Goal: Task Accomplishment & Management: Manage account settings

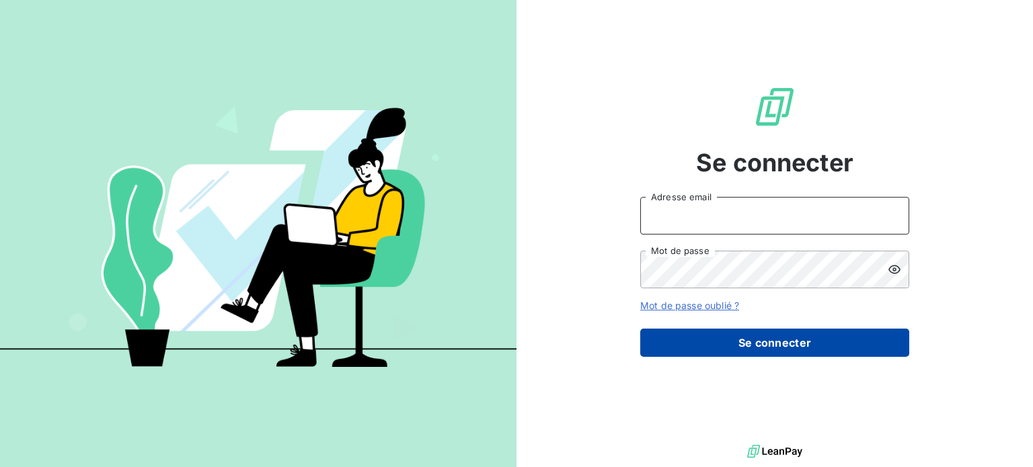
type input "[EMAIL_ADDRESS][DOMAIN_NAME]"
click at [723, 344] on button "Se connecter" at bounding box center [774, 343] width 269 height 28
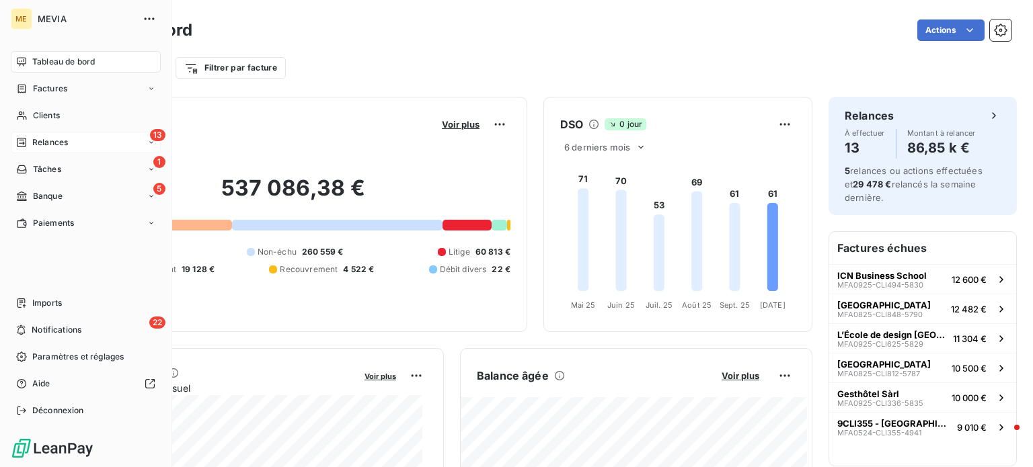
click at [71, 141] on div "13 Relances" at bounding box center [86, 143] width 150 height 22
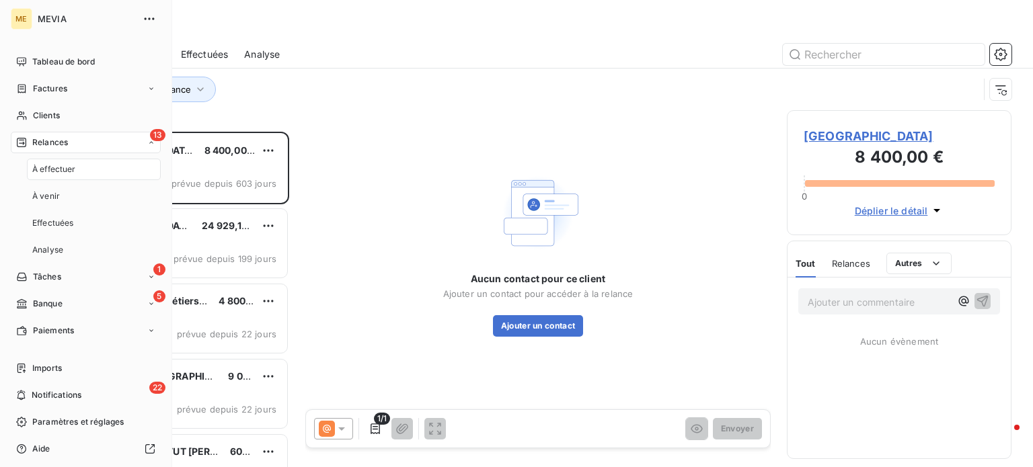
scroll to position [325, 214]
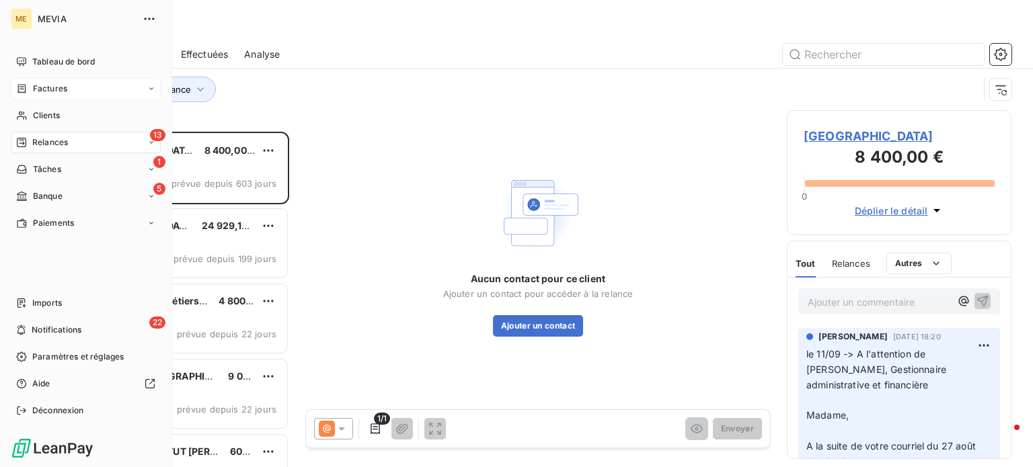
click at [33, 91] on span "Factures" at bounding box center [50, 89] width 34 height 12
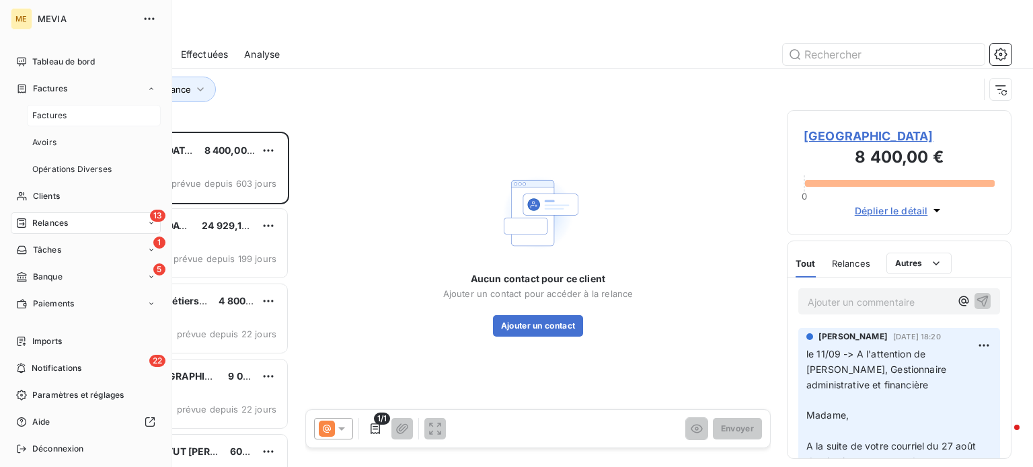
click at [105, 110] on div "Factures" at bounding box center [94, 116] width 134 height 22
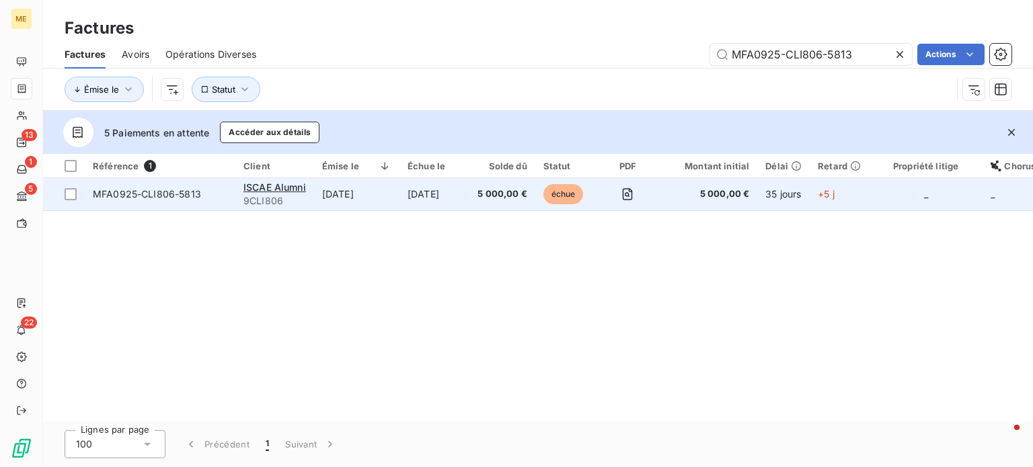
type input "MFA0925-CLI806-5813"
click at [400, 196] on td "[DATE]" at bounding box center [434, 194] width 70 height 32
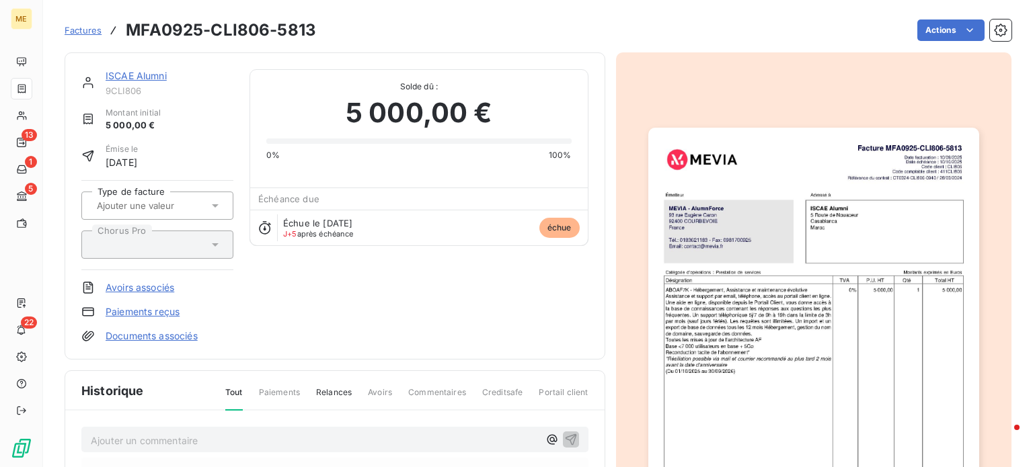
scroll to position [135, 0]
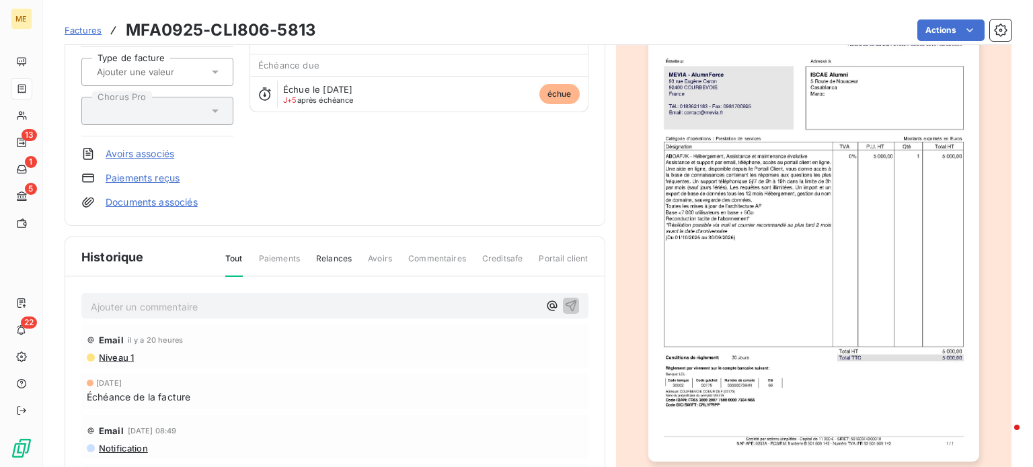
drag, startPoint x: 188, startPoint y: 306, endPoint x: 186, endPoint y: 287, distance: 18.9
click at [188, 305] on p "Ajouter un commentaire ﻿" at bounding box center [315, 307] width 448 height 17
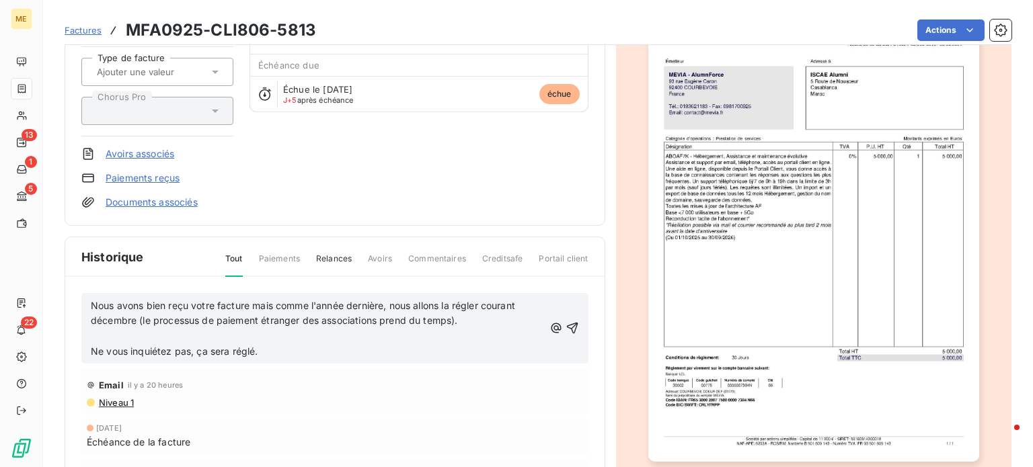
click at [91, 302] on span "Nous avons bien reçu votre facture mais comme l'année dernière, nous allons la …" at bounding box center [304, 313] width 427 height 27
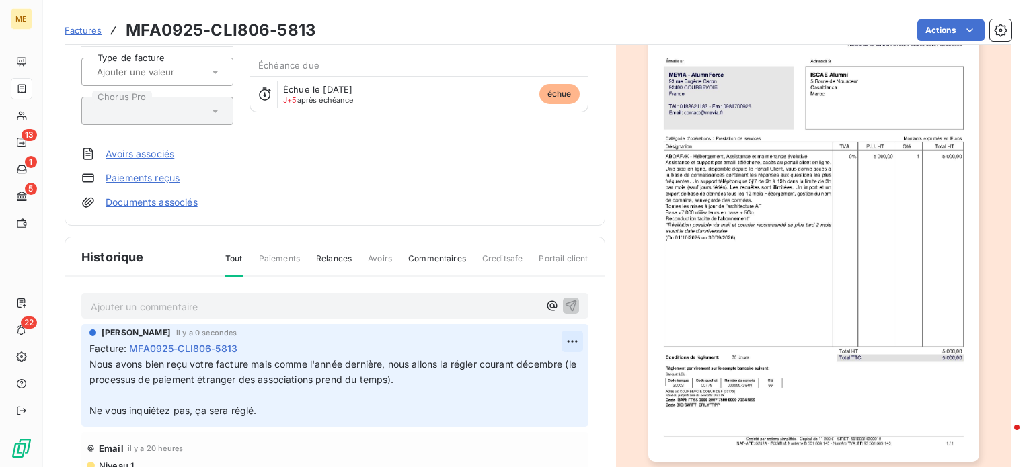
click at [560, 336] on html "ME 13 1 5 22 Factures MFA0925-CLI806-5813 Actions ISCAE Alumni 9CLI806 Montant …" at bounding box center [516, 233] width 1033 height 467
click at [535, 397] on div "Supprimer" at bounding box center [524, 394] width 75 height 22
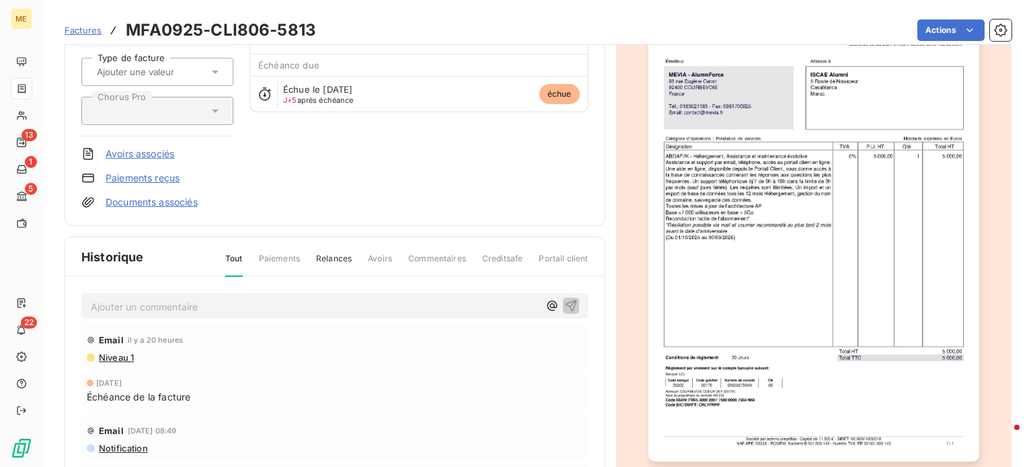
click at [379, 305] on p "Ajouter un commentaire ﻿" at bounding box center [315, 307] width 448 height 17
click at [229, 303] on p "mail de Mehdi Kabbadj" at bounding box center [315, 306] width 448 height 15
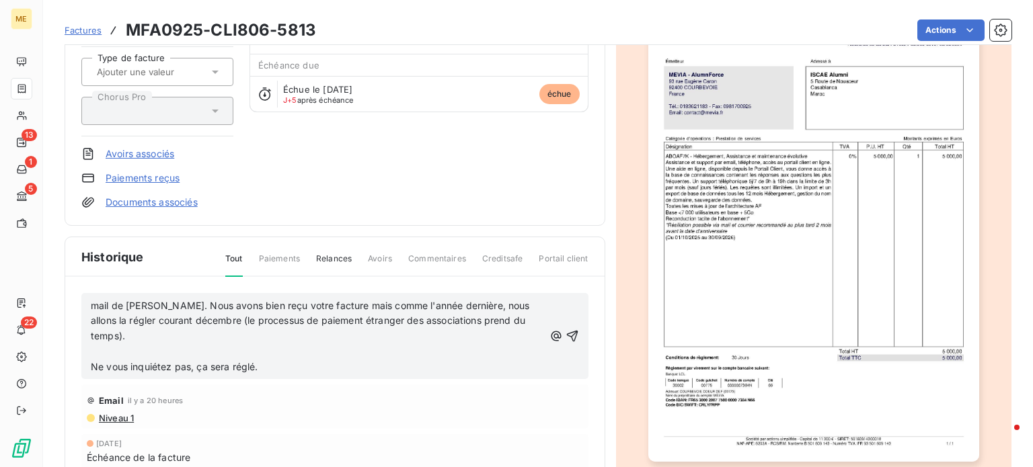
click at [199, 303] on span "mail de Mehdi Kabbadj. Nous avons bien reçu votre facture mais comme l'année de…" at bounding box center [312, 321] width 442 height 42
click at [91, 362] on span "Ne vous inquiétez pas, ça sera réglé." at bounding box center [174, 366] width 167 height 11
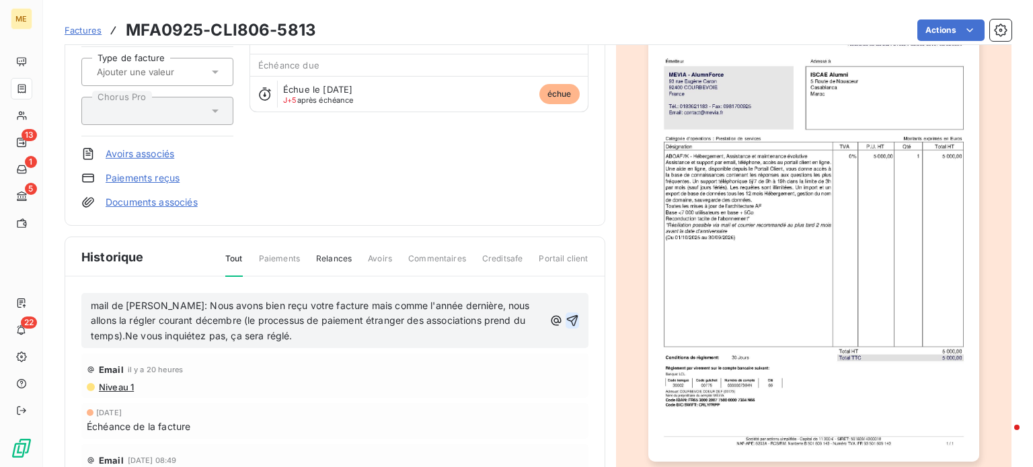
click at [566, 319] on icon "button" at bounding box center [572, 320] width 13 height 13
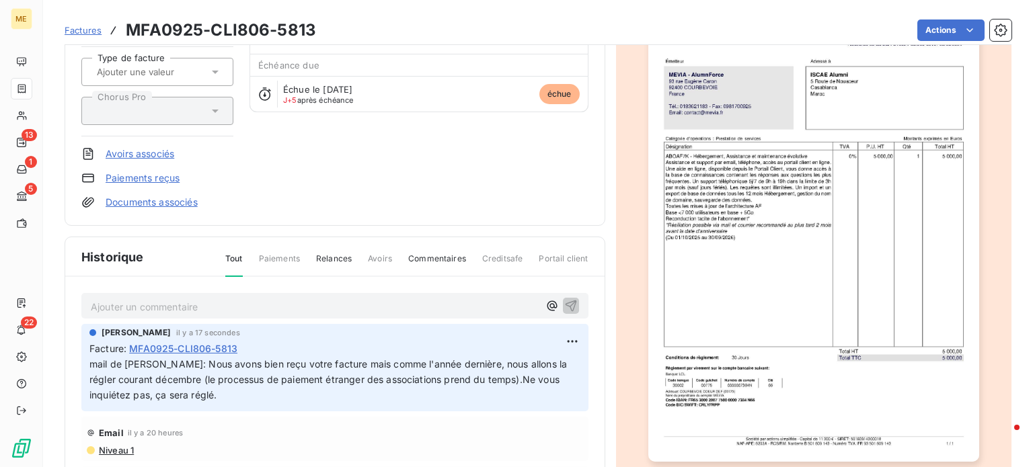
scroll to position [0, 0]
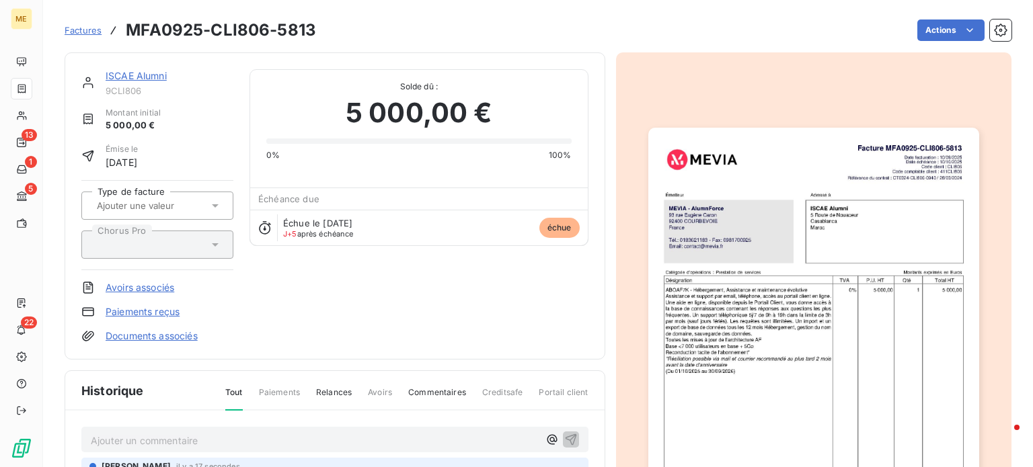
click at [95, 26] on span "Factures" at bounding box center [83, 30] width 37 height 11
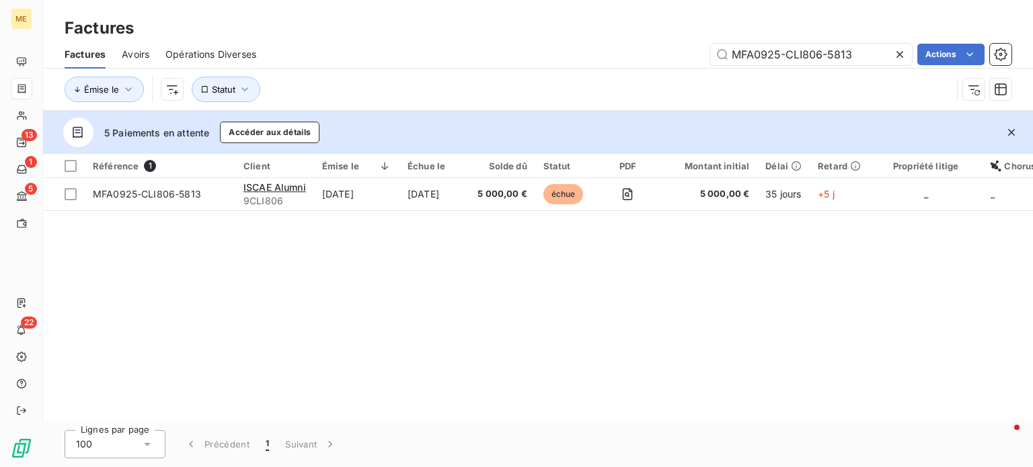
click at [898, 56] on icon at bounding box center [899, 54] width 13 height 13
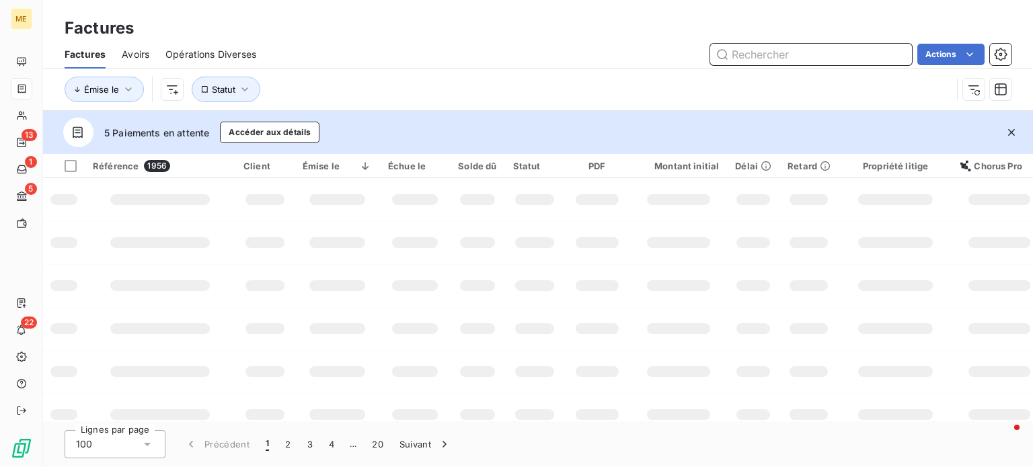
click at [788, 56] on input "text" at bounding box center [811, 55] width 202 height 22
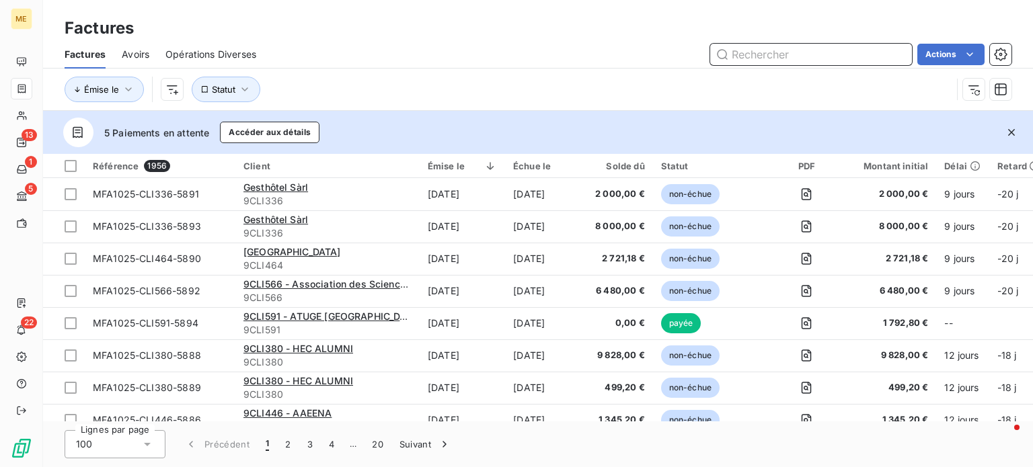
paste input "MFA0925-CLI625-5829"
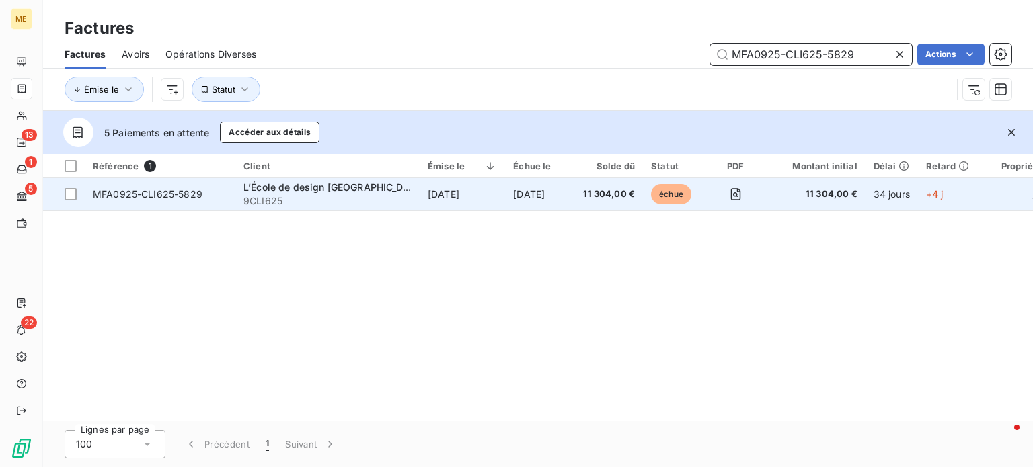
type input "MFA0925-CLI625-5829"
click at [344, 199] on span "9CLI625" at bounding box center [327, 200] width 168 height 13
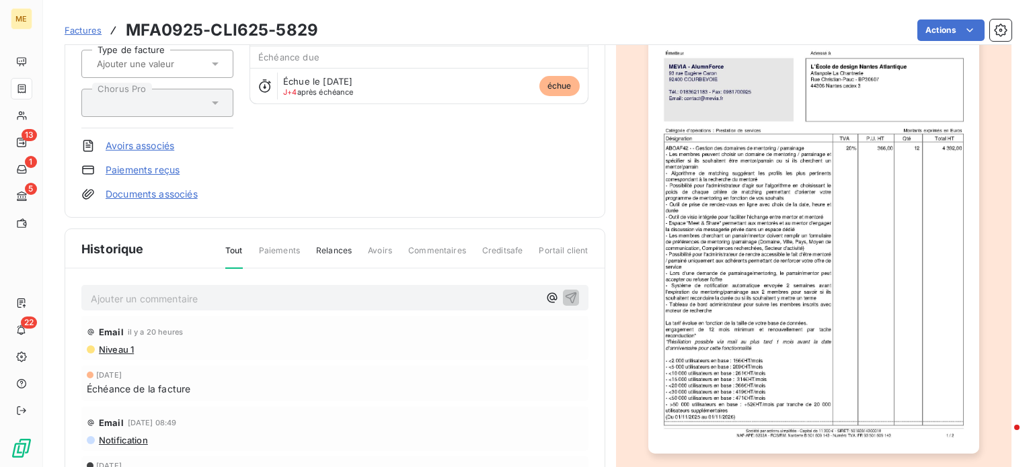
scroll to position [202, 0]
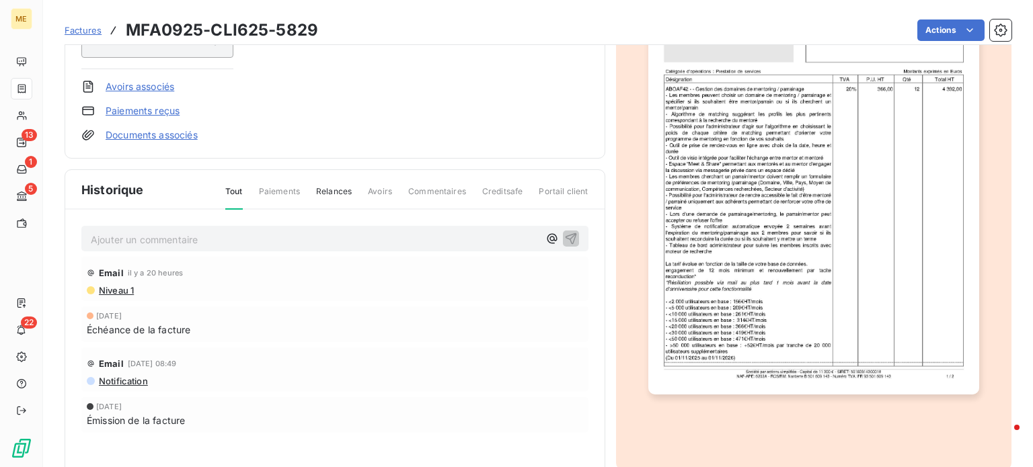
click at [166, 232] on p "Ajouter un commentaire ﻿" at bounding box center [315, 239] width 448 height 17
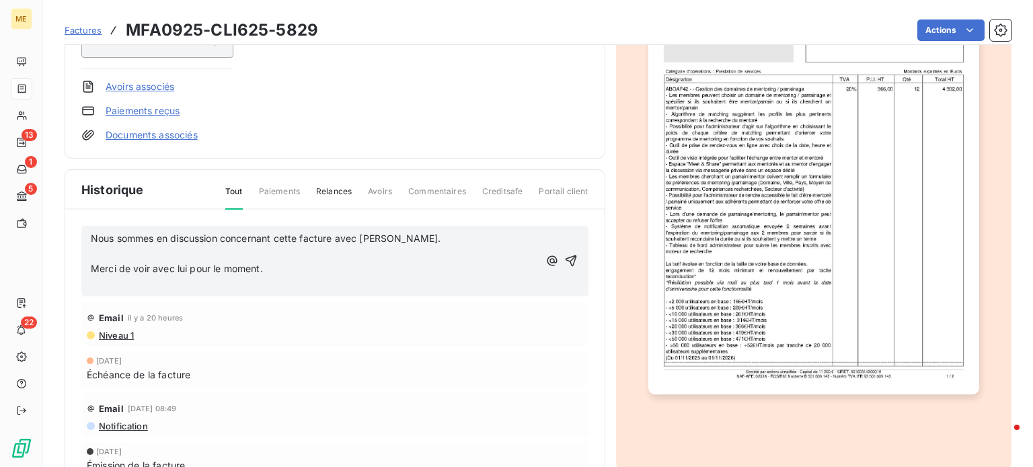
click at [91, 233] on span "Nous sommes en discussion concernant cette facture avec Florent Damotte." at bounding box center [266, 238] width 350 height 11
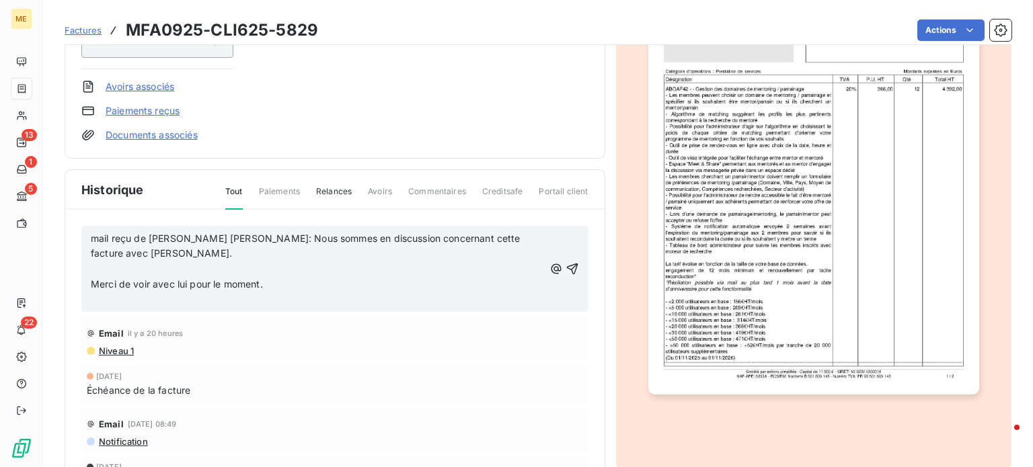
click at [206, 250] on p "mail reçu de Stéphanie MARTIN PETIT: Nous sommes en discussion concernant cette…" at bounding box center [317, 246] width 453 height 31
click at [332, 286] on p "Merci de voir avec lui pour le moment." at bounding box center [317, 284] width 453 height 15
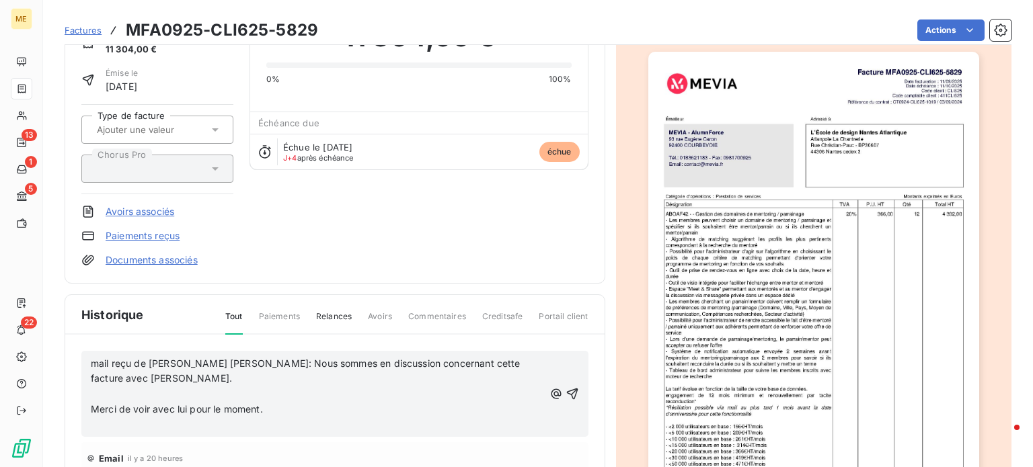
scroll to position [135, 0]
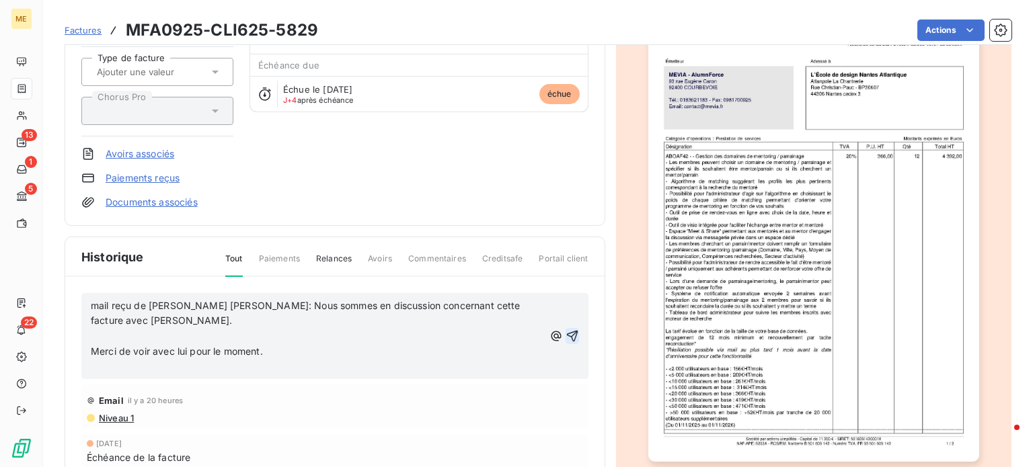
click at [566, 337] on icon "button" at bounding box center [571, 335] width 11 height 11
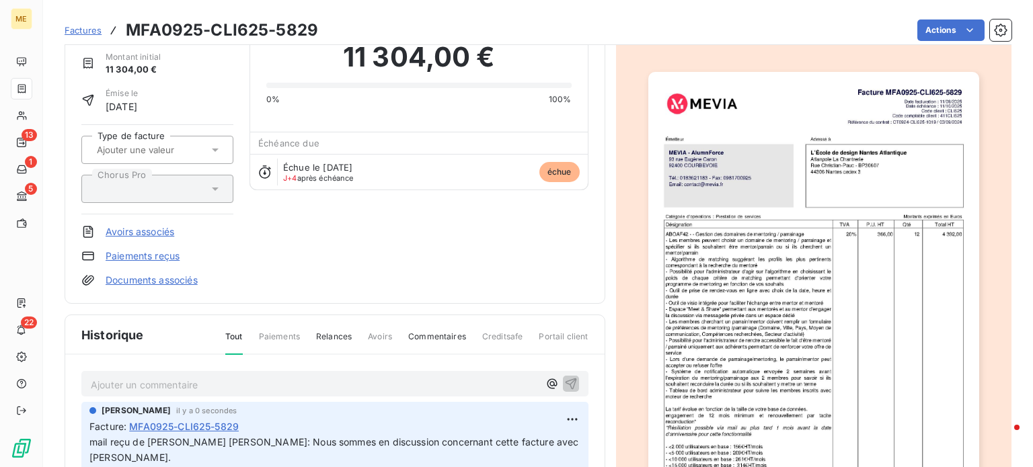
scroll to position [0, 0]
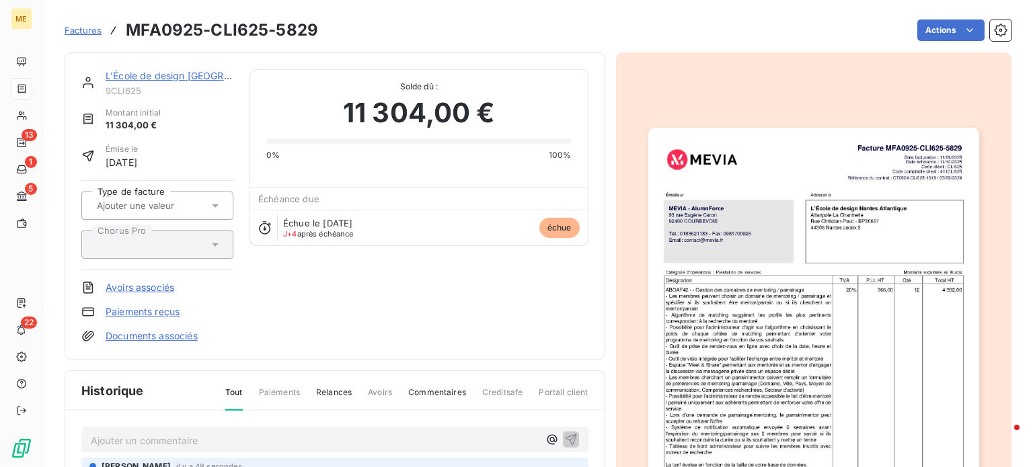
click at [89, 32] on span "Factures" at bounding box center [83, 30] width 37 height 11
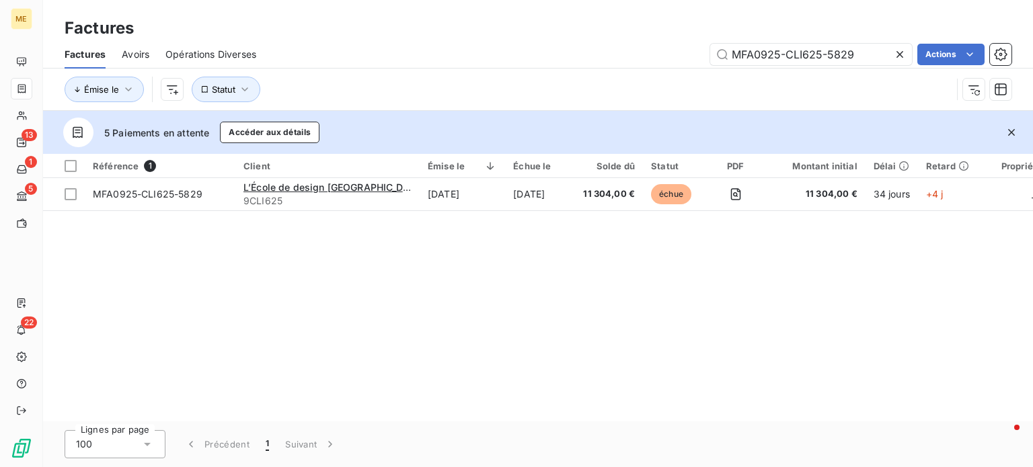
click at [900, 52] on icon at bounding box center [899, 54] width 7 height 7
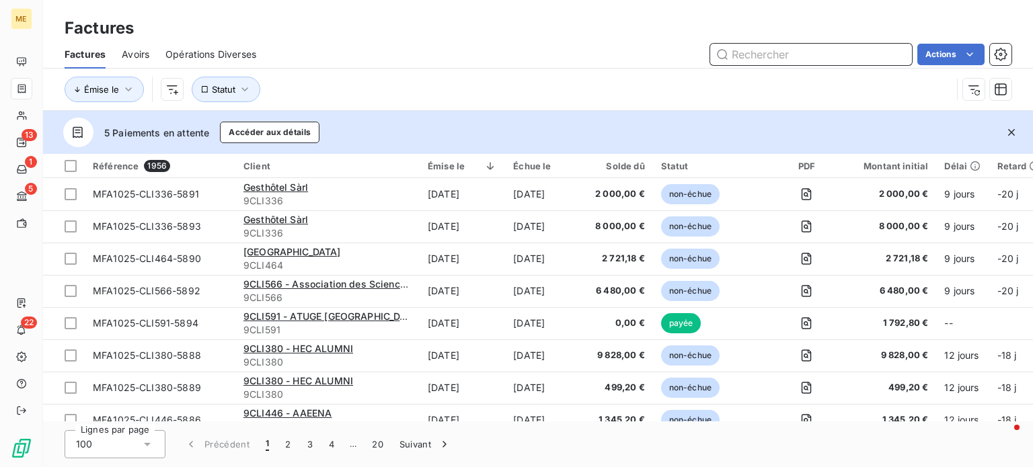
paste input "MAC0925-CLI379-1757"
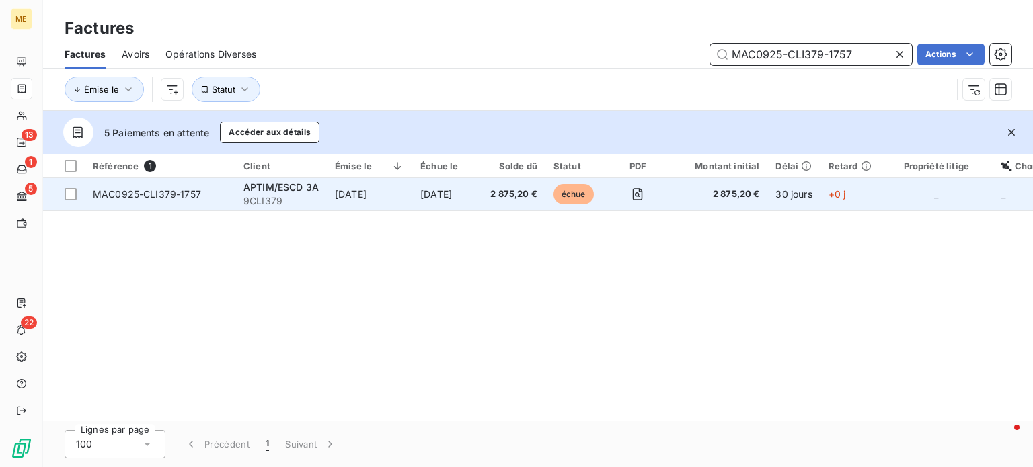
type input "MAC0925-CLI379-1757"
click at [321, 201] on td "APTIM/ESCD 3A 9CLI379" at bounding box center [280, 194] width 91 height 32
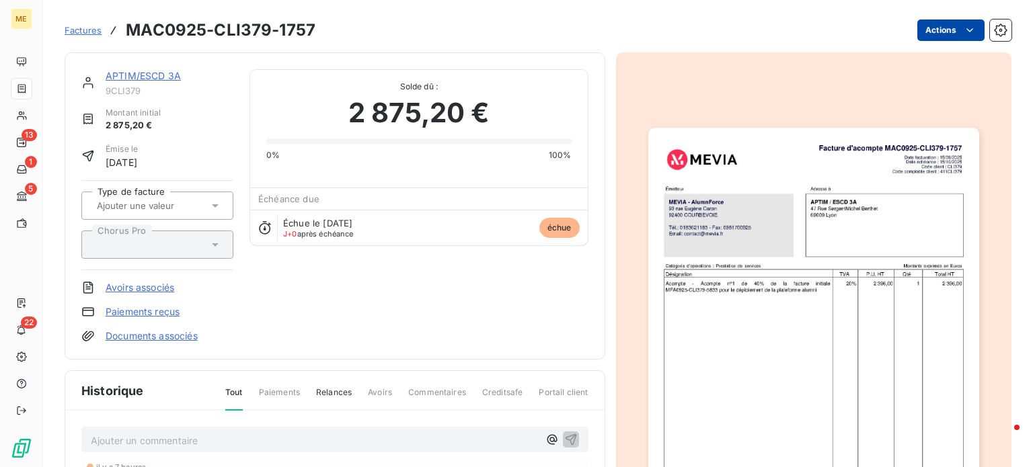
click at [954, 37] on html "ME 13 1 5 22 Factures MAC0925-CLI379-1757 Actions APTIM/ESCD 3A 9CLI379 Montant…" at bounding box center [516, 233] width 1033 height 467
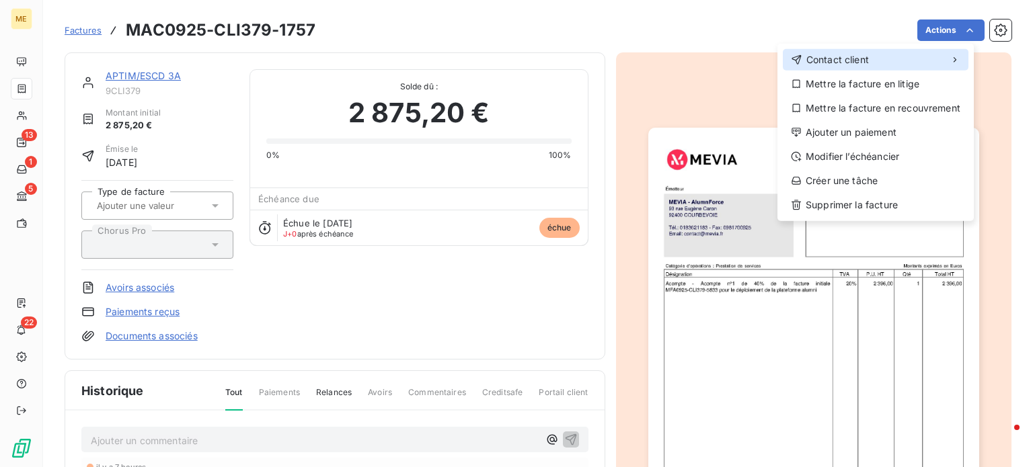
click at [923, 58] on div "Contact client" at bounding box center [876, 60] width 186 height 22
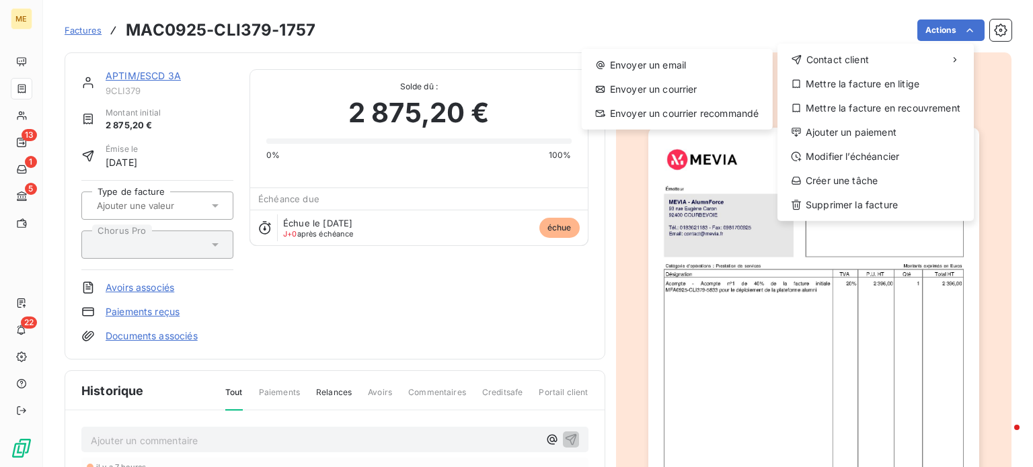
click at [818, 20] on html "ME 13 1 5 22 Factures MAC0925-CLI379-1757 Actions Contact client Envoyer un ema…" at bounding box center [516, 233] width 1033 height 467
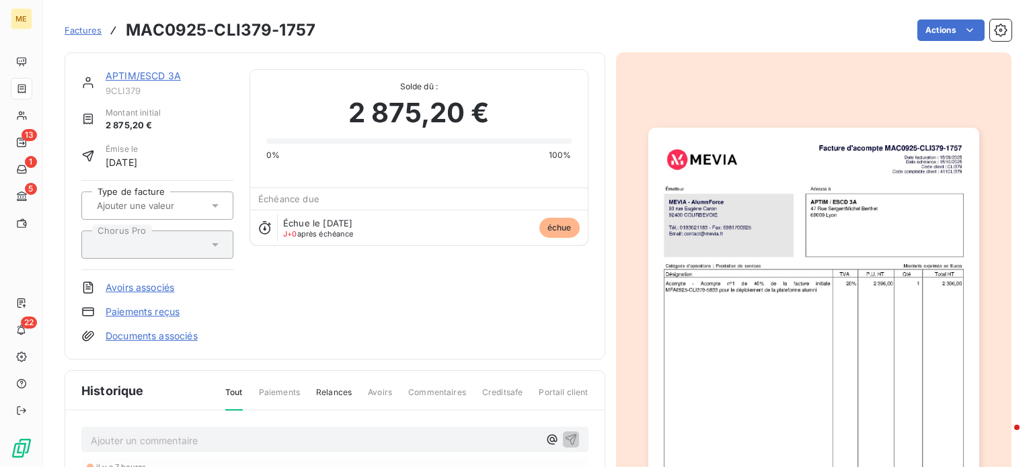
click at [153, 77] on link "APTIM/ESCD 3A" at bounding box center [143, 75] width 75 height 11
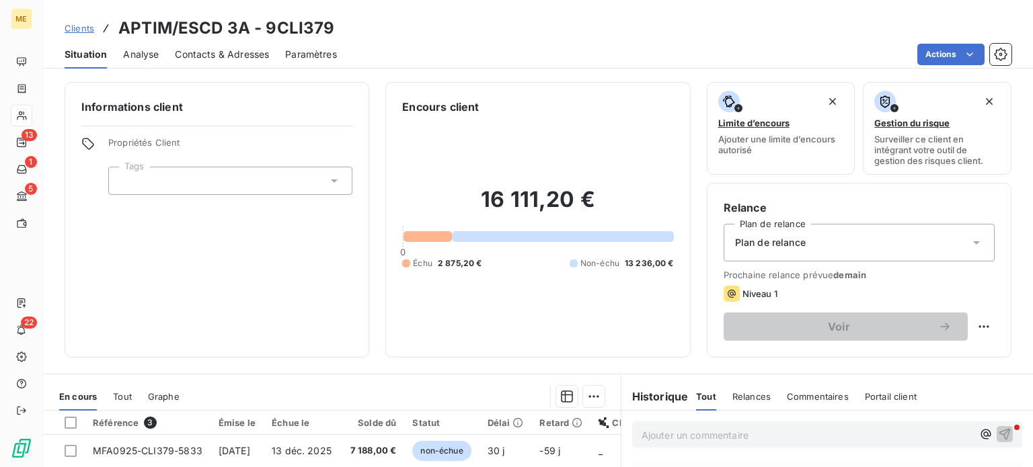
click at [238, 56] on span "Contacts & Adresses" at bounding box center [222, 54] width 94 height 13
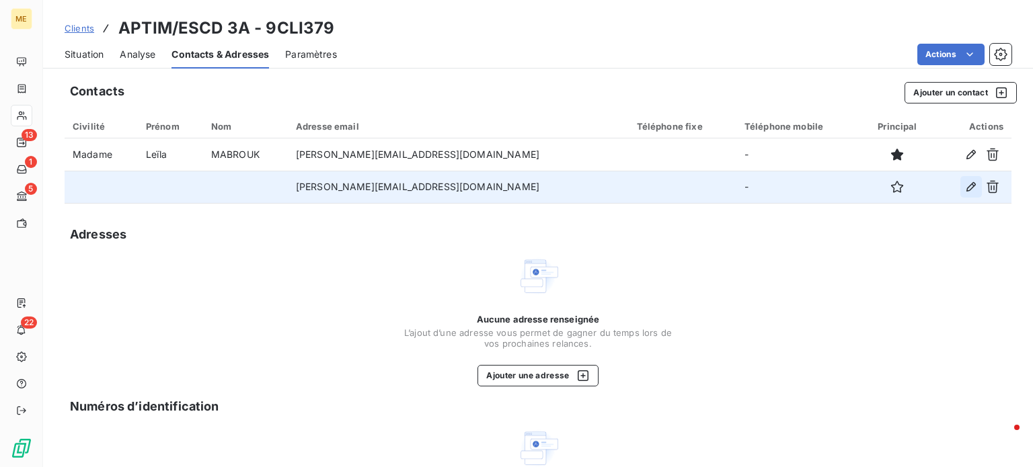
click at [964, 188] on icon "button" at bounding box center [970, 186] width 13 height 13
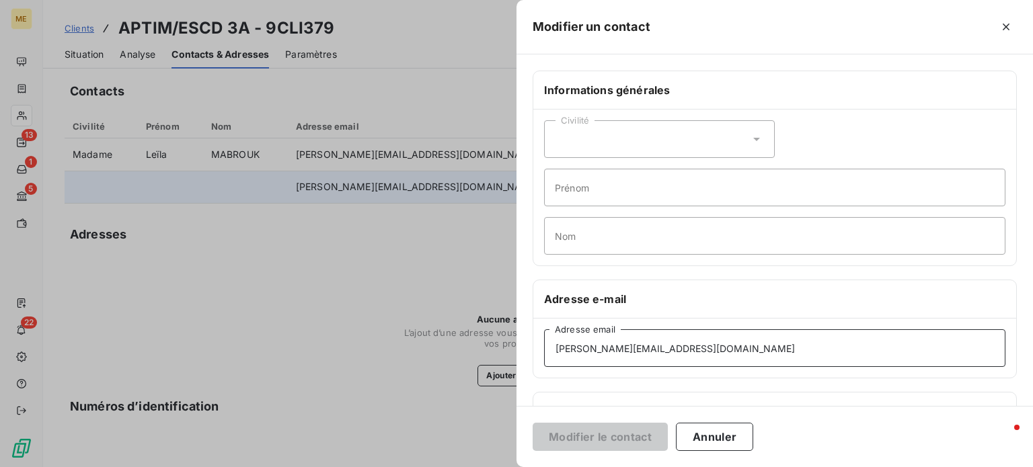
drag, startPoint x: 677, startPoint y: 346, endPoint x: 543, endPoint y: 345, distance: 133.8
click at [543, 345] on div "lise.dhien@reseau-cd.fr Adresse email" at bounding box center [774, 348] width 483 height 59
paste input "f.bouchentouf@competences-developpement"
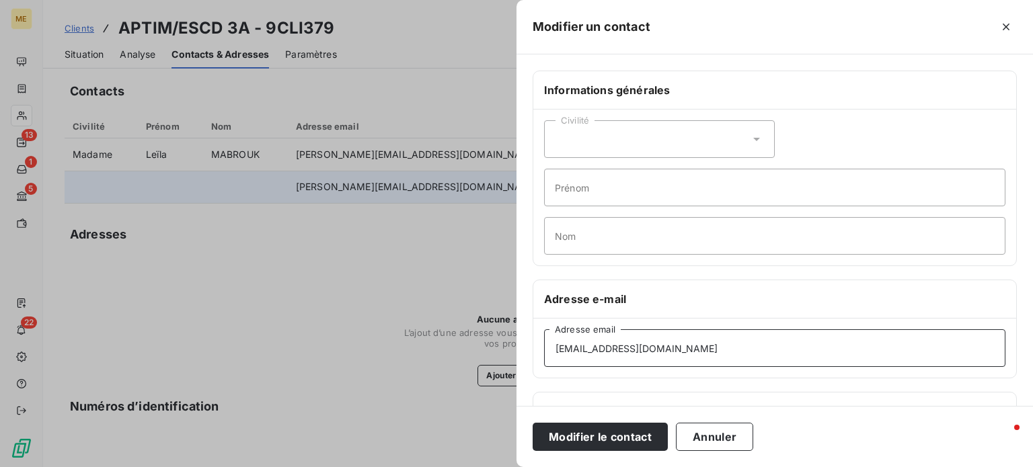
type input "f.bouchentouf@competences-developpement.fr"
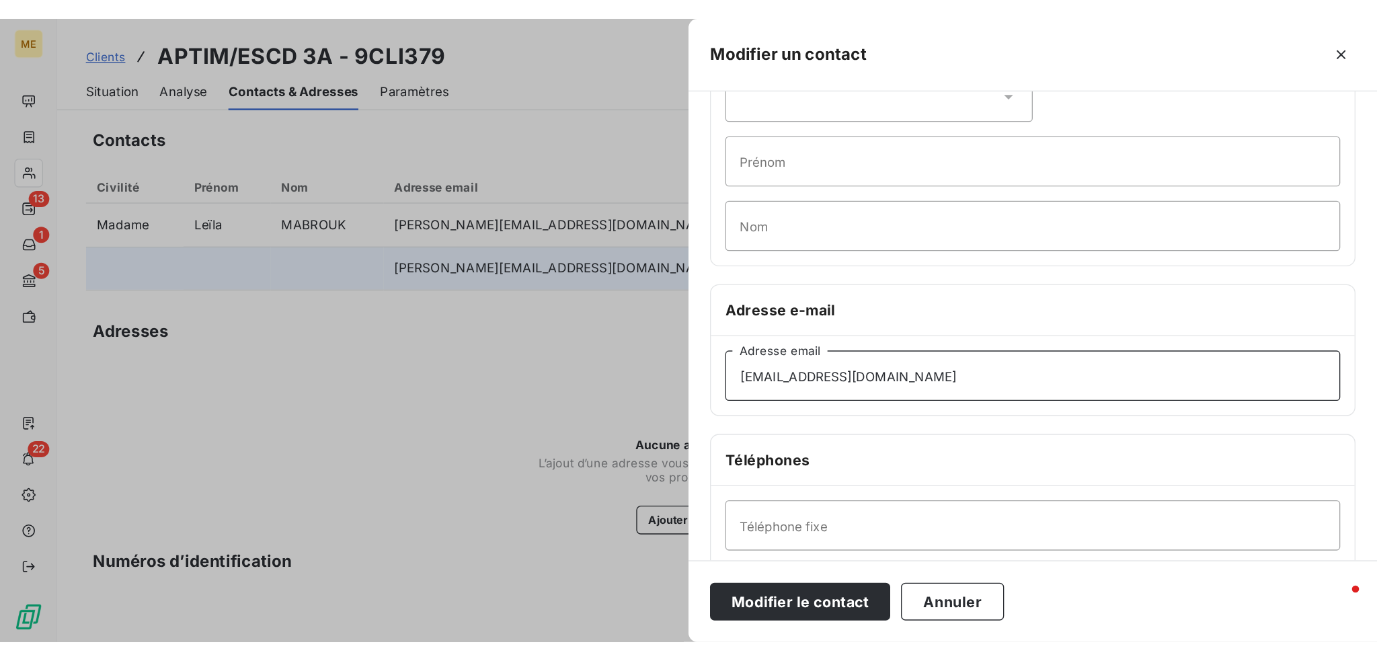
scroll to position [57, 0]
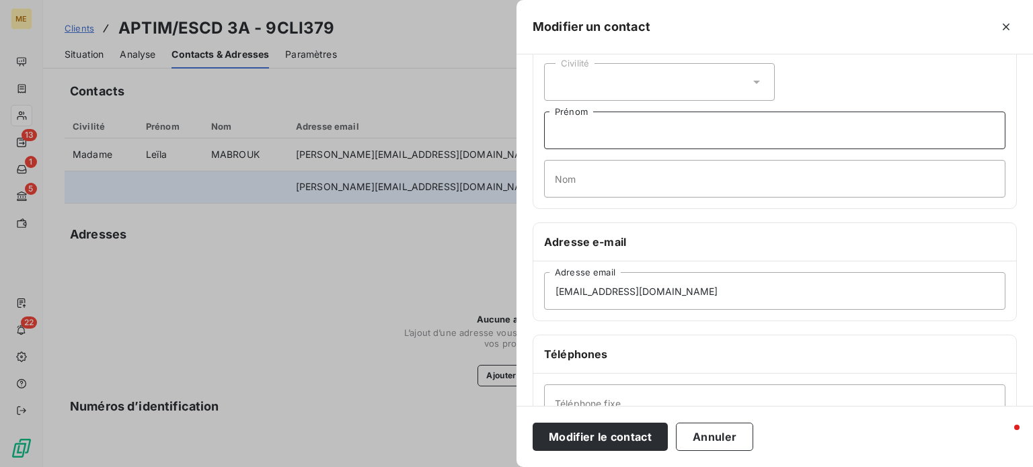
click at [603, 133] on input "Prénom" at bounding box center [774, 131] width 461 height 38
paste input "Directrice de marque"
click at [557, 131] on input "Directrice de marque" at bounding box center [774, 131] width 461 height 38
paste input "BOUCHENTOUF Faroudja"
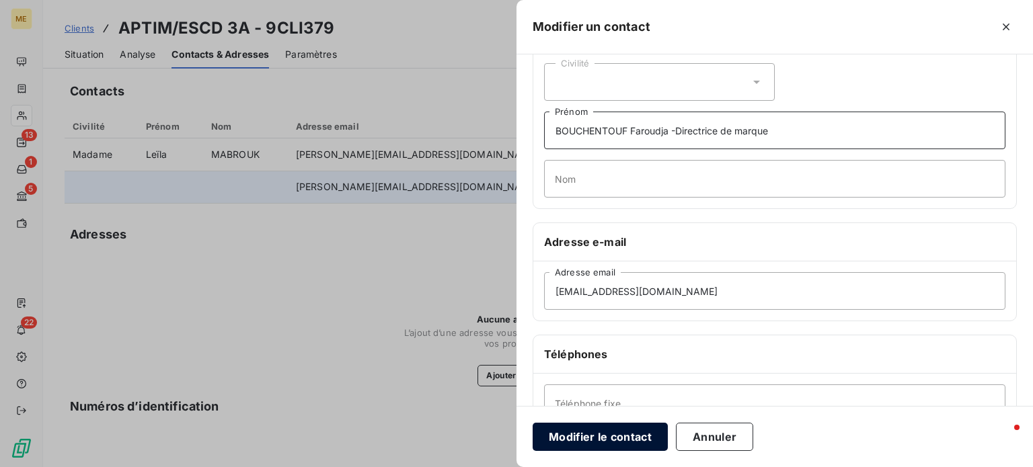
type input "BOUCHENTOUF Faroudja -Directrice de marque"
click at [615, 430] on button "Modifier le contact" at bounding box center [600, 437] width 135 height 28
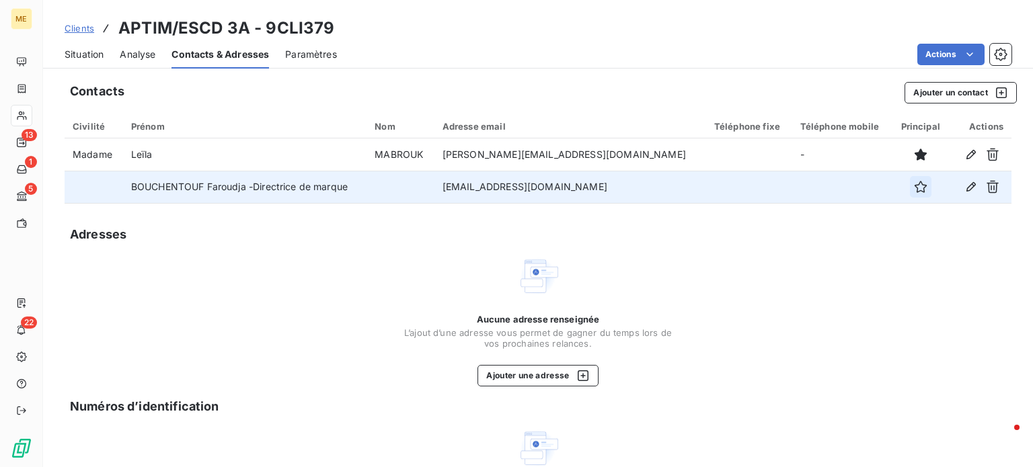
click at [914, 186] on icon "button" at bounding box center [920, 186] width 13 height 13
click at [939, 89] on button "Ajouter un contact" at bounding box center [961, 93] width 112 height 22
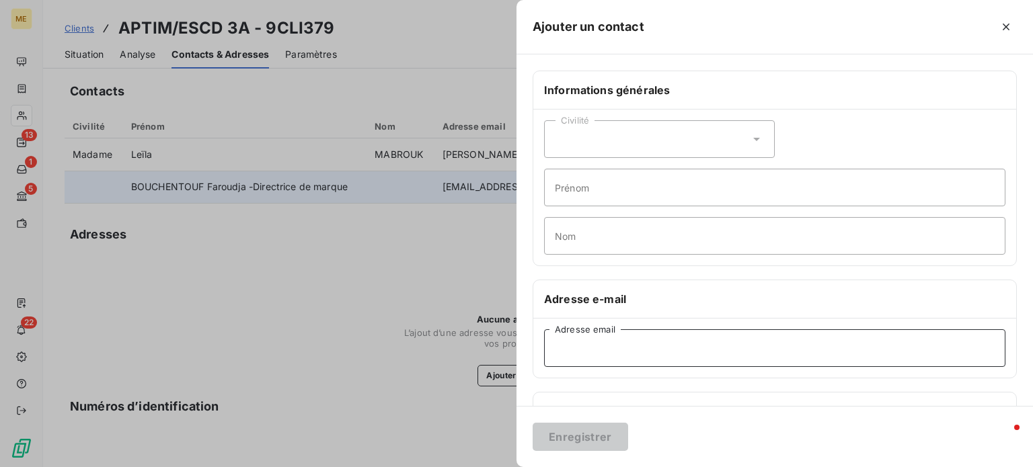
click at [611, 341] on input "Adresse email" at bounding box center [774, 349] width 461 height 38
paste input "theo.savignet@competences-developpement.fr"
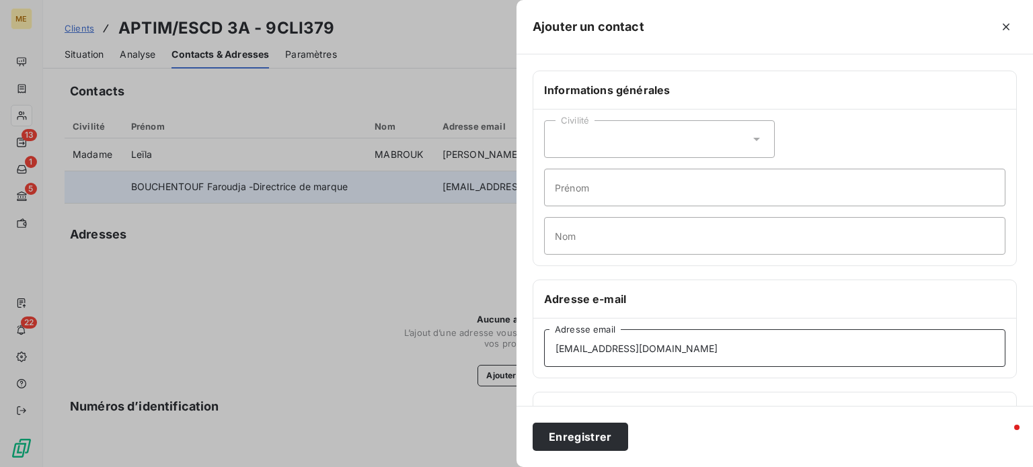
type input "theo.savignet@competences-developpement.fr"
click at [607, 190] on input "Prénom" at bounding box center [774, 188] width 461 height 38
paste input "SAVIGNET Théo, Responsable national du développement commercial"
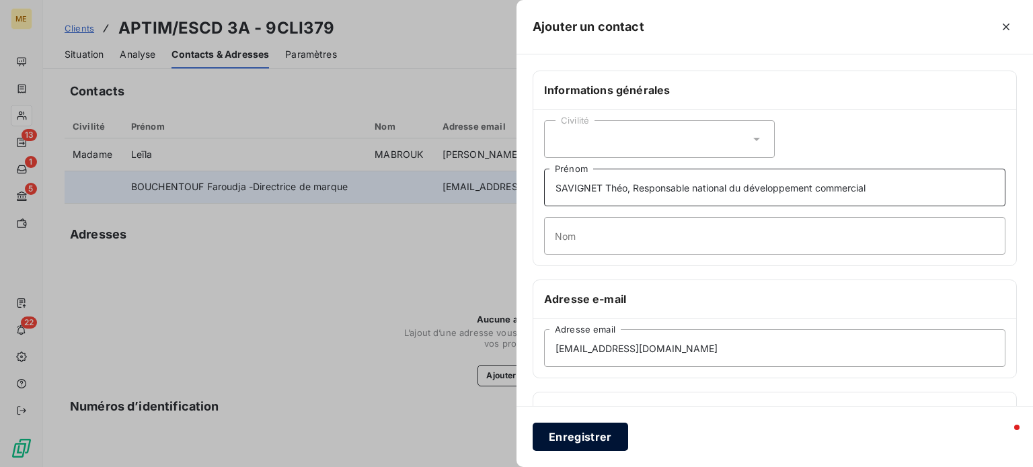
type input "SAVIGNET Théo, Responsable national du développement commercial"
click at [609, 436] on button "Enregistrer" at bounding box center [580, 437] width 95 height 28
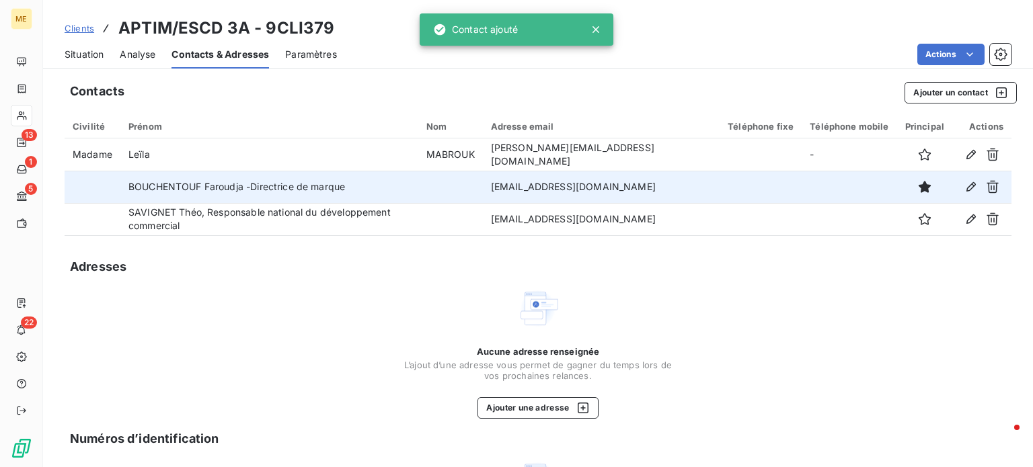
click at [721, 265] on div "Adresses" at bounding box center [538, 267] width 947 height 19
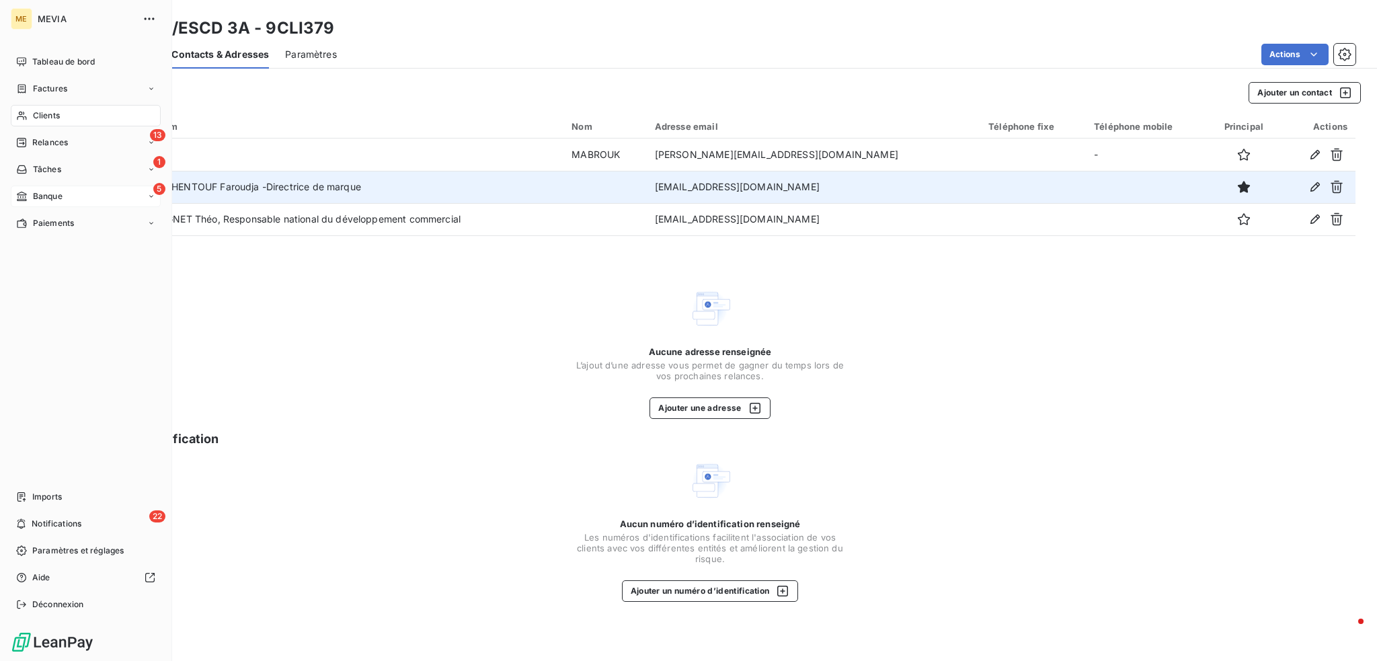
click at [59, 196] on span "Banque" at bounding box center [48, 196] width 30 height 12
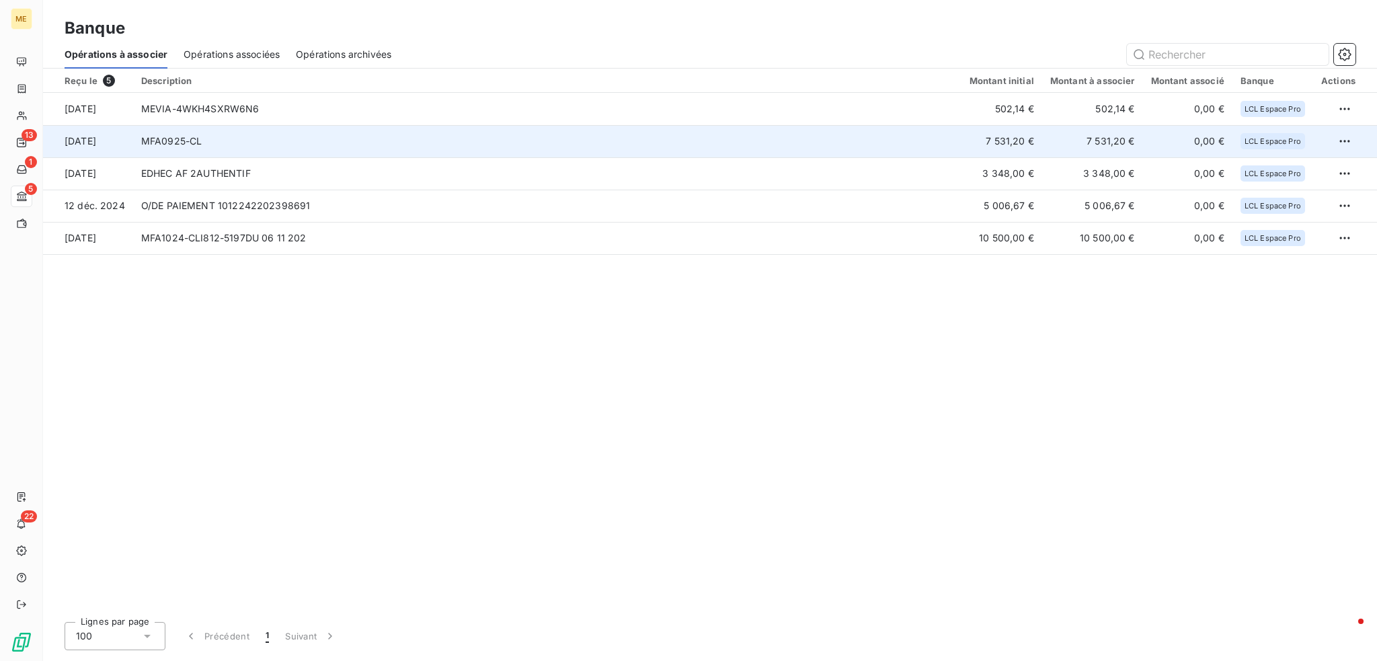
click at [560, 133] on td "MFA0925-CL" at bounding box center [547, 141] width 829 height 32
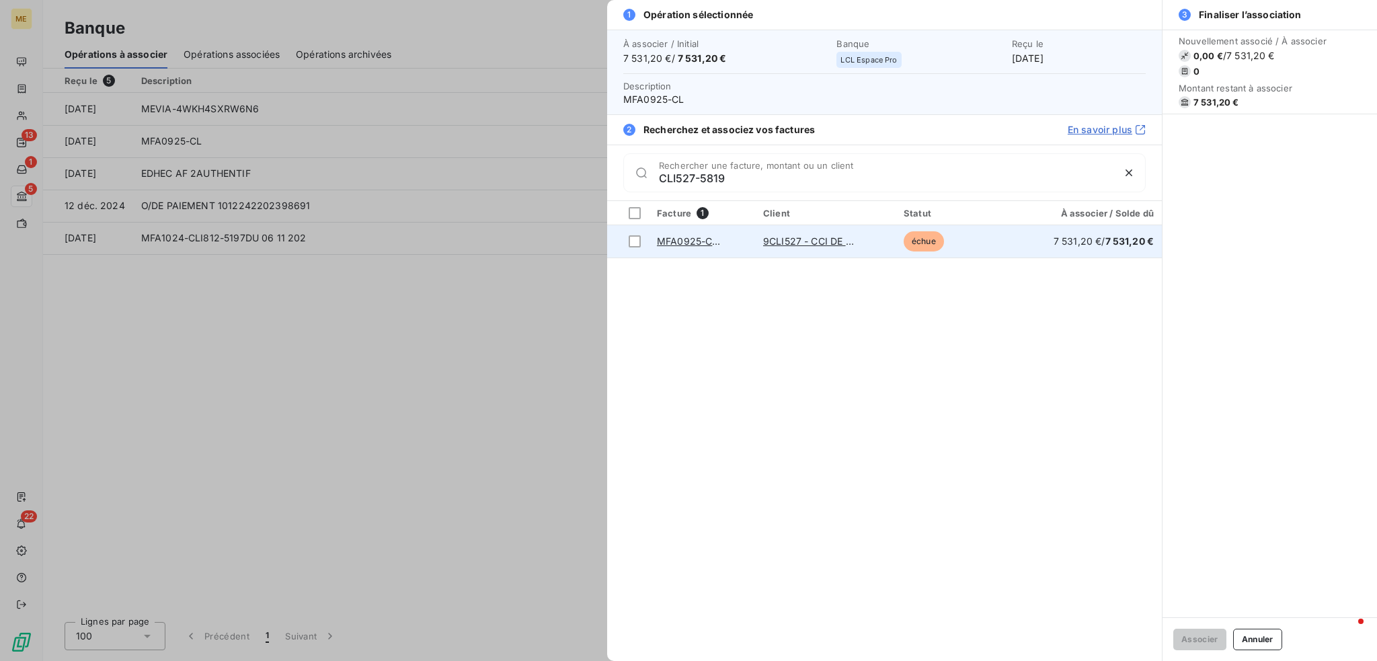
type input "CLI527-5819"
click at [740, 241] on td "MFA0925-CLI527-5819" at bounding box center [702, 241] width 106 height 32
click at [640, 242] on div at bounding box center [635, 241] width 12 height 12
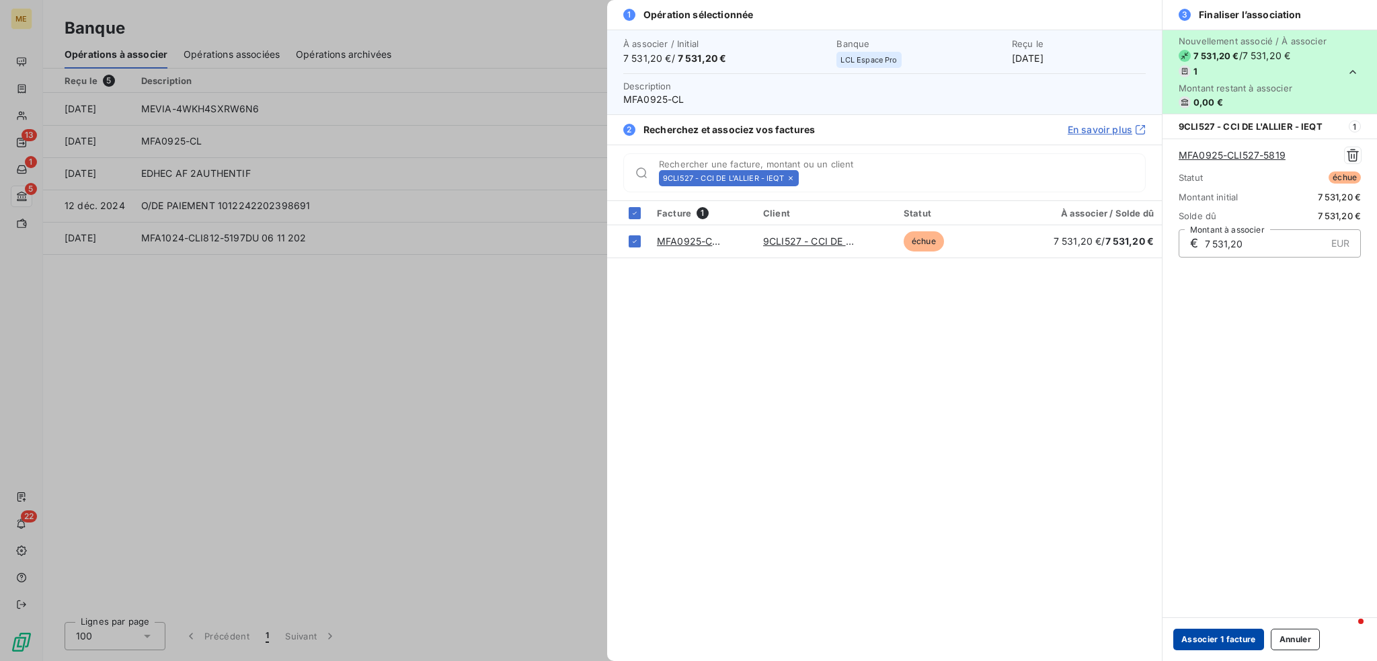
click at [1032, 467] on button "Associer 1 facture" at bounding box center [1219, 640] width 91 height 22
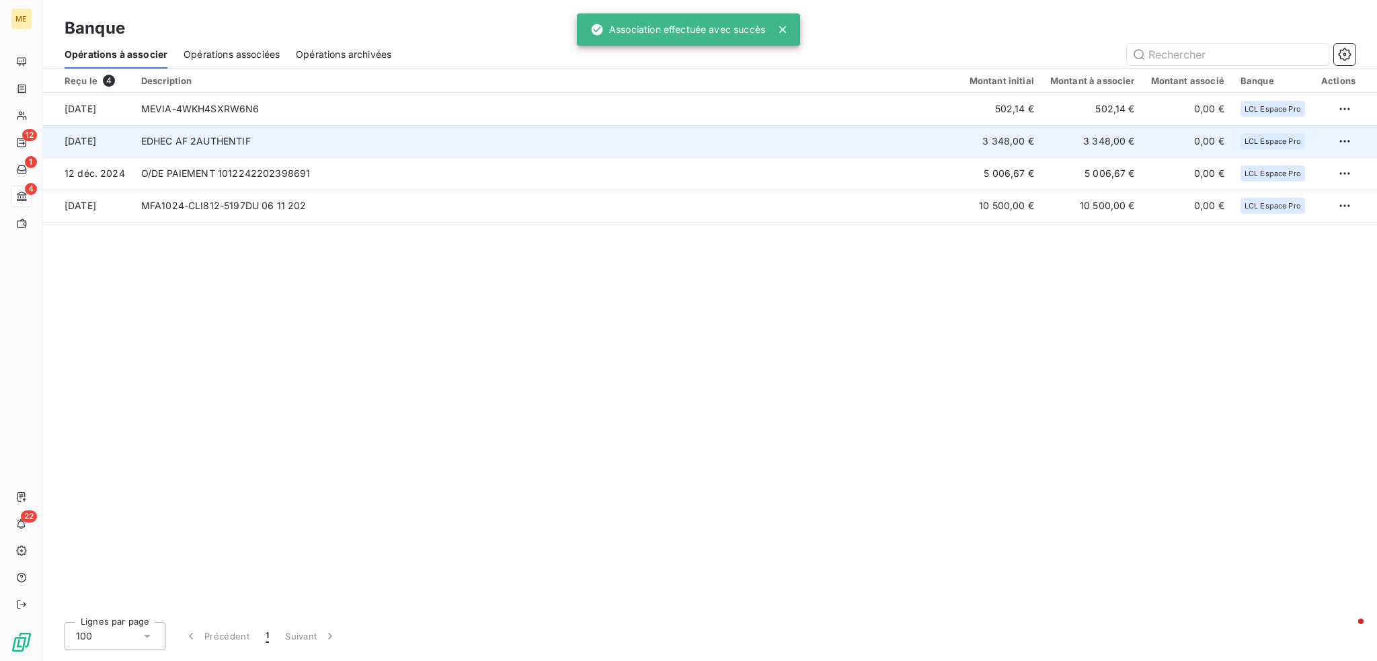
click at [467, 137] on td "EDHEC AF 2AUTHENTIF" at bounding box center [547, 141] width 829 height 32
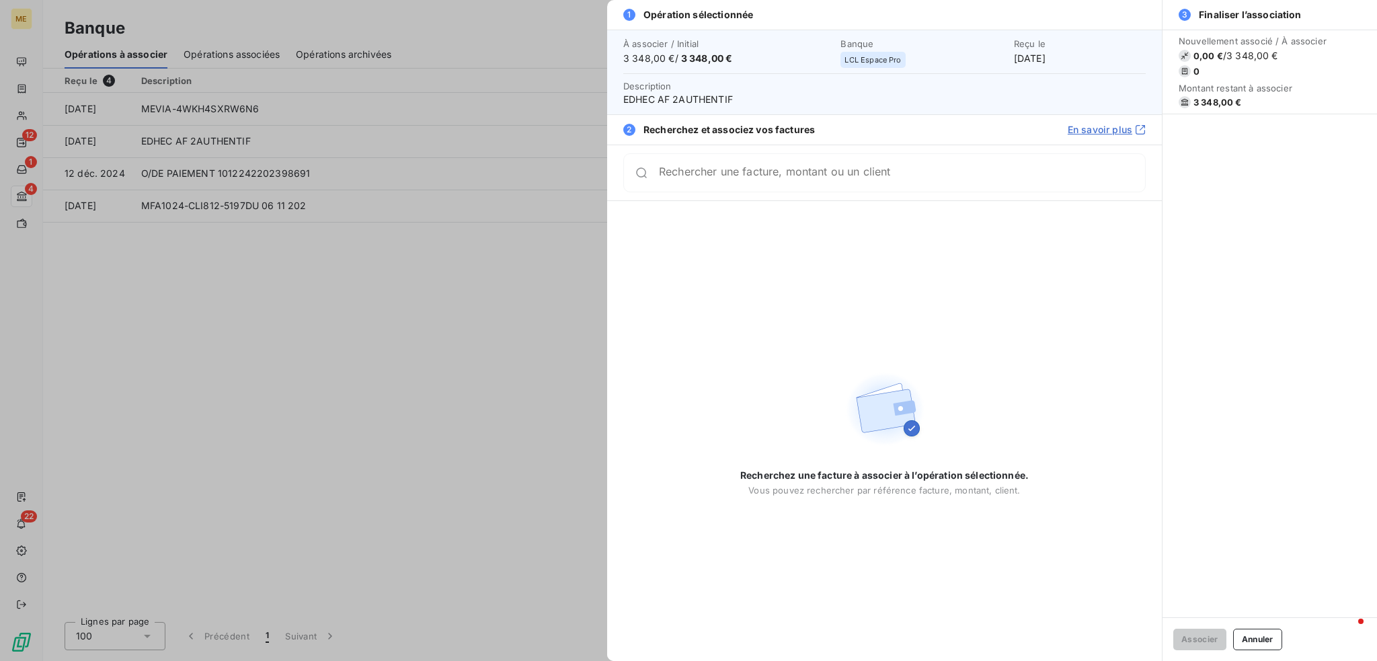
click at [903, 170] on div "Rechercher une facture, montant ou un client" at bounding box center [902, 172] width 486 height 13
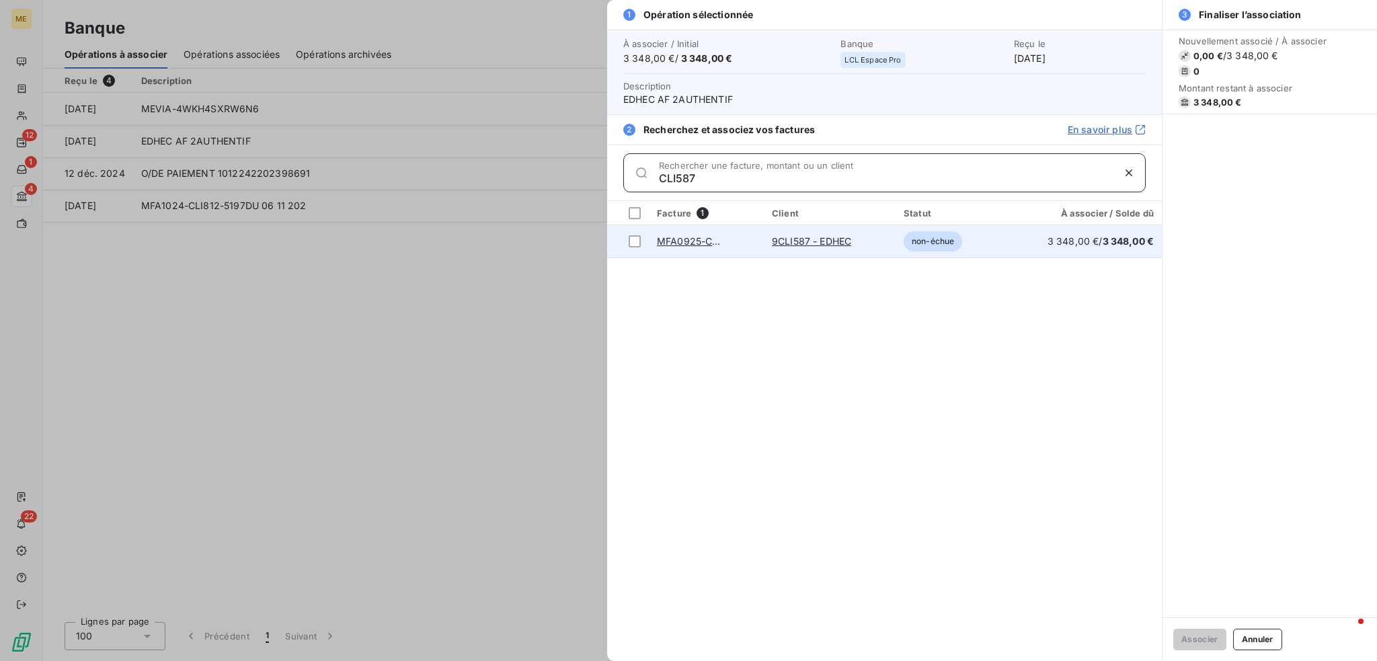
type input "CLI587"
click at [876, 243] on td "9CLI587 - EDHEC" at bounding box center [830, 241] width 132 height 32
click at [631, 239] on div at bounding box center [635, 241] width 12 height 12
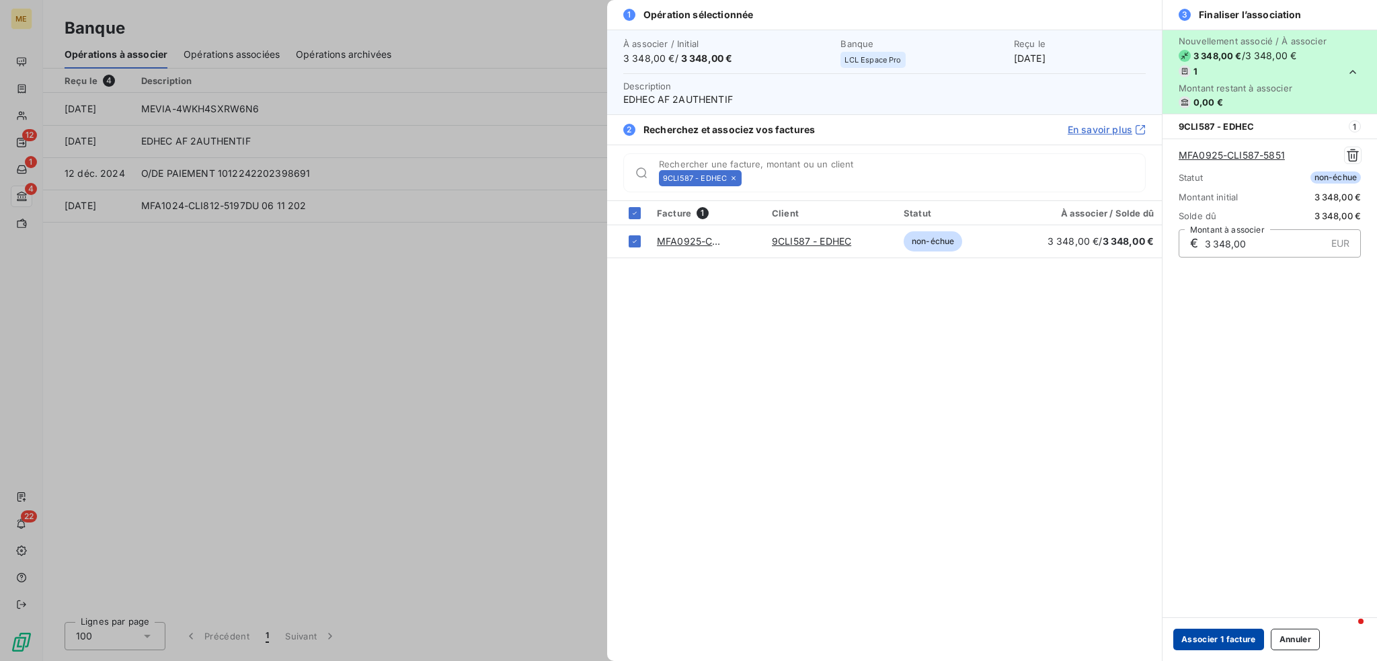
click at [1032, 467] on button "Associer 1 facture" at bounding box center [1219, 640] width 91 height 22
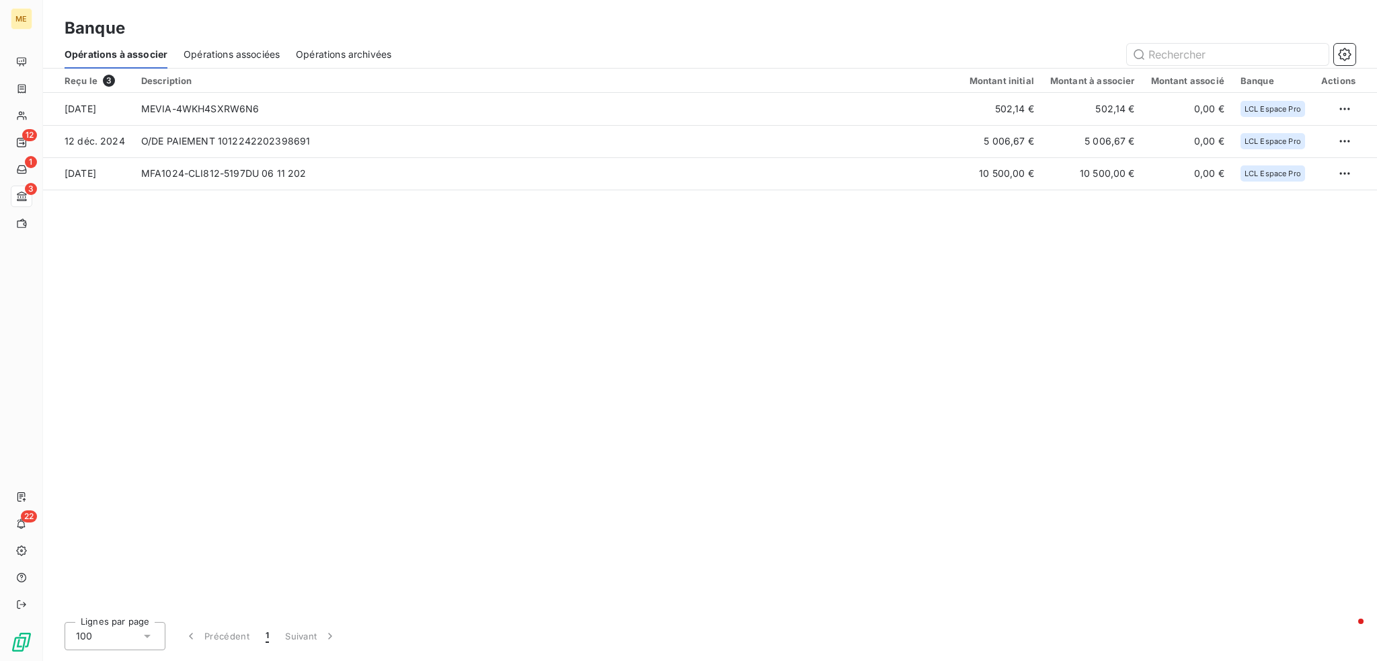
click at [260, 54] on span "Opérations associées" at bounding box center [232, 54] width 96 height 13
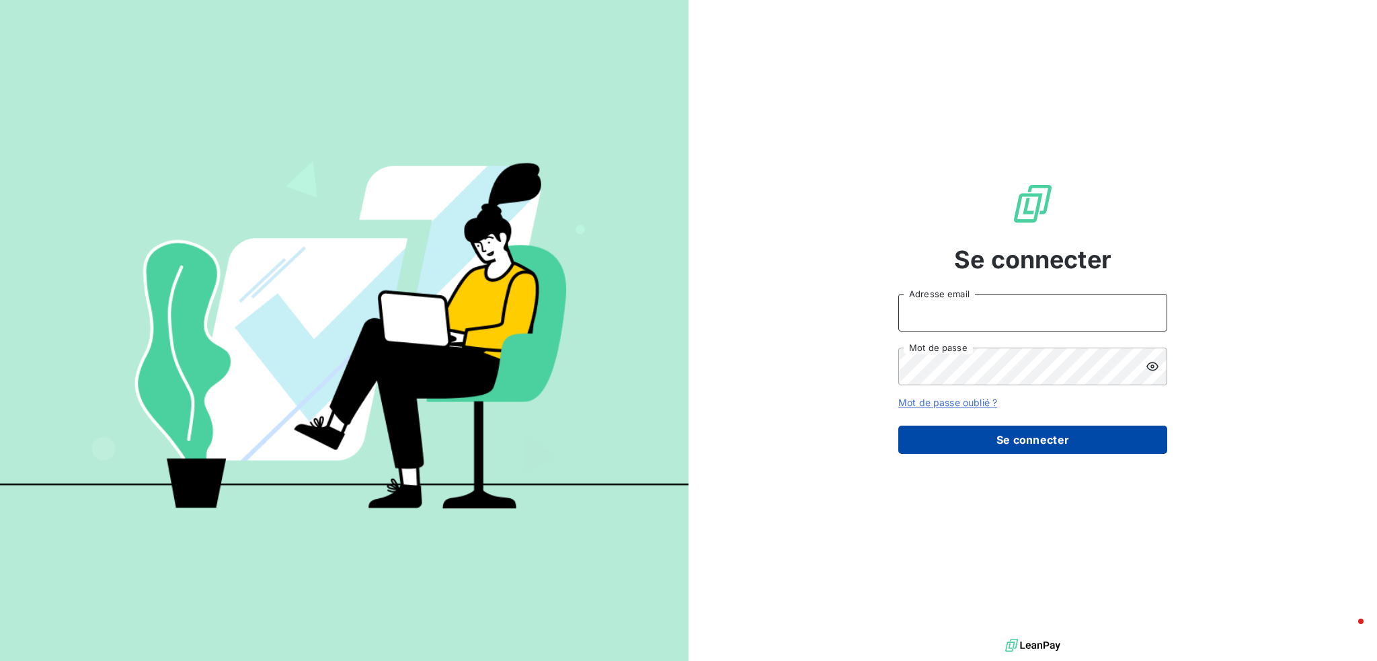
type input "[EMAIL_ADDRESS][DOMAIN_NAME]"
click at [1073, 442] on button "Se connecter" at bounding box center [1032, 440] width 269 height 28
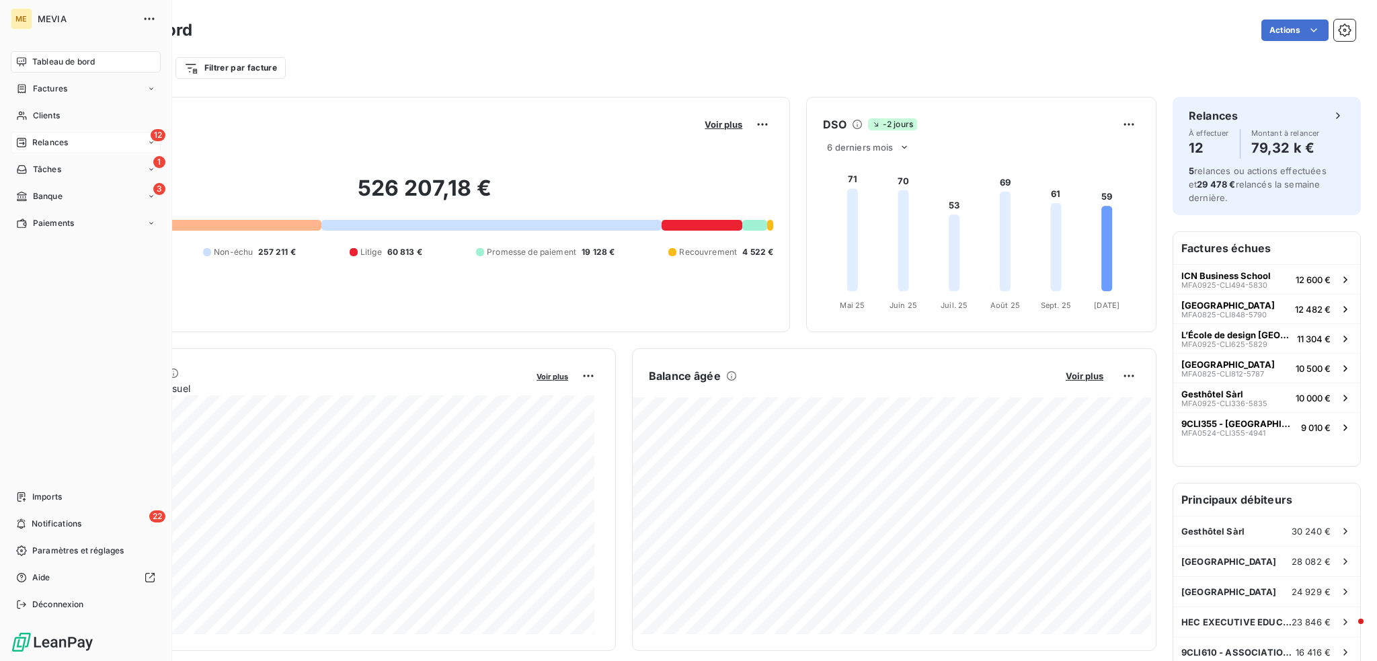
click at [37, 147] on span "Relances" at bounding box center [50, 143] width 36 height 12
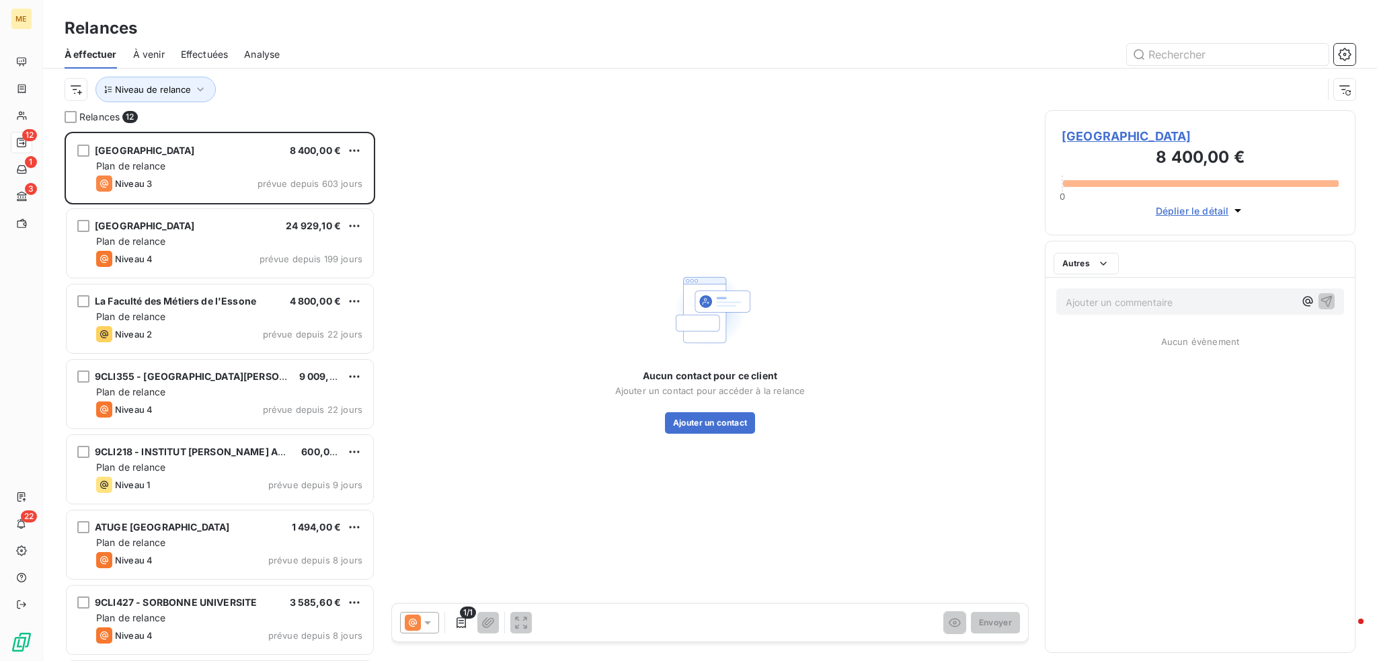
scroll to position [519, 300]
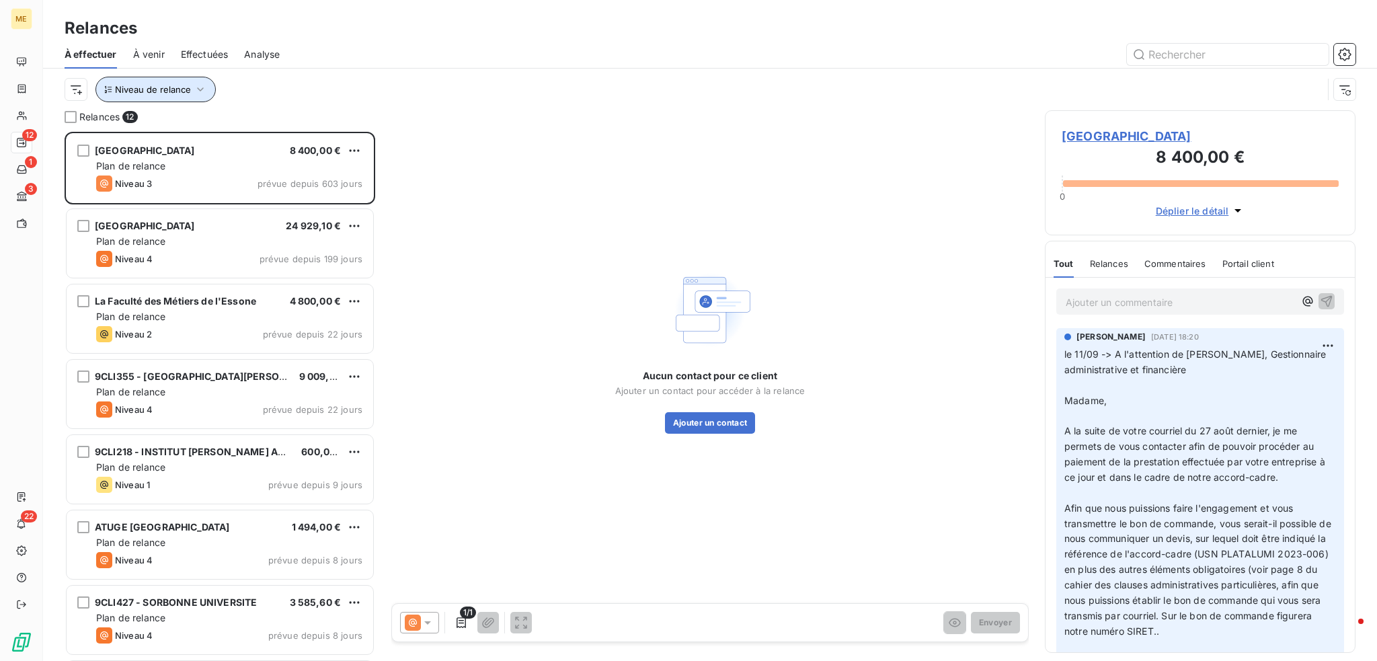
click at [200, 88] on icon "button" at bounding box center [200, 89] width 13 height 13
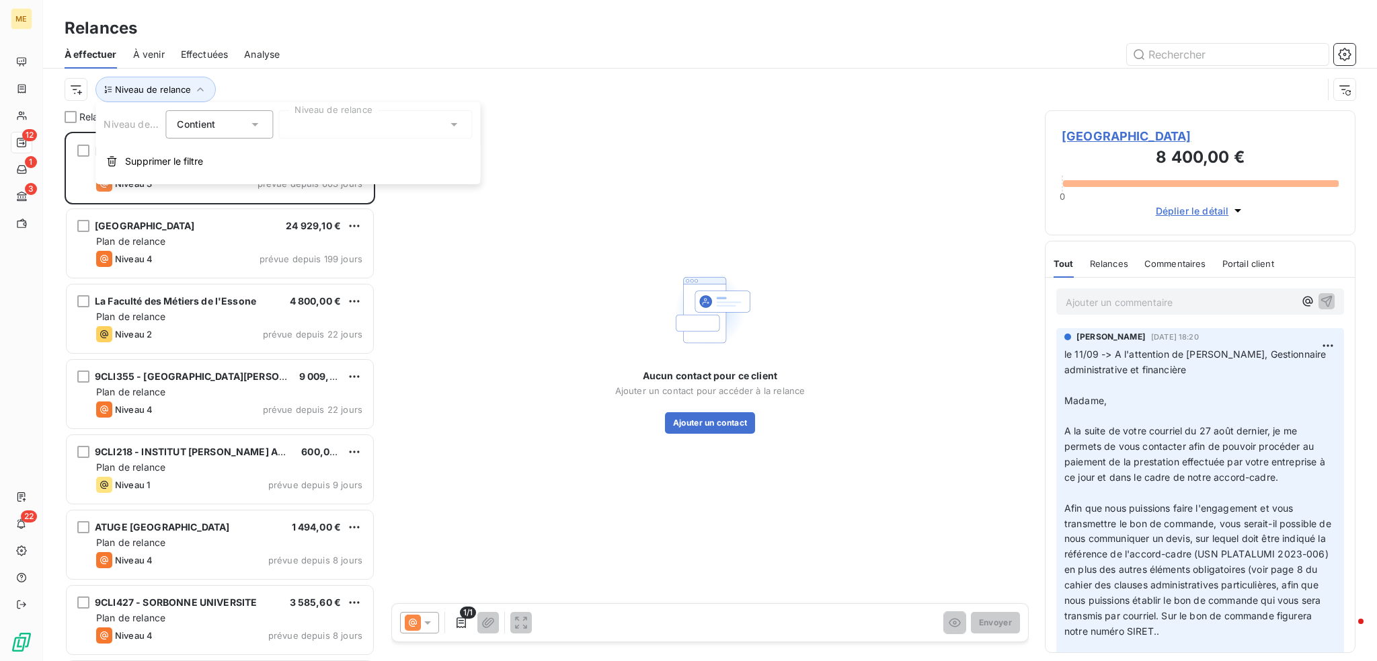
click at [346, 126] on div at bounding box center [375, 124] width 194 height 28
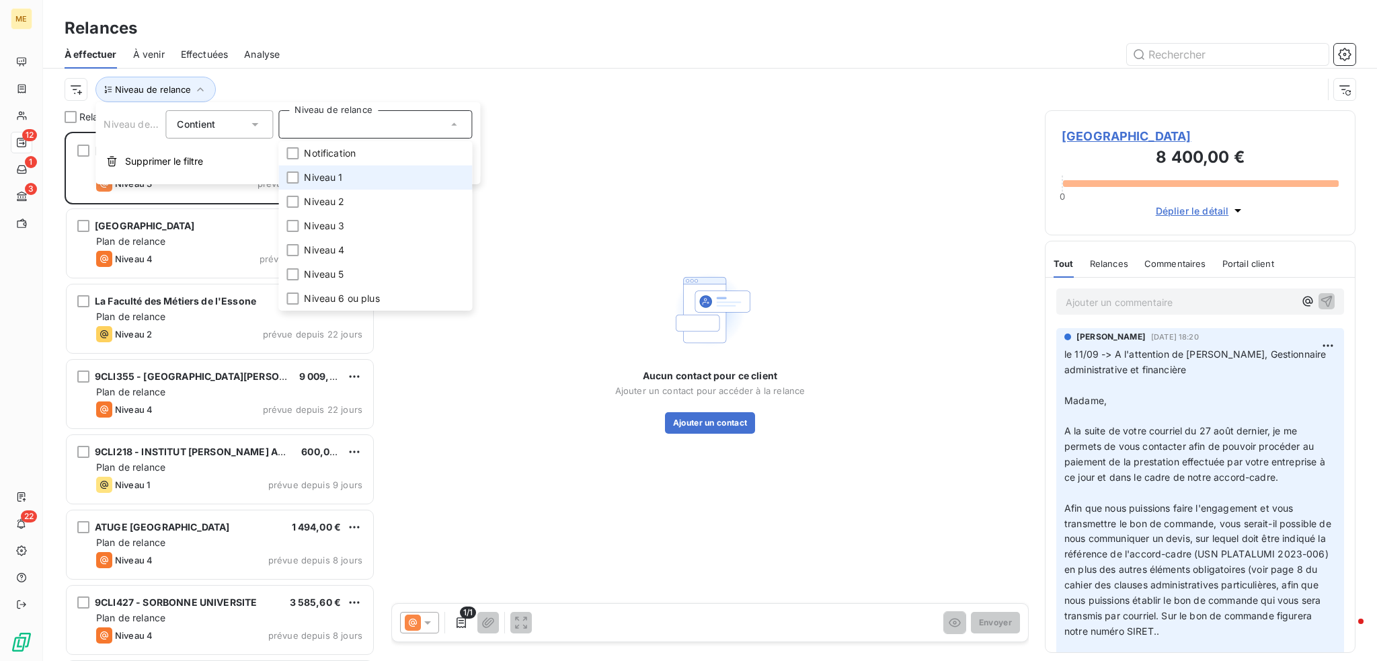
click at [319, 176] on span "Niveau 1" at bounding box center [323, 177] width 38 height 13
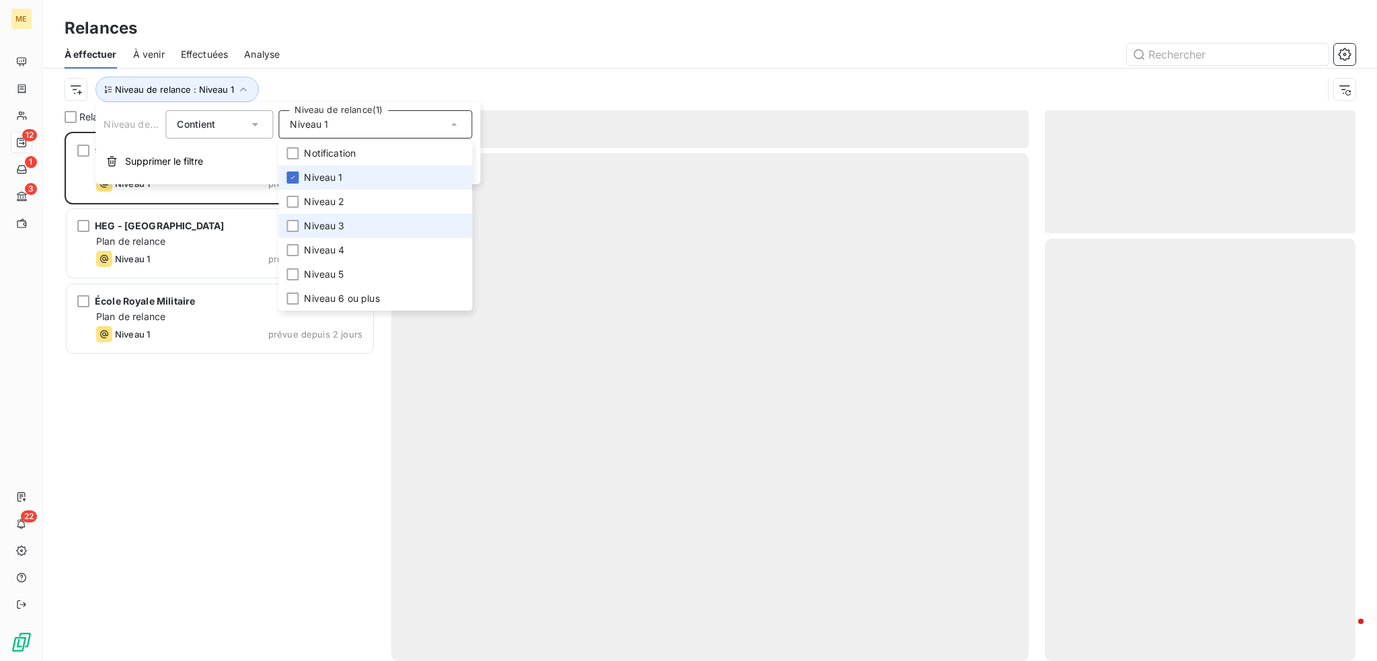
scroll to position [519, 300]
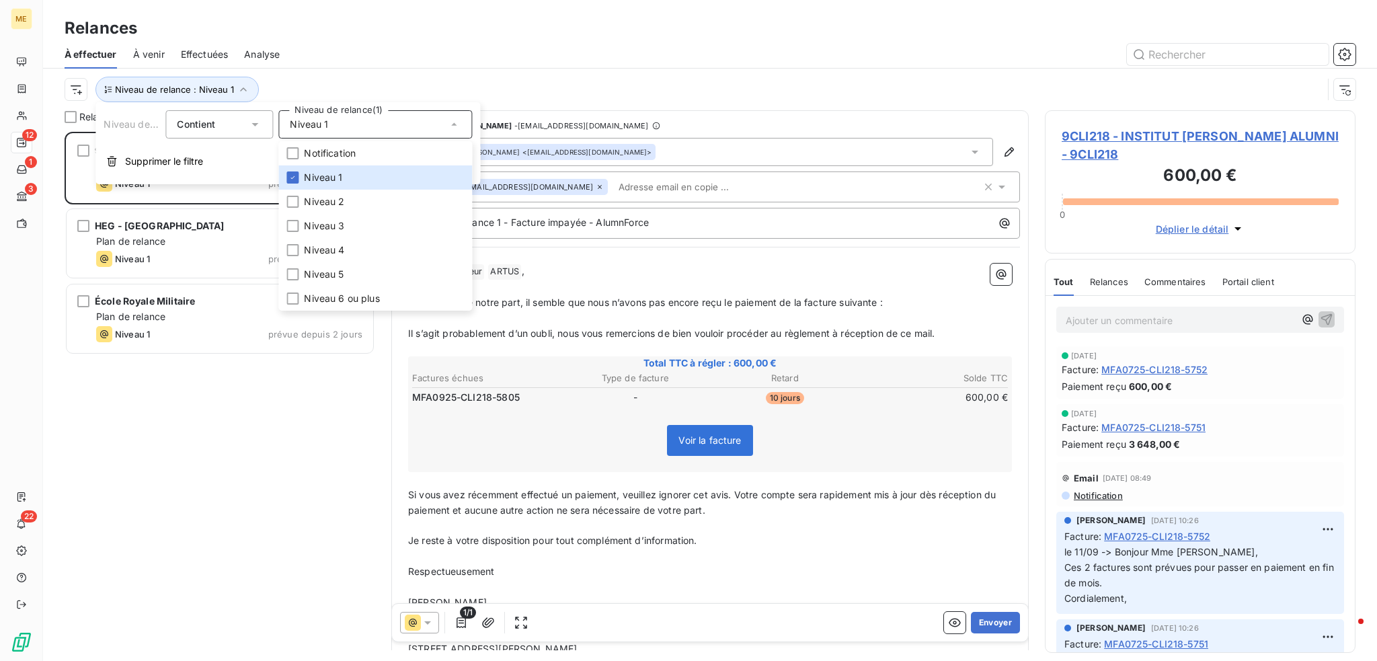
click at [258, 430] on div "9CLI218 - INSTITUT [PERSON_NAME] ALUMNI 600,00 € Plan de relance Niveau 1 prévu…" at bounding box center [220, 396] width 311 height 529
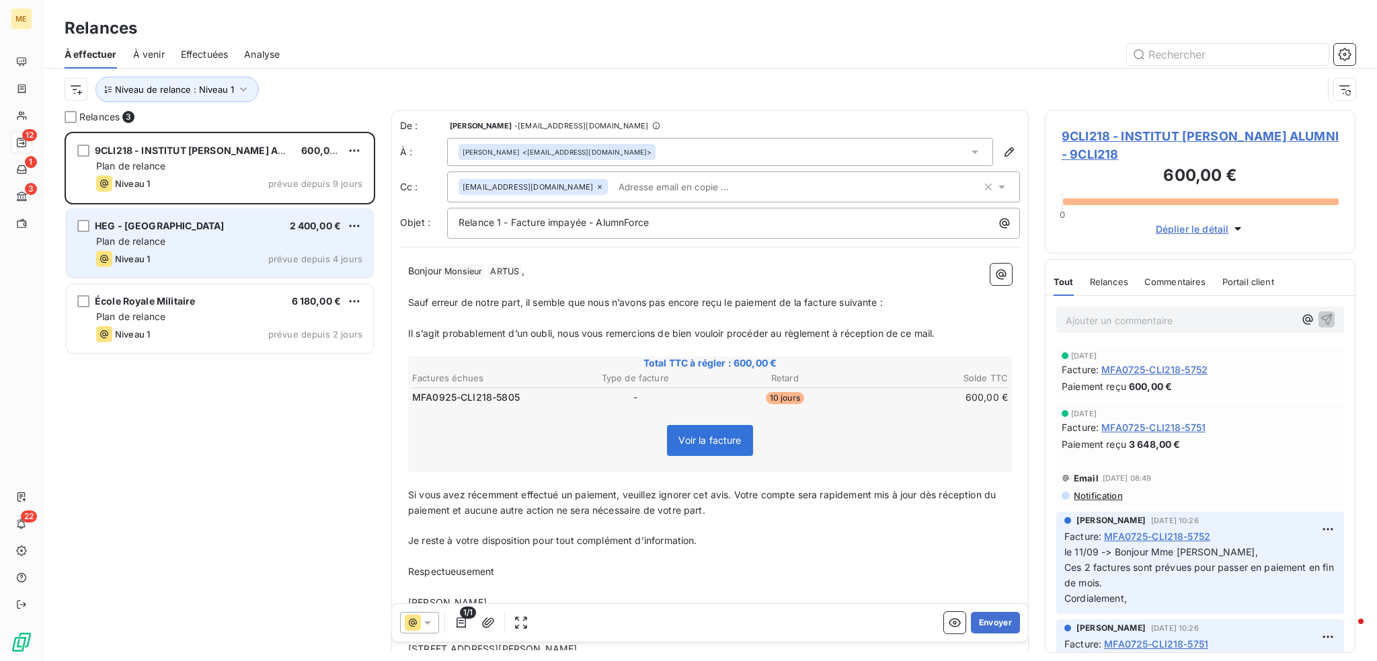
click at [196, 247] on div "Plan de relance" at bounding box center [229, 241] width 266 height 13
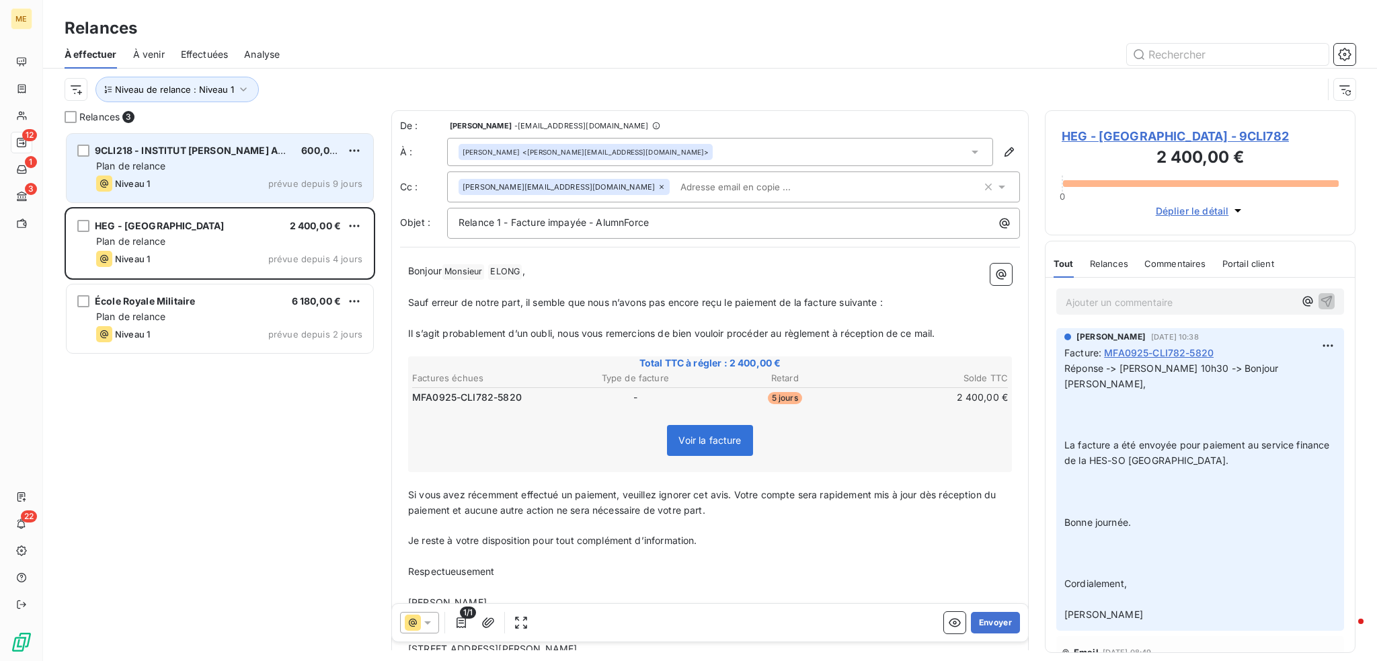
click at [204, 178] on div "Niveau 1 prévue depuis 9 jours" at bounding box center [229, 184] width 266 height 16
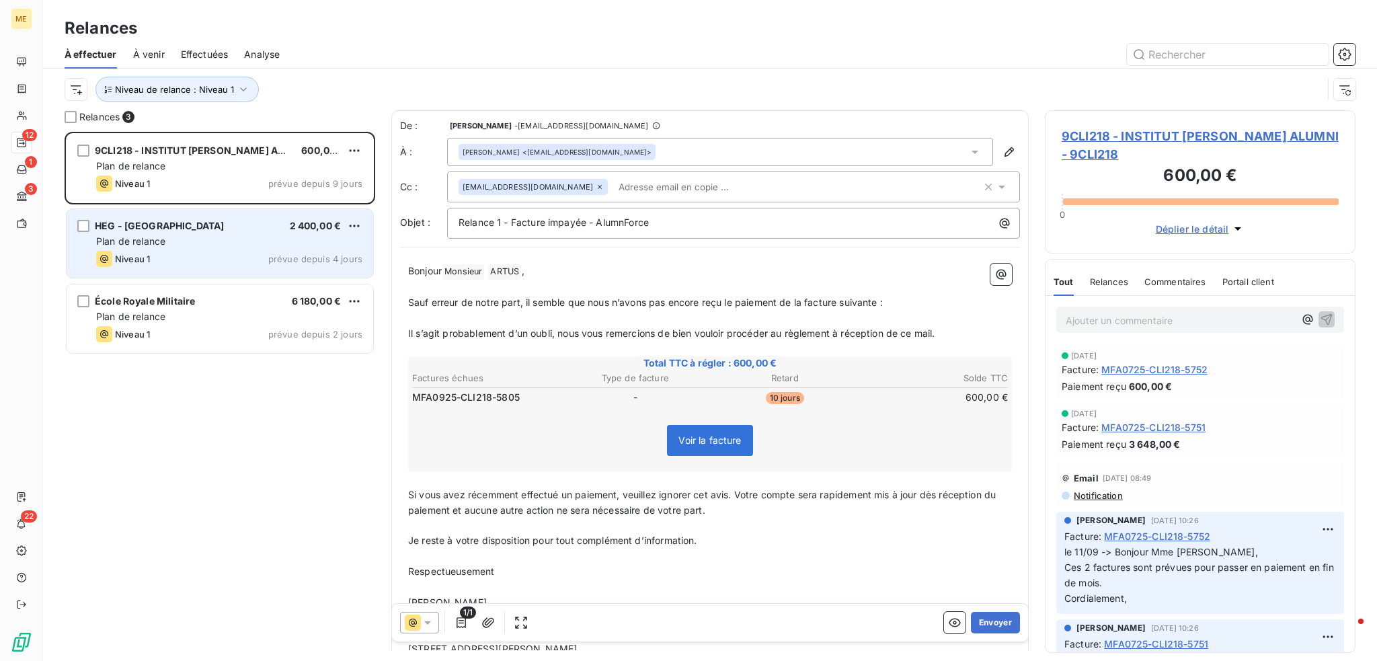
click at [190, 235] on div "Plan de relance" at bounding box center [229, 241] width 266 height 13
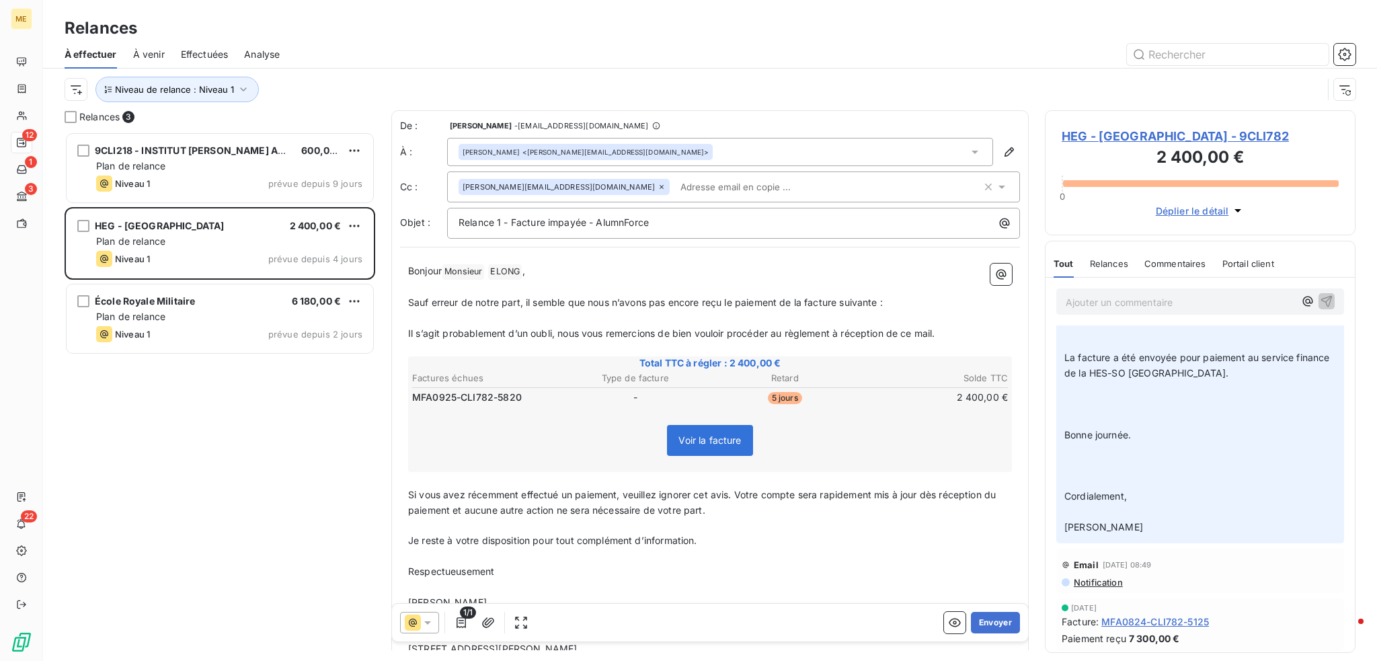
scroll to position [67, 0]
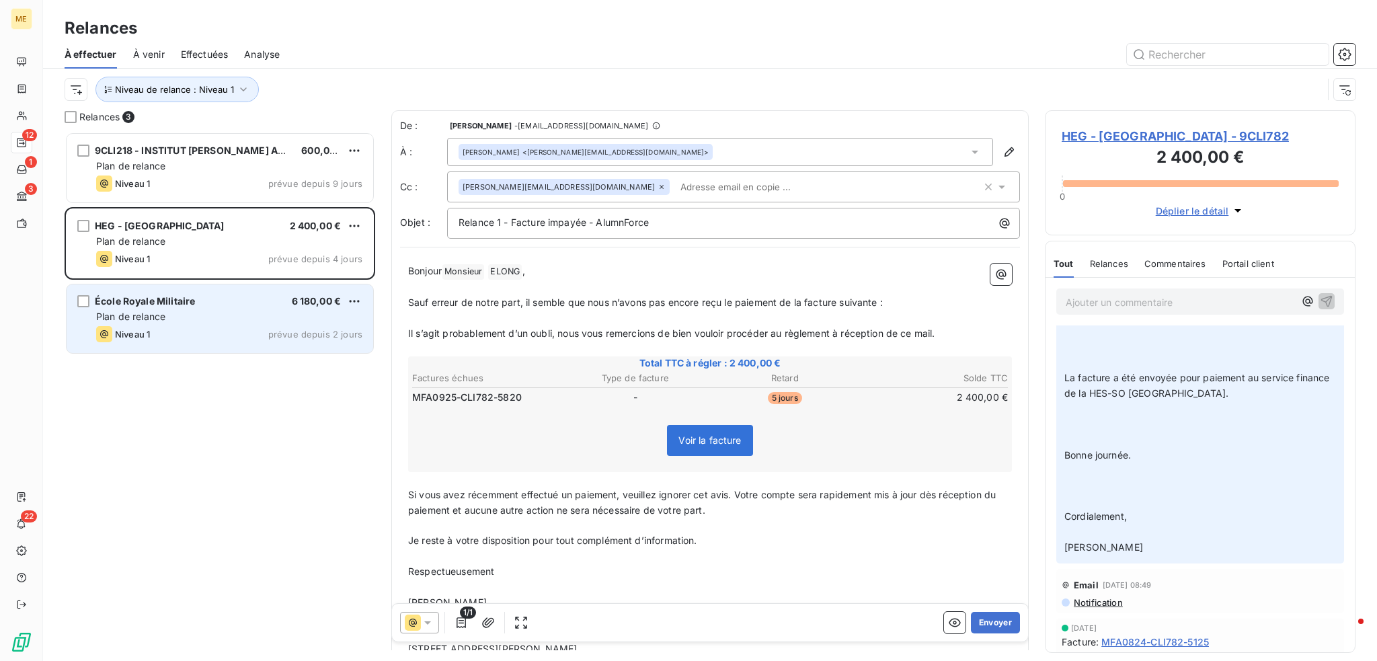
click at [235, 322] on div "Plan de relance" at bounding box center [229, 316] width 266 height 13
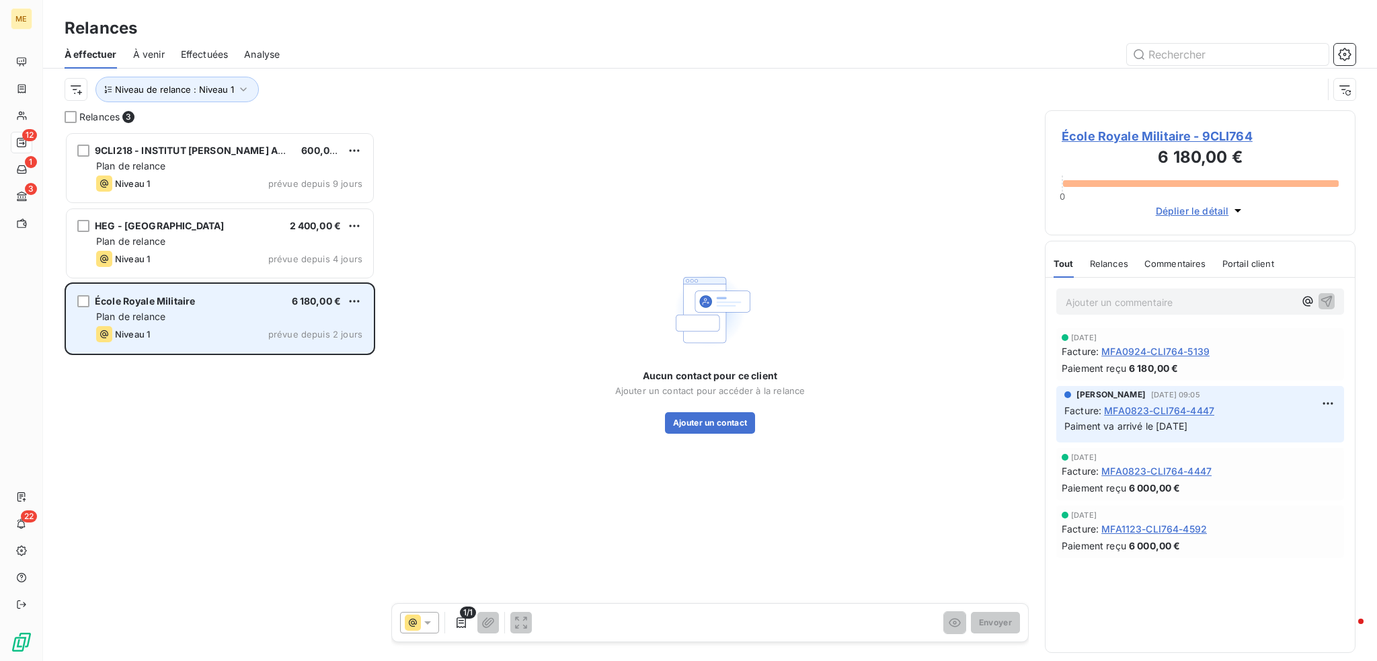
click at [234, 330] on div "Niveau 1 prévue depuis 2 jours" at bounding box center [229, 334] width 266 height 16
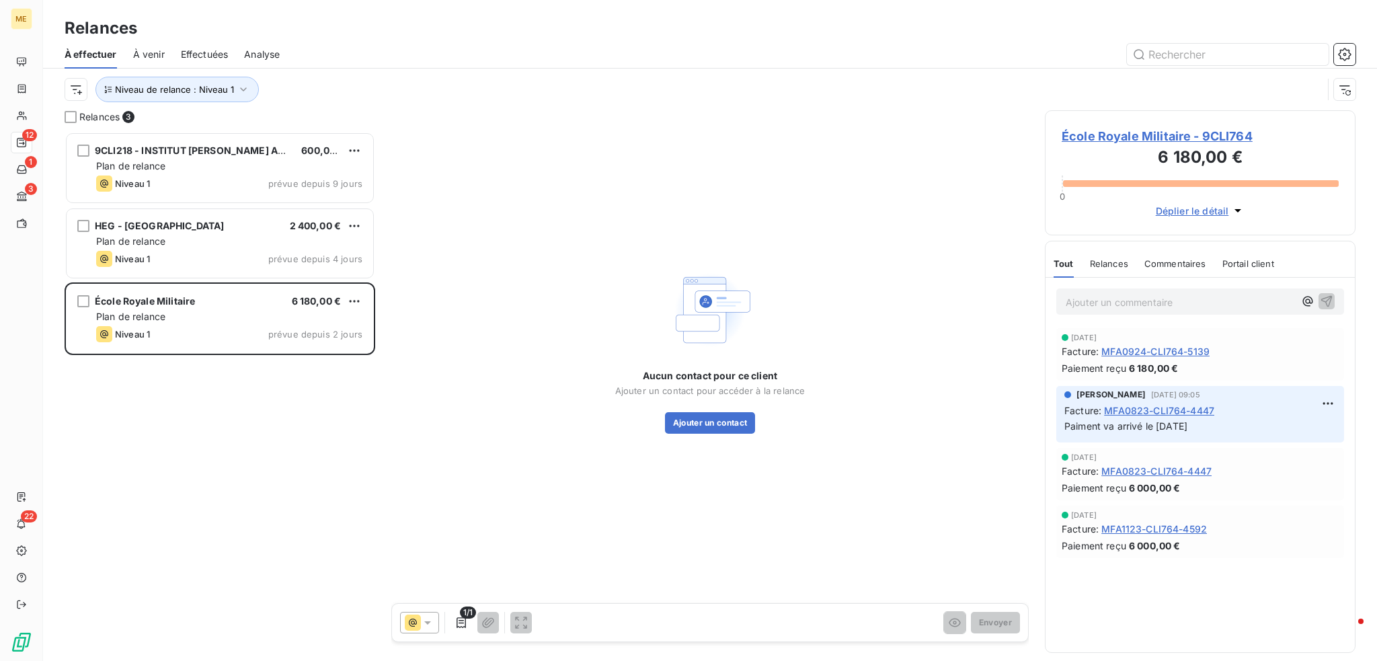
click at [1162, 137] on span "École Royale Militaire - 9CLI764" at bounding box center [1200, 136] width 277 height 18
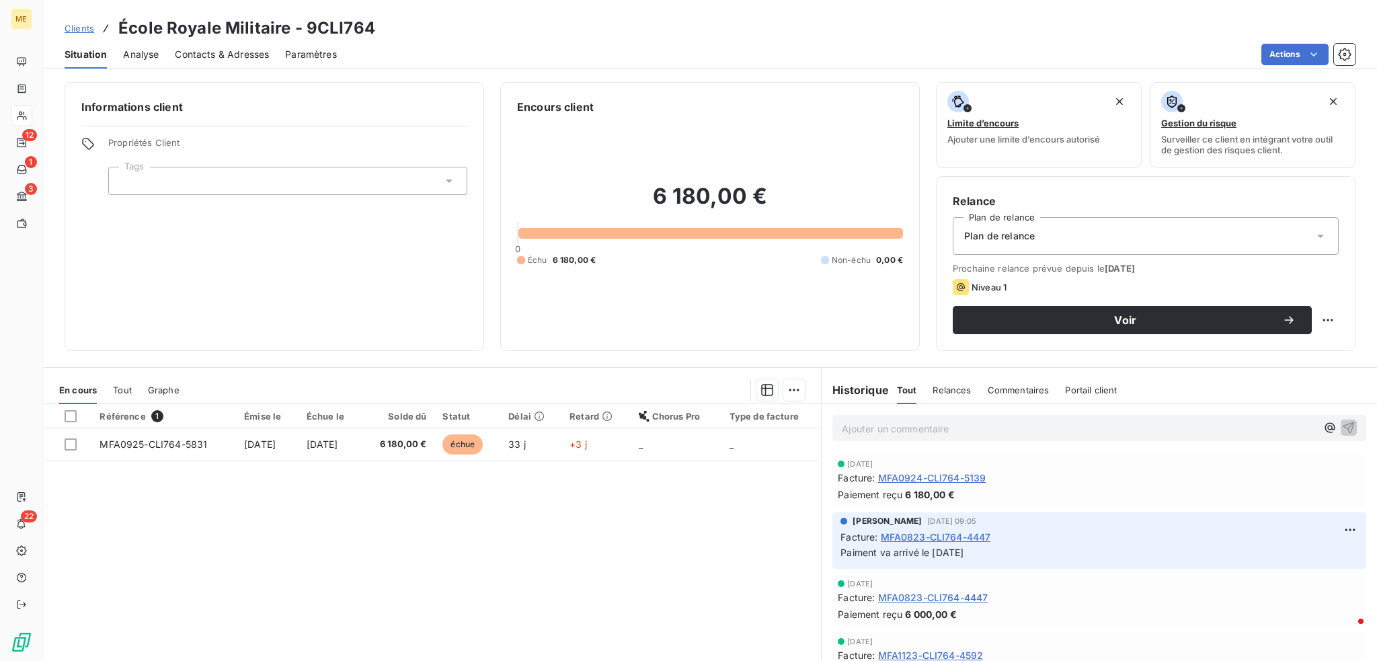
click at [204, 54] on span "Contacts & Adresses" at bounding box center [222, 54] width 94 height 13
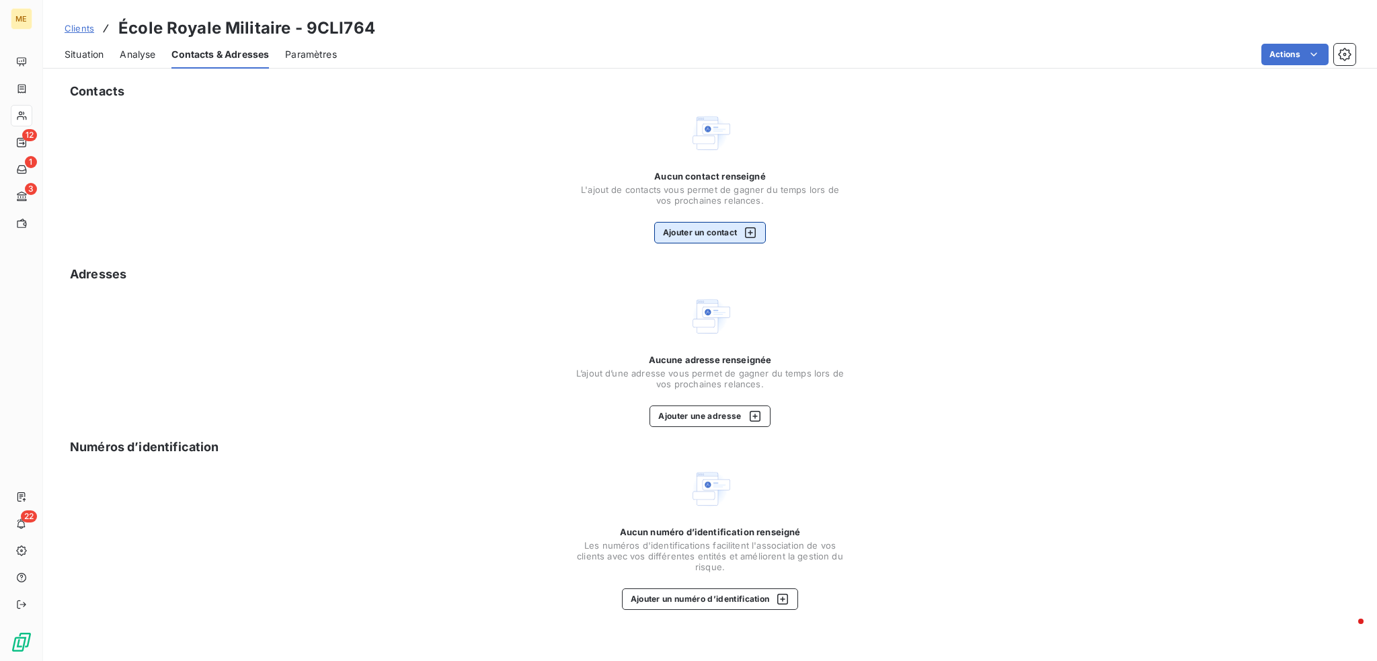
click at [746, 231] on icon "button" at bounding box center [750, 232] width 11 height 11
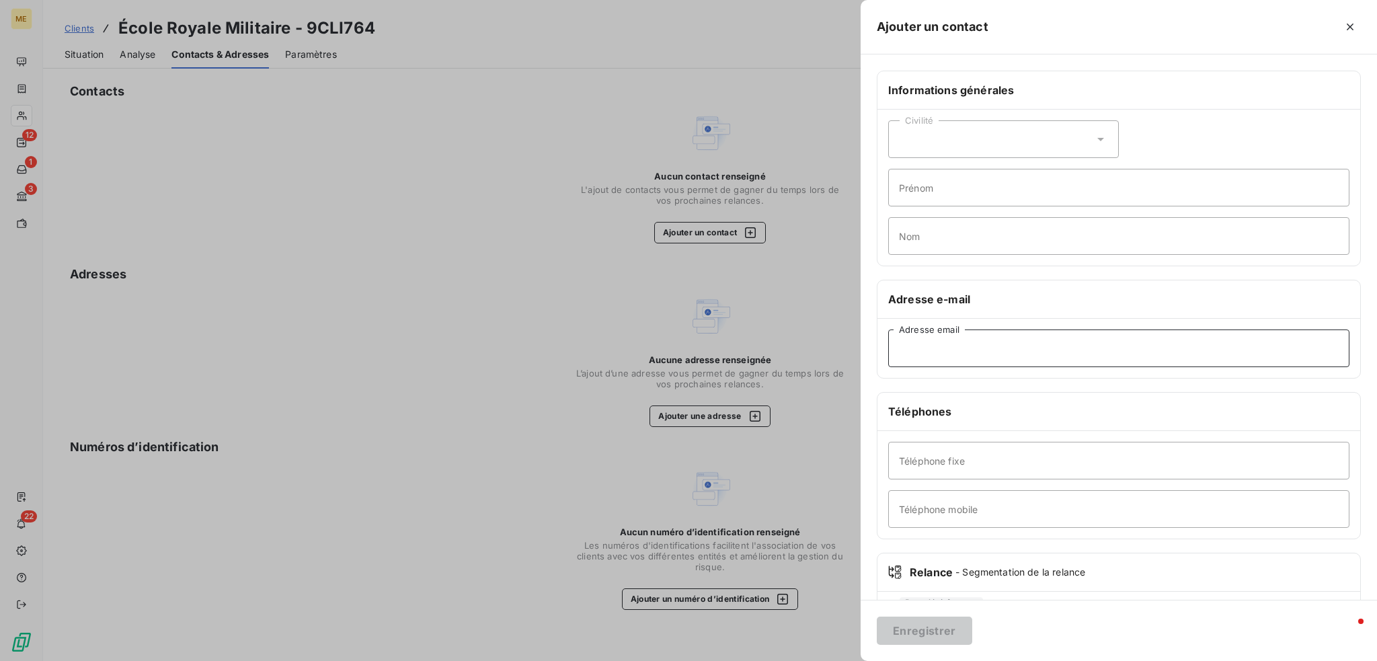
click at [933, 342] on input "Adresse email" at bounding box center [1118, 349] width 461 height 38
paste input "[PERSON_NAME][EMAIL_ADDRESS][DOMAIN_NAME]"
type input "[PERSON_NAME][EMAIL_ADDRESS][DOMAIN_NAME]"
click at [956, 196] on input "Prénom" at bounding box center [1118, 188] width 461 height 38
type input "f"
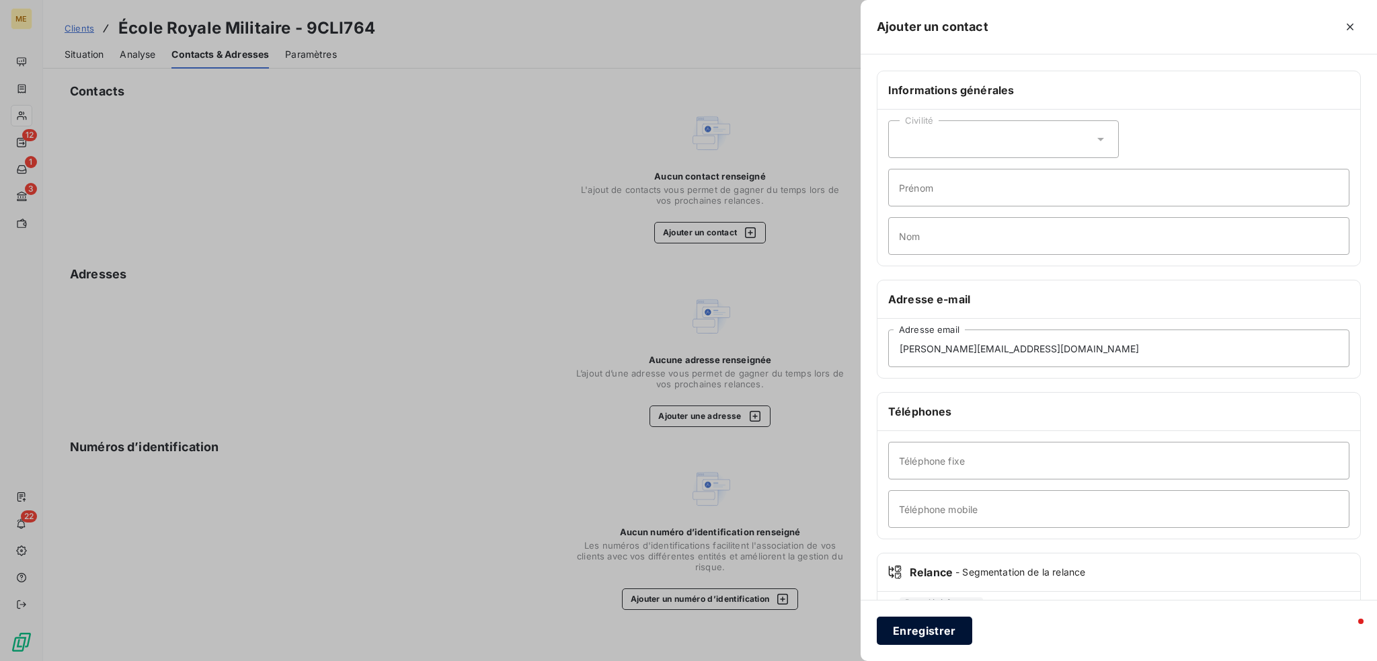
click at [927, 628] on button "Enregistrer" at bounding box center [924, 631] width 95 height 28
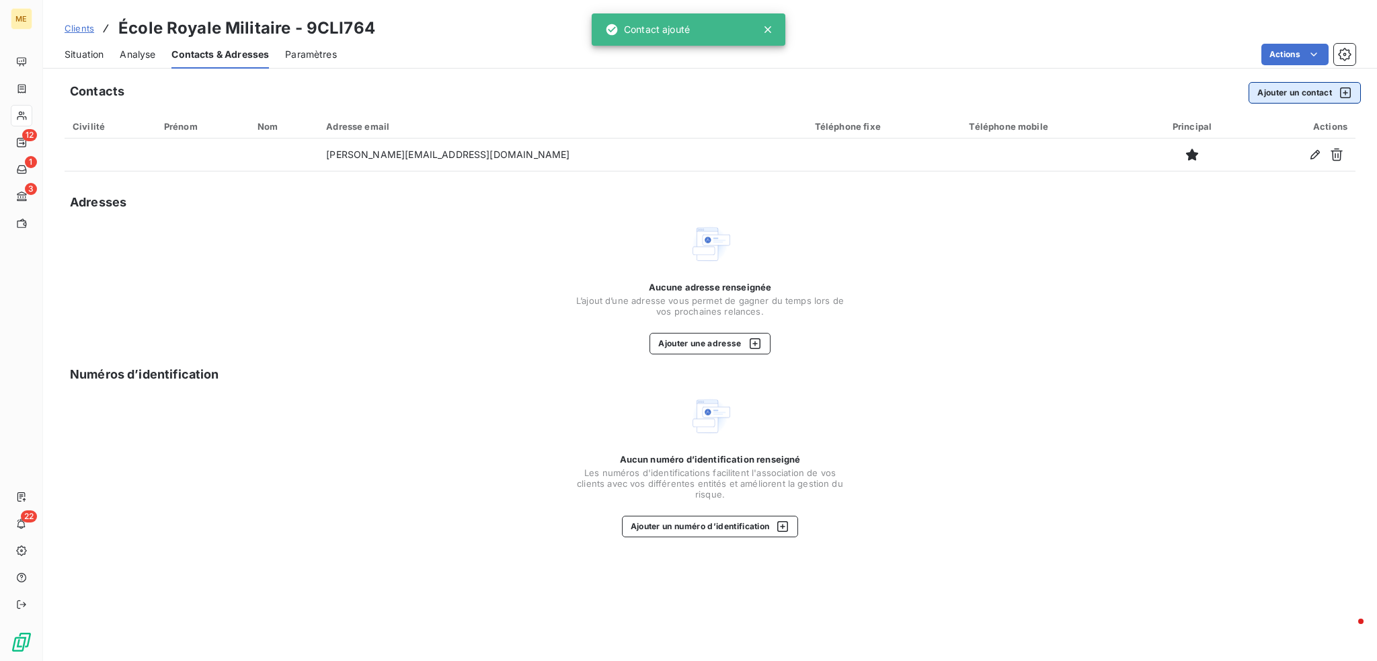
click at [1299, 94] on button "Ajouter un contact" at bounding box center [1305, 93] width 112 height 22
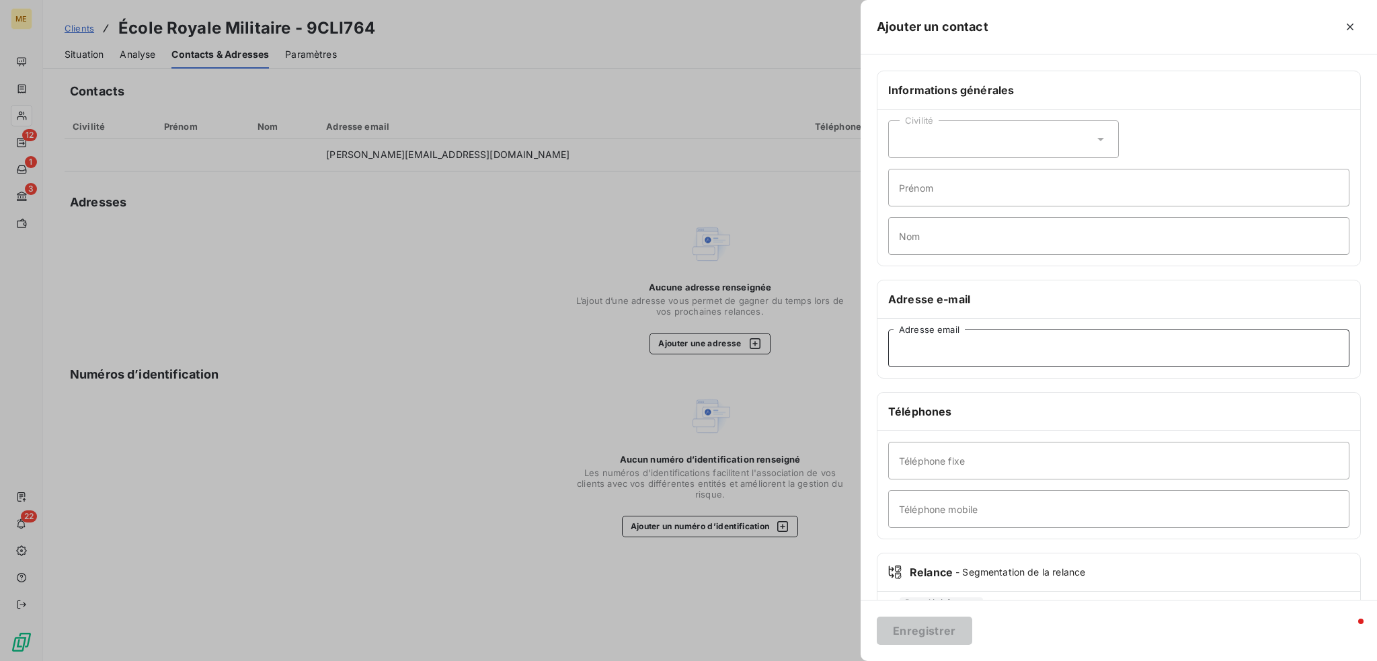
click at [944, 348] on input "Adresse email" at bounding box center [1118, 349] width 461 height 38
paste input "[PERSON_NAME][EMAIL_ADDRESS][DOMAIN_NAME]"
type input "[PERSON_NAME][EMAIL_ADDRESS][DOMAIN_NAME]"
click at [952, 630] on button "Enregistrer" at bounding box center [924, 631] width 95 height 28
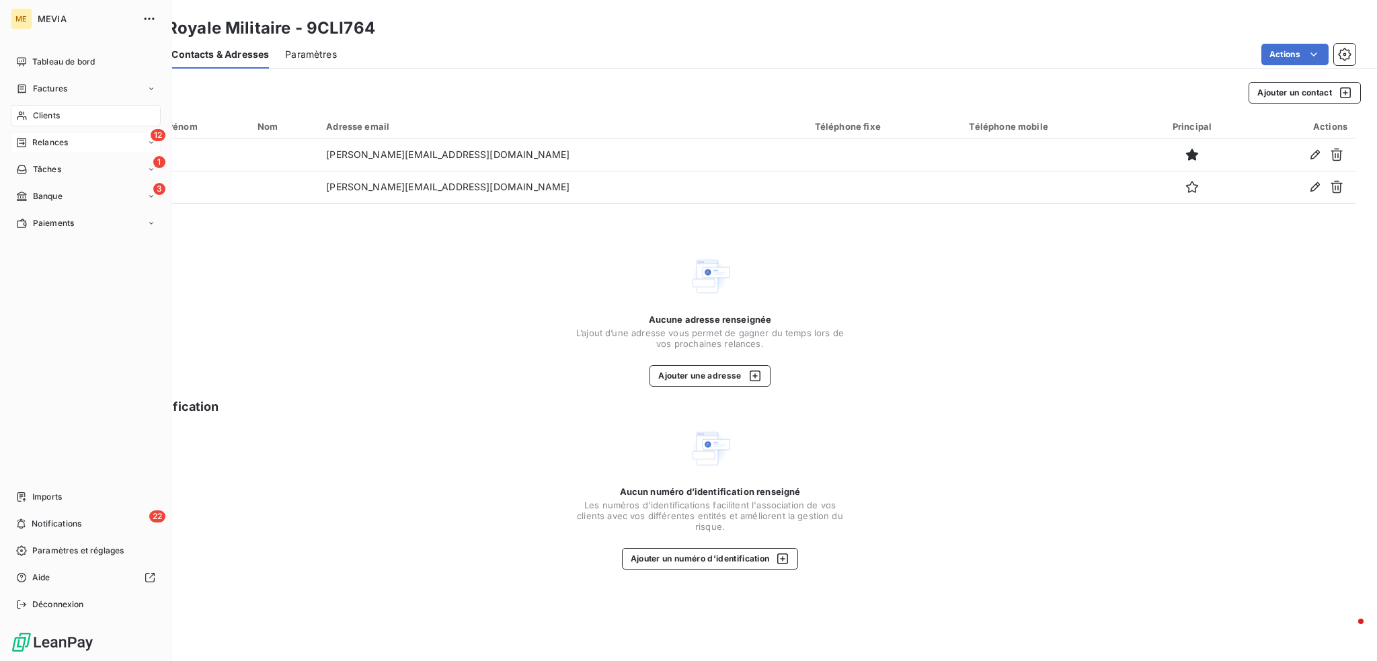
click at [44, 147] on span "Relances" at bounding box center [50, 143] width 36 height 12
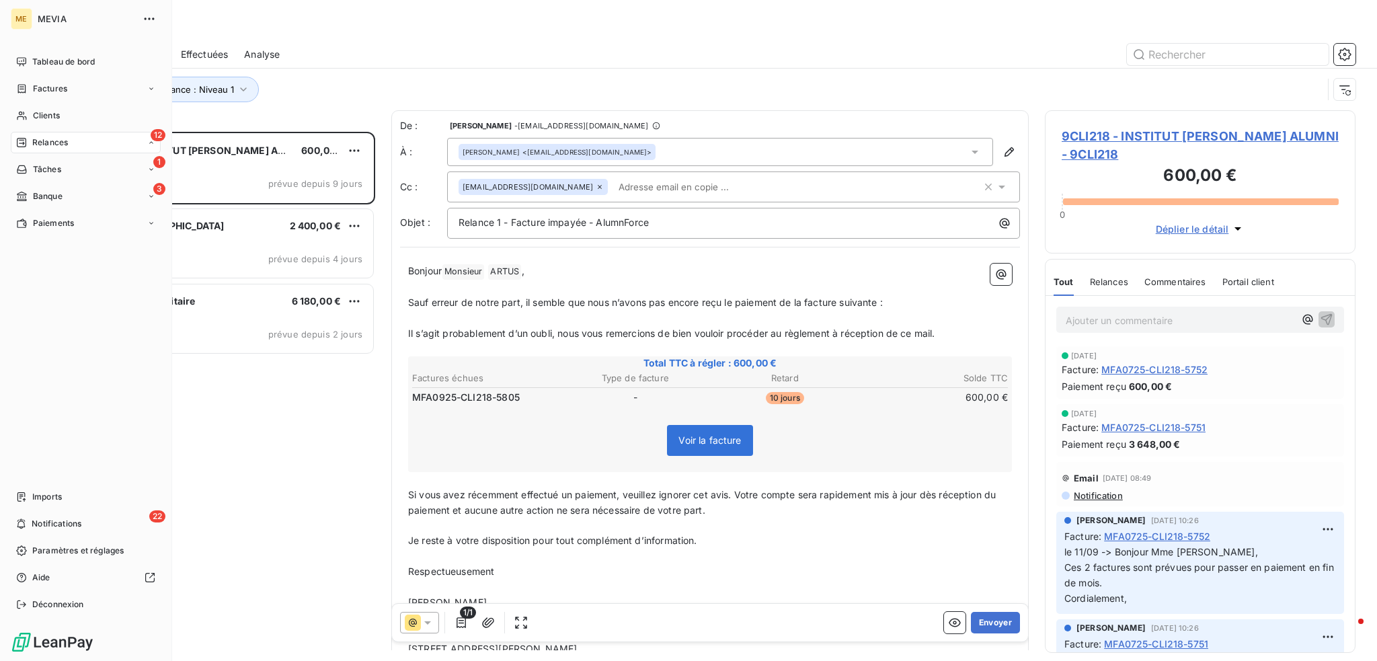
scroll to position [519, 300]
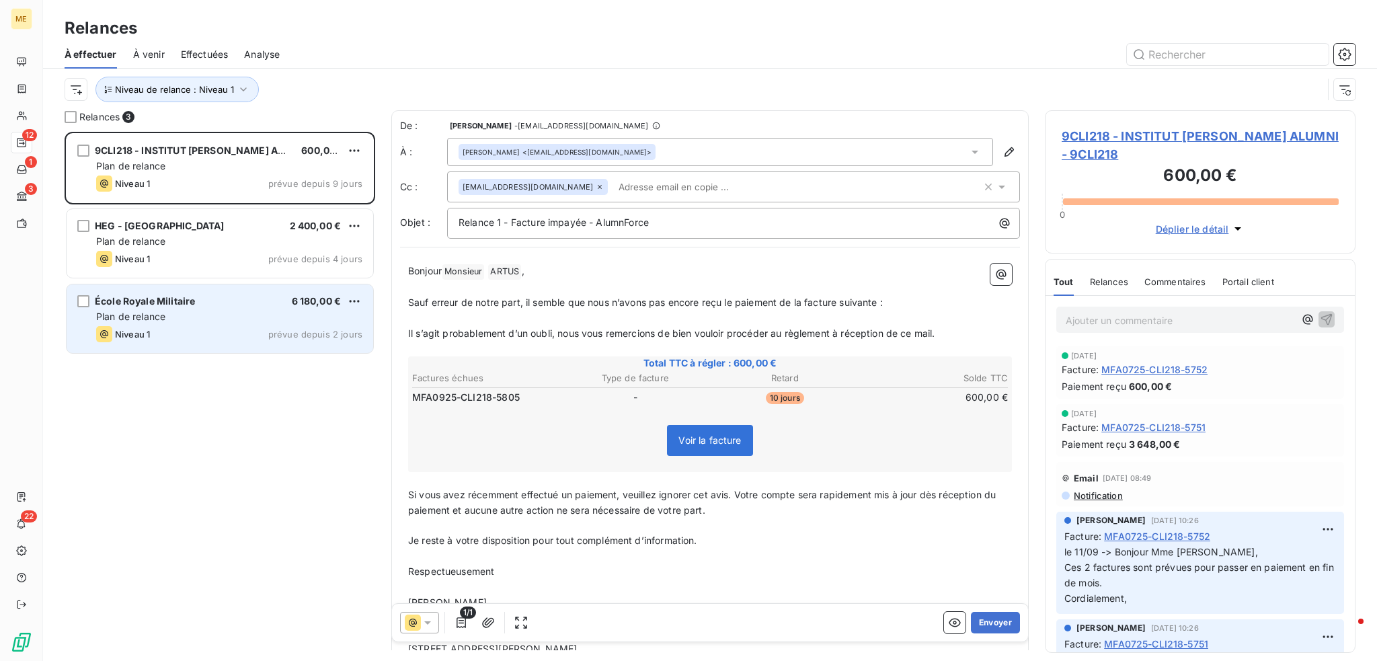
click at [169, 328] on div "Niveau 1 prévue depuis 2 jours" at bounding box center [229, 334] width 266 height 16
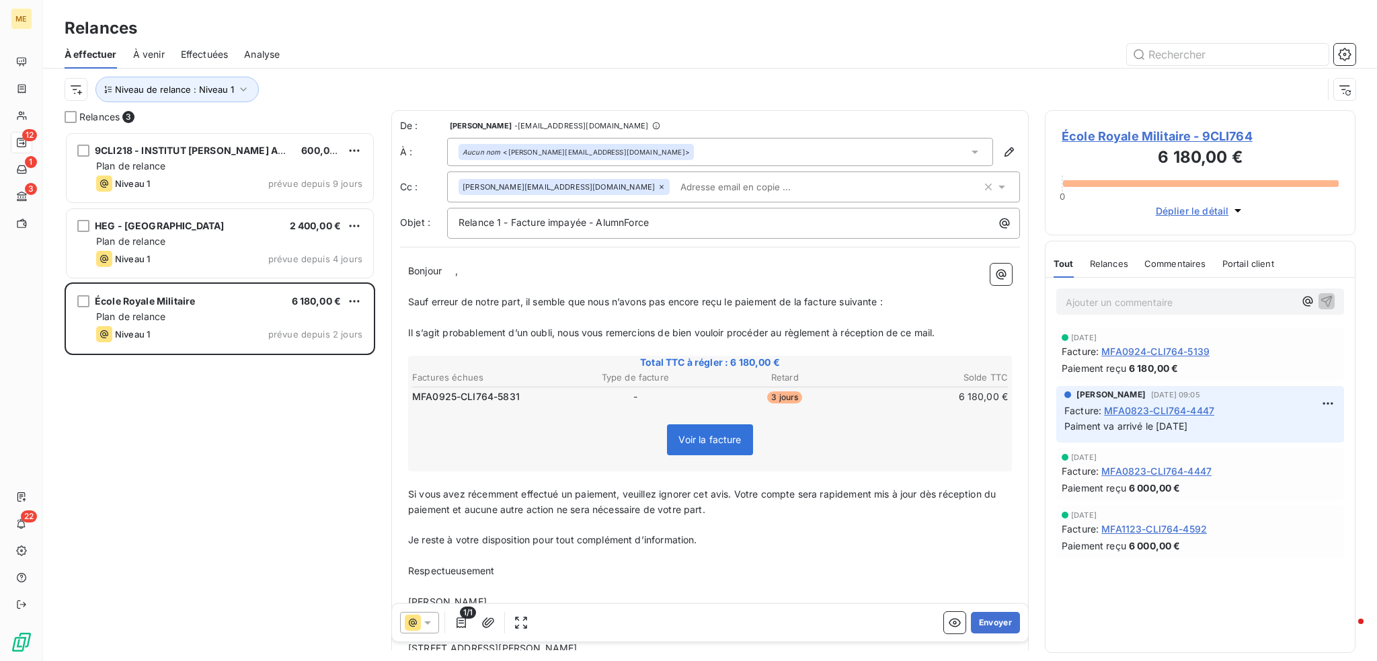
click at [737, 189] on div "[PERSON_NAME][EMAIL_ADDRESS][DOMAIN_NAME]" at bounding box center [720, 187] width 523 height 20
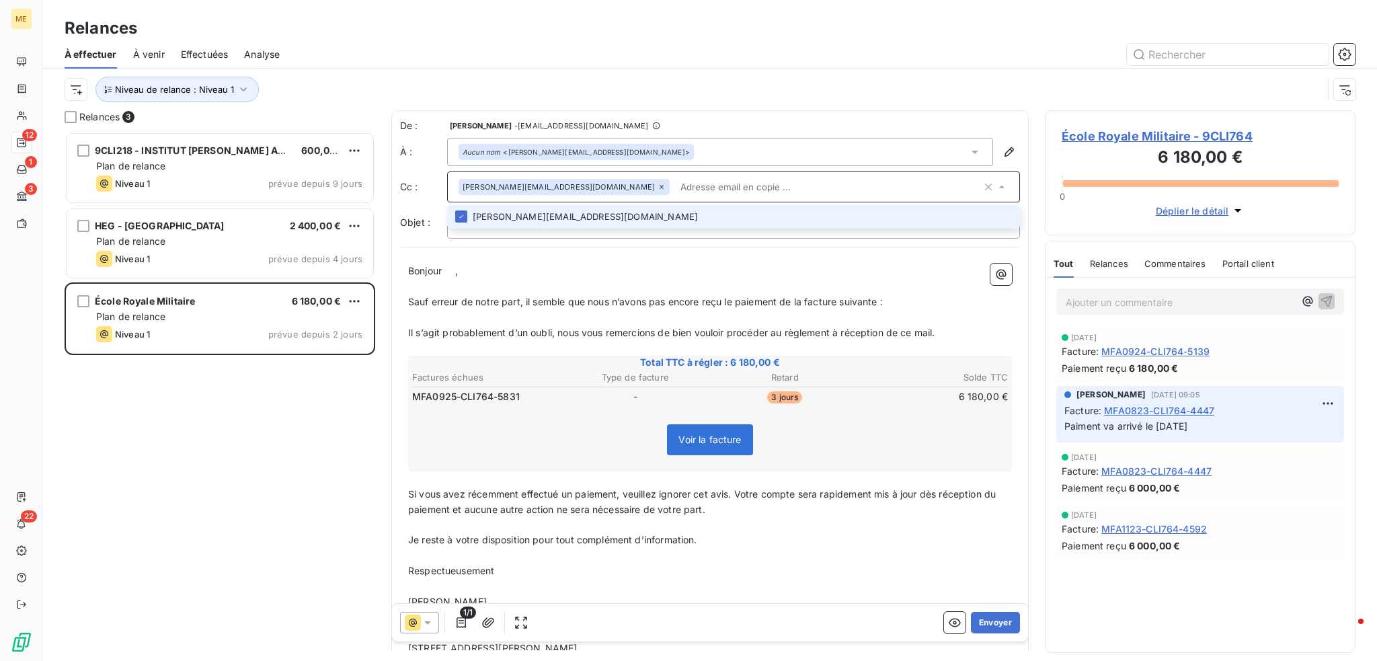
click at [907, 190] on input "text" at bounding box center [828, 187] width 307 height 20
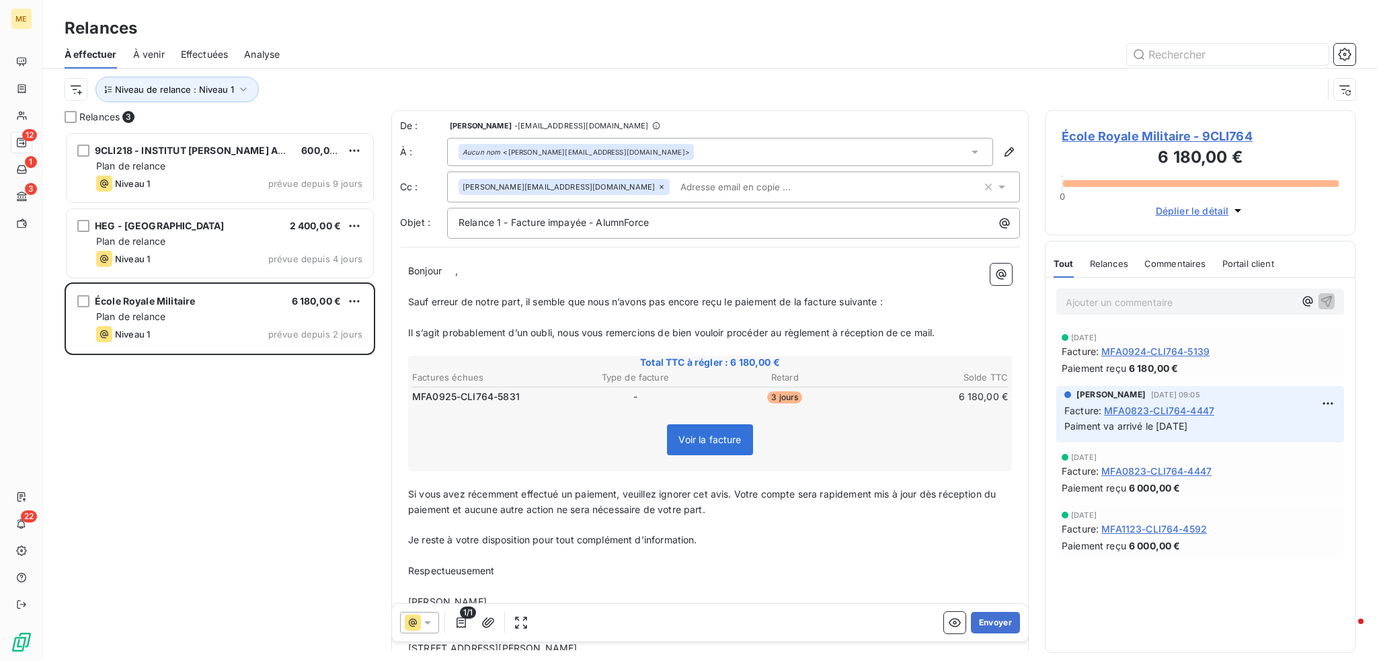
click at [845, 194] on div "[PERSON_NAME][EMAIL_ADDRESS][DOMAIN_NAME]" at bounding box center [720, 187] width 523 height 20
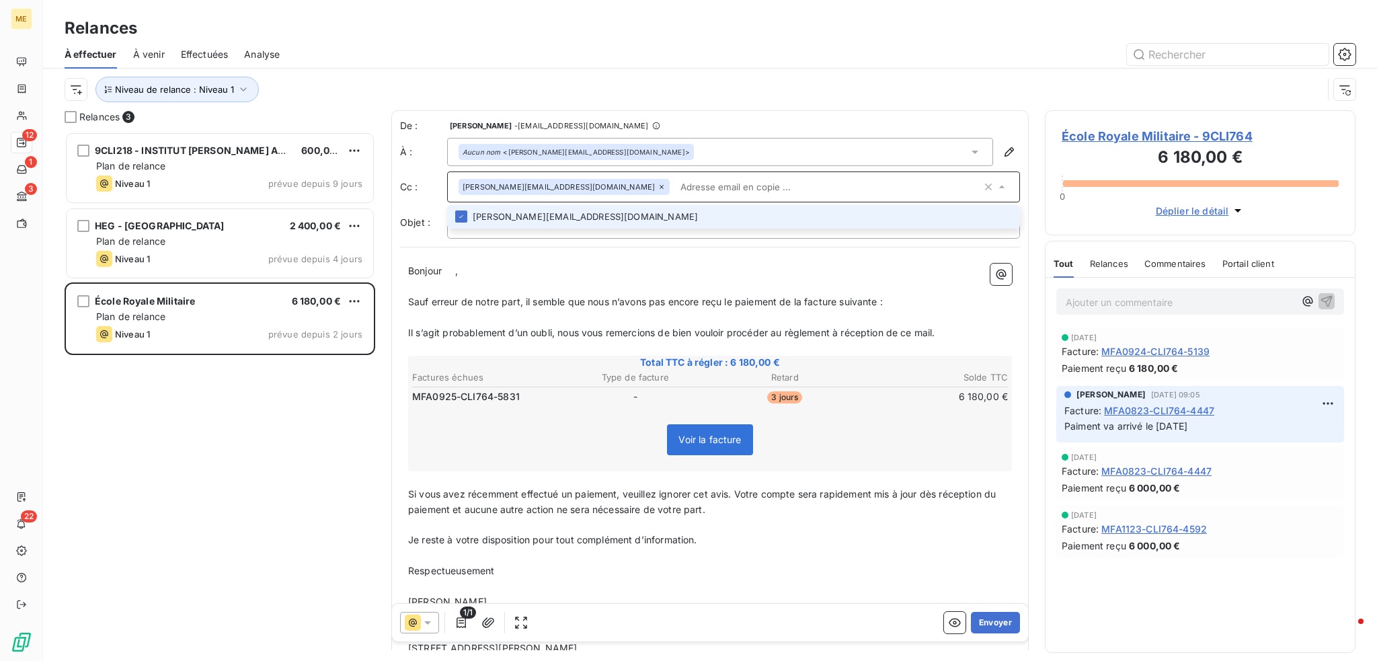
click at [845, 195] on input "text" at bounding box center [828, 187] width 307 height 20
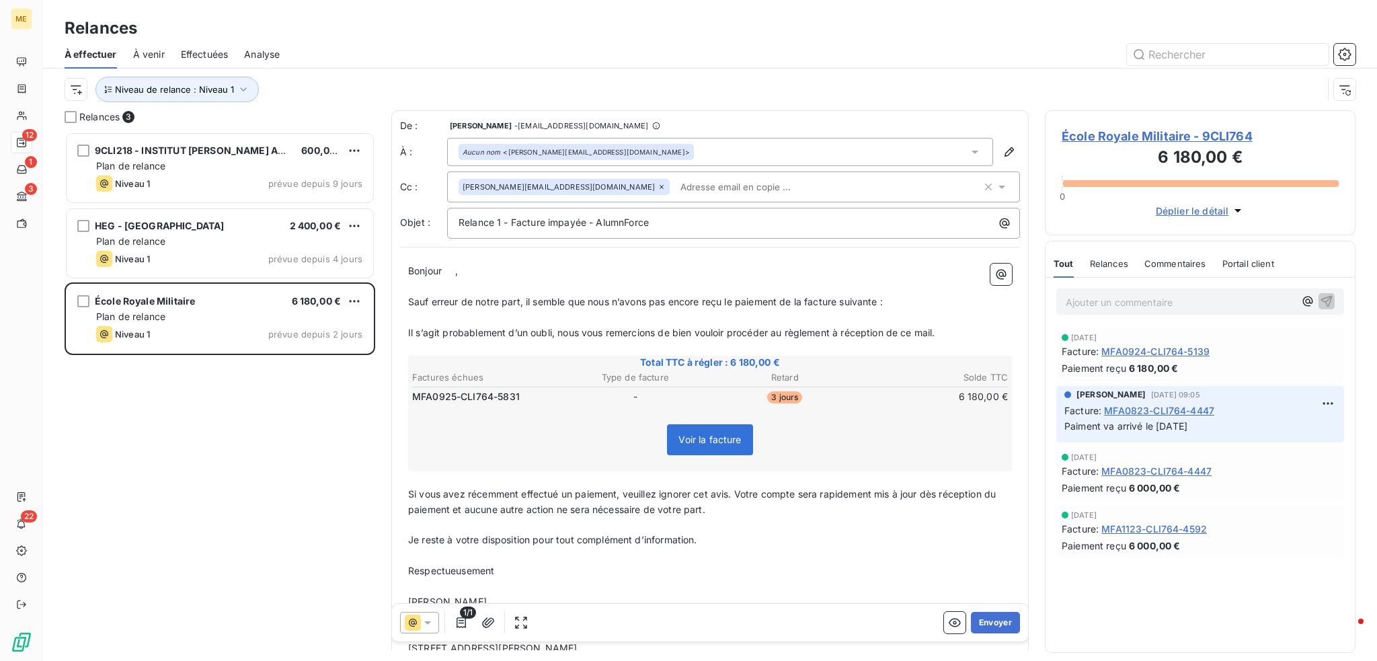
drag, startPoint x: 1128, startPoint y: 134, endPoint x: 1108, endPoint y: 137, distance: 20.4
click at [1108, 137] on span "École Royale Militaire - 9CLI764" at bounding box center [1200, 136] width 277 height 18
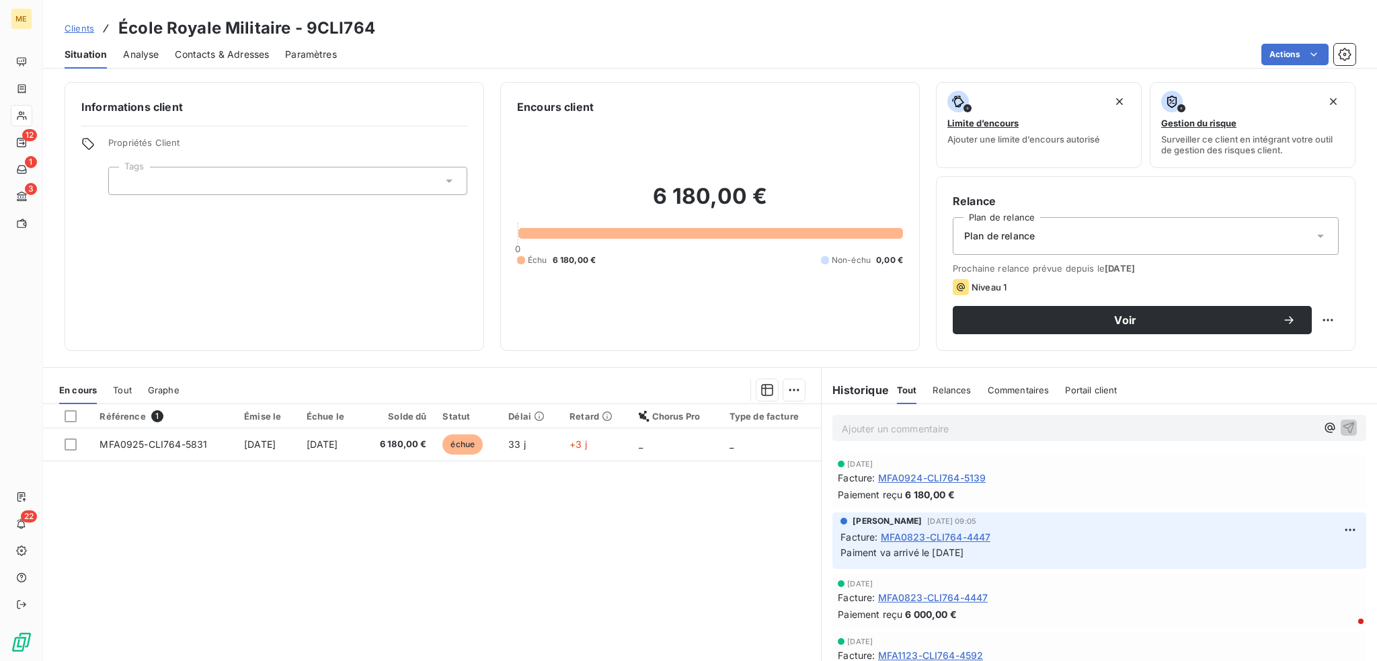
click at [199, 53] on span "Contacts & Adresses" at bounding box center [222, 54] width 94 height 13
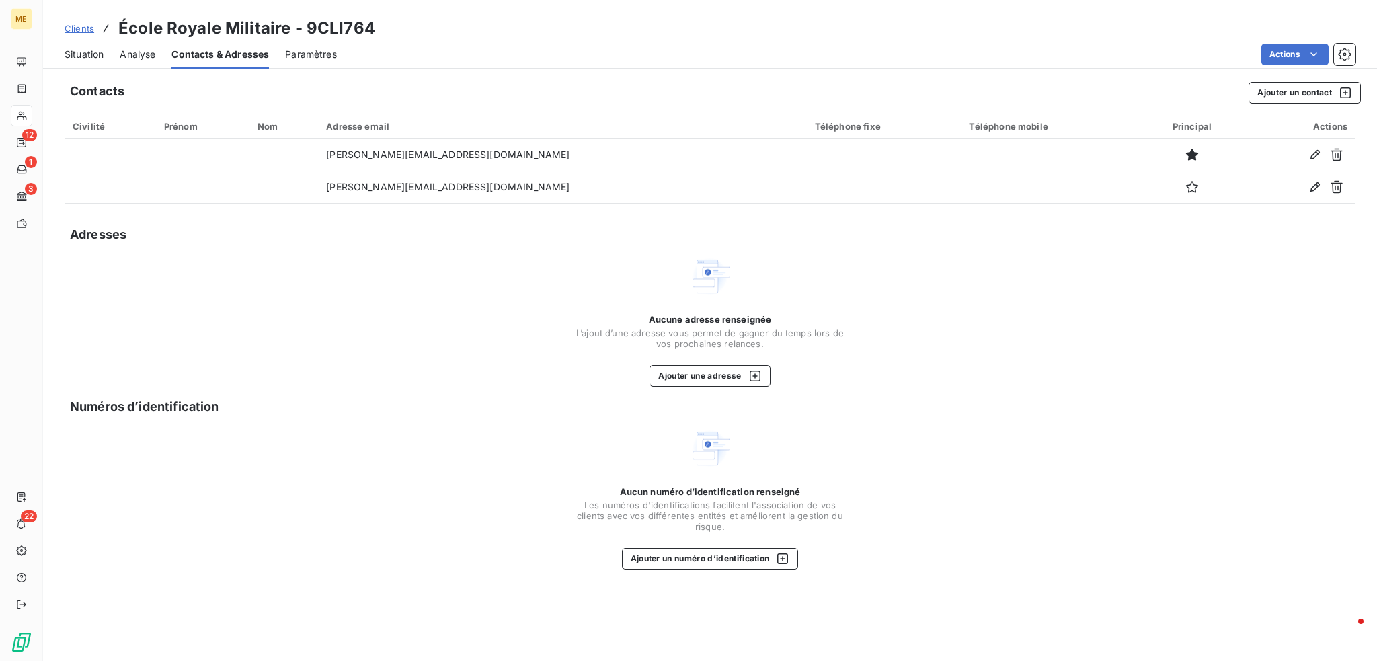
click at [79, 56] on span "Situation" at bounding box center [84, 54] width 39 height 13
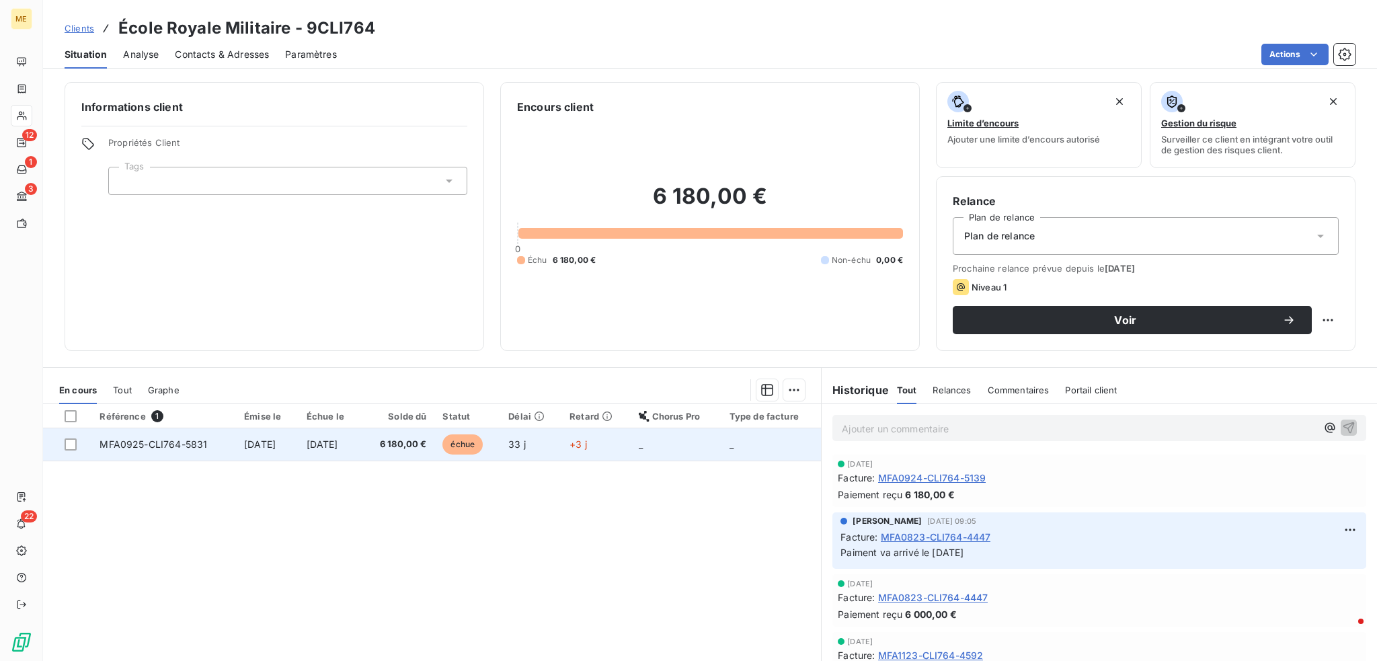
click at [338, 446] on span "[DATE]" at bounding box center [323, 443] width 32 height 11
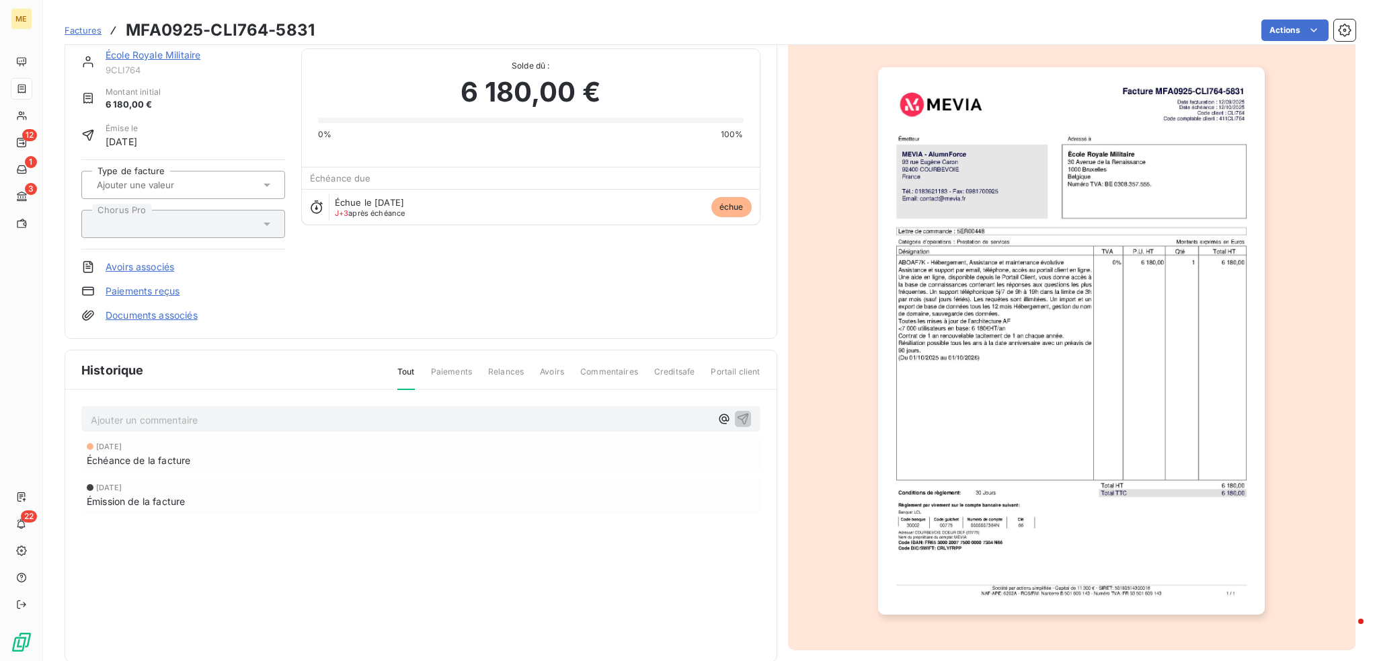
scroll to position [43, 0]
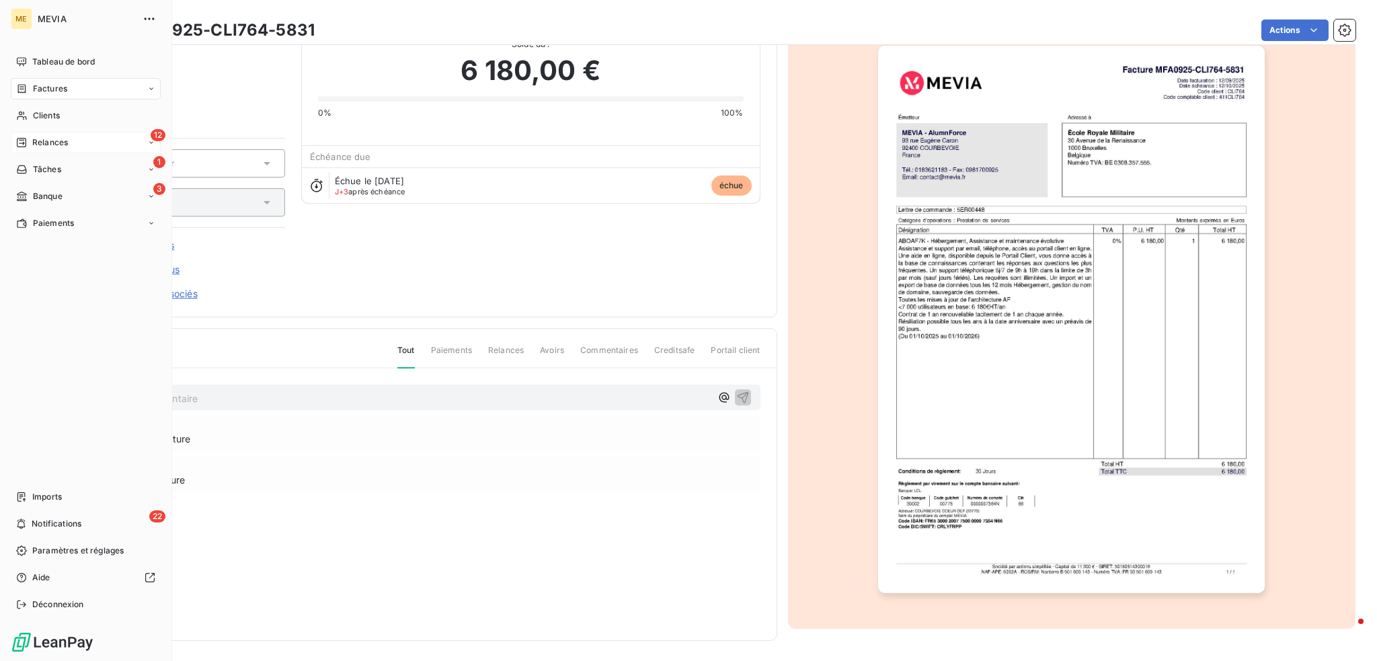
click at [32, 145] on span "Relances" at bounding box center [50, 143] width 36 height 12
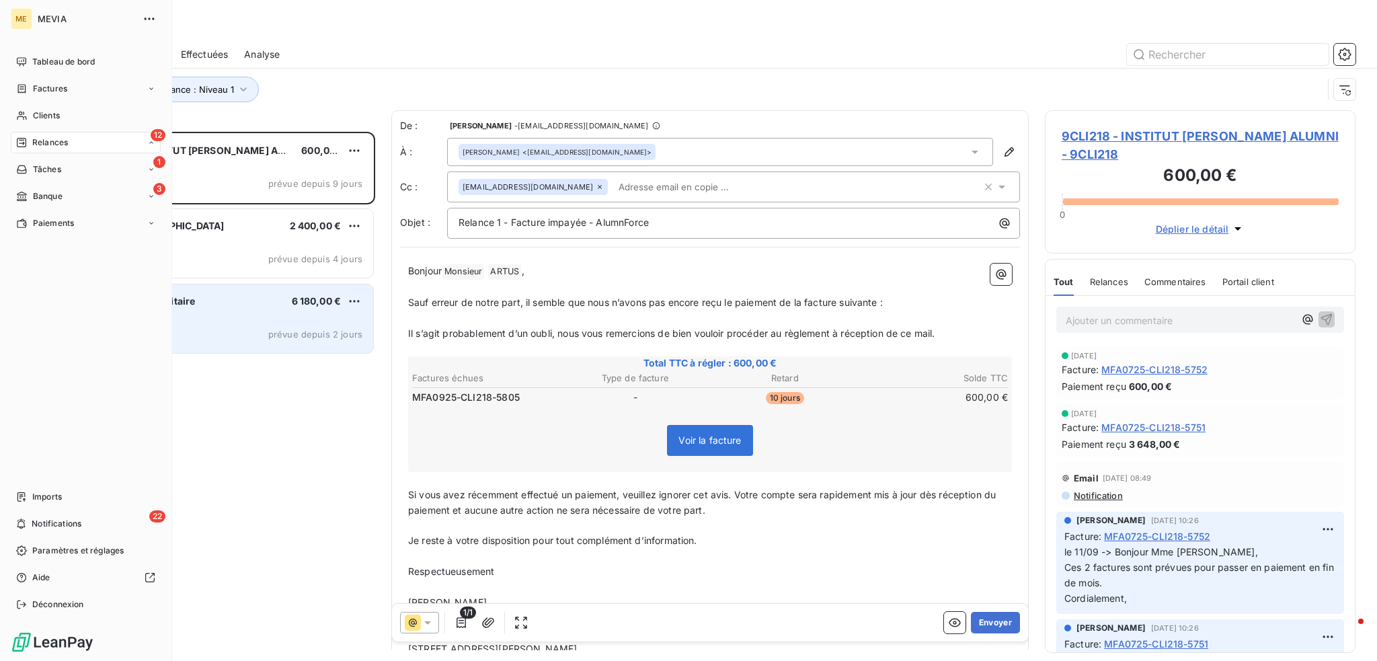
scroll to position [519, 300]
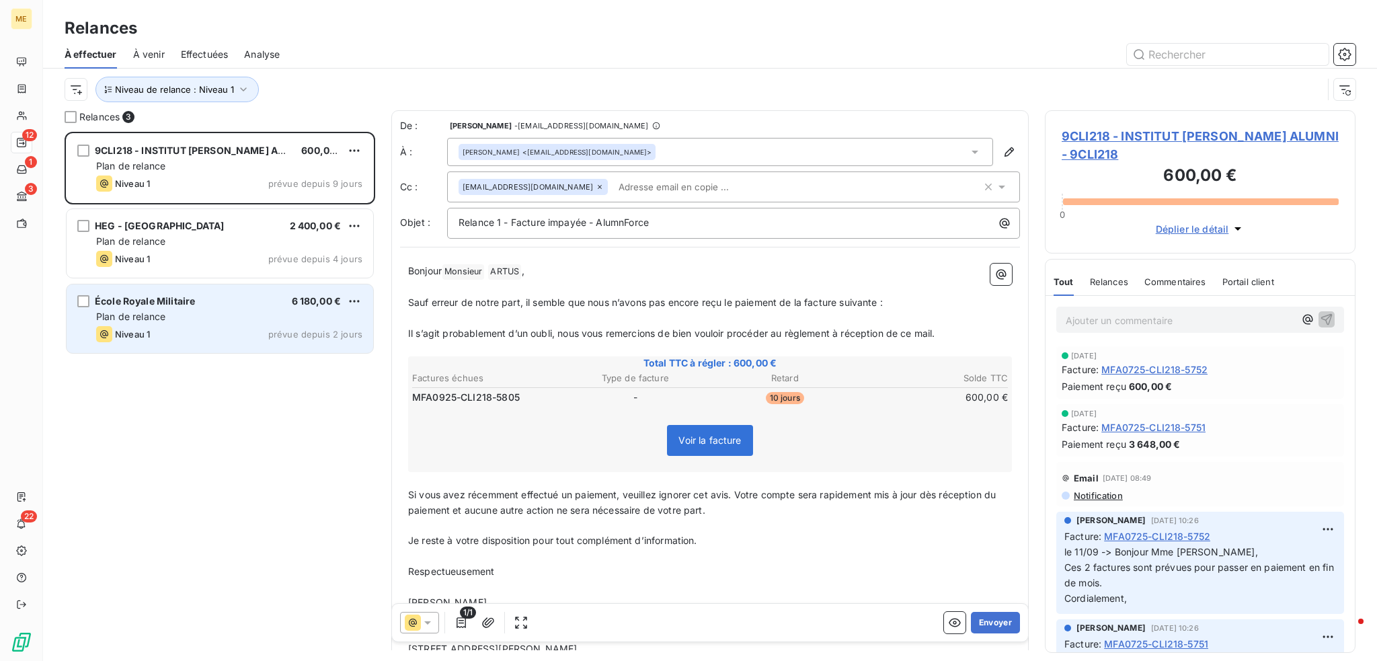
click at [226, 329] on div "Niveau 1 prévue depuis 2 jours" at bounding box center [229, 334] width 266 height 16
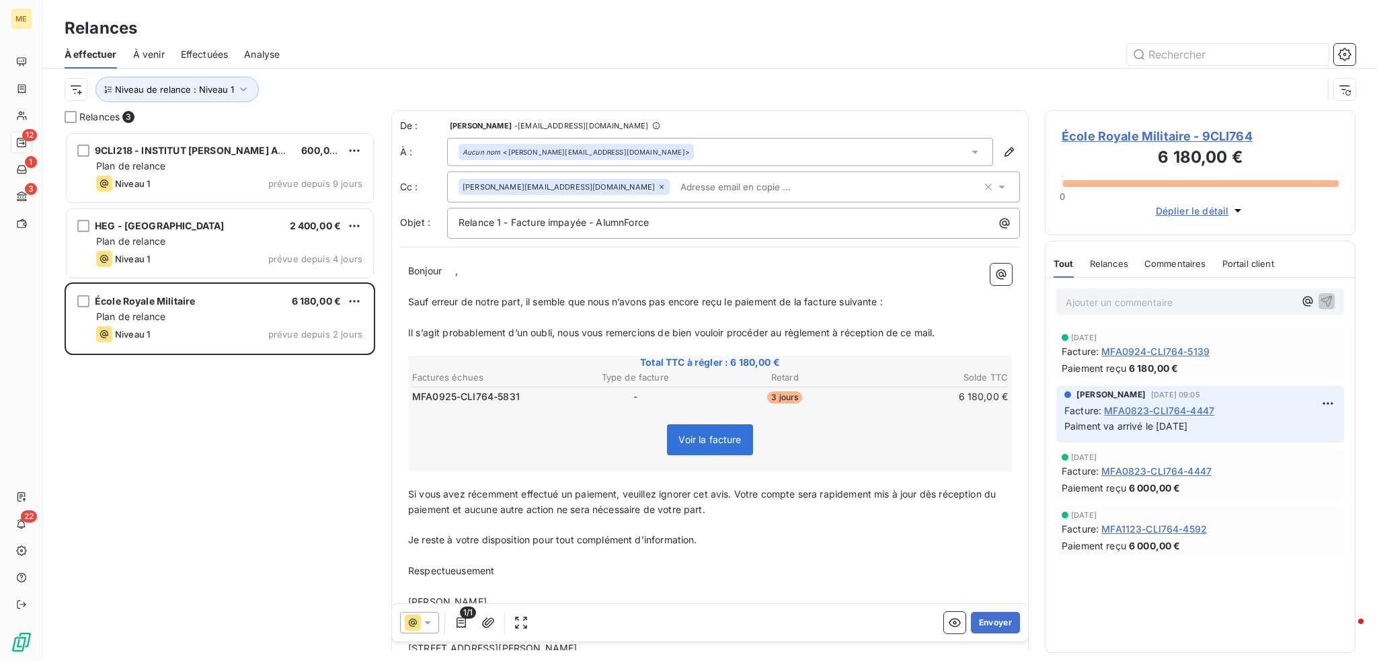
click at [675, 192] on input "text" at bounding box center [752, 187] width 155 height 20
click at [675, 177] on input "text" at bounding box center [752, 187] width 155 height 20
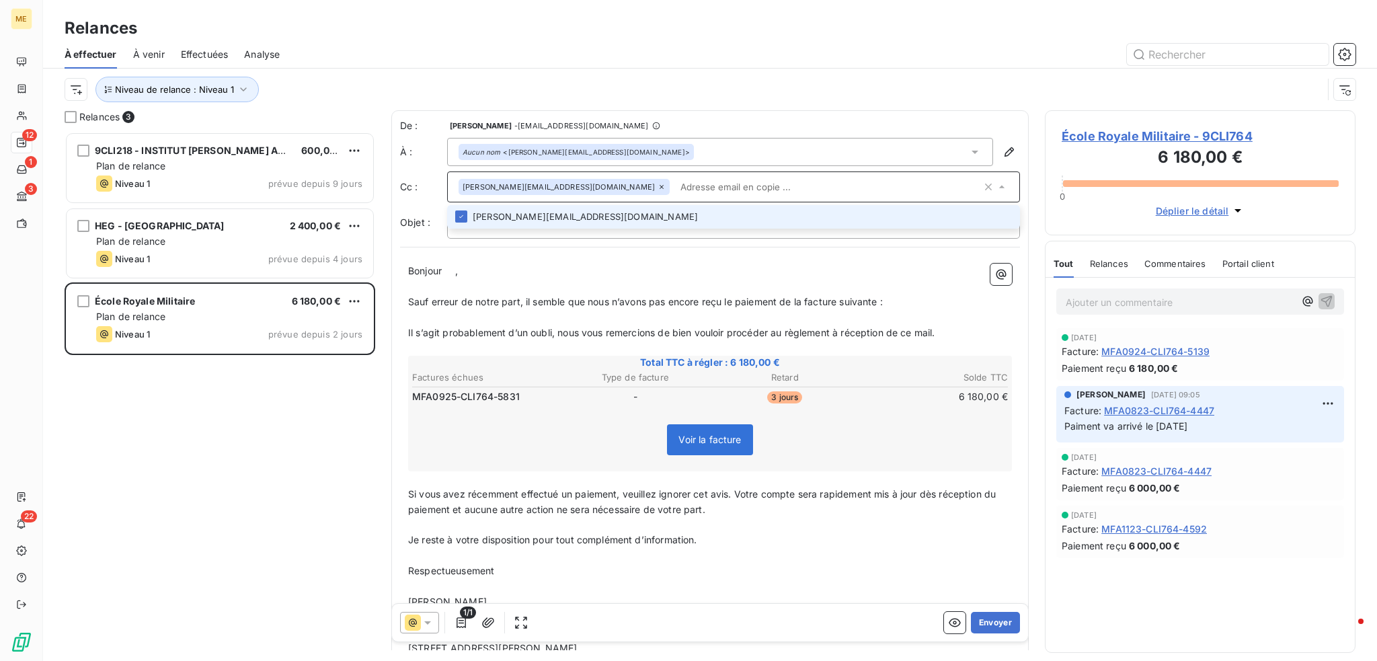
paste input "[PERSON_NAME][EMAIL_ADDRESS][DOMAIN_NAME]>"
type input "[PERSON_NAME][EMAIL_ADDRESS][DOMAIN_NAME]"
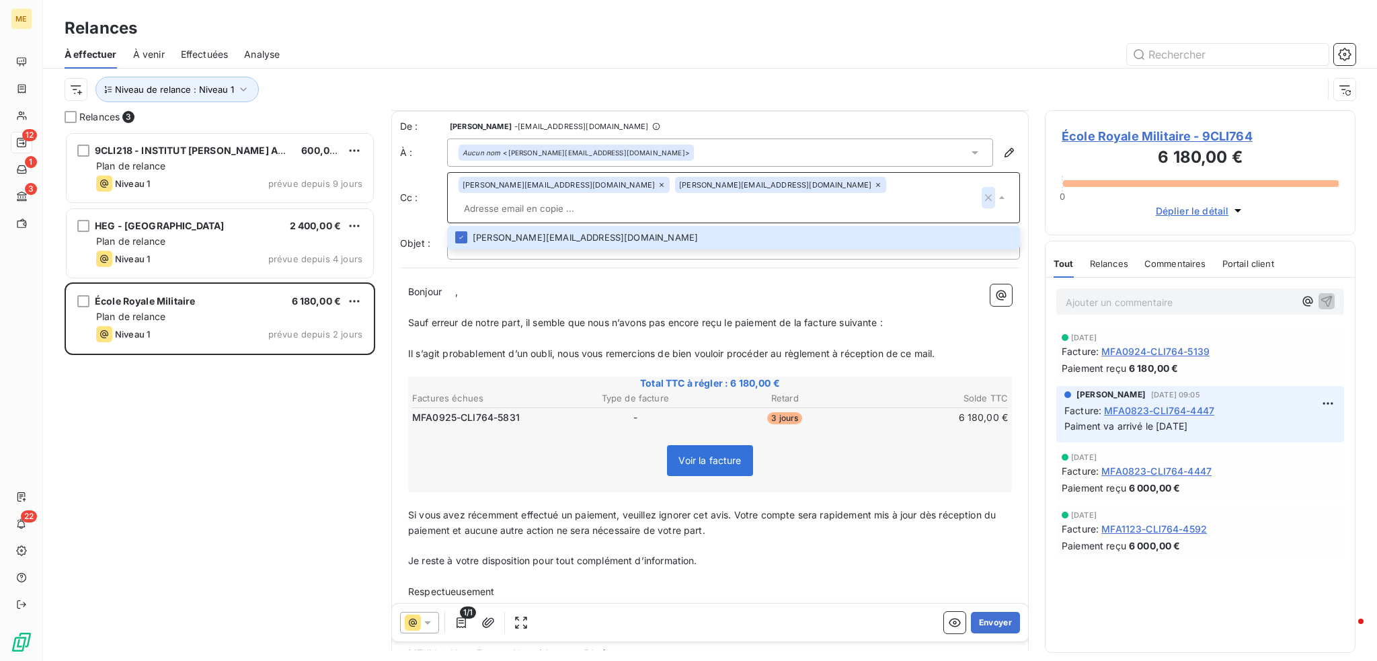
click at [982, 191] on icon "button" at bounding box center [988, 197] width 13 height 13
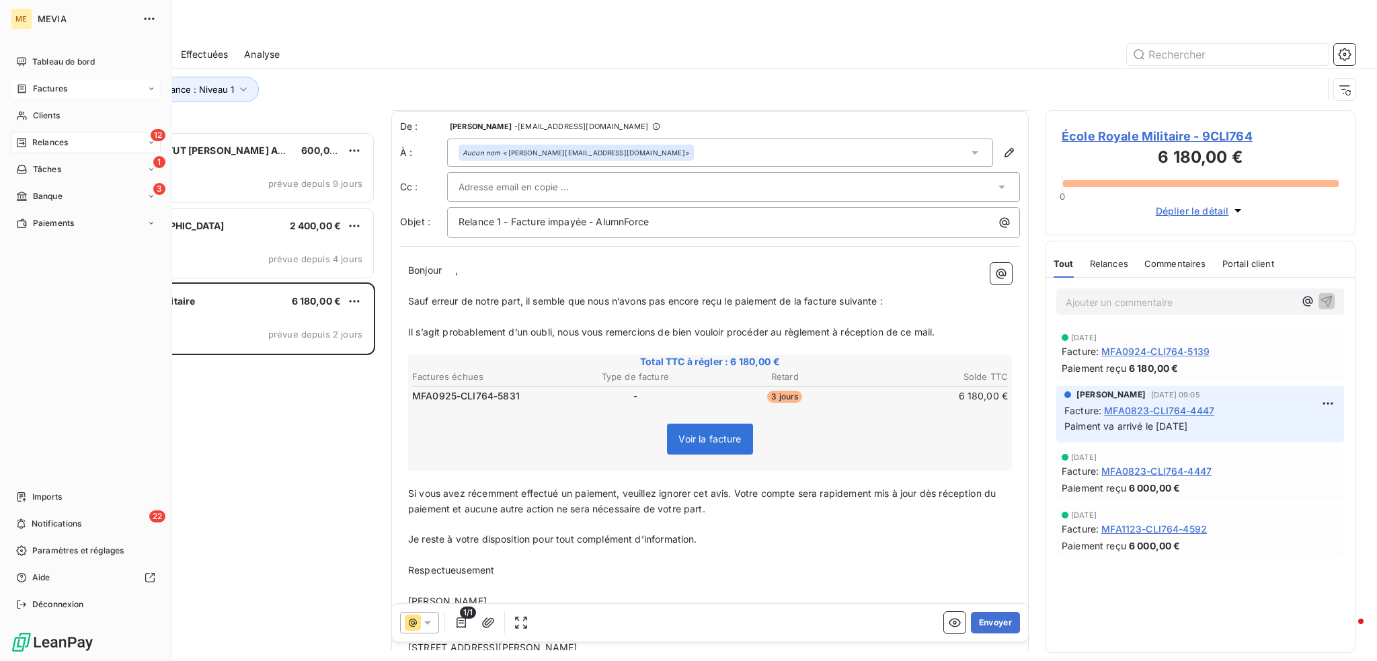
click at [33, 83] on span "Factures" at bounding box center [50, 89] width 34 height 12
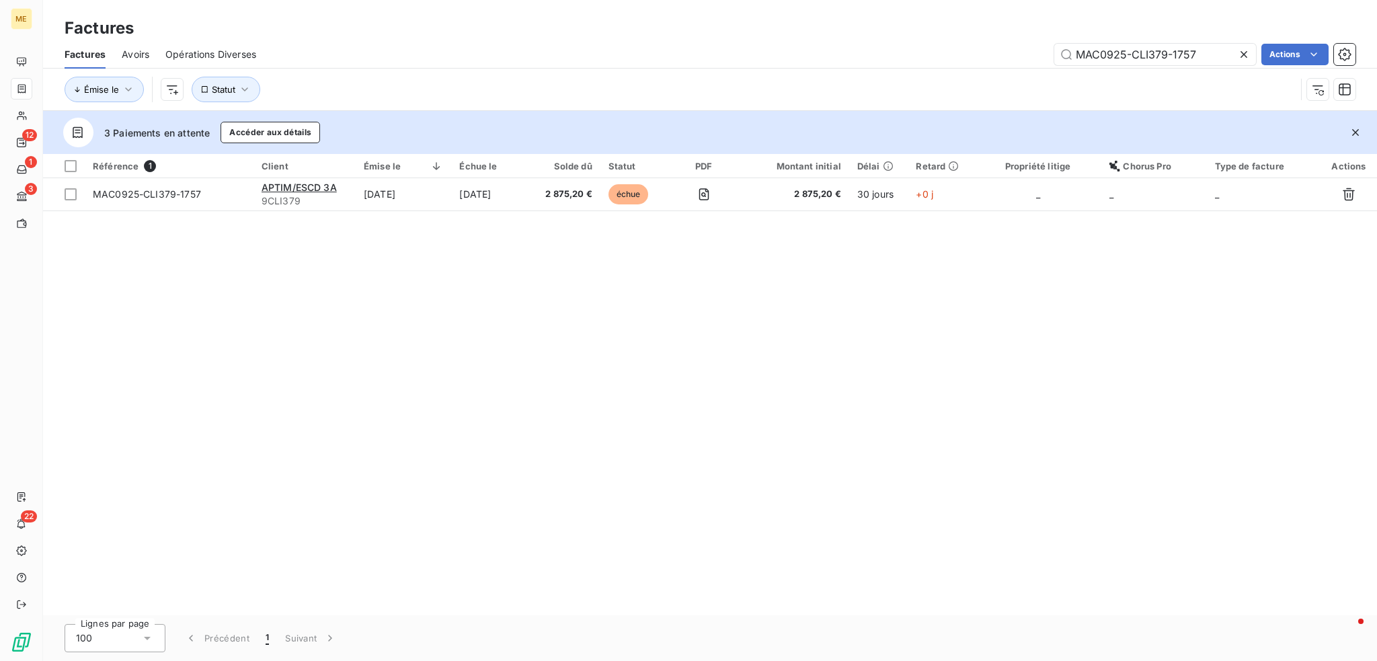
click at [1245, 51] on icon at bounding box center [1244, 54] width 7 height 7
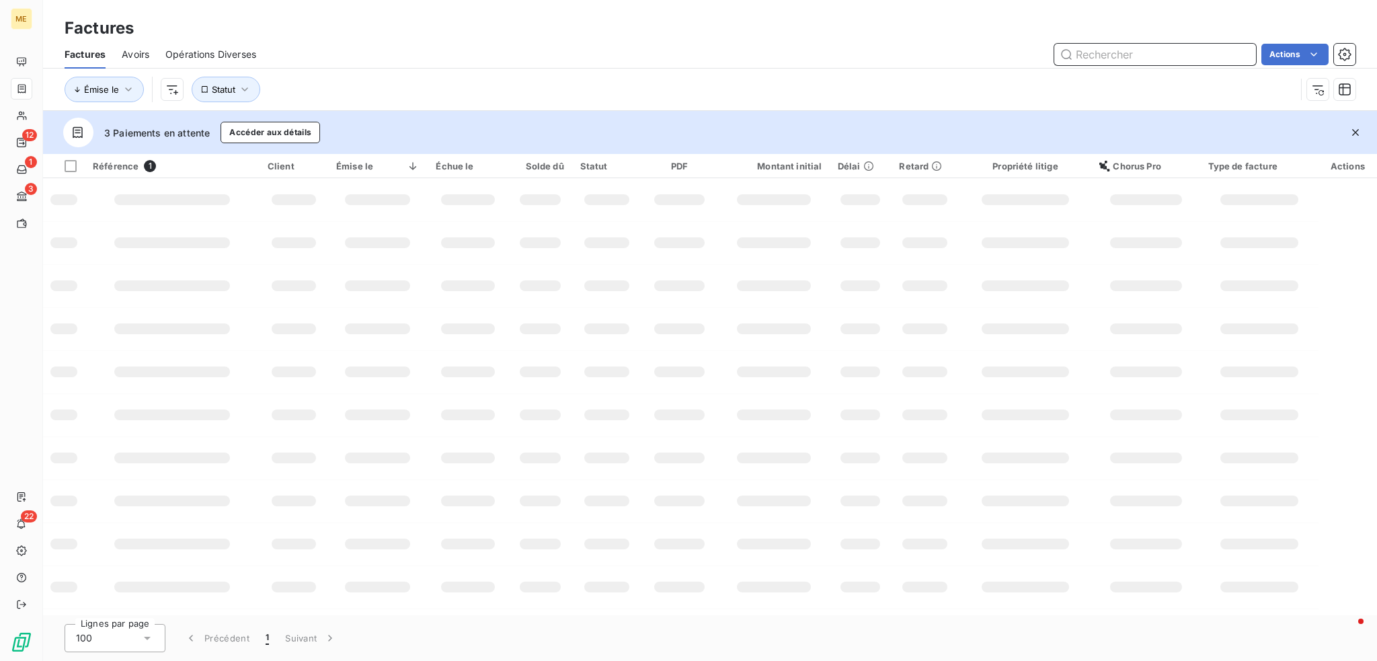
click at [1211, 52] on input "text" at bounding box center [1156, 55] width 202 height 22
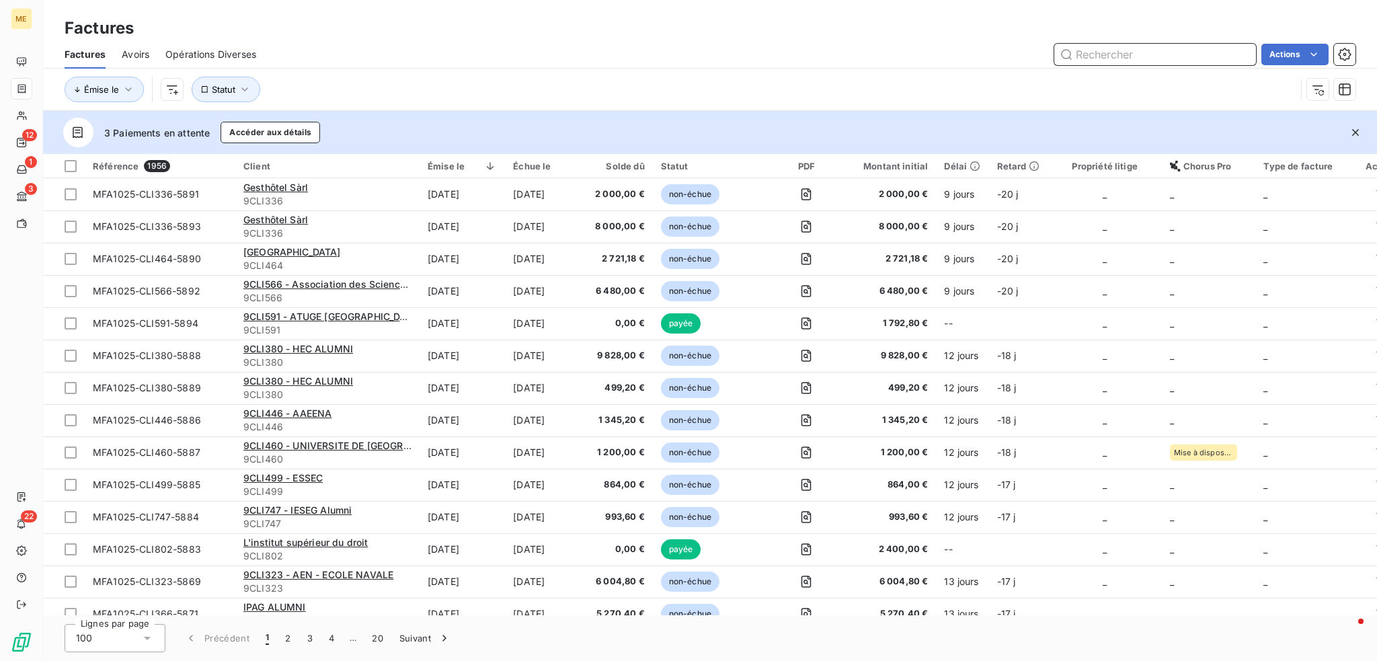
paste input "MFA0925-CLI764-5831"
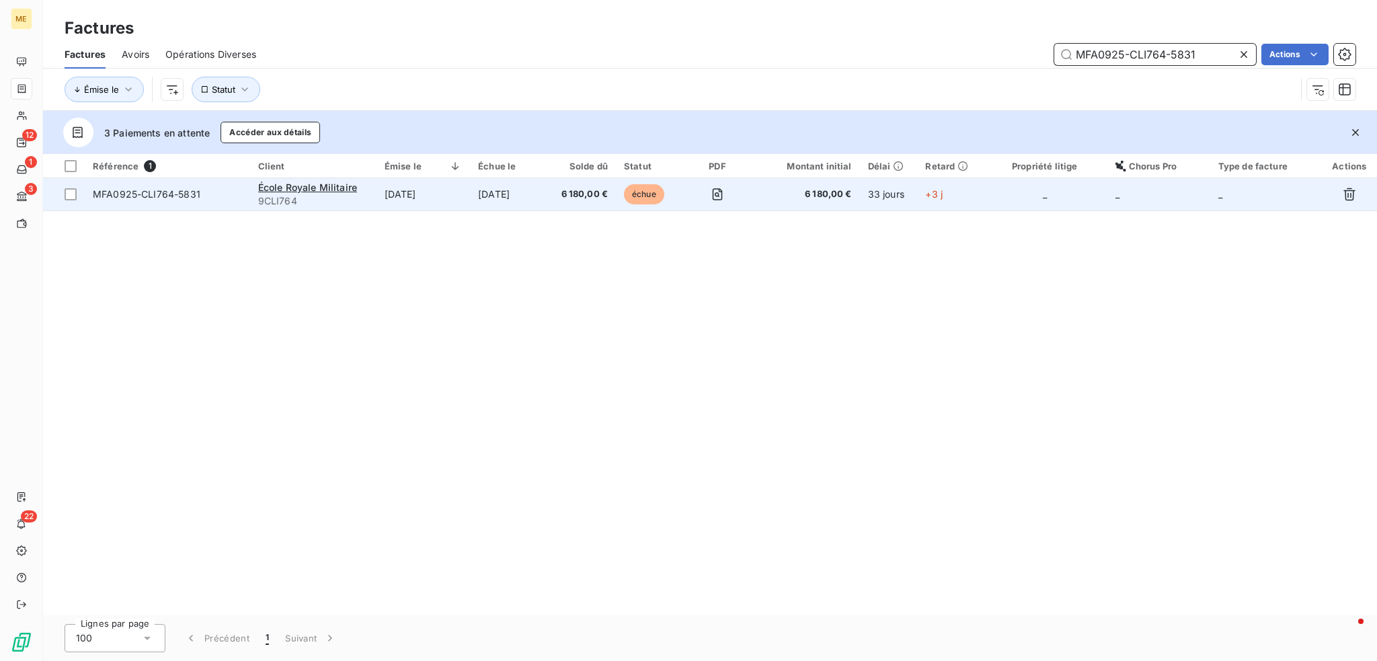
type input "MFA0925-CLI764-5831"
click at [359, 198] on span "9CLI764" at bounding box center [313, 200] width 110 height 13
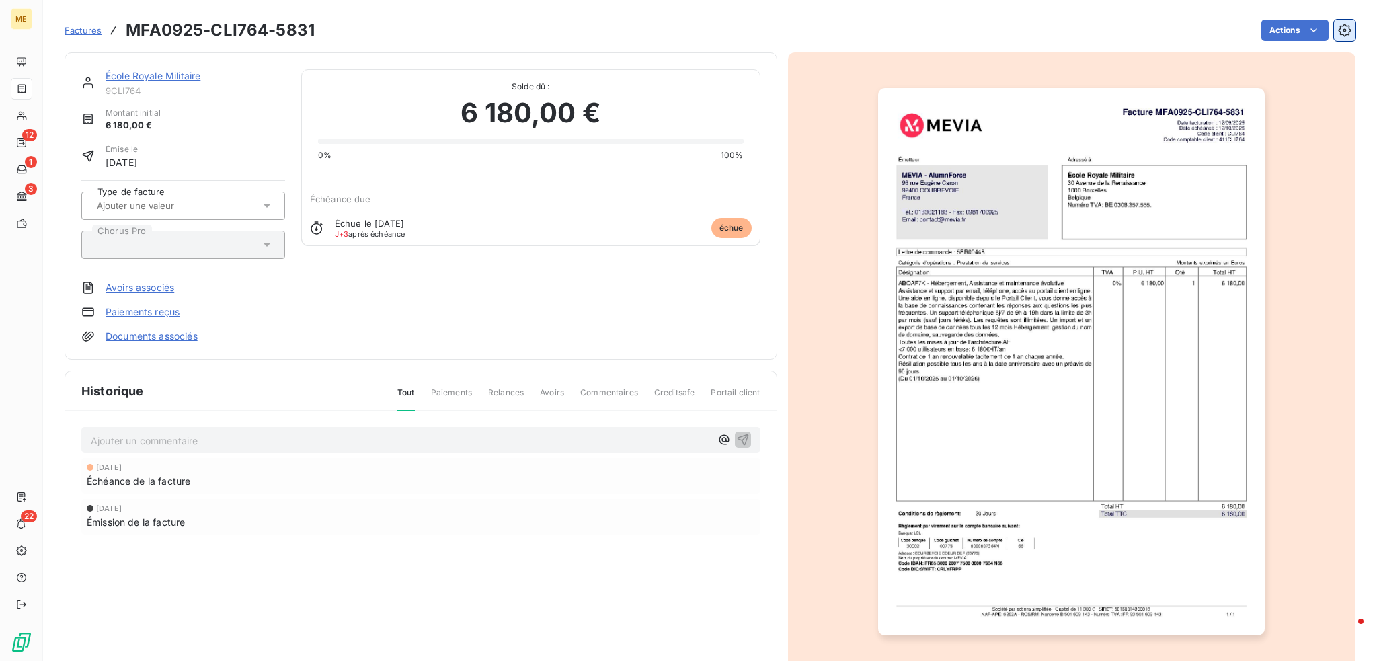
click at [1338, 32] on icon "button" at bounding box center [1344, 30] width 13 height 13
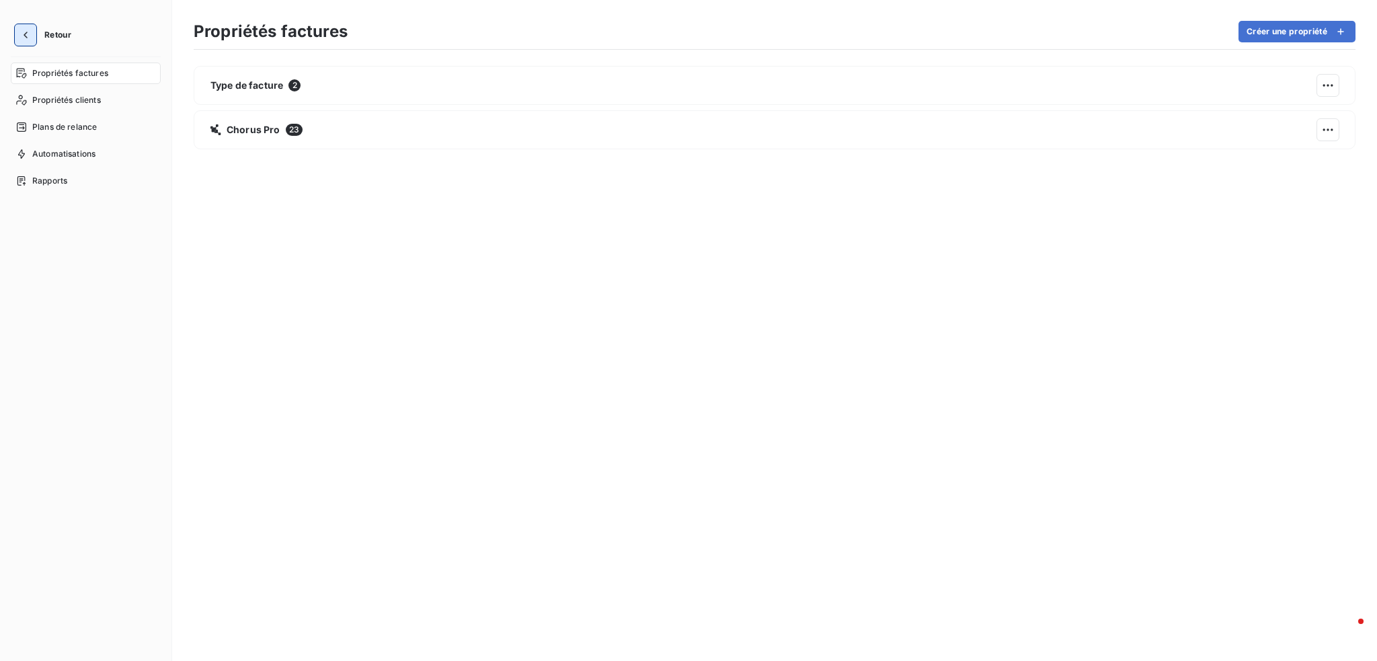
click at [28, 38] on icon "button" at bounding box center [25, 34] width 13 height 13
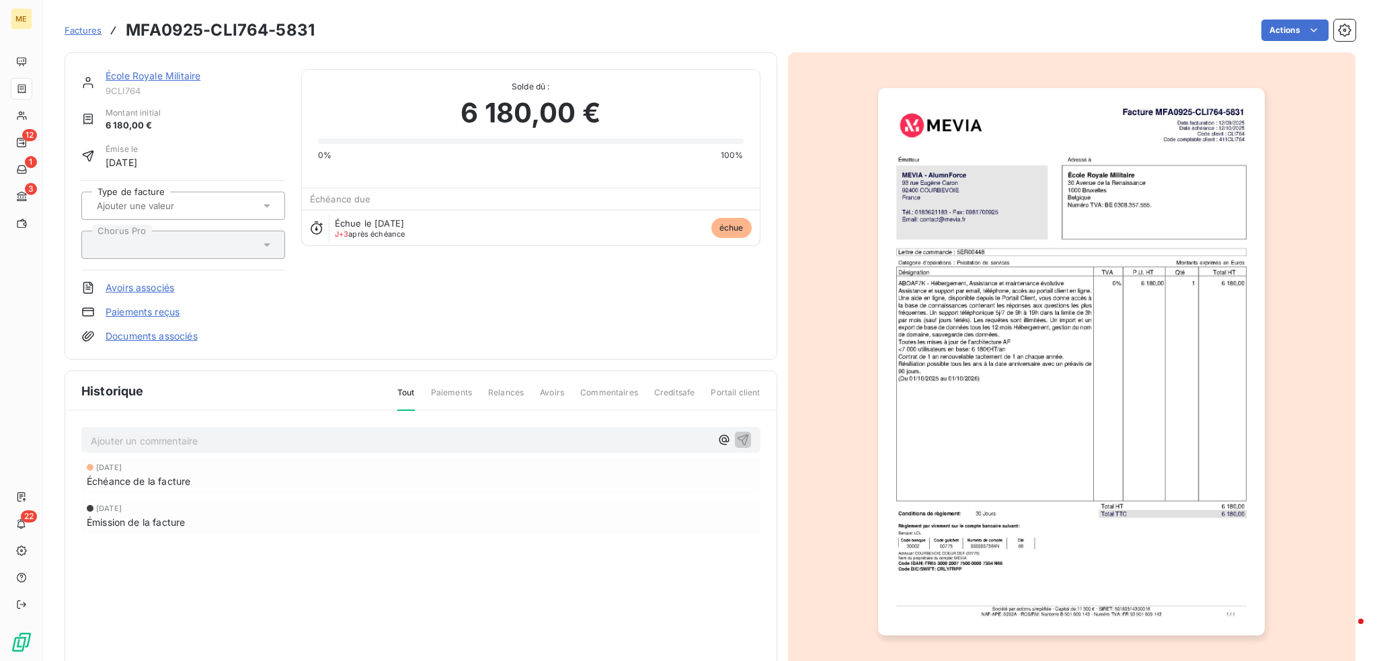
click at [169, 334] on link "Documents associés" at bounding box center [152, 336] width 92 height 13
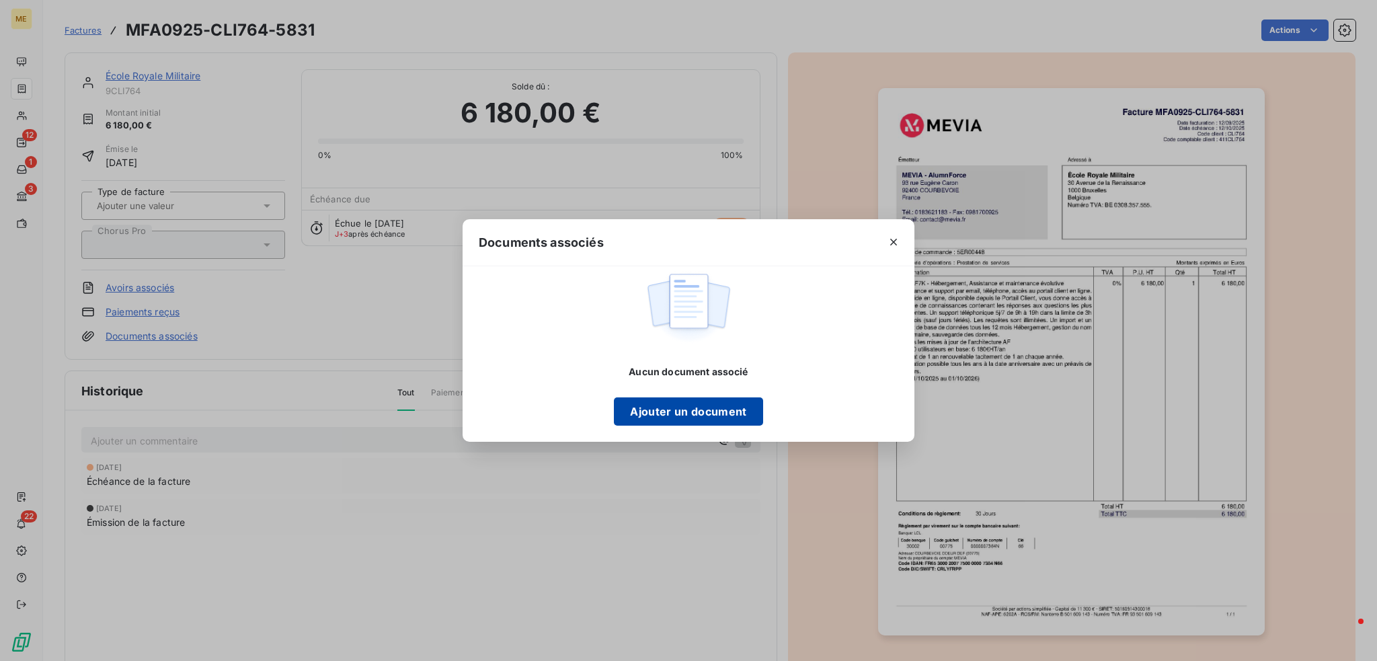
click at [646, 411] on button "Ajouter un document" at bounding box center [688, 411] width 149 height 28
click at [896, 241] on icon "button" at bounding box center [893, 241] width 13 height 13
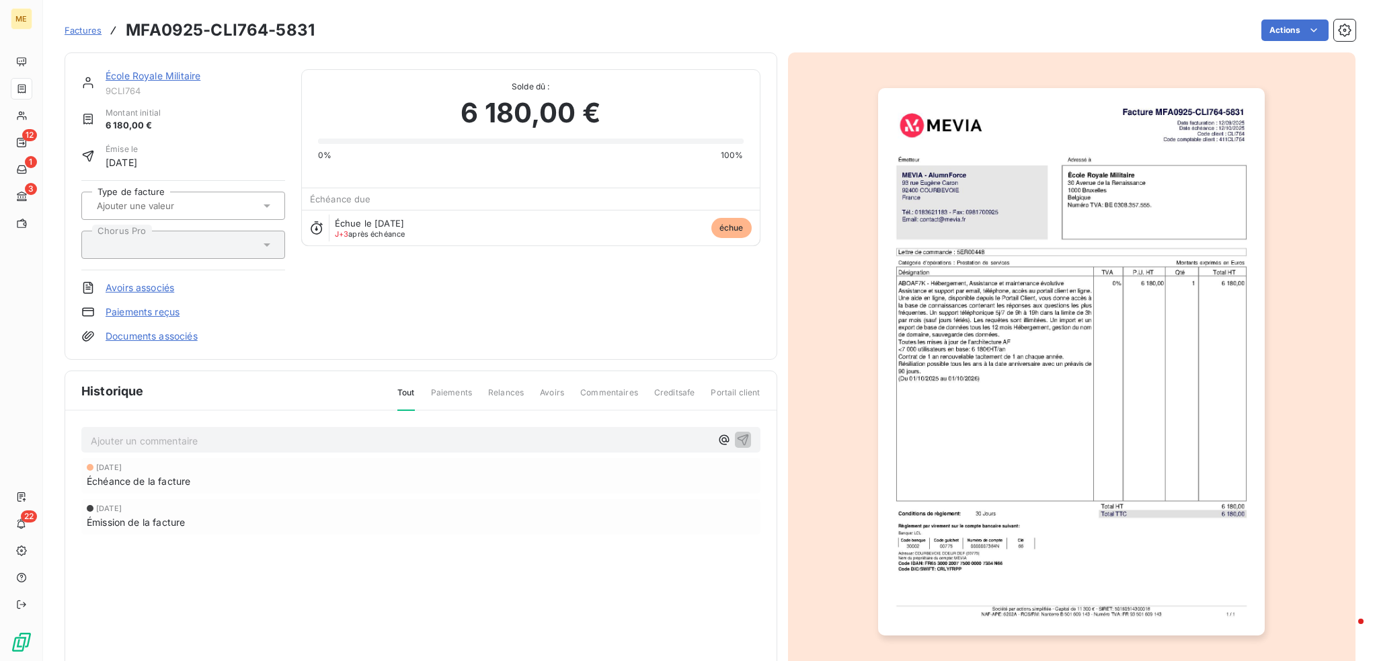
click at [463, 389] on span "Paiements" at bounding box center [451, 398] width 41 height 23
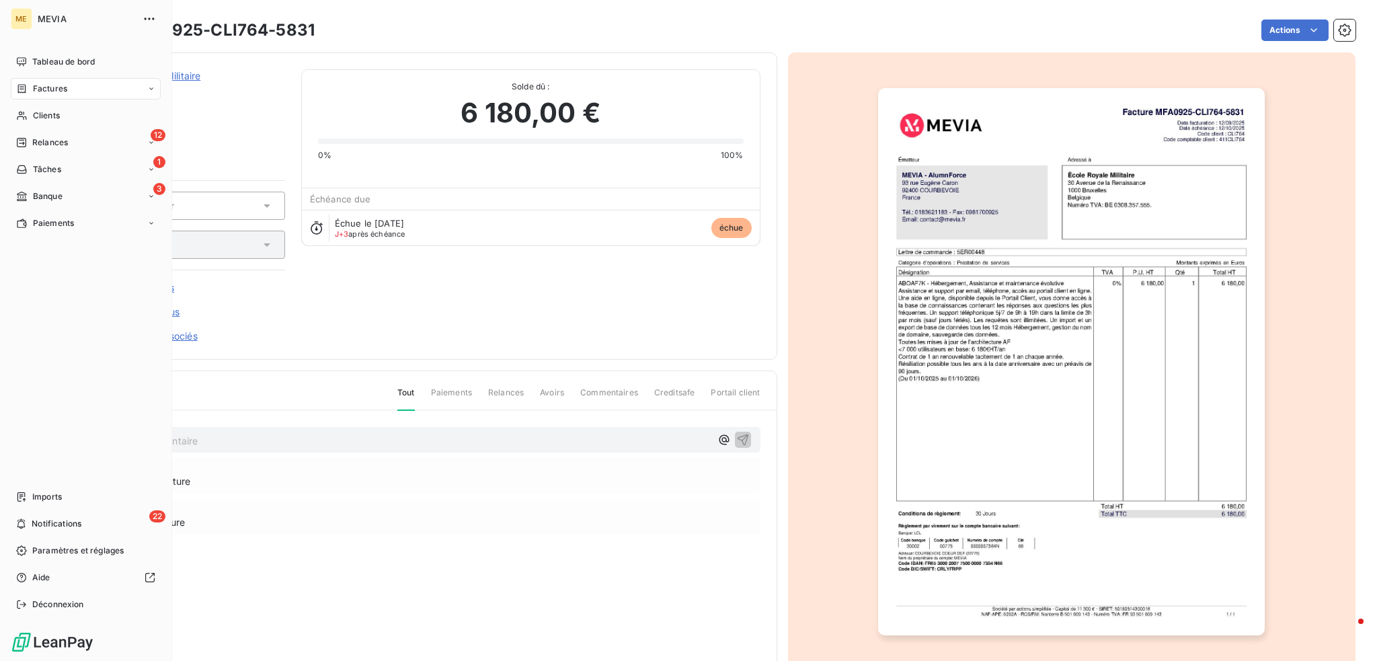
click at [33, 89] on span "Factures" at bounding box center [50, 89] width 34 height 12
click at [59, 145] on div "Avoirs" at bounding box center [94, 143] width 134 height 22
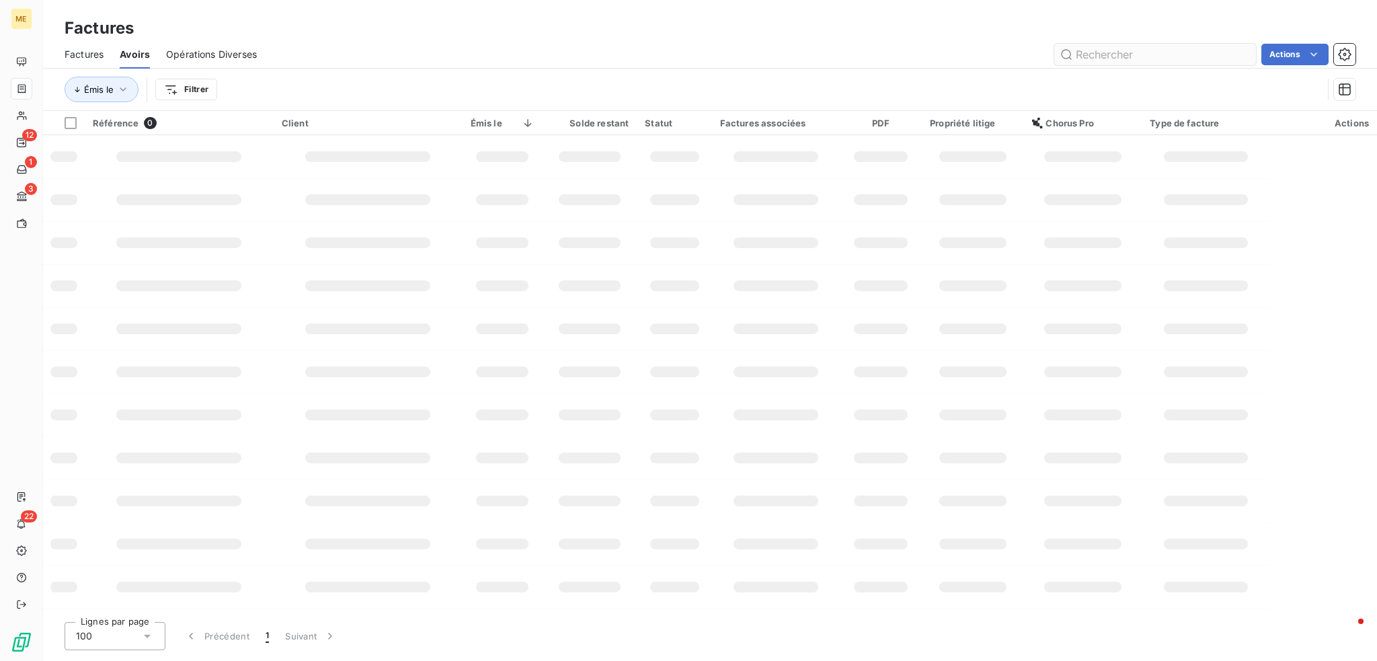
click at [1170, 56] on input "text" at bounding box center [1156, 55] width 202 height 22
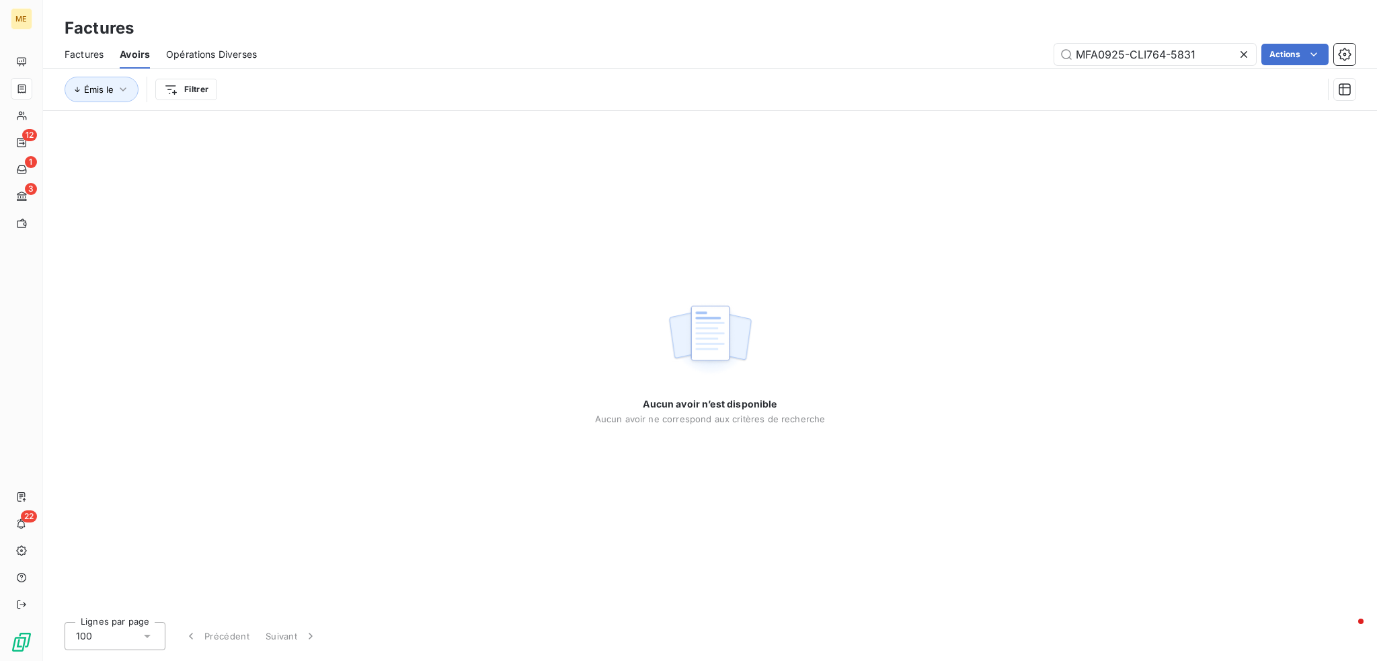
type input "MFA0925-CLI764-5831"
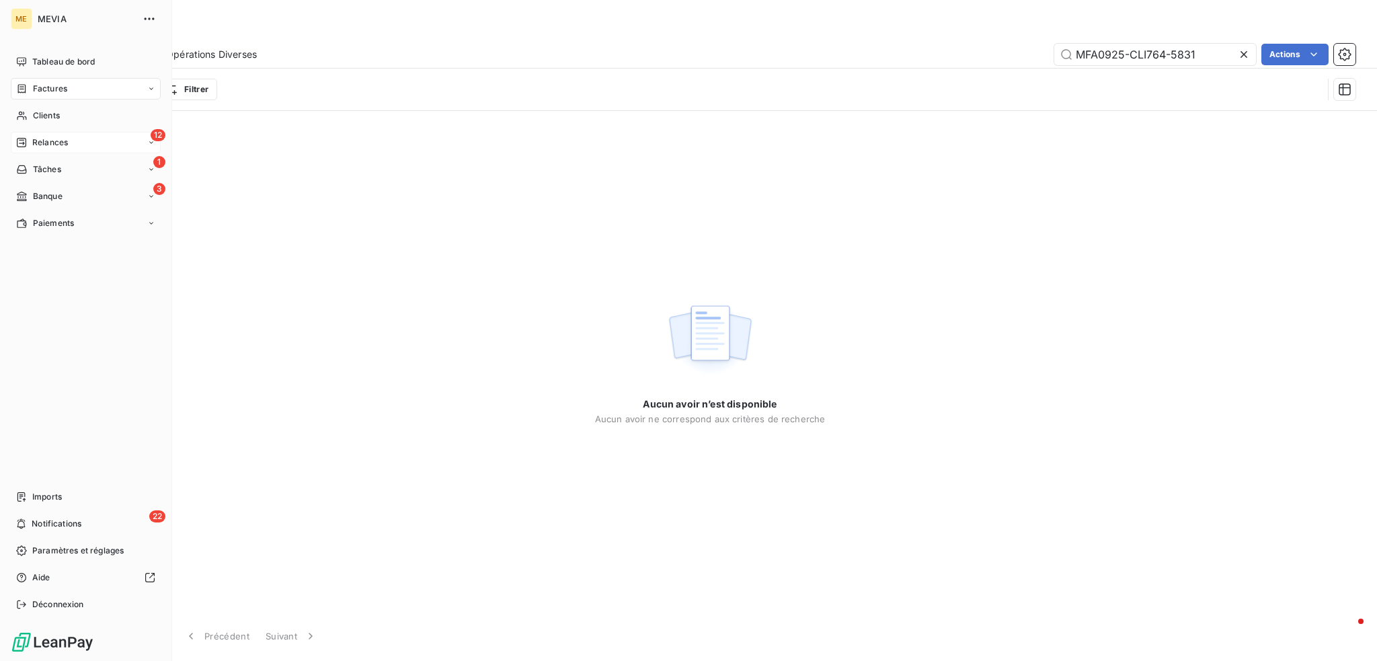
click at [40, 138] on span "Relances" at bounding box center [50, 143] width 36 height 12
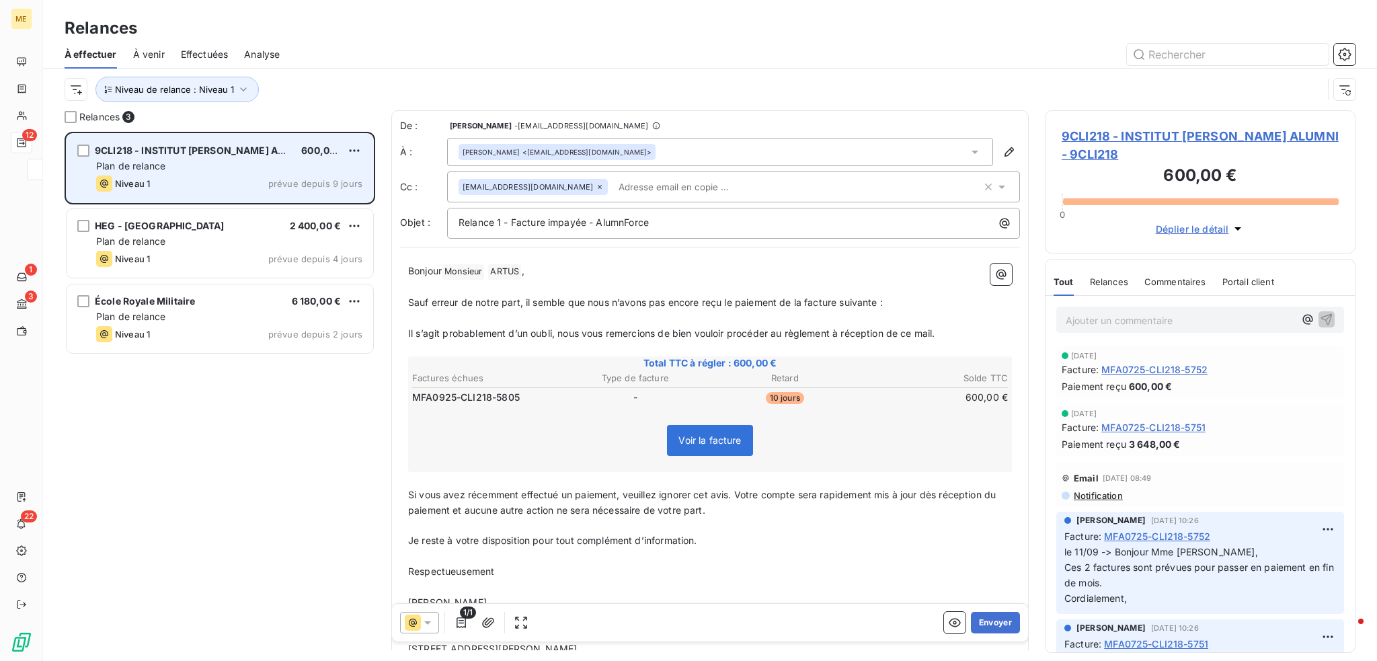
scroll to position [519, 300]
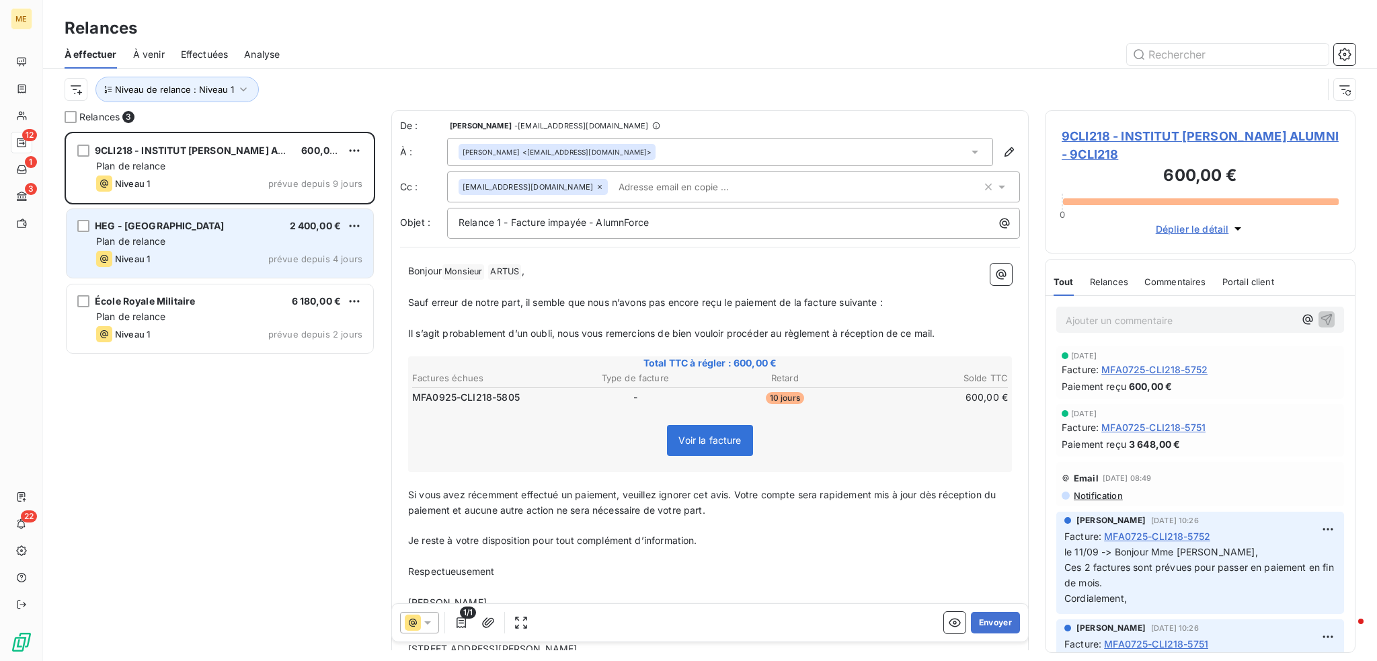
click at [213, 258] on div "Niveau 1 prévue depuis 4 jours" at bounding box center [229, 259] width 266 height 16
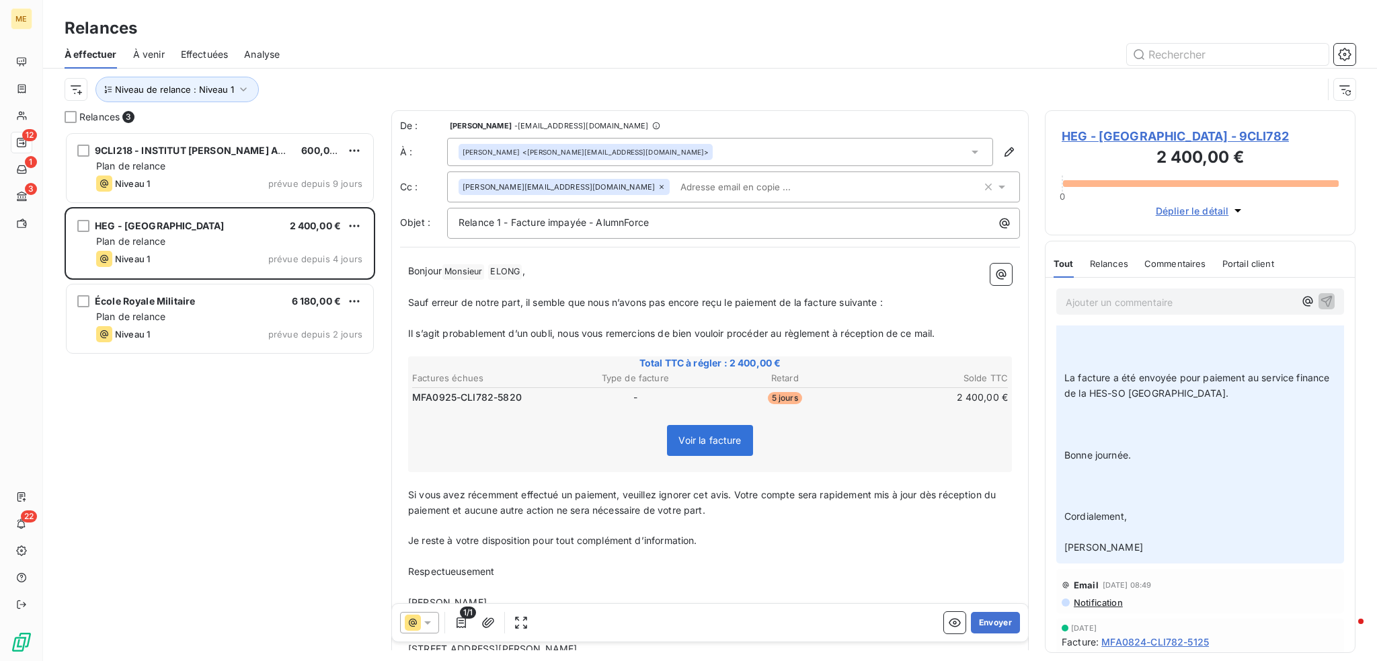
scroll to position [135, 0]
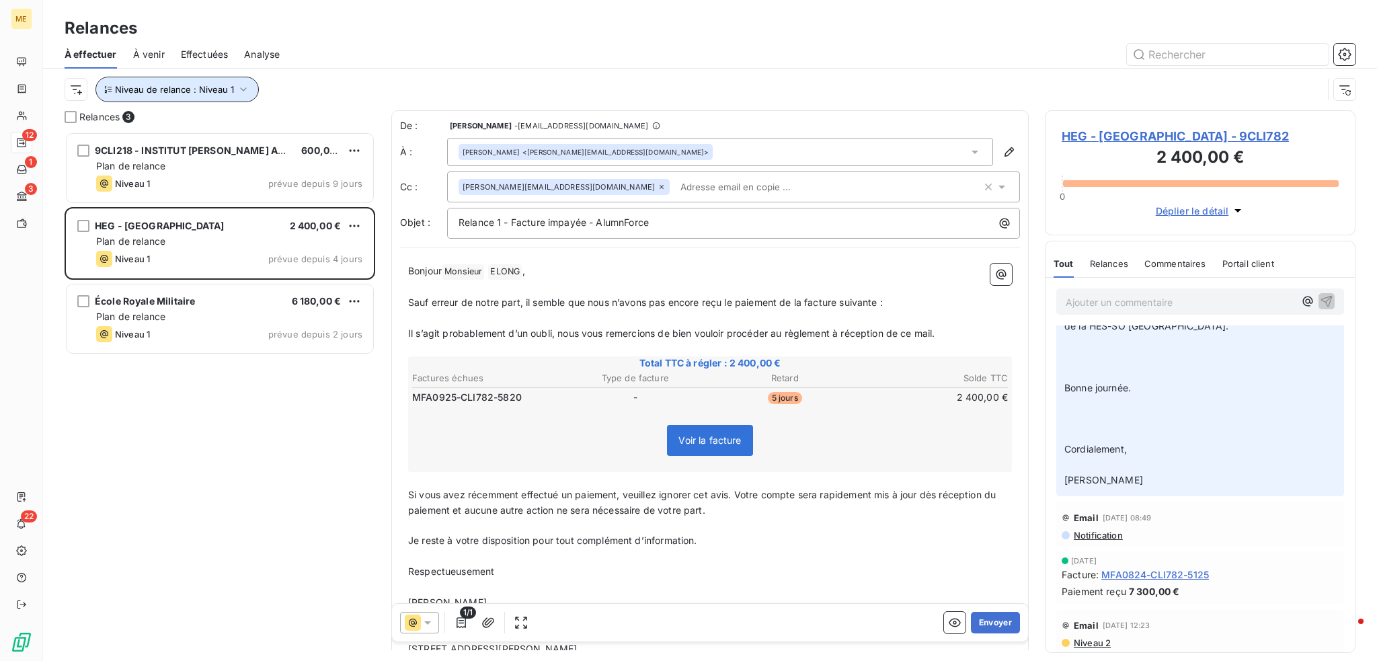
click at [237, 85] on icon "button" at bounding box center [243, 89] width 13 height 13
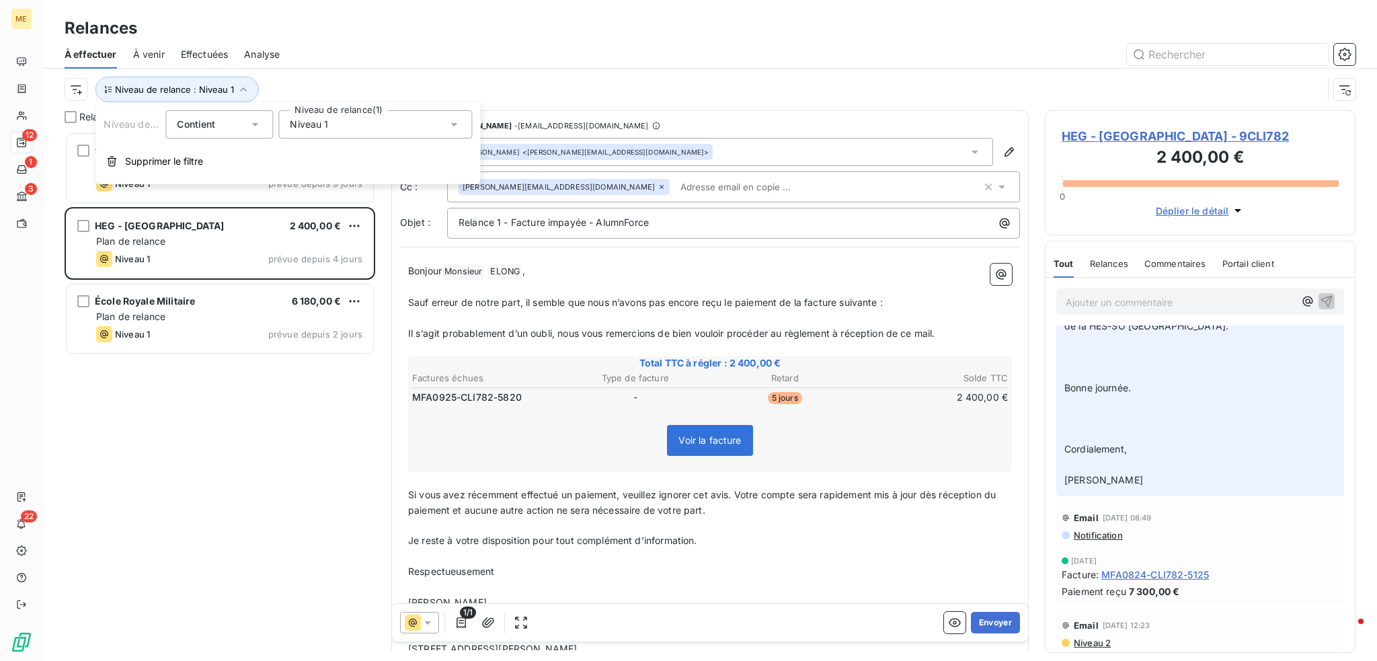
click at [309, 124] on span "Niveau 1" at bounding box center [309, 124] width 38 height 13
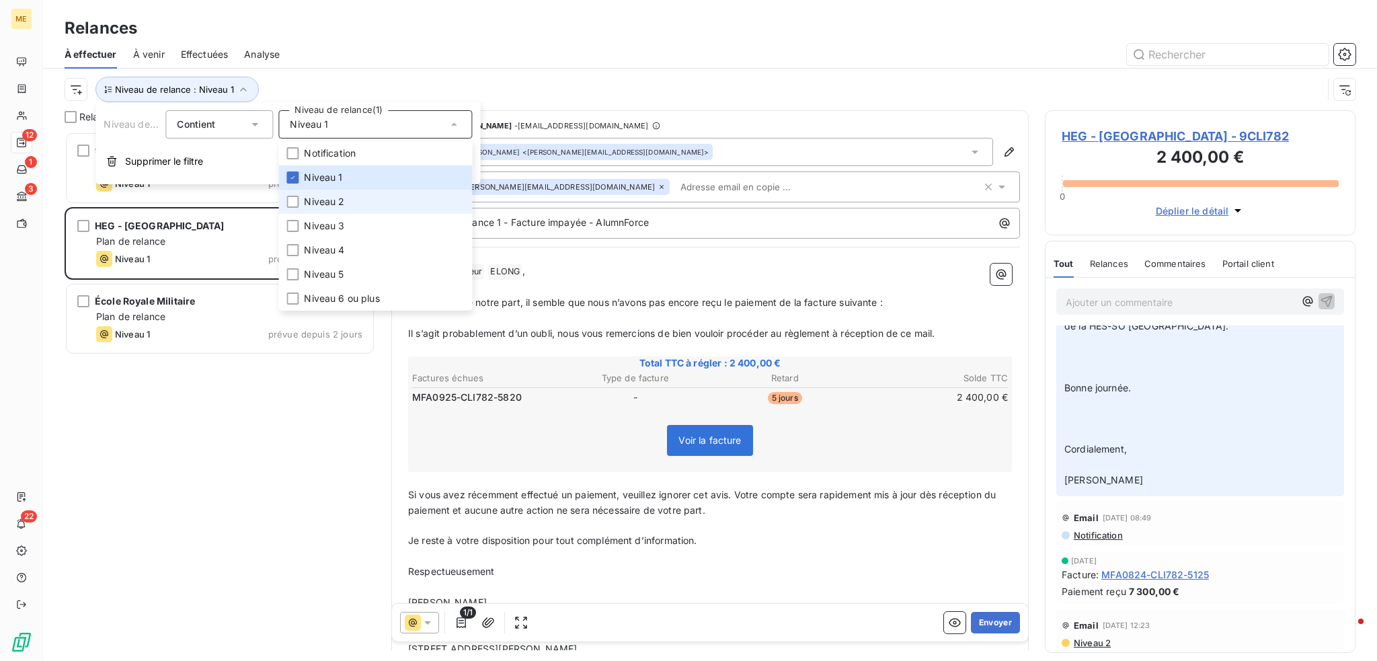
drag, startPoint x: 309, startPoint y: 205, endPoint x: 309, endPoint y: 197, distance: 8.1
click at [309, 205] on span "Niveau 2" at bounding box center [324, 201] width 40 height 13
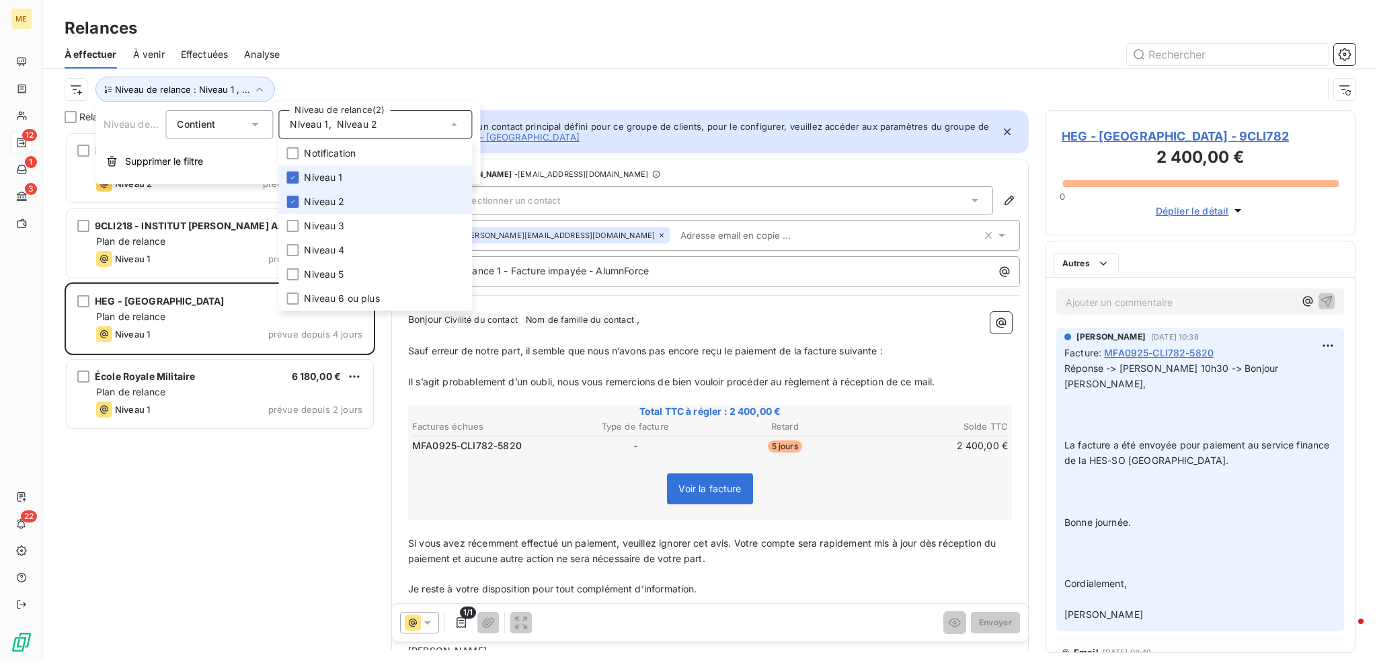
scroll to position [519, 300]
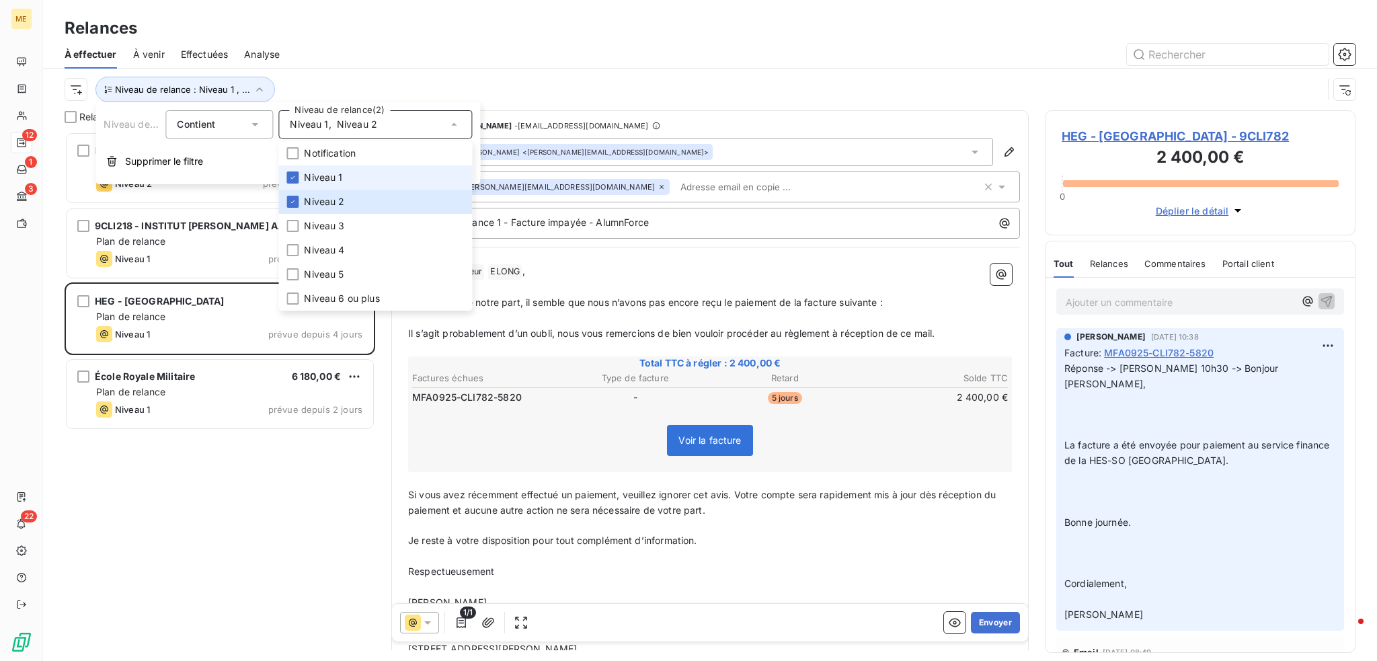
click at [309, 182] on span "Niveau 1" at bounding box center [323, 177] width 38 height 13
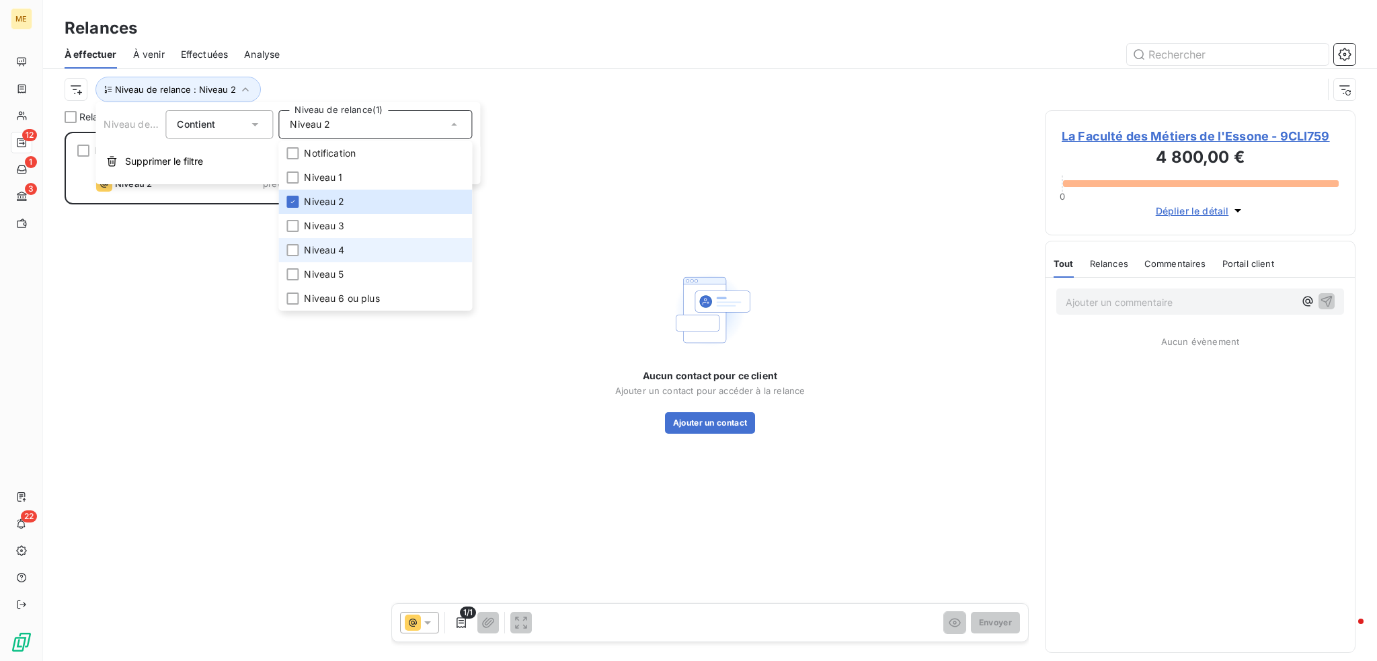
scroll to position [519, 300]
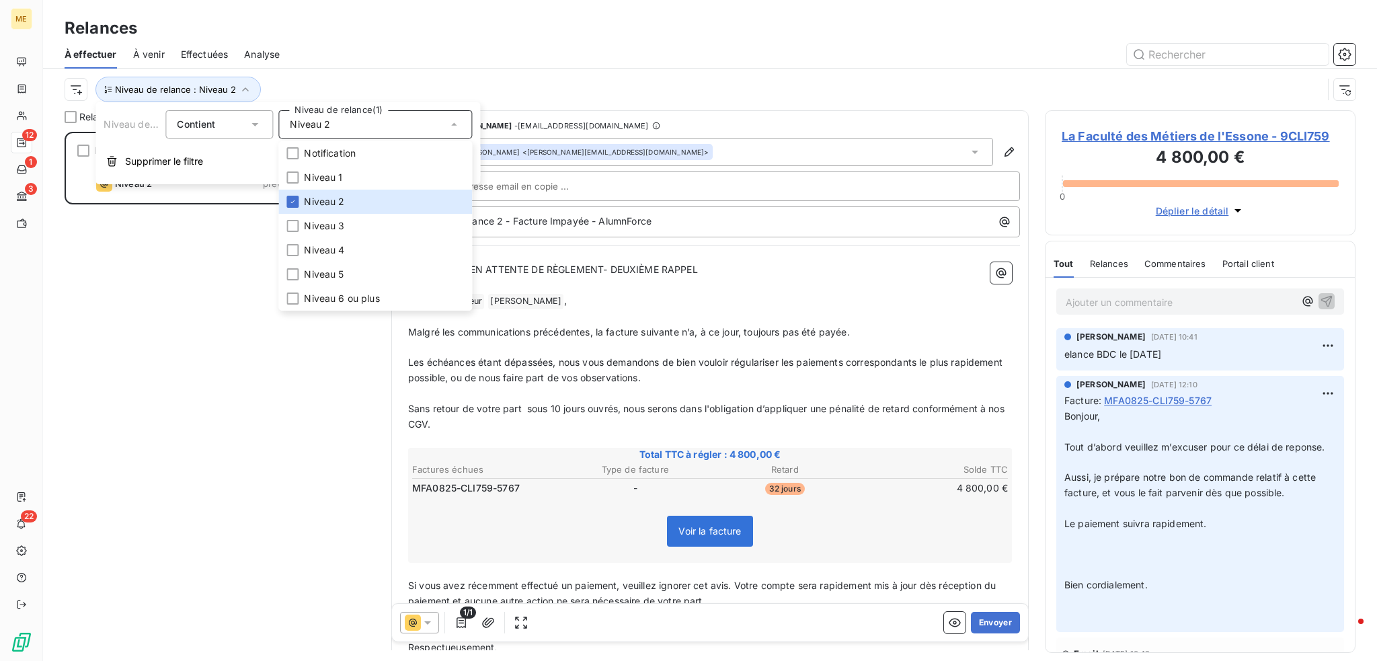
click at [266, 399] on div "La Faculté des Métiers de l'Essone 4 800,00 € Plan de relance Niveau 2 prévue d…" at bounding box center [220, 396] width 311 height 529
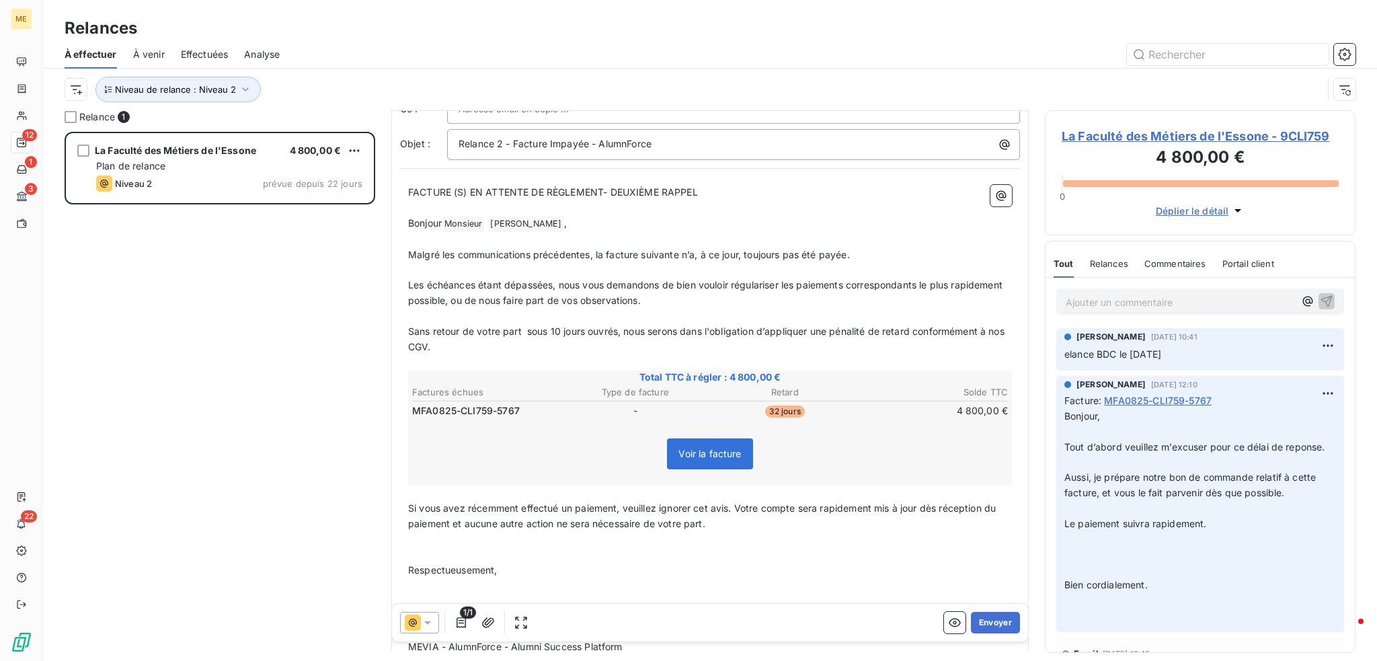
scroll to position [135, 0]
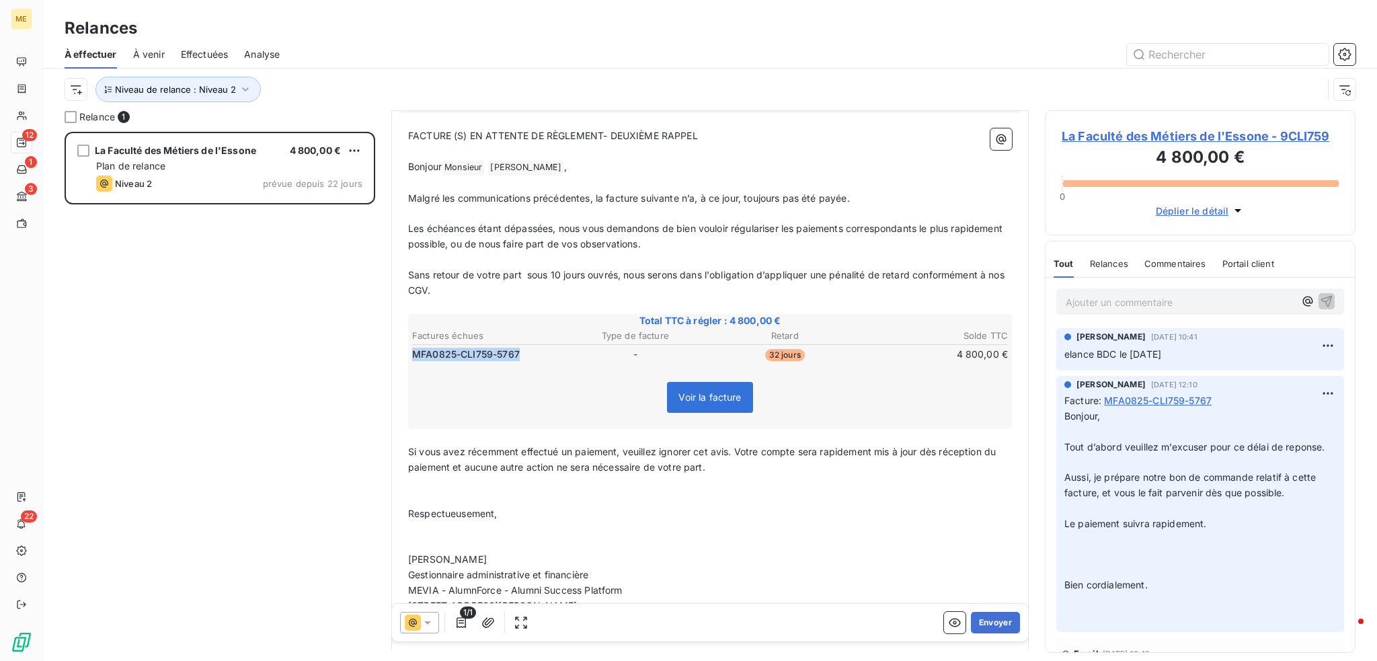
drag, startPoint x: 541, startPoint y: 346, endPoint x: 416, endPoint y: 350, distance: 125.2
click at [416, 350] on td "MFA0825-CLI759-5767" at bounding box center [486, 354] width 149 height 15
drag, startPoint x: 416, startPoint y: 350, endPoint x: 525, endPoint y: 341, distance: 109.3
click at [521, 341] on table "Factures échues Type de facture Retard Solde TTC MFA0825-CLI759-5767 - 32 jours…" at bounding box center [710, 346] width 600 height 36
drag, startPoint x: 520, startPoint y: 352, endPoint x: 416, endPoint y: 352, distance: 104.2
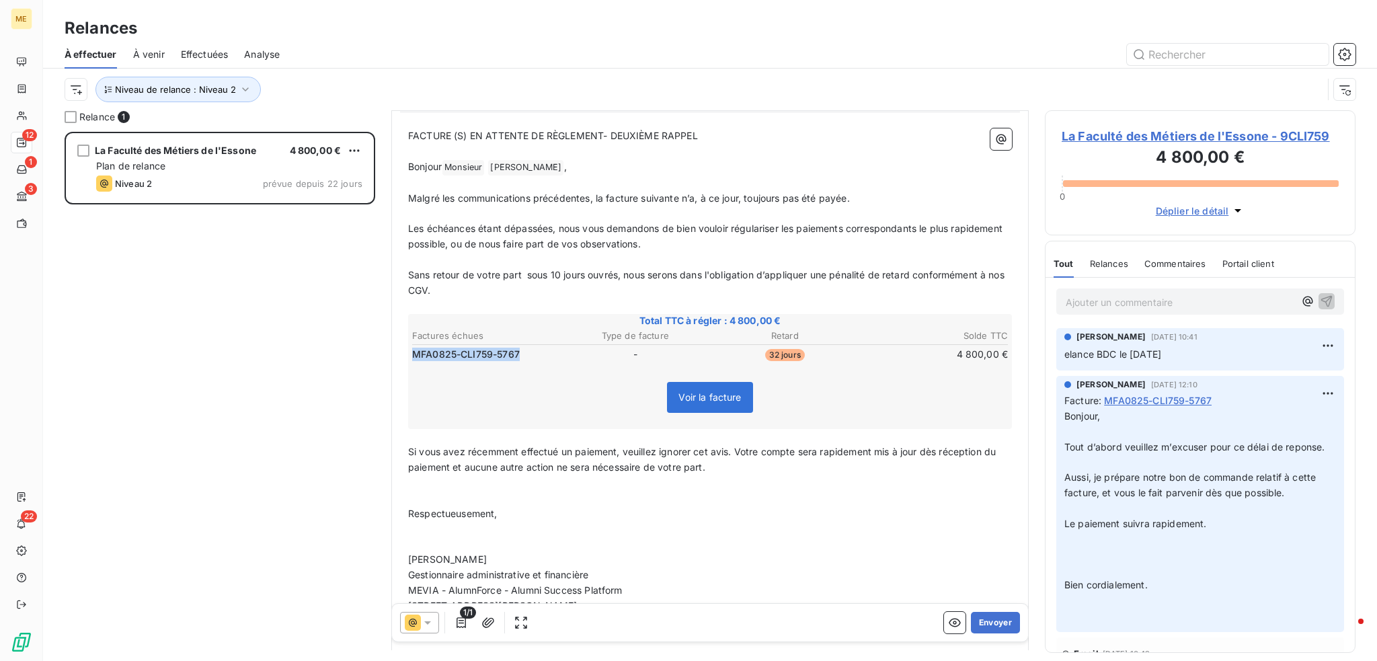
click at [416, 352] on td "MFA0825-CLI759-5767" at bounding box center [486, 354] width 149 height 15
drag, startPoint x: 416, startPoint y: 352, endPoint x: 496, endPoint y: 365, distance: 81.8
click at [492, 367] on div "Total TTC à régler : 4 800,00 € Factures échues Type de facture Retard Solde TT…" at bounding box center [710, 372] width 604 height 116
drag, startPoint x: 524, startPoint y: 352, endPoint x: 416, endPoint y: 352, distance: 108.3
click at [416, 352] on td "MFA0825-CLI759-5767" at bounding box center [486, 354] width 149 height 15
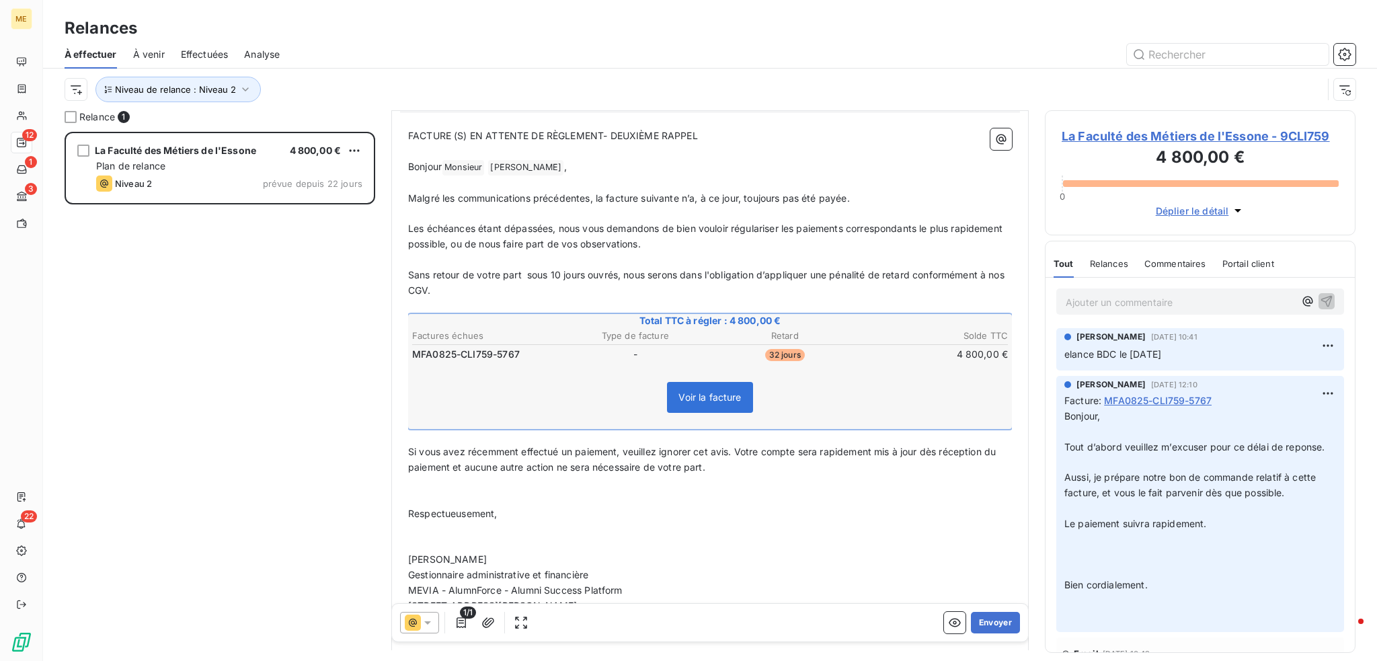
click at [494, 373] on div "Voir la facture" at bounding box center [710, 400] width 600 height 58
copy span "MFA0825-CLI759-5767"
drag, startPoint x: 518, startPoint y: 348, endPoint x: 414, endPoint y: 352, distance: 103.6
click at [414, 352] on span "MFA0825-CLI759-5767" at bounding box center [466, 354] width 108 height 13
click at [1256, 301] on p "Ajouter un commentaire ﻿" at bounding box center [1180, 302] width 229 height 17
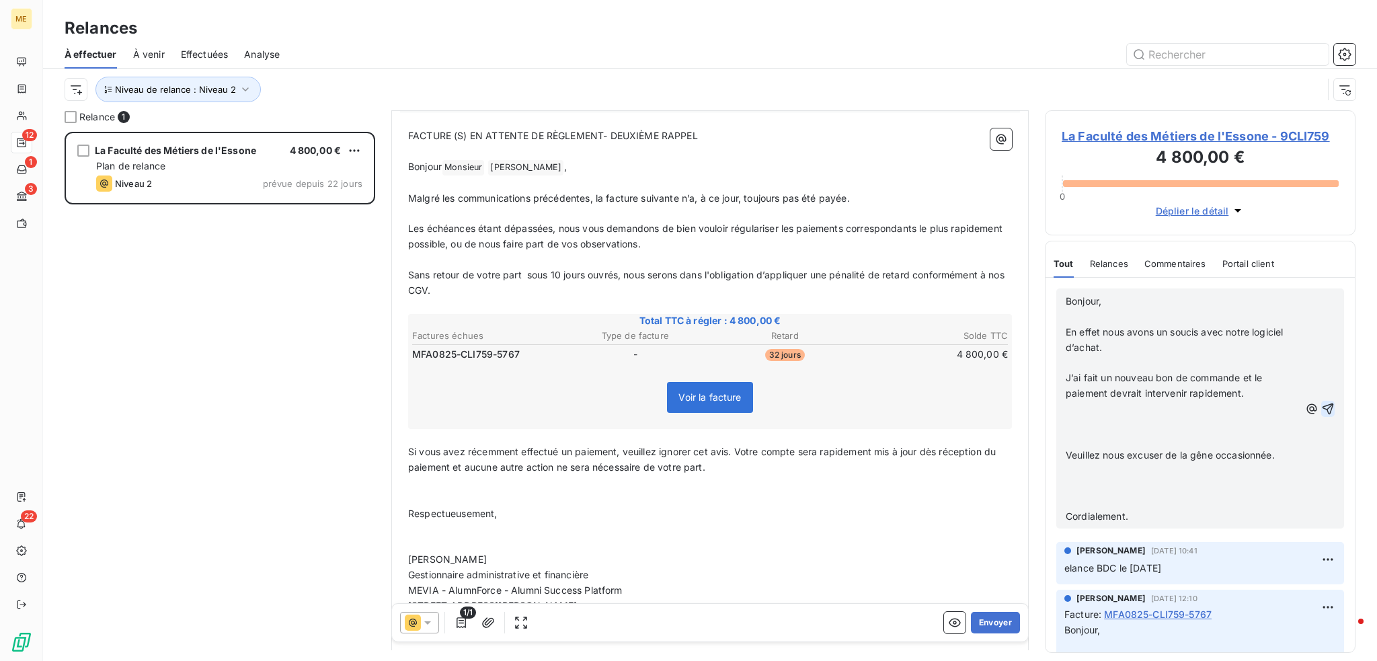
click at [1321, 403] on icon "button" at bounding box center [1327, 408] width 13 height 13
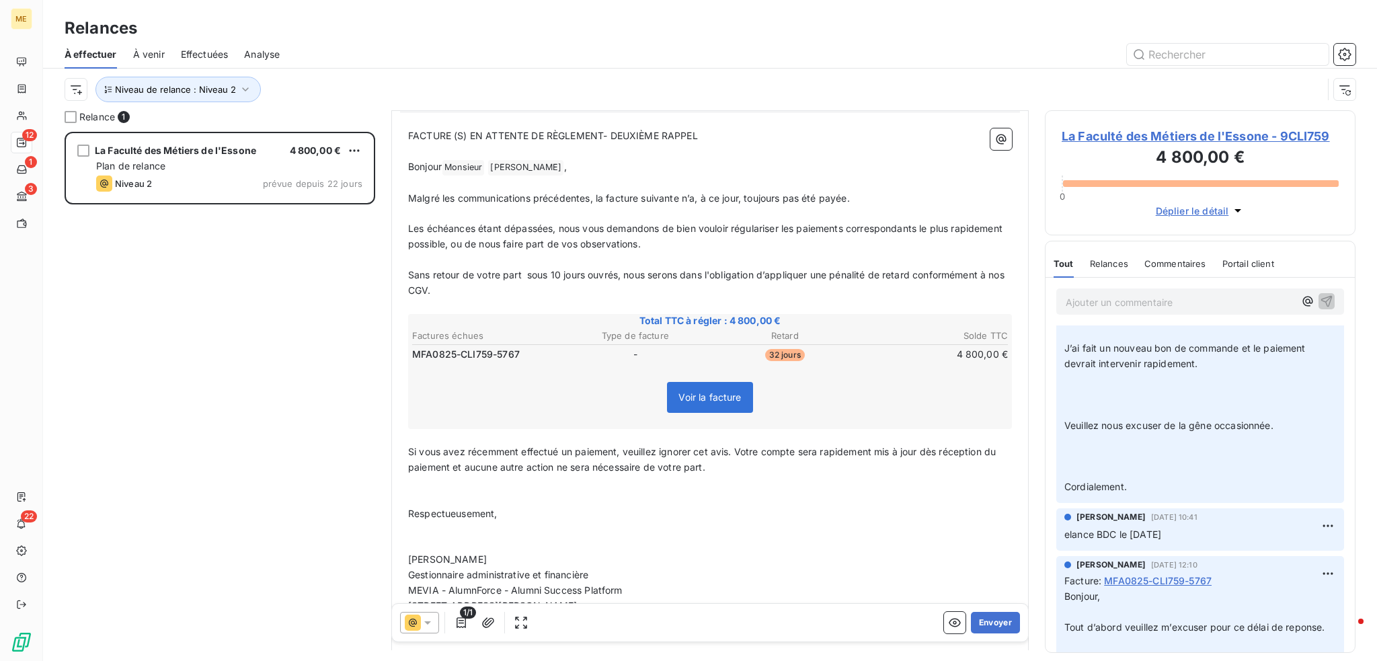
scroll to position [315, 0]
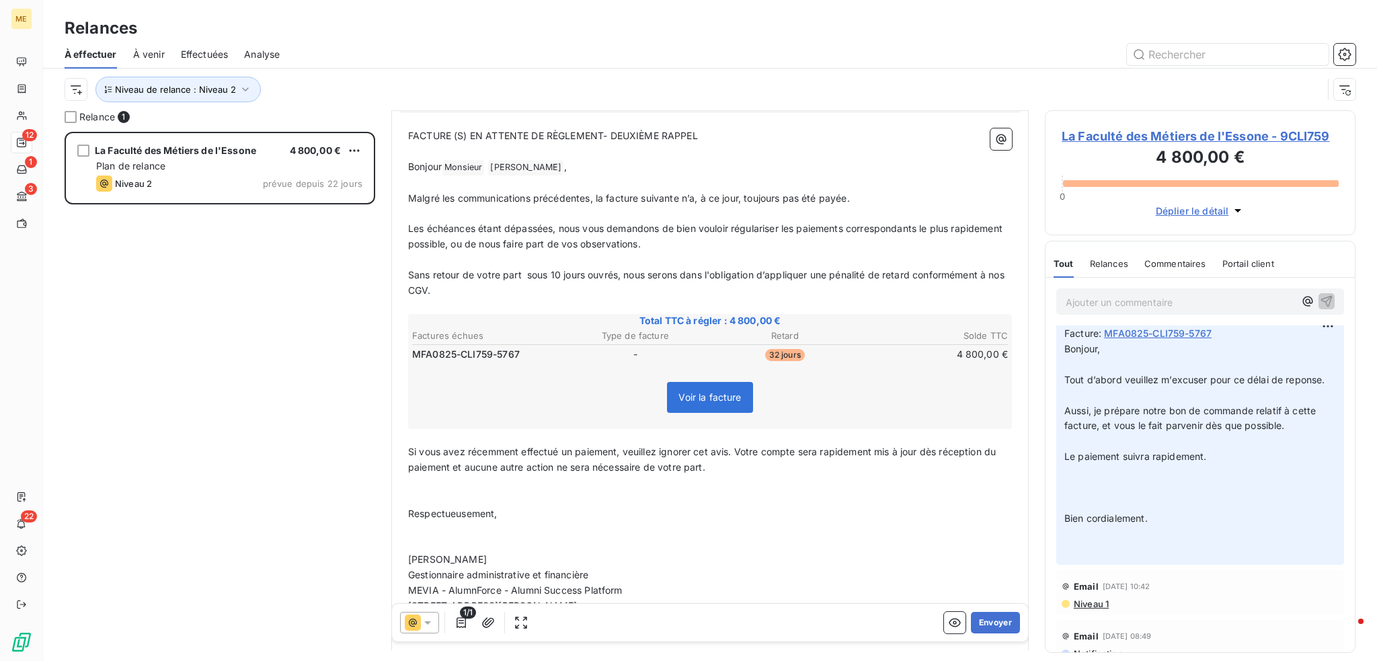
click at [1149, 301] on p "Ajouter un commentaire ﻿" at bounding box center [1180, 302] width 229 height 17
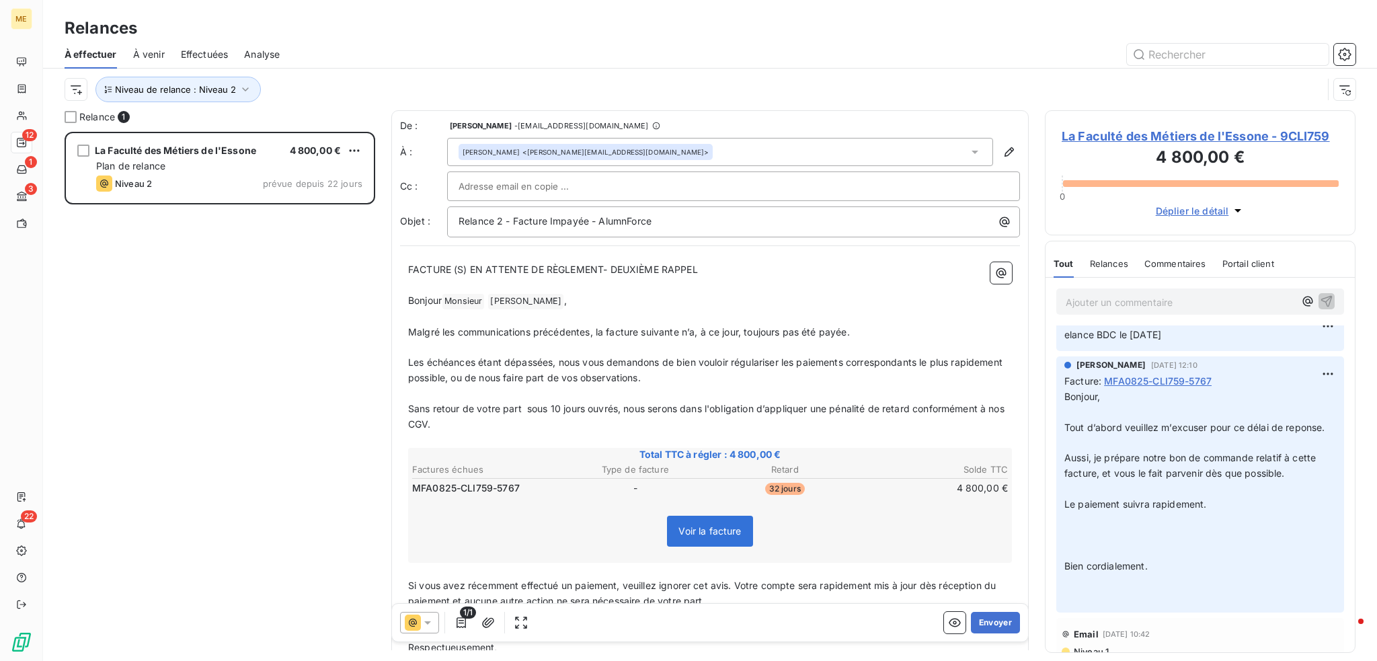
scroll to position [362, 0]
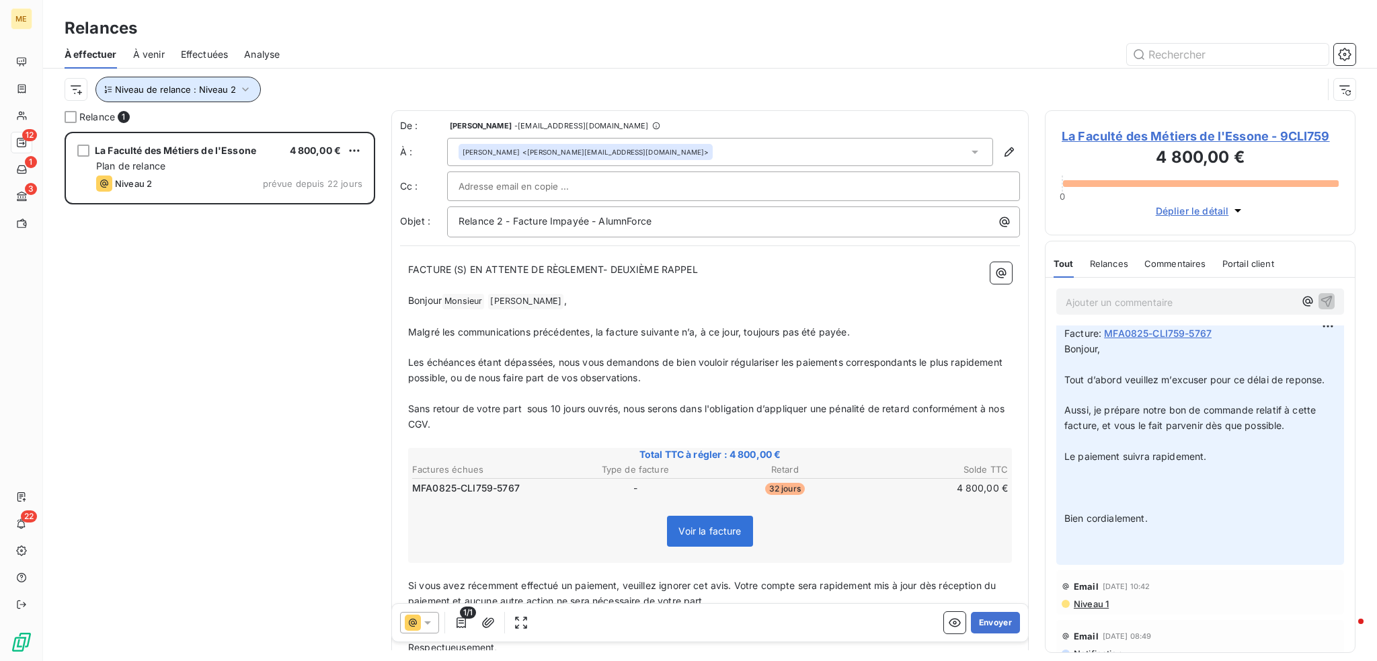
click at [197, 86] on span "Niveau de relance : Niveau 2" at bounding box center [175, 89] width 121 height 11
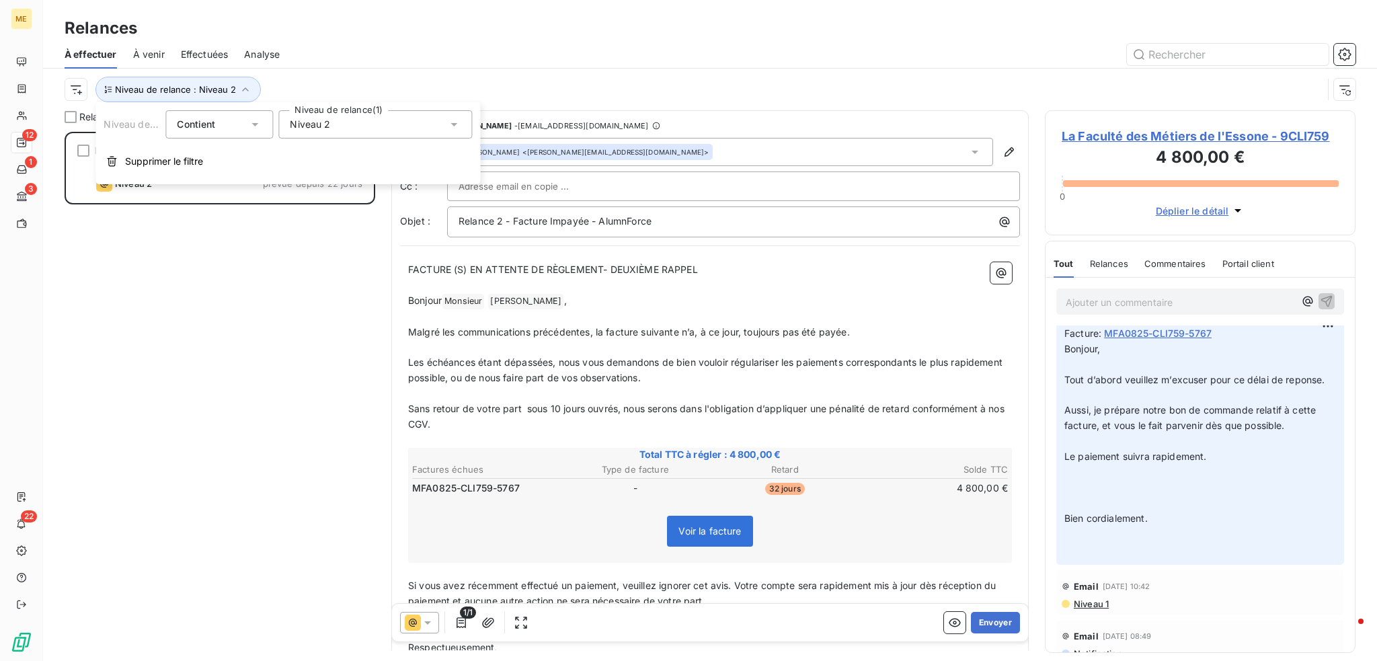
click at [320, 127] on span "Niveau 2" at bounding box center [310, 124] width 40 height 13
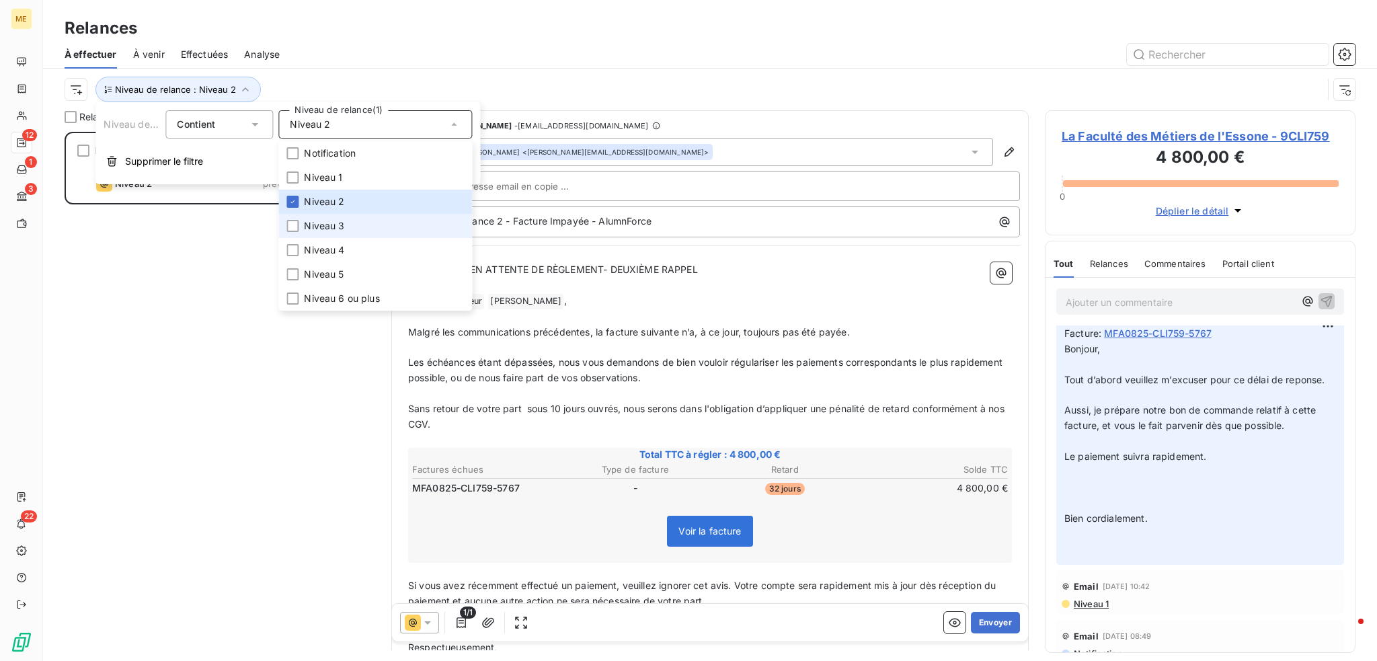
click at [331, 225] on span "Niveau 3" at bounding box center [324, 225] width 40 height 13
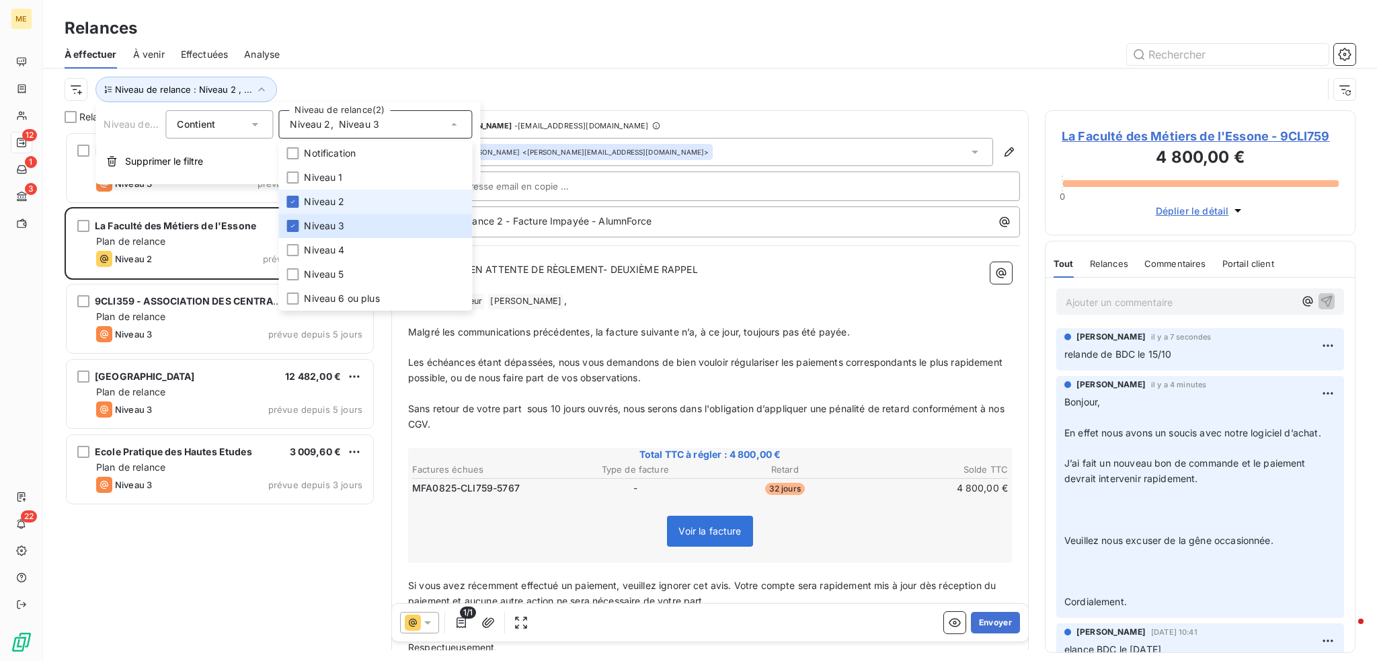
scroll to position [519, 300]
click at [318, 199] on span "Niveau 2" at bounding box center [324, 201] width 40 height 13
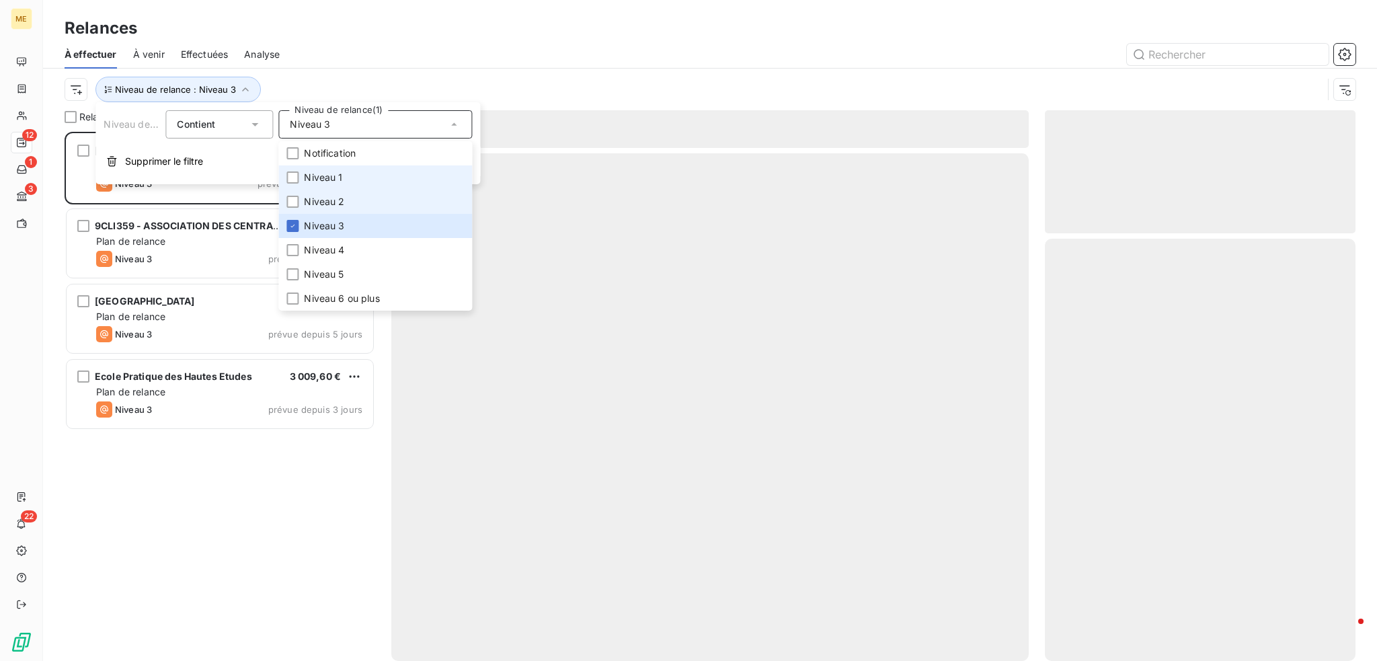
scroll to position [519, 300]
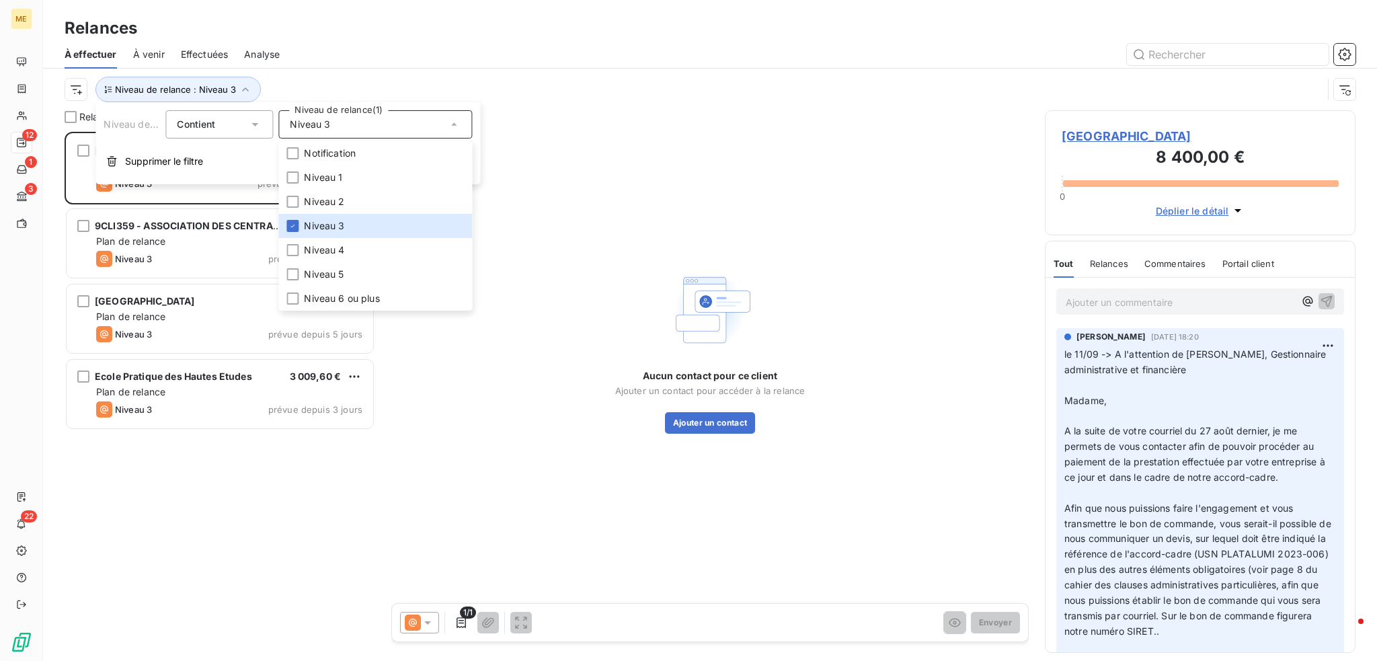
click at [533, 73] on div "Niveau de relance : Niveau 3" at bounding box center [710, 90] width 1291 height 42
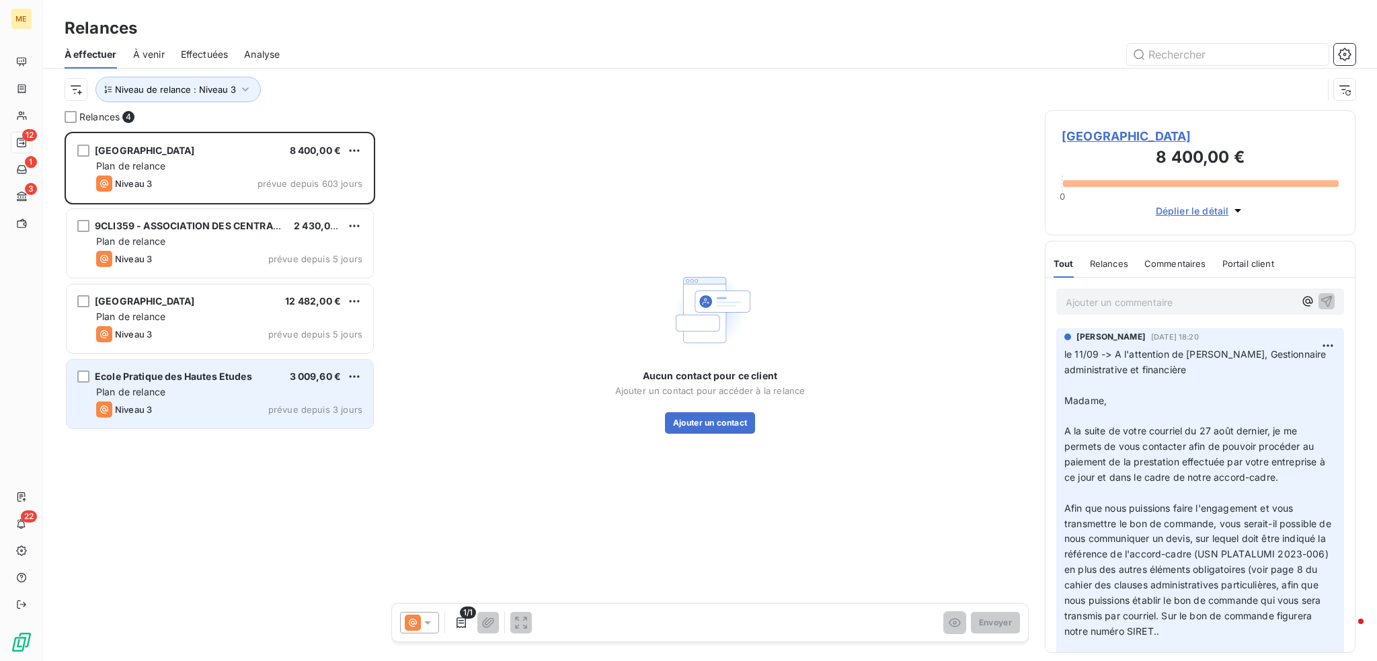
click at [209, 388] on div "Plan de relance" at bounding box center [229, 391] width 266 height 13
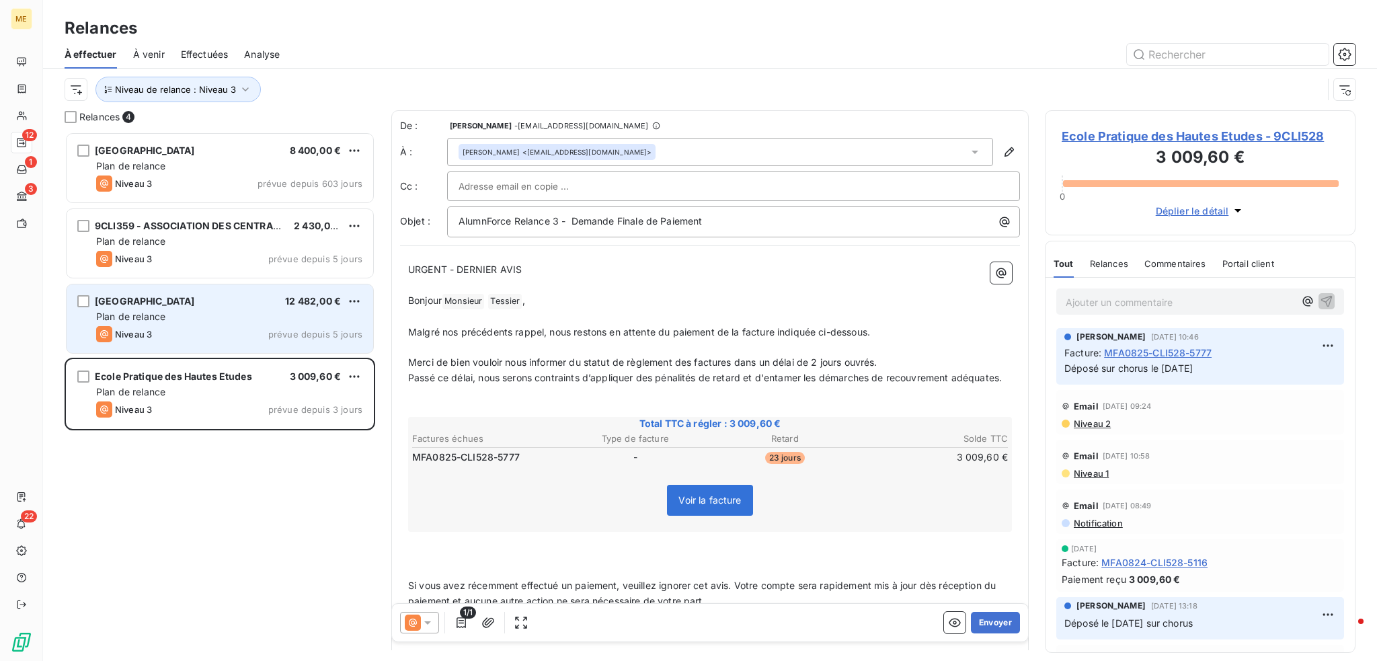
click at [194, 321] on div "Plan de relance" at bounding box center [229, 316] width 266 height 13
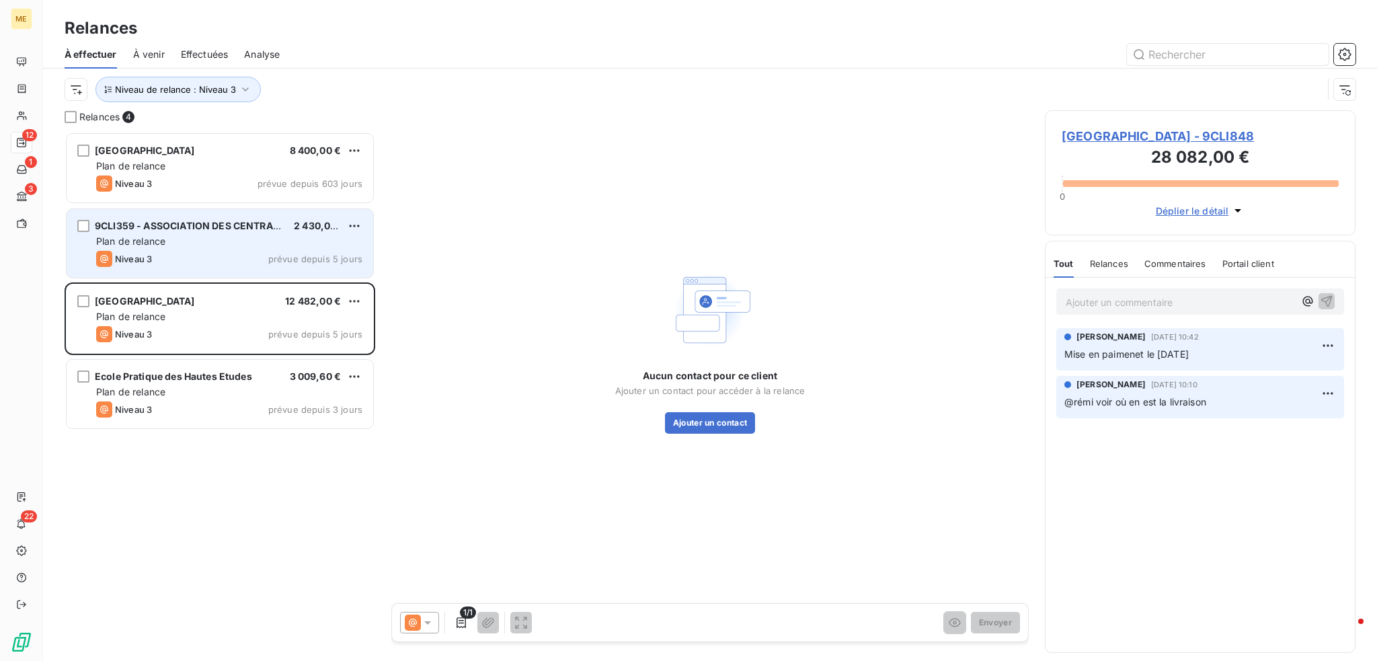
click at [219, 242] on div "Plan de relance" at bounding box center [229, 241] width 266 height 13
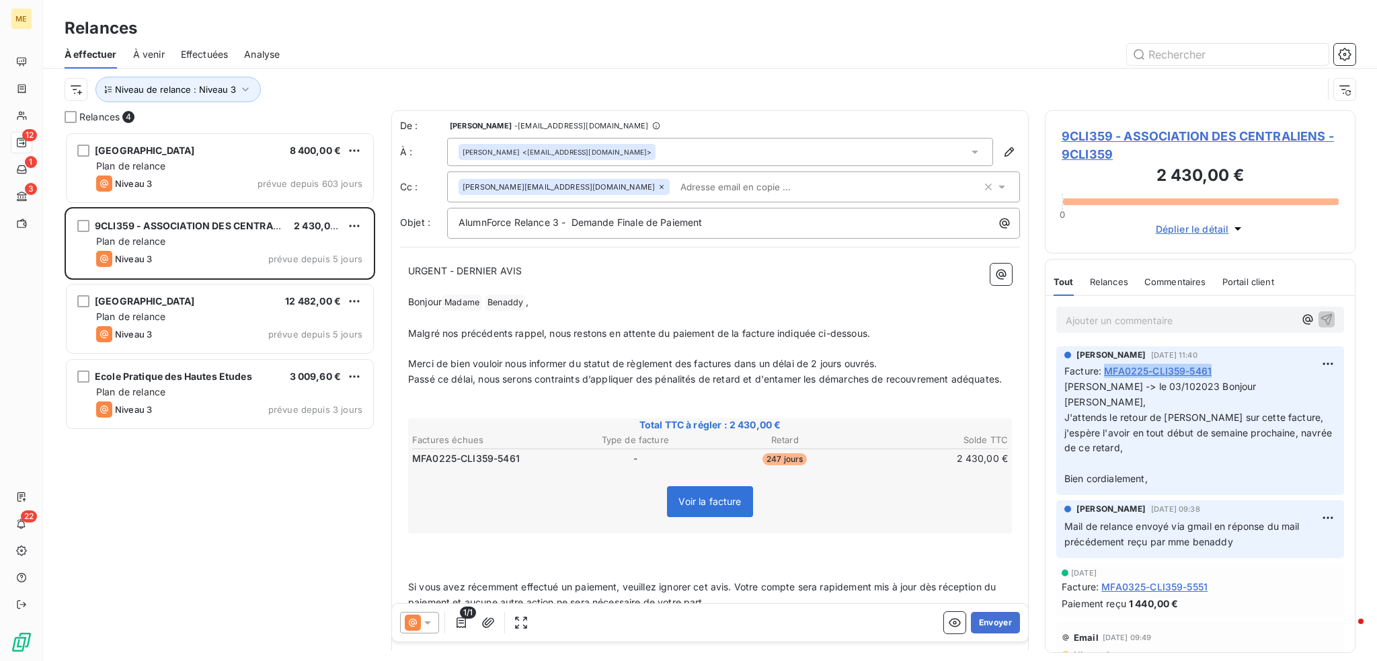
drag, startPoint x: 1228, startPoint y: 368, endPoint x: 1108, endPoint y: 373, distance: 119.8
click at [1108, 373] on div "Facture : MFA0225-CLI359-5461" at bounding box center [1201, 371] width 272 height 14
copy span "MFA0225-CLI359-5461"
drag, startPoint x: 536, startPoint y: 475, endPoint x: 414, endPoint y: 473, distance: 121.7
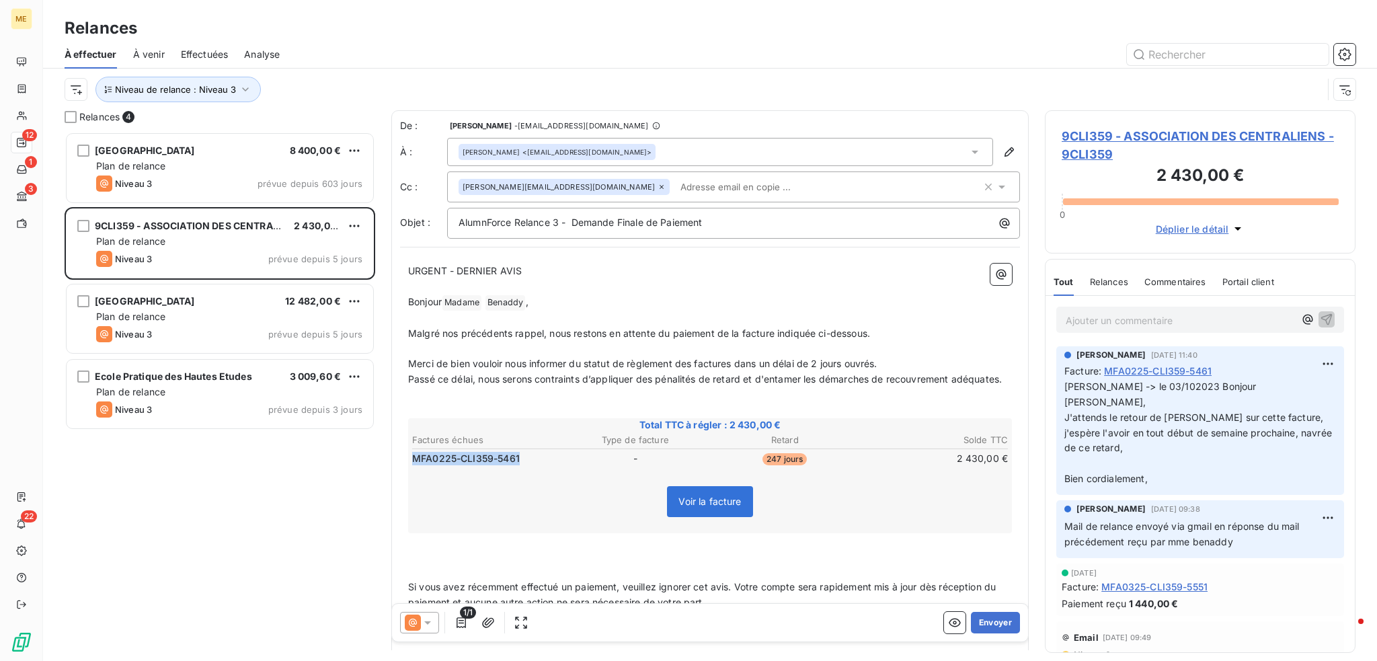
click at [414, 466] on td "MFA0225-CLI359-5461" at bounding box center [486, 458] width 149 height 15
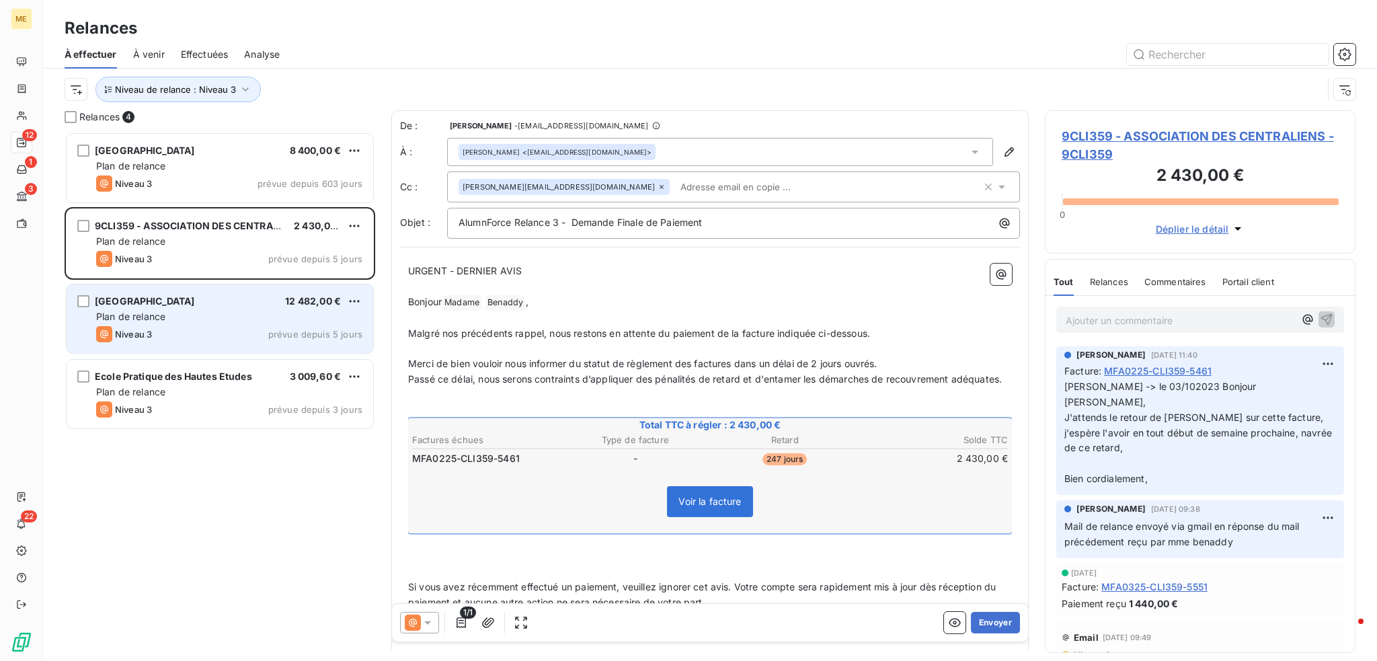
click at [195, 306] on span "[GEOGRAPHIC_DATA]" at bounding box center [145, 300] width 100 height 11
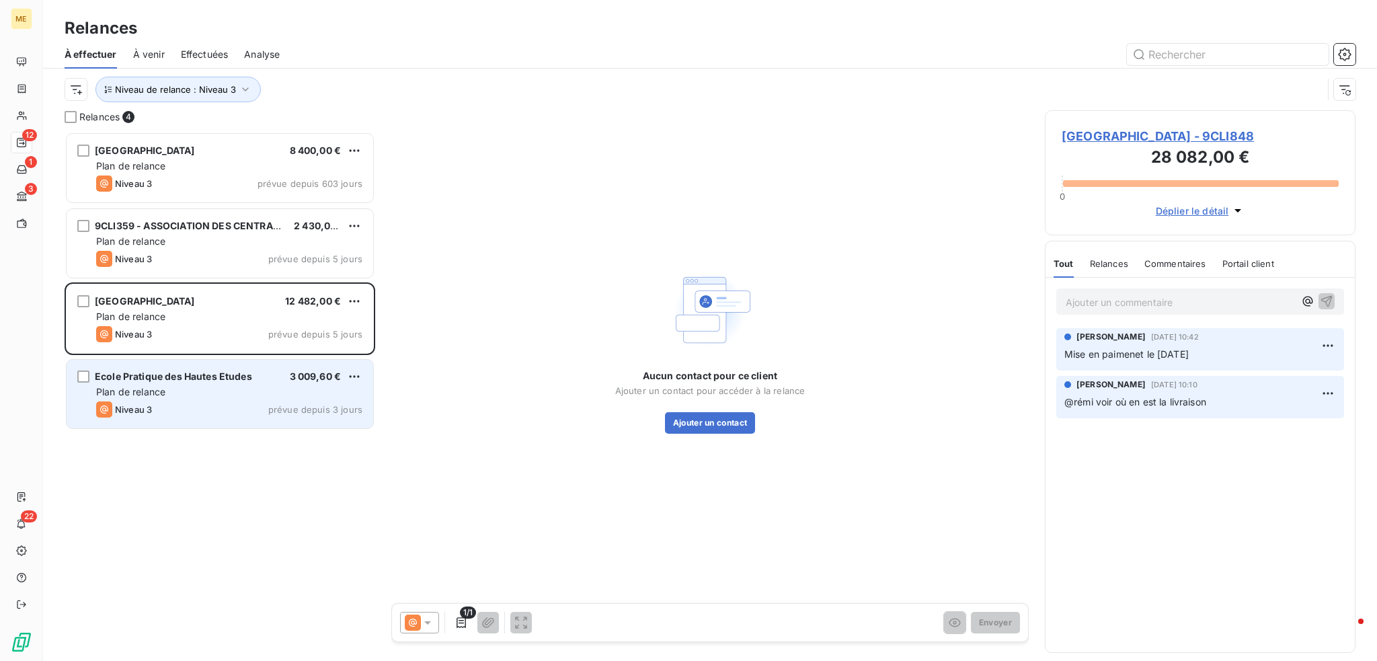
click at [266, 390] on div "Plan de relance" at bounding box center [229, 391] width 266 height 13
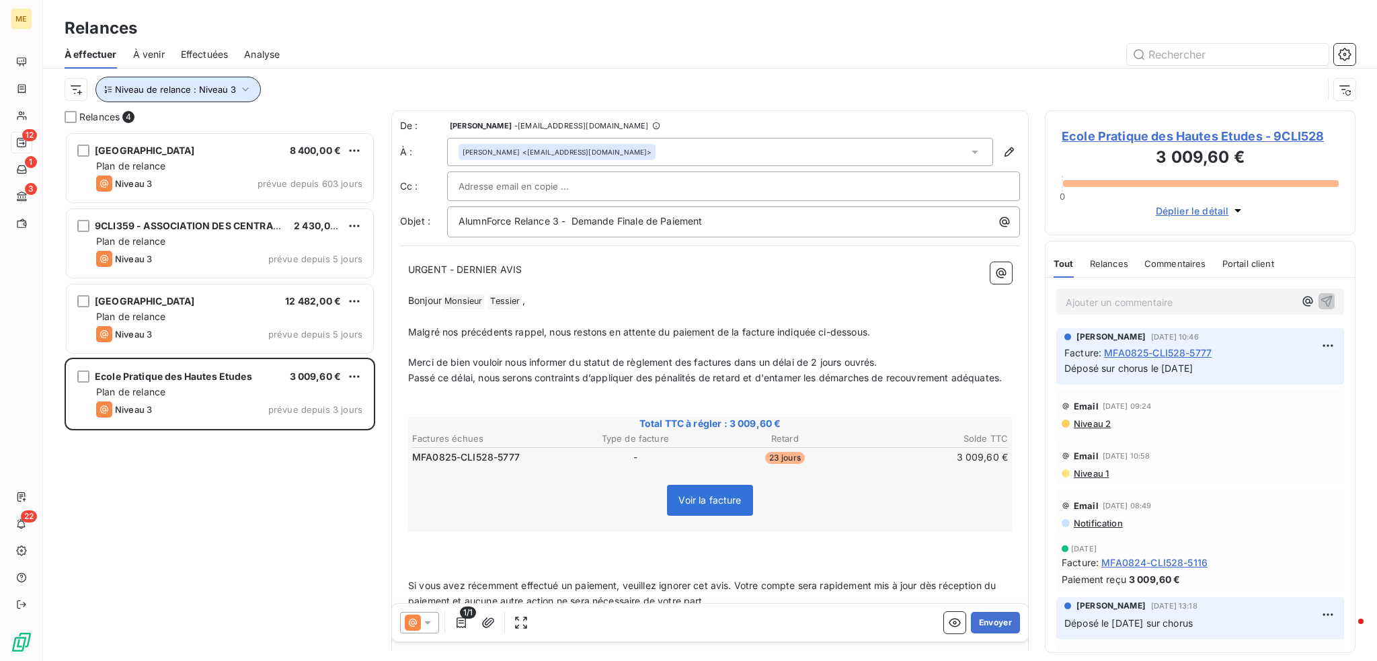
click at [244, 99] on button "Niveau de relance : Niveau 3" at bounding box center [177, 90] width 165 height 26
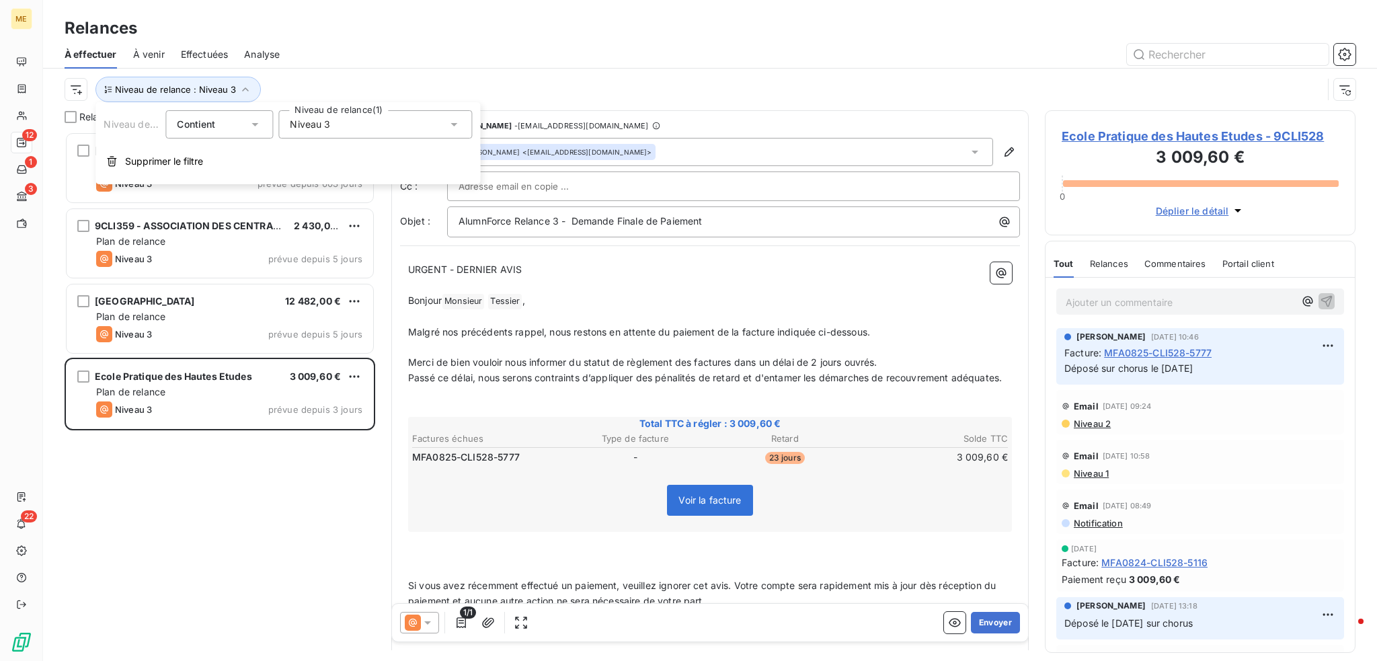
click at [362, 119] on div "Niveau 3" at bounding box center [375, 124] width 194 height 28
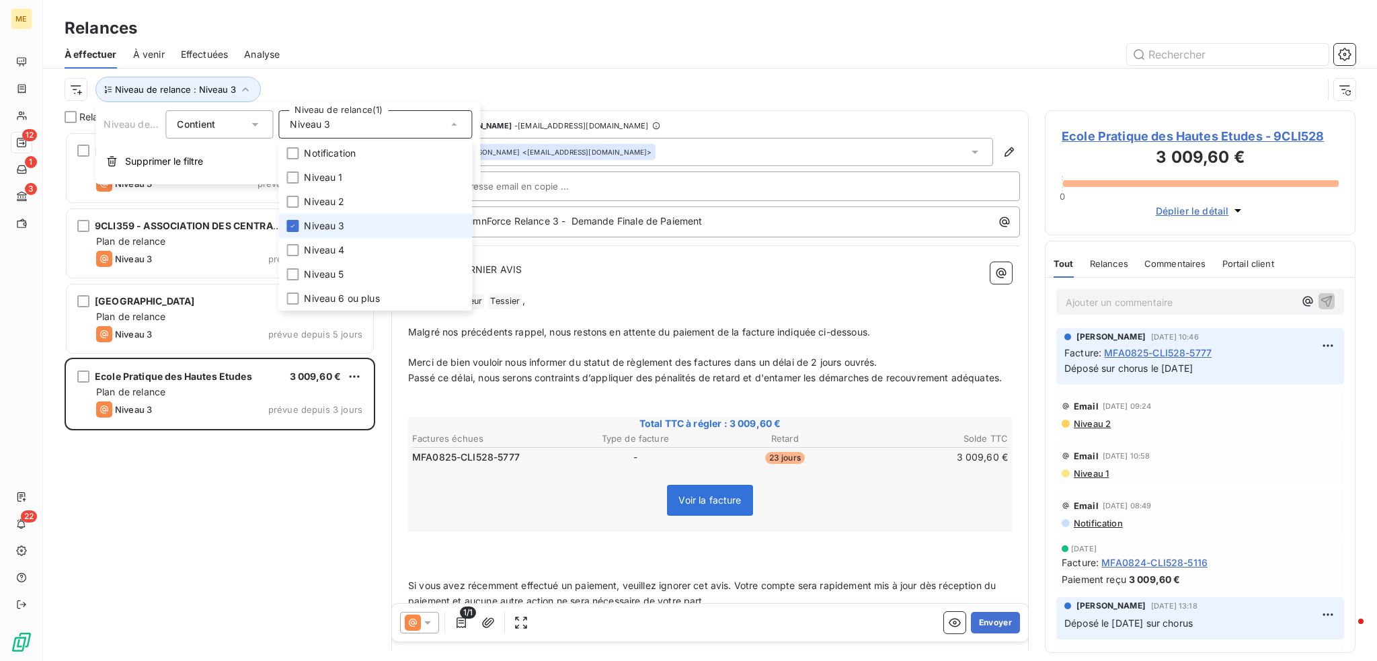
click at [377, 231] on li "Niveau 3" at bounding box center [375, 226] width 194 height 24
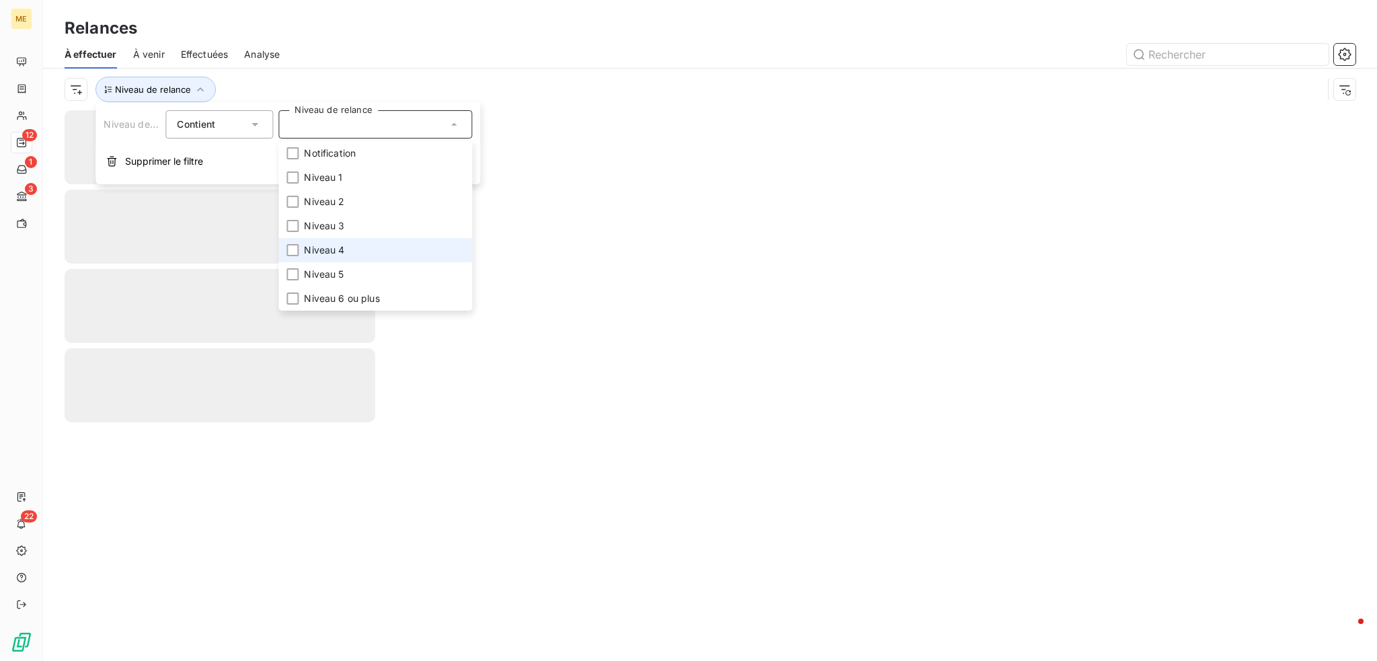
click at [367, 246] on li "Niveau 4" at bounding box center [375, 250] width 194 height 24
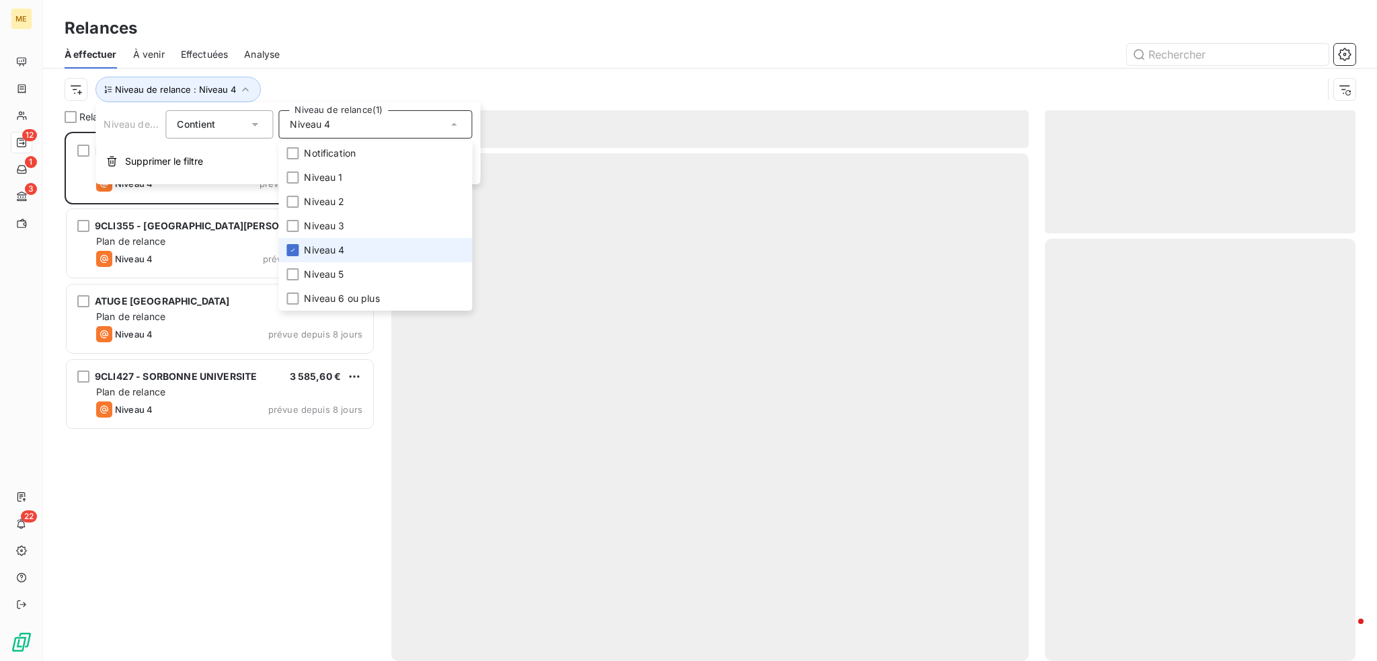
scroll to position [519, 300]
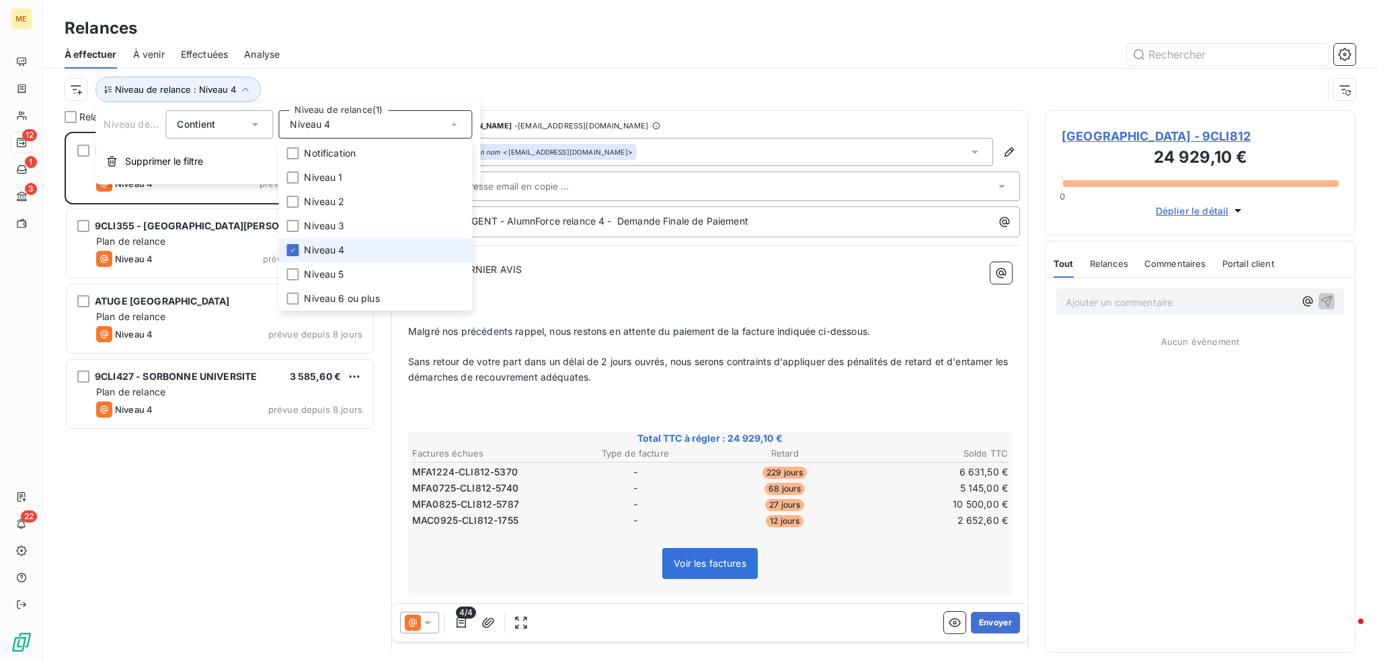
click at [366, 247] on li "Niveau 4" at bounding box center [375, 250] width 194 height 24
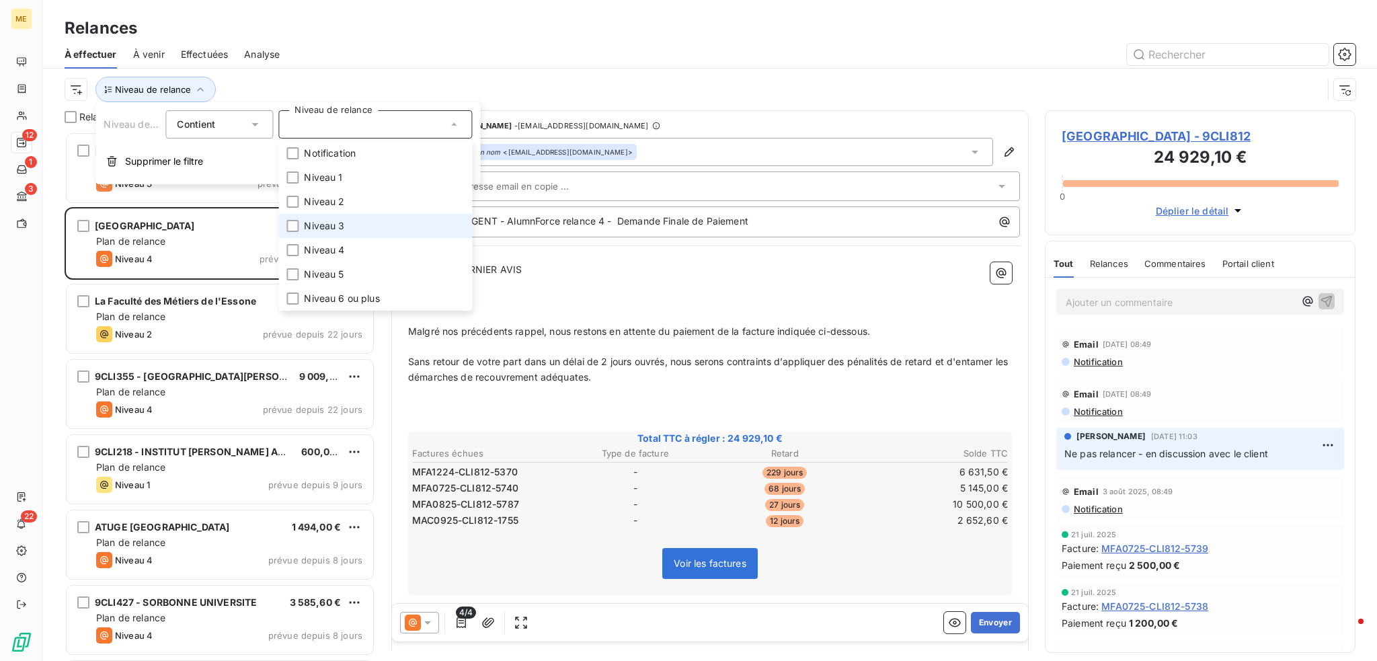
click at [367, 223] on li "Niveau 3" at bounding box center [375, 226] width 194 height 24
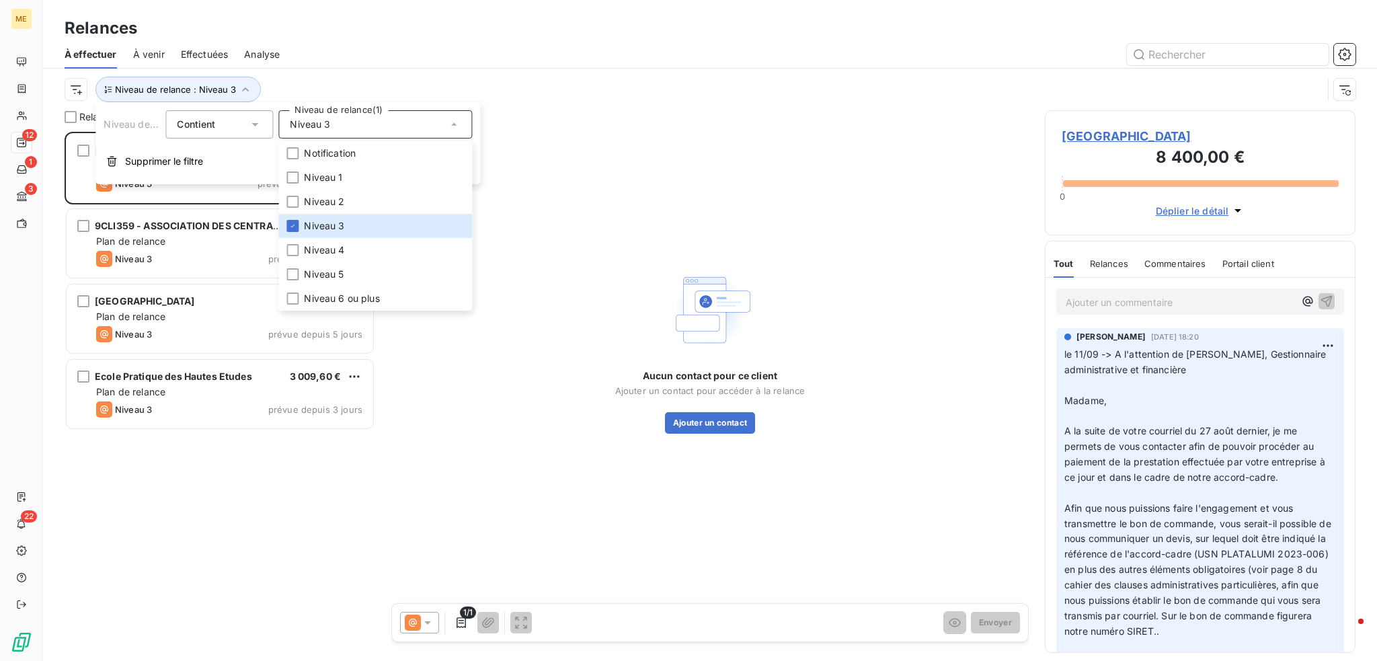
click at [1200, 394] on p "le 11/09 -> A l'attention de [PERSON_NAME], Gestionnaire administrative et fina…" at bounding box center [1201, 608] width 272 height 523
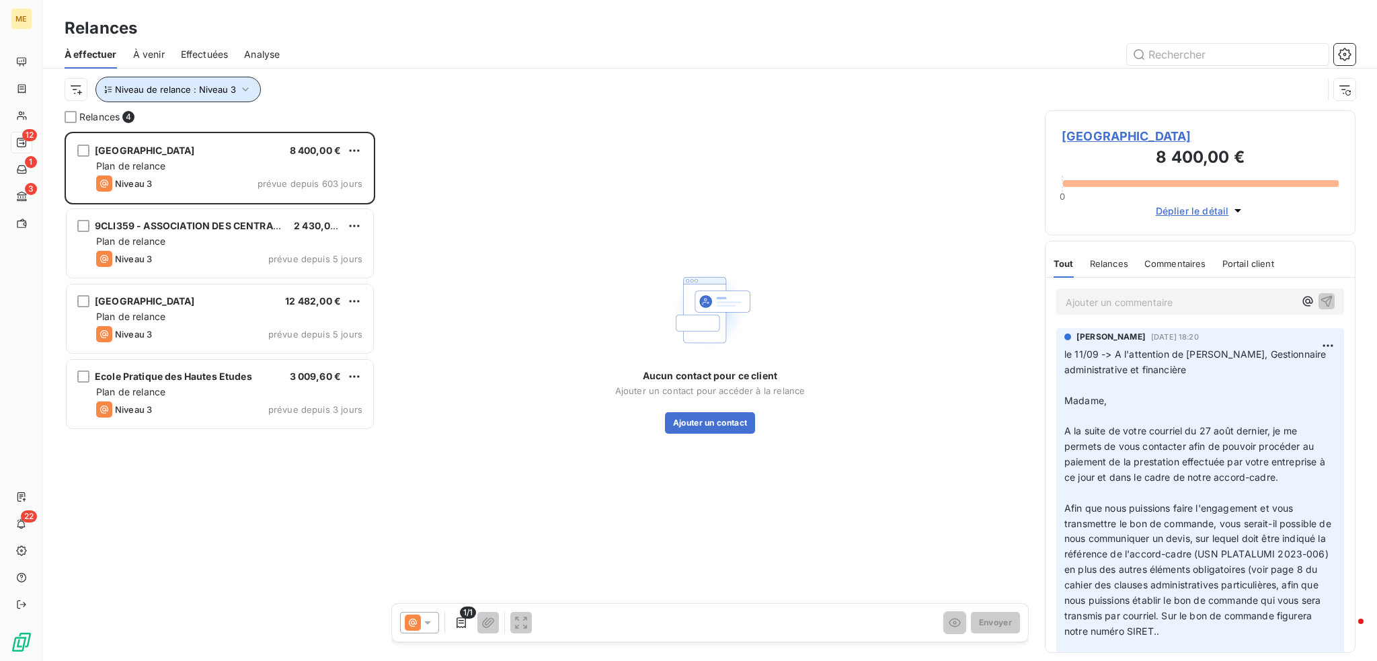
click at [213, 84] on span "Niveau de relance : Niveau 3" at bounding box center [175, 89] width 121 height 11
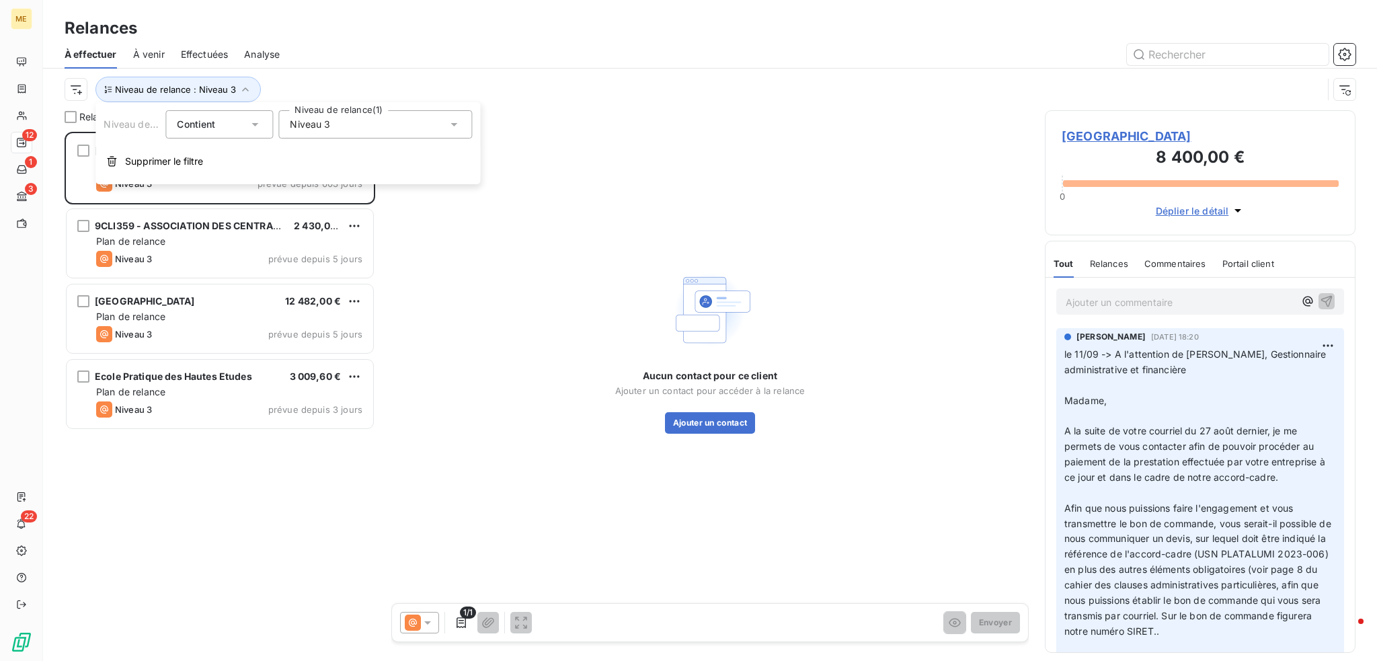
click at [363, 121] on div "Niveau 3" at bounding box center [375, 124] width 194 height 28
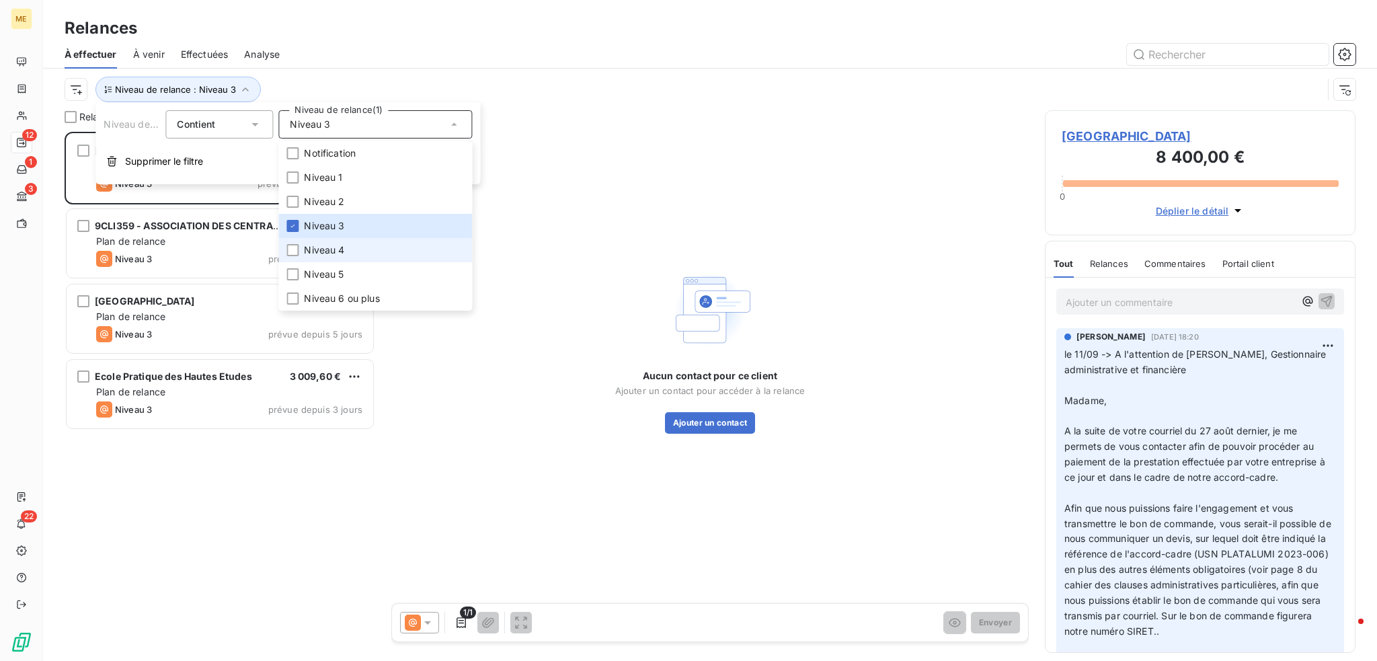
click at [358, 245] on li "Niveau 4" at bounding box center [375, 250] width 194 height 24
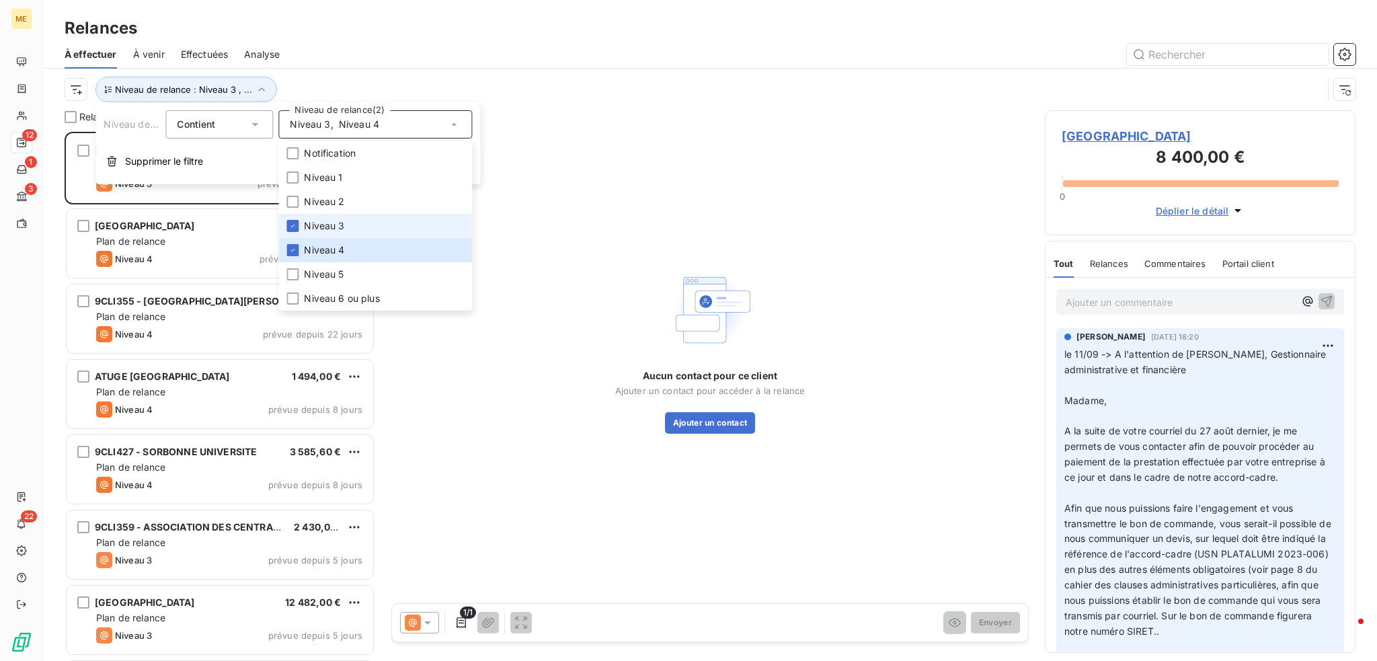
scroll to position [519, 300]
click at [364, 225] on li "Niveau 3" at bounding box center [375, 226] width 194 height 24
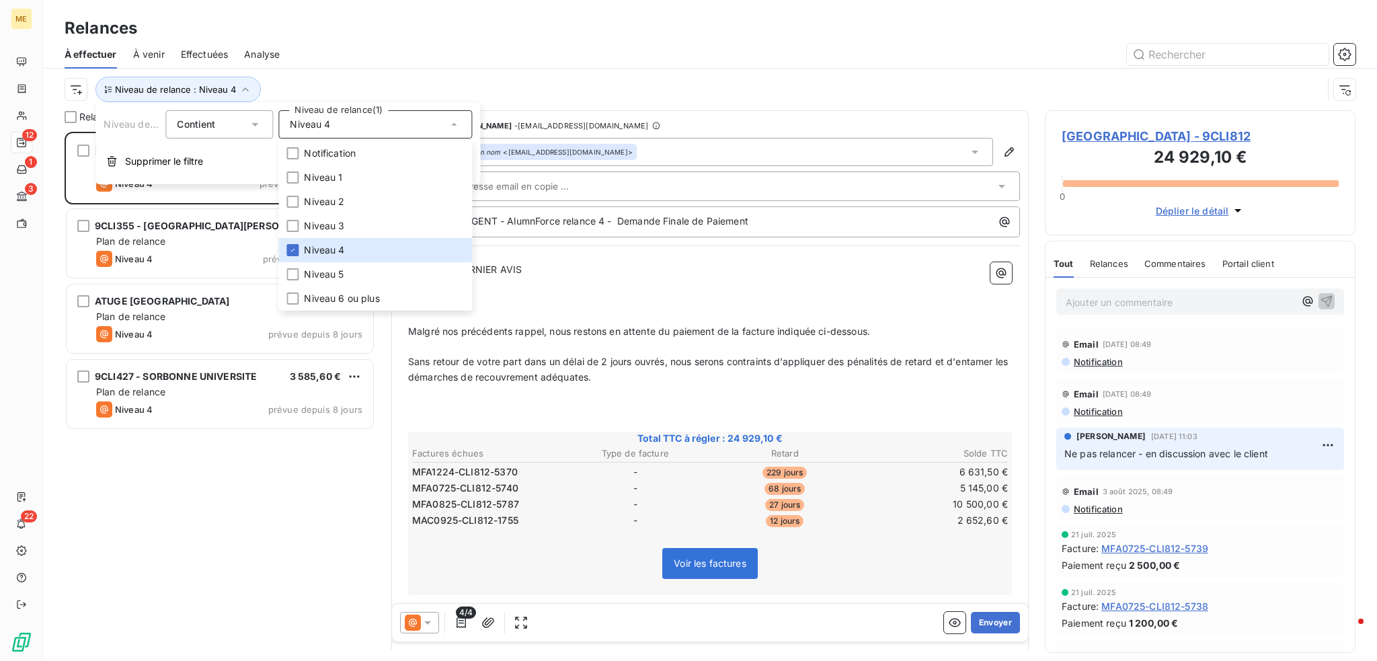
click at [388, 51] on div at bounding box center [826, 55] width 1060 height 22
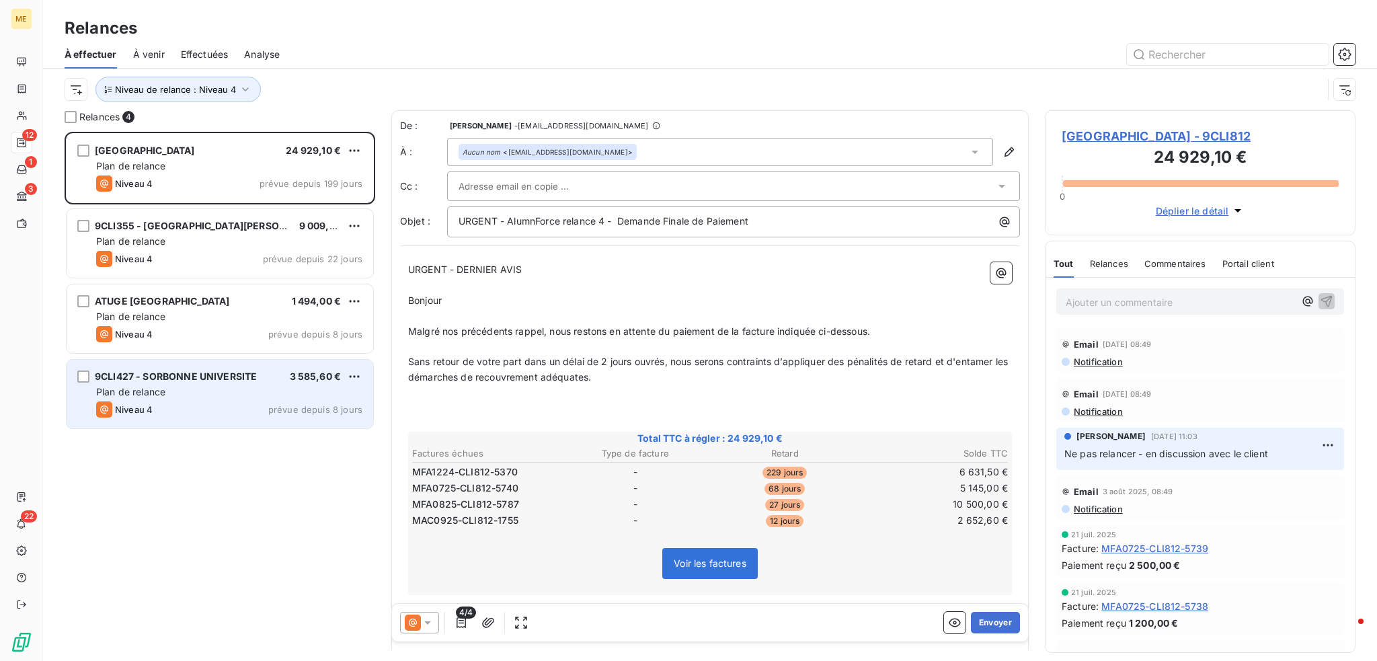
click at [239, 398] on div "Plan de relance" at bounding box center [229, 391] width 266 height 13
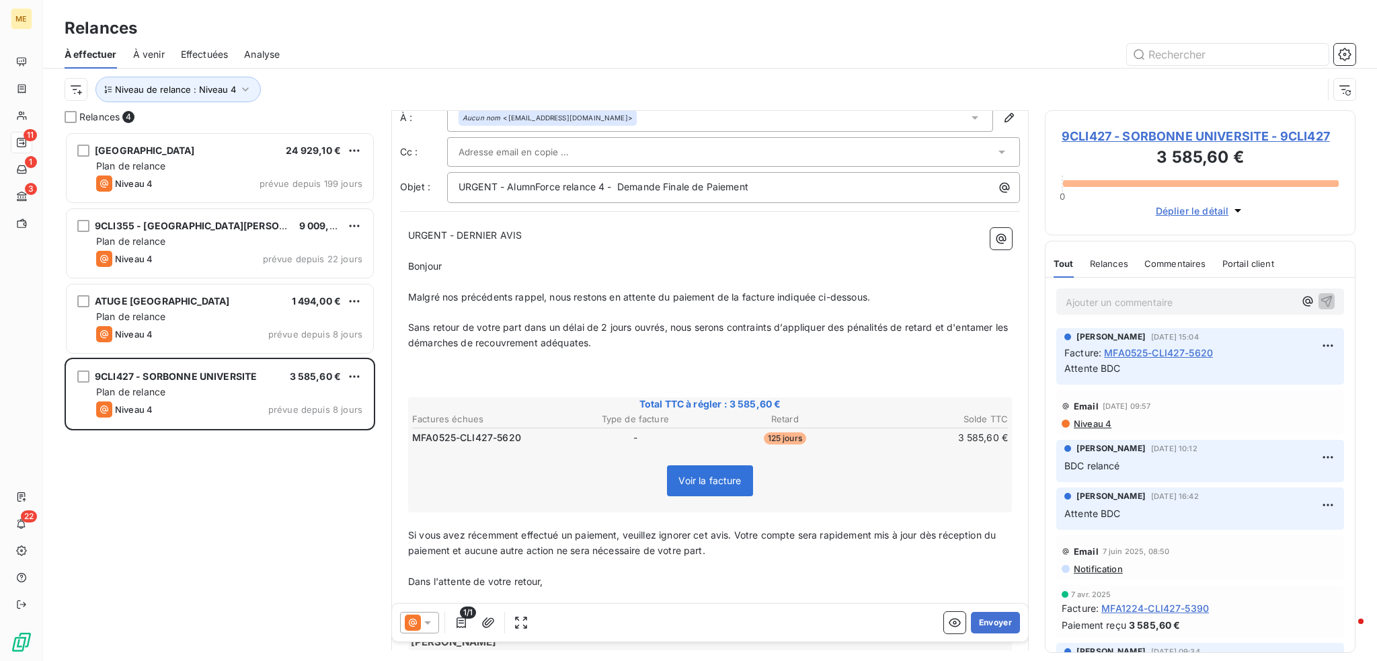
scroll to position [67, 0]
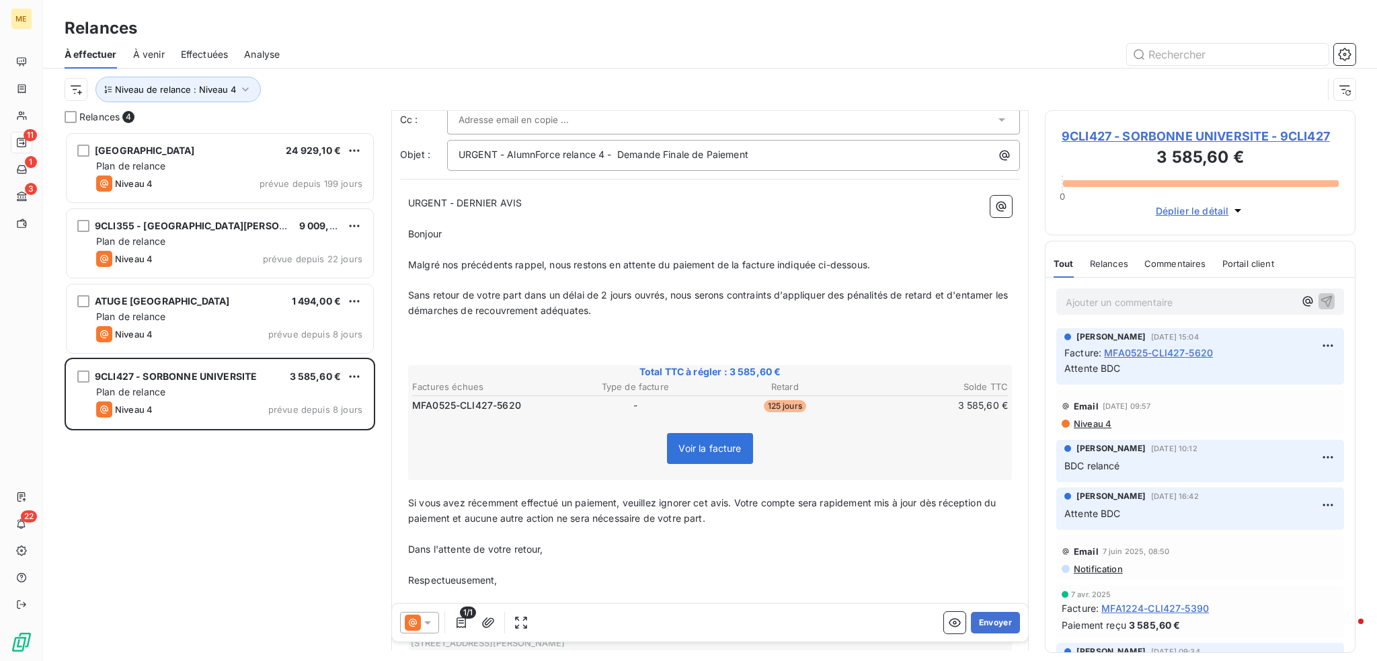
drag, startPoint x: 1143, startPoint y: 139, endPoint x: 1092, endPoint y: 85, distance: 74.7
click at [1092, 85] on div "Niveau de relance : Niveau 4" at bounding box center [694, 90] width 1258 height 26
click at [1219, 294] on p "Ajouter un commentaire ﻿" at bounding box center [1180, 302] width 229 height 17
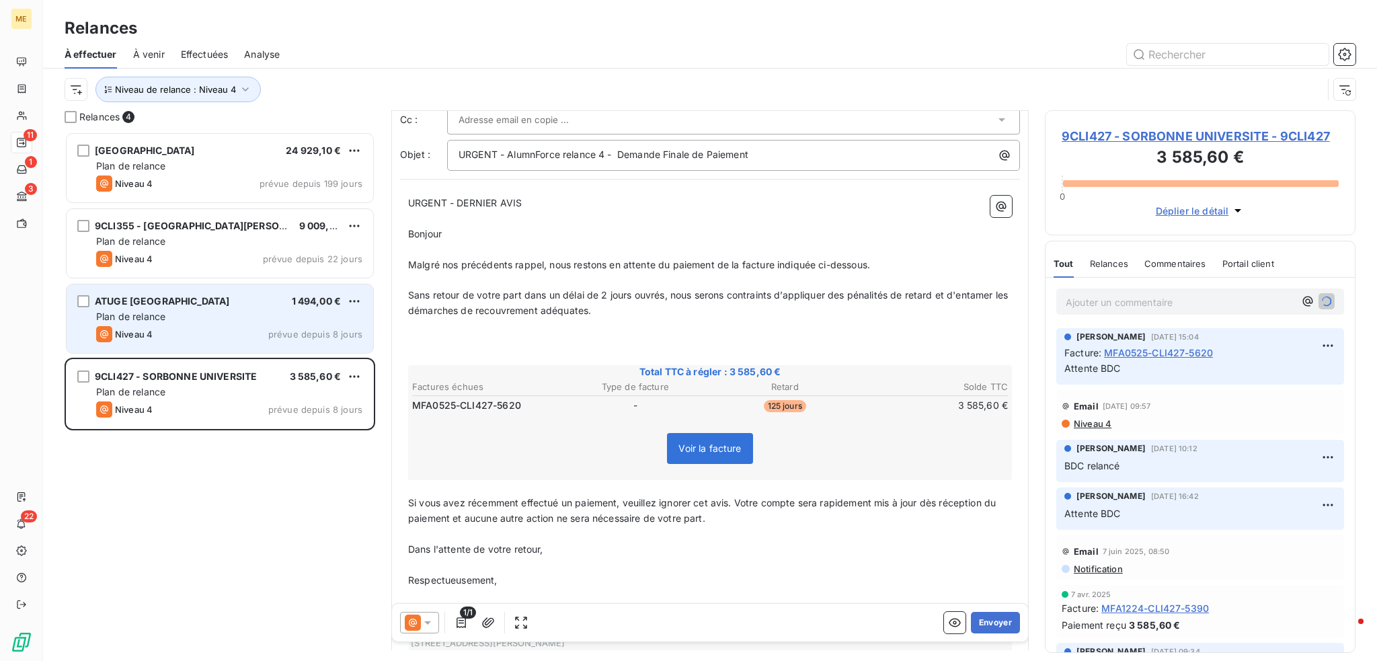
click at [231, 329] on div "Niveau 4 prévue depuis 8 jours" at bounding box center [229, 334] width 266 height 16
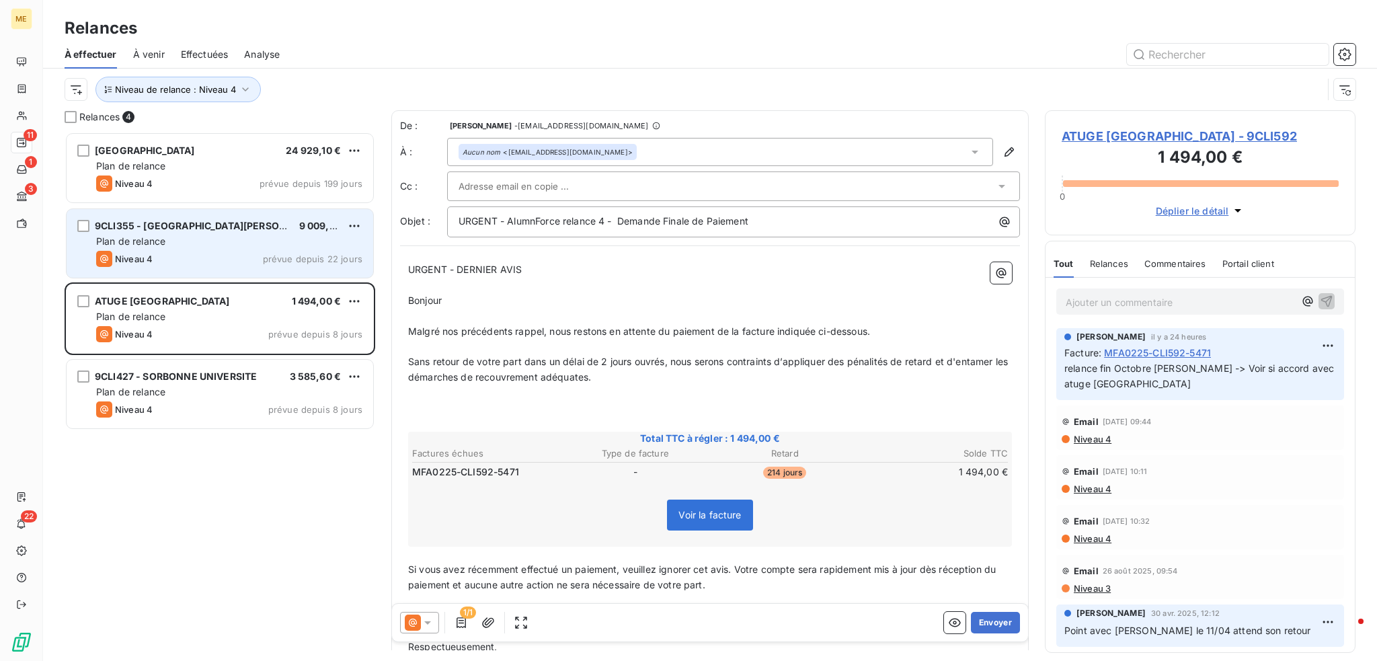
click at [226, 252] on div "Niveau 4 prévue depuis 22 jours" at bounding box center [229, 259] width 266 height 16
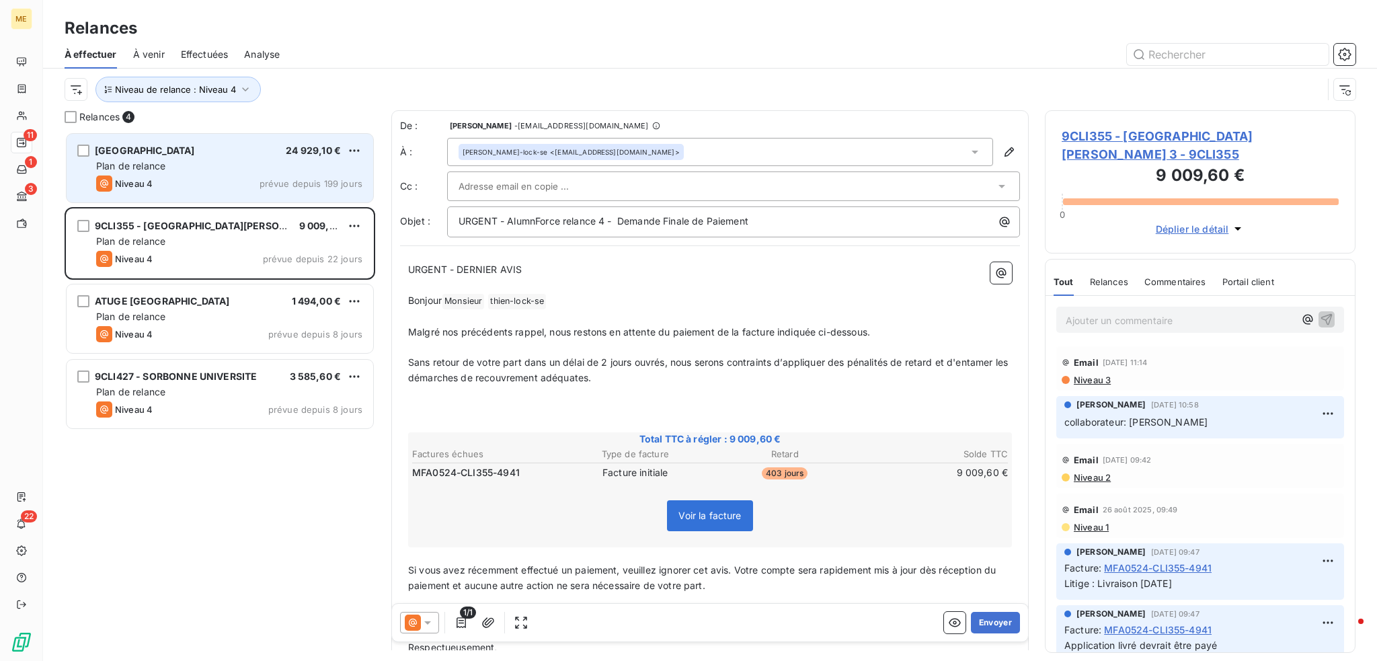
click at [140, 145] on div "[GEOGRAPHIC_DATA] 24 929,10 € Plan de relance Niveau 4 prévue depuis 199 jours" at bounding box center [220, 168] width 307 height 69
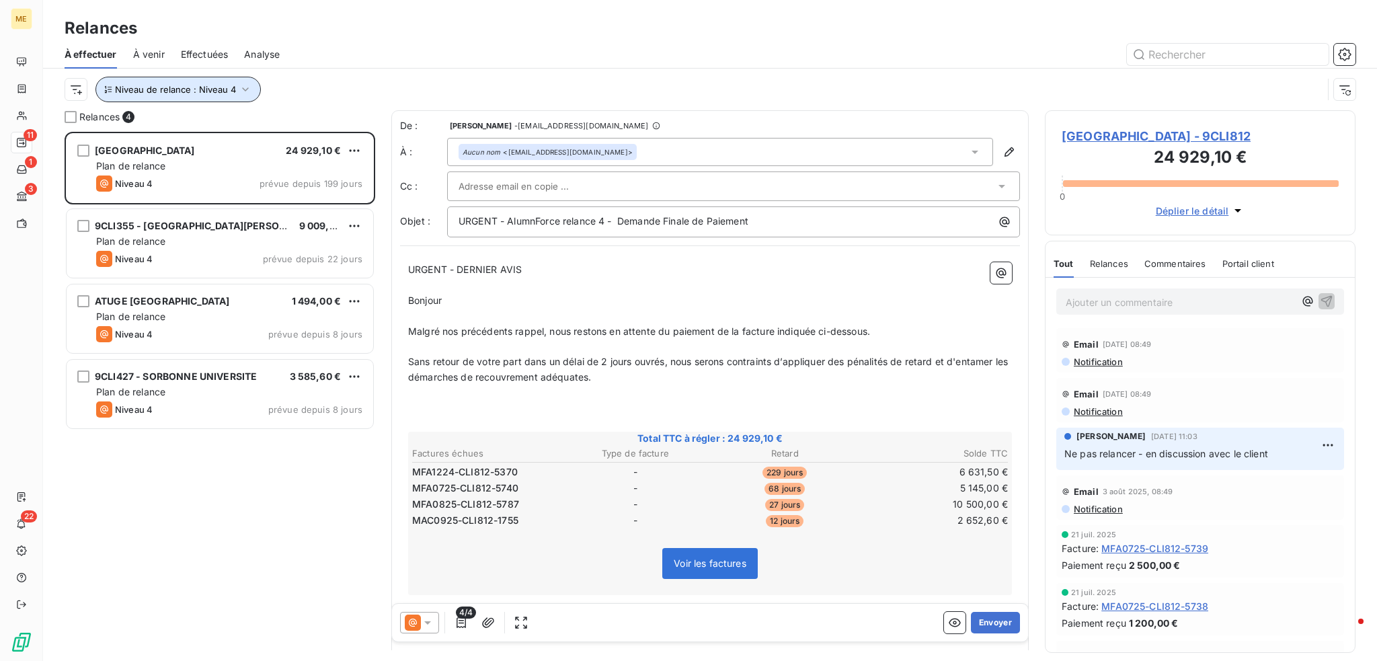
click at [156, 91] on span "Niveau de relance : Niveau 4" at bounding box center [175, 89] width 121 height 11
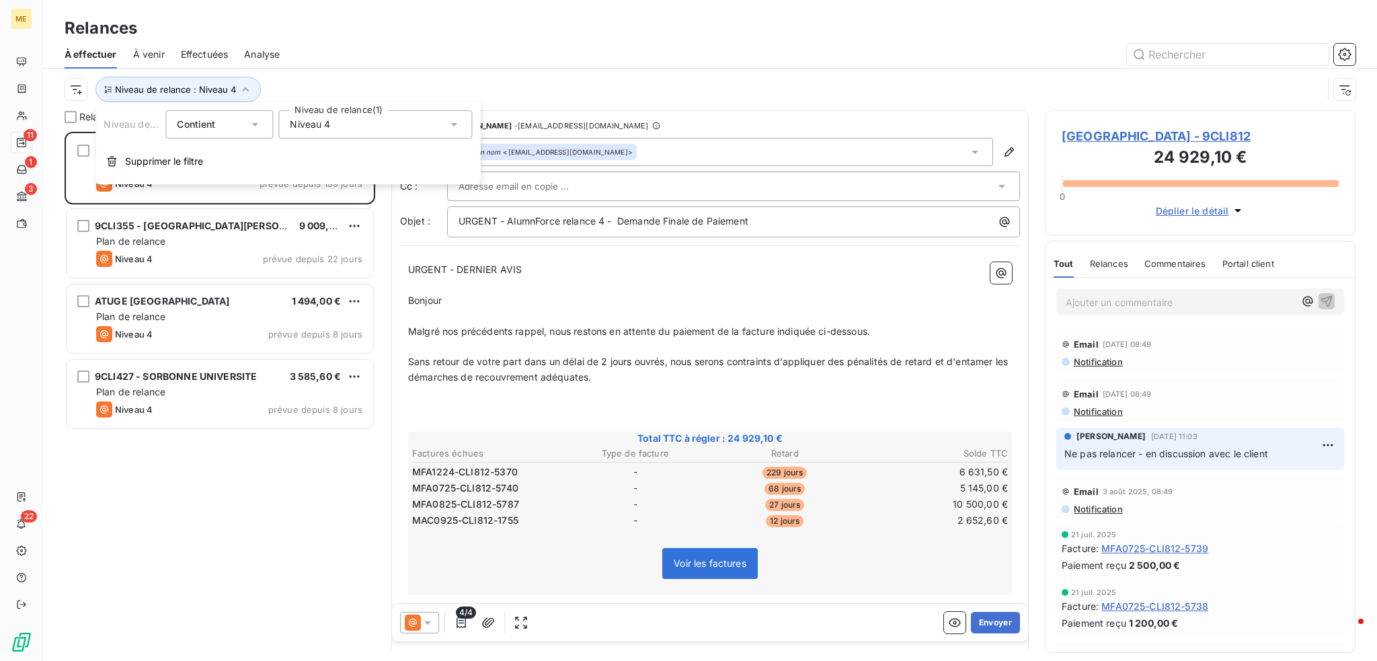
click at [312, 120] on span "Niveau 4" at bounding box center [310, 124] width 40 height 13
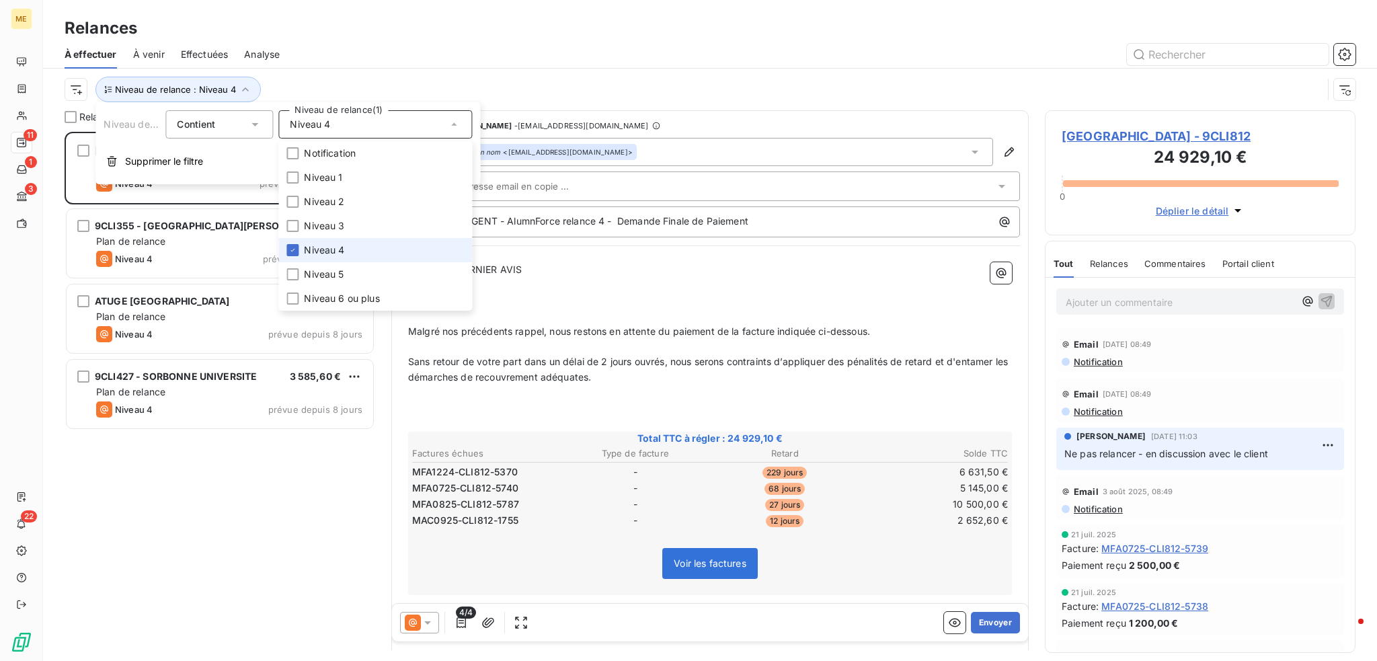
click at [305, 245] on span "Niveau 4" at bounding box center [324, 249] width 40 height 13
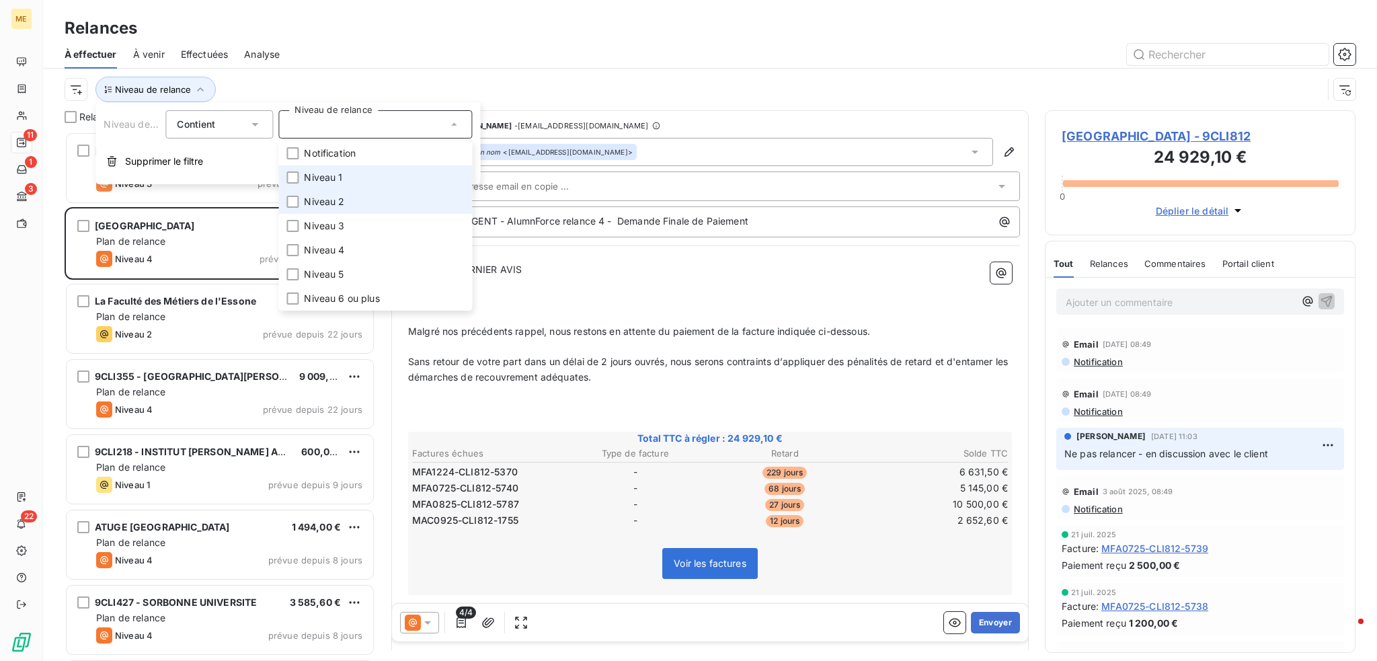
scroll to position [519, 300]
click at [321, 174] on span "Niveau 1" at bounding box center [323, 177] width 38 height 13
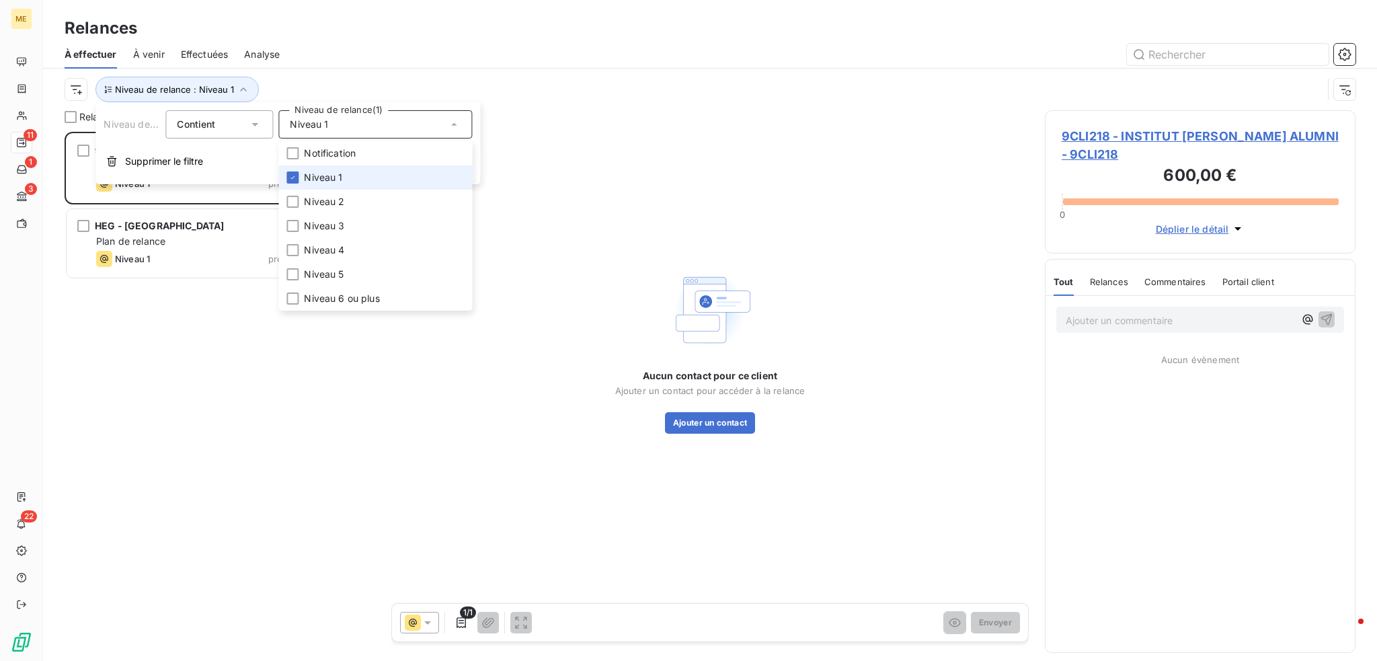
scroll to position [519, 300]
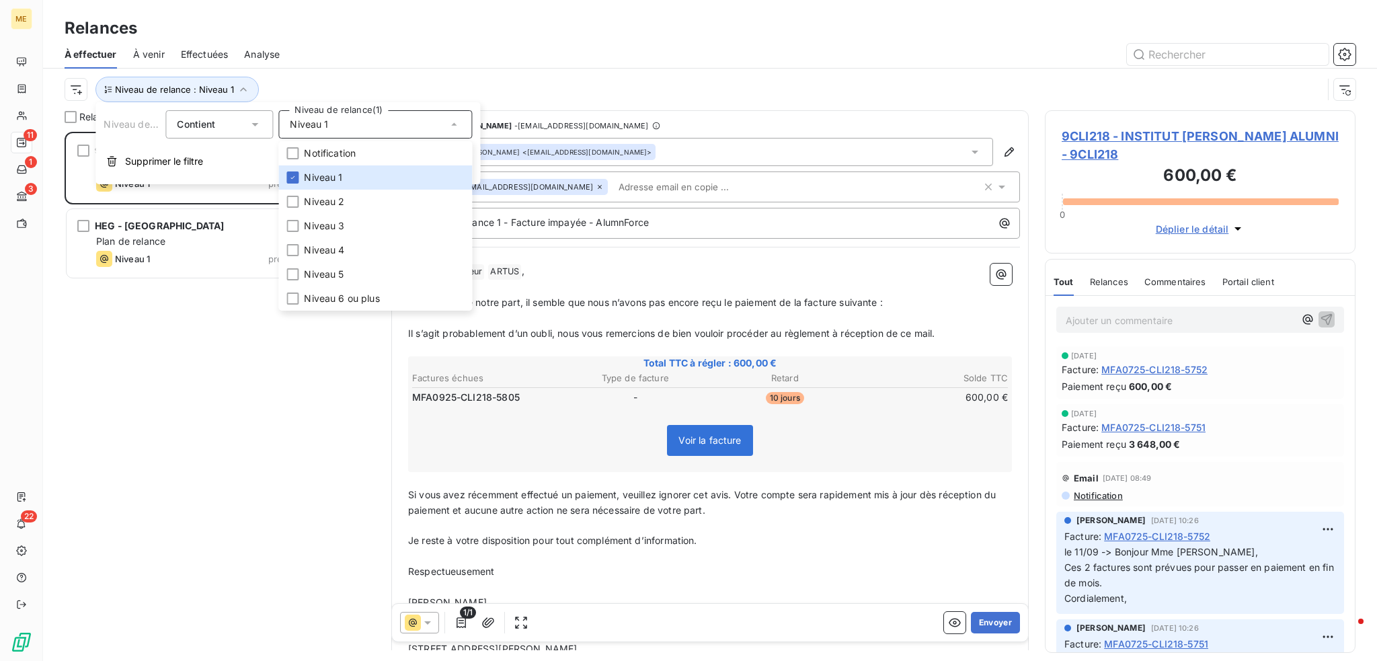
click at [433, 67] on div "À effectuer À venir Effectuées Analyse" at bounding box center [710, 54] width 1334 height 28
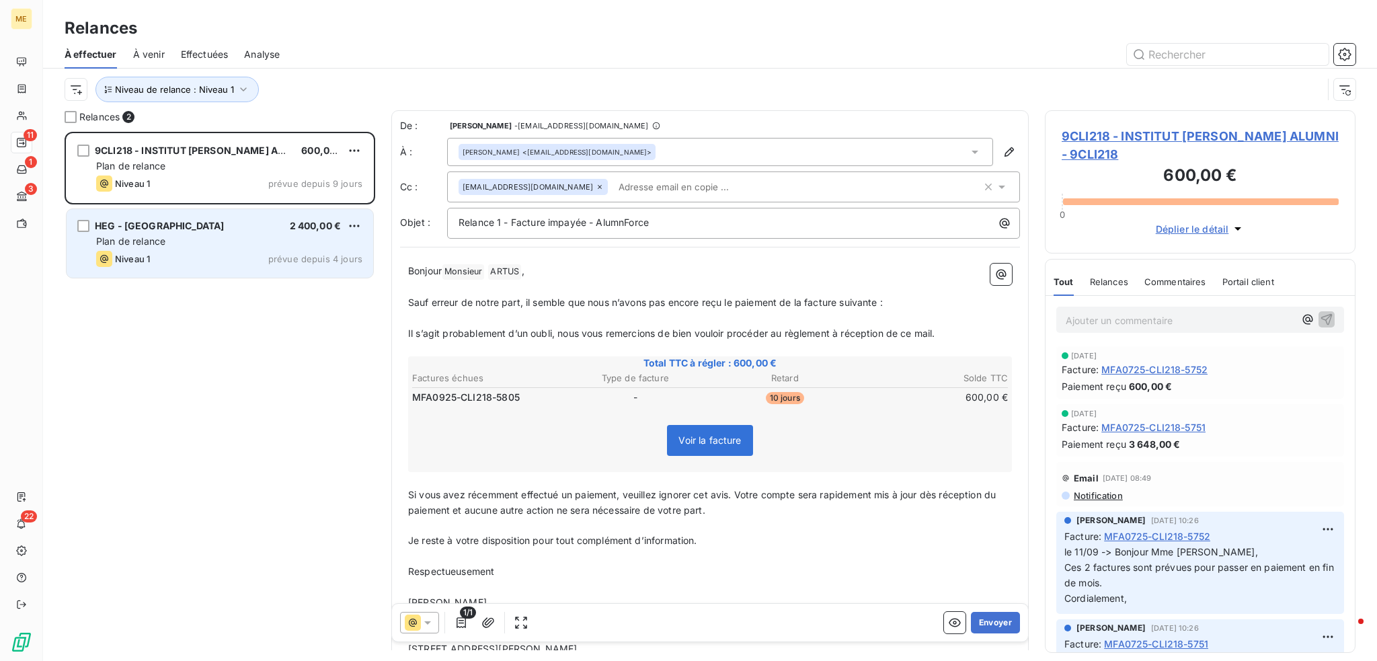
click at [223, 255] on div "Niveau 1 prévue depuis 4 jours" at bounding box center [229, 259] width 266 height 16
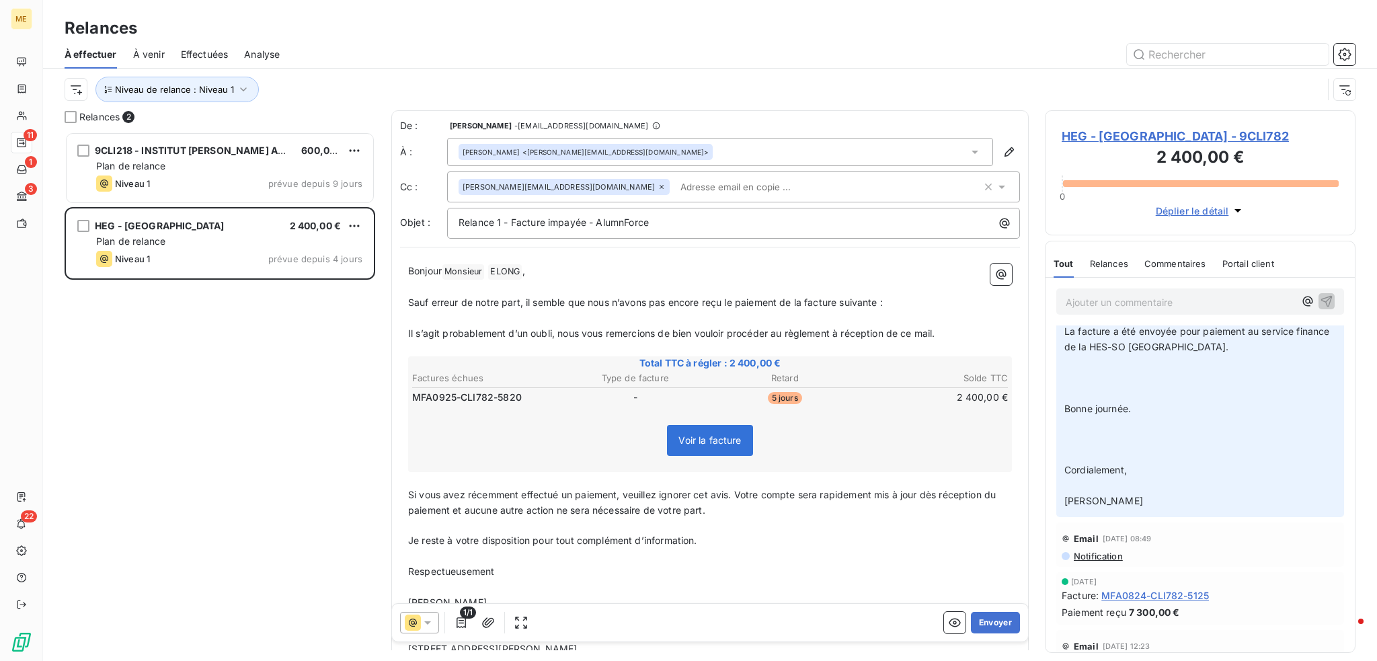
scroll to position [135, 0]
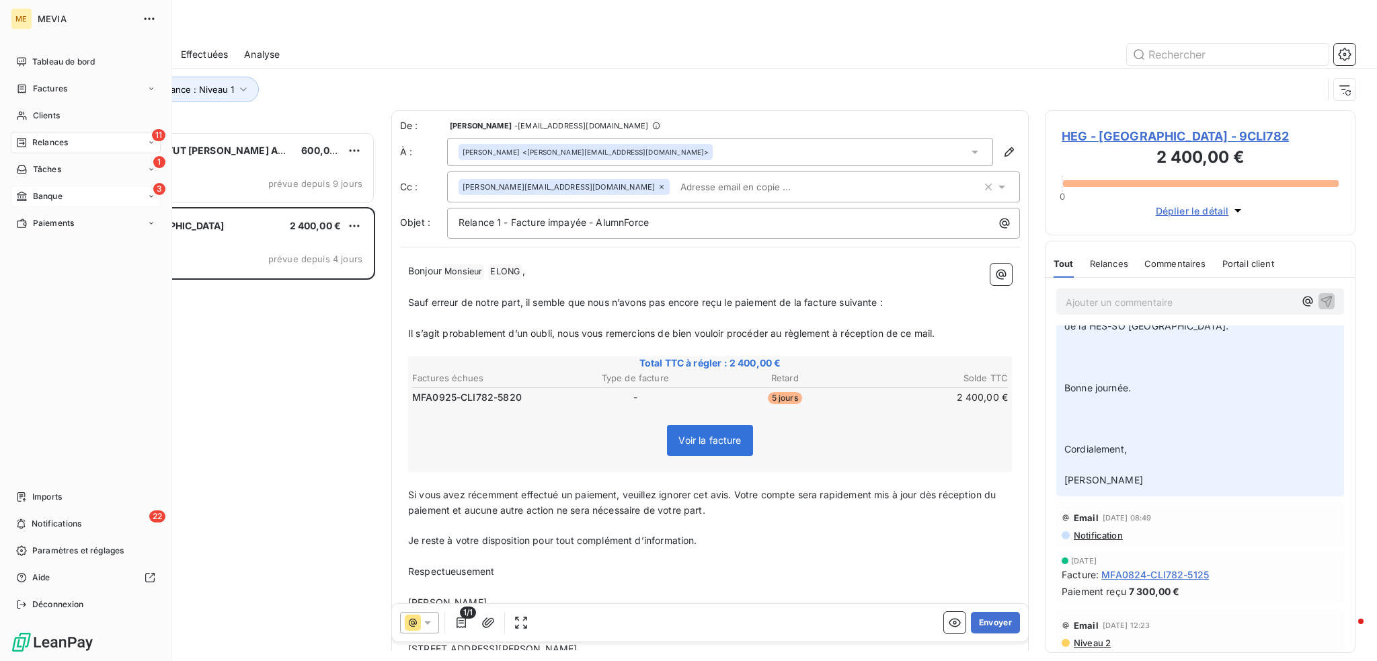
click at [50, 198] on span "Banque" at bounding box center [48, 196] width 30 height 12
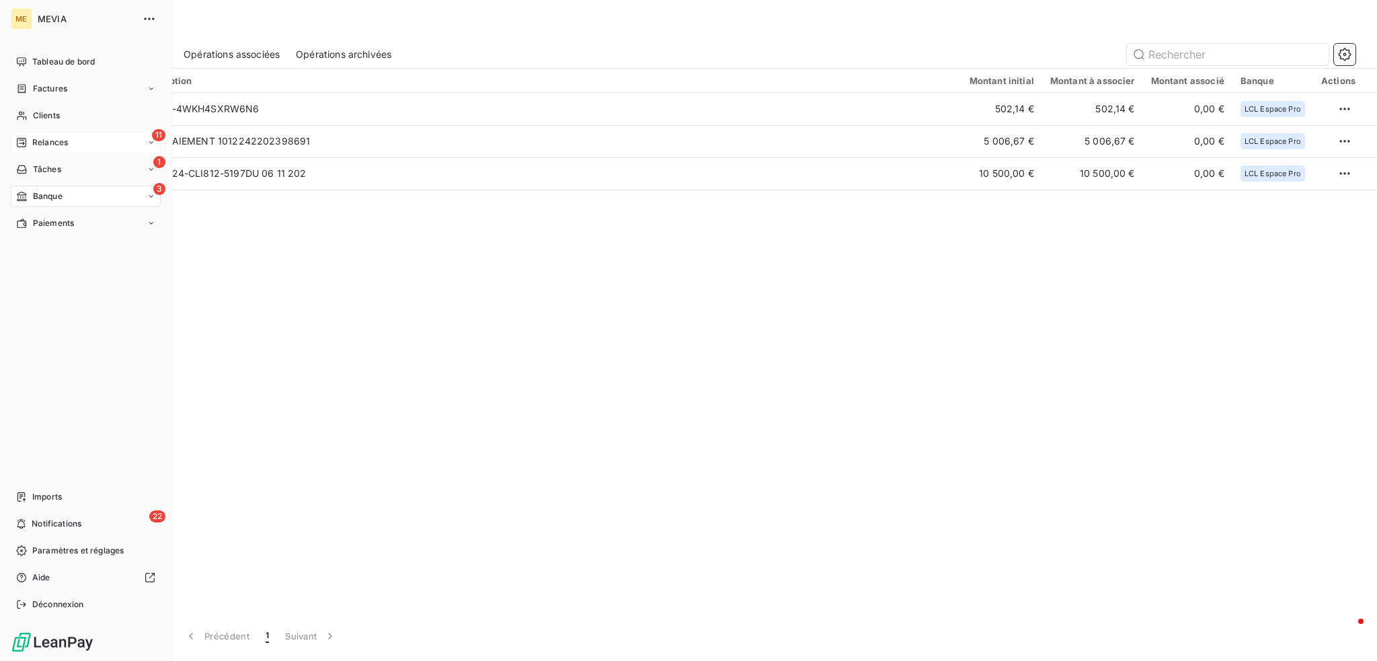
click at [76, 142] on div "11 Relances" at bounding box center [86, 143] width 150 height 22
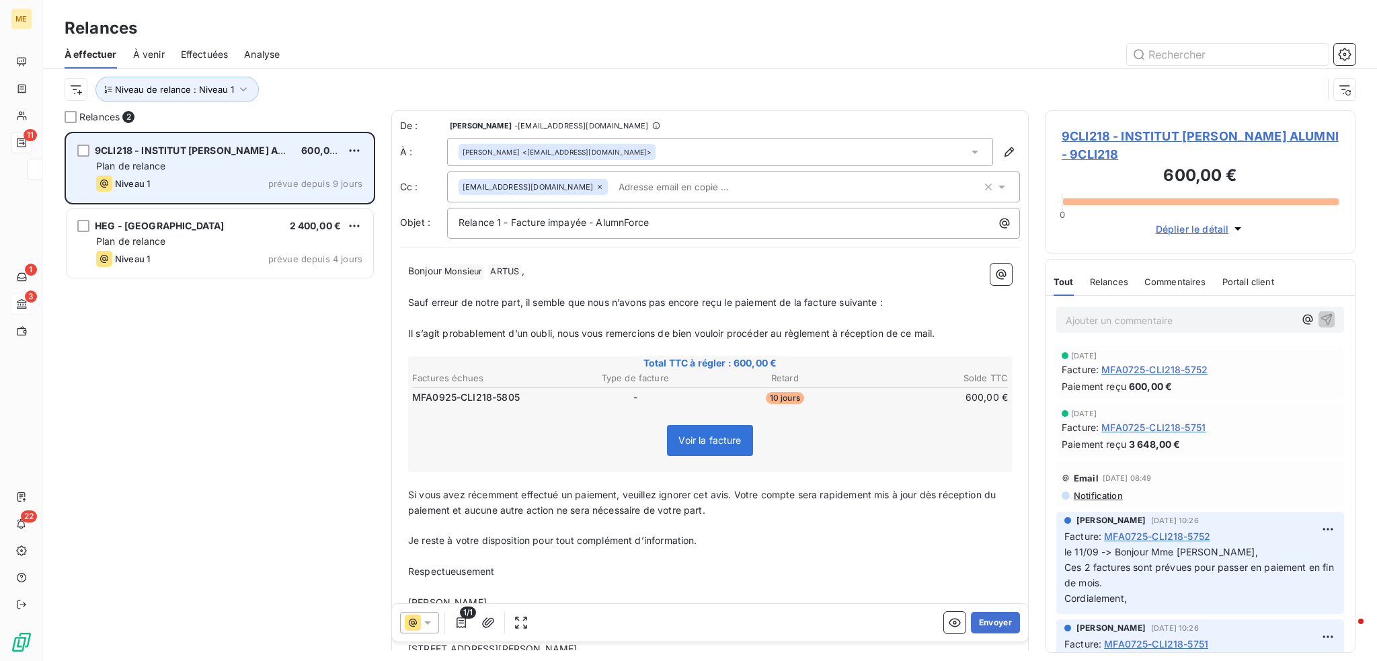
scroll to position [519, 300]
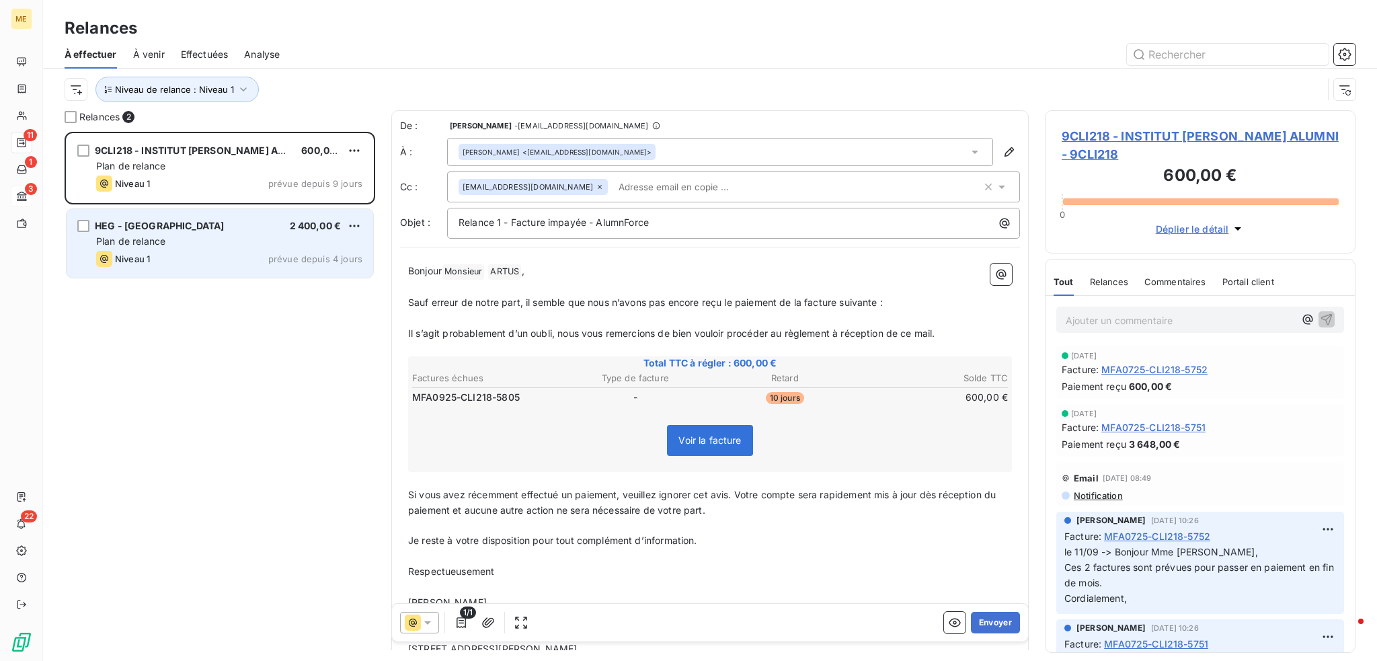
click at [224, 244] on div "Plan de relance" at bounding box center [229, 241] width 266 height 13
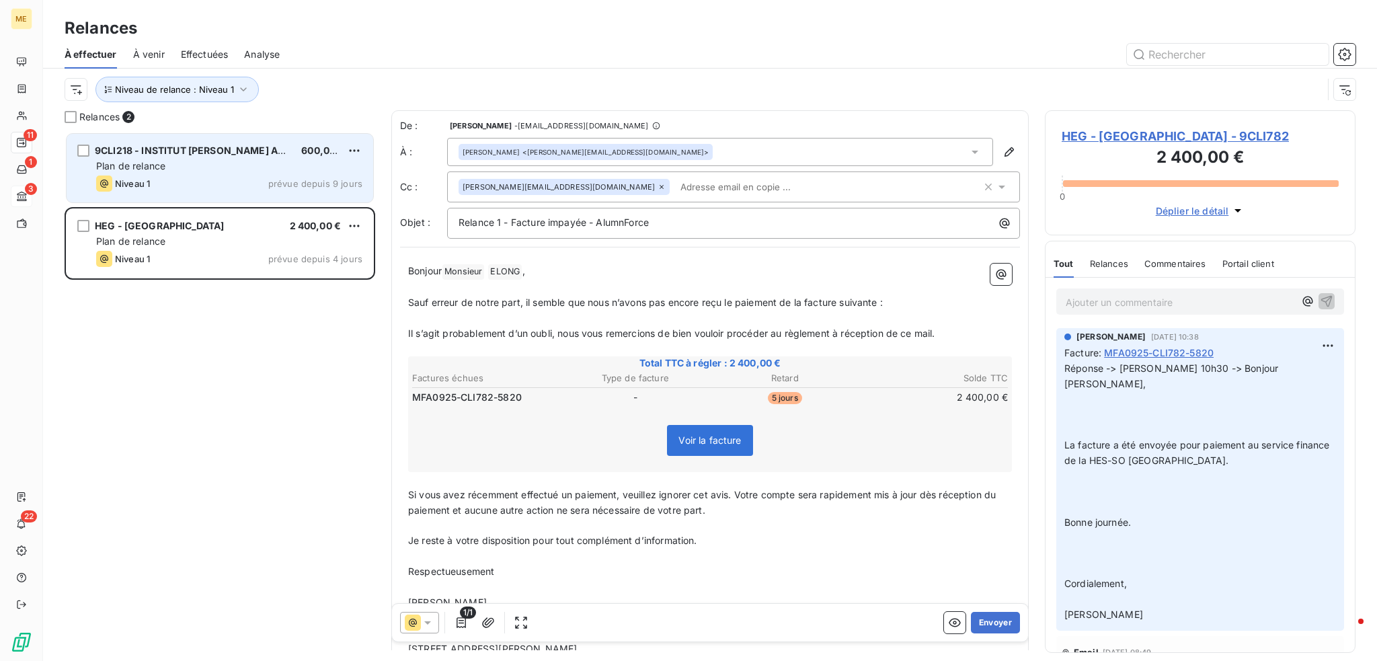
click at [255, 177] on div "Niveau 1 prévue depuis 9 jours" at bounding box center [229, 184] width 266 height 16
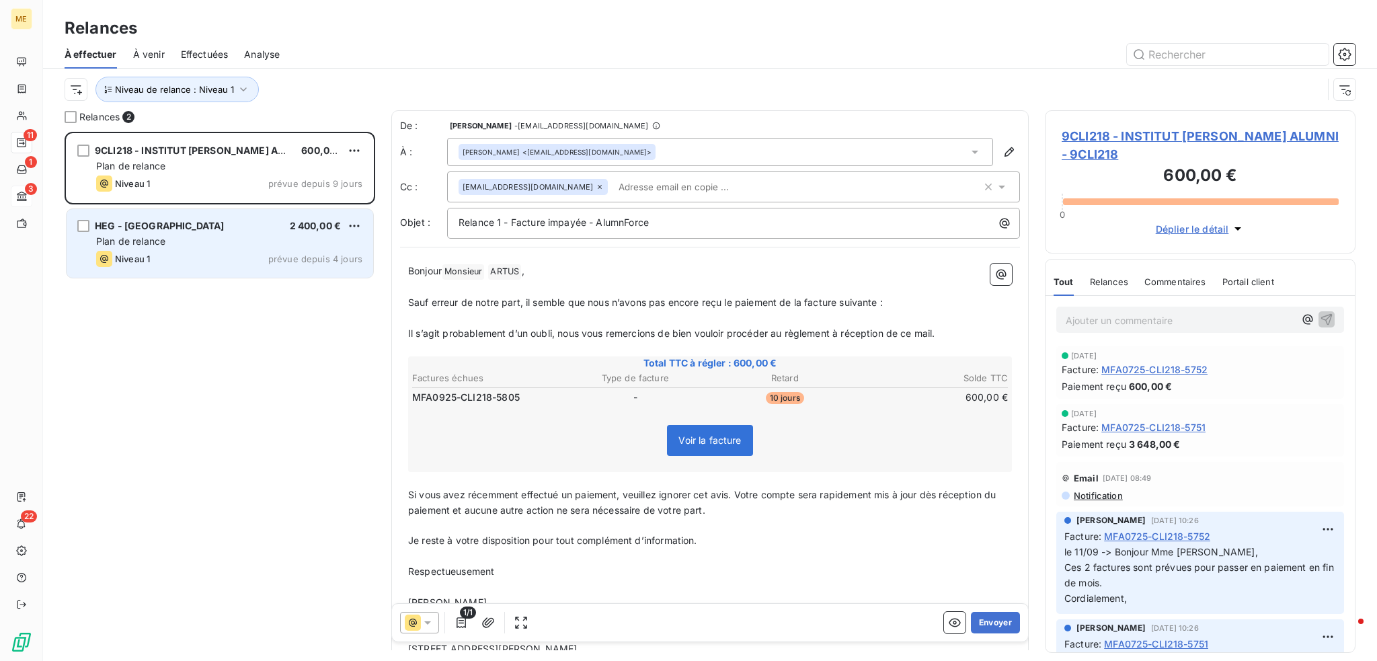
click at [241, 239] on div "Plan de relance" at bounding box center [229, 241] width 266 height 13
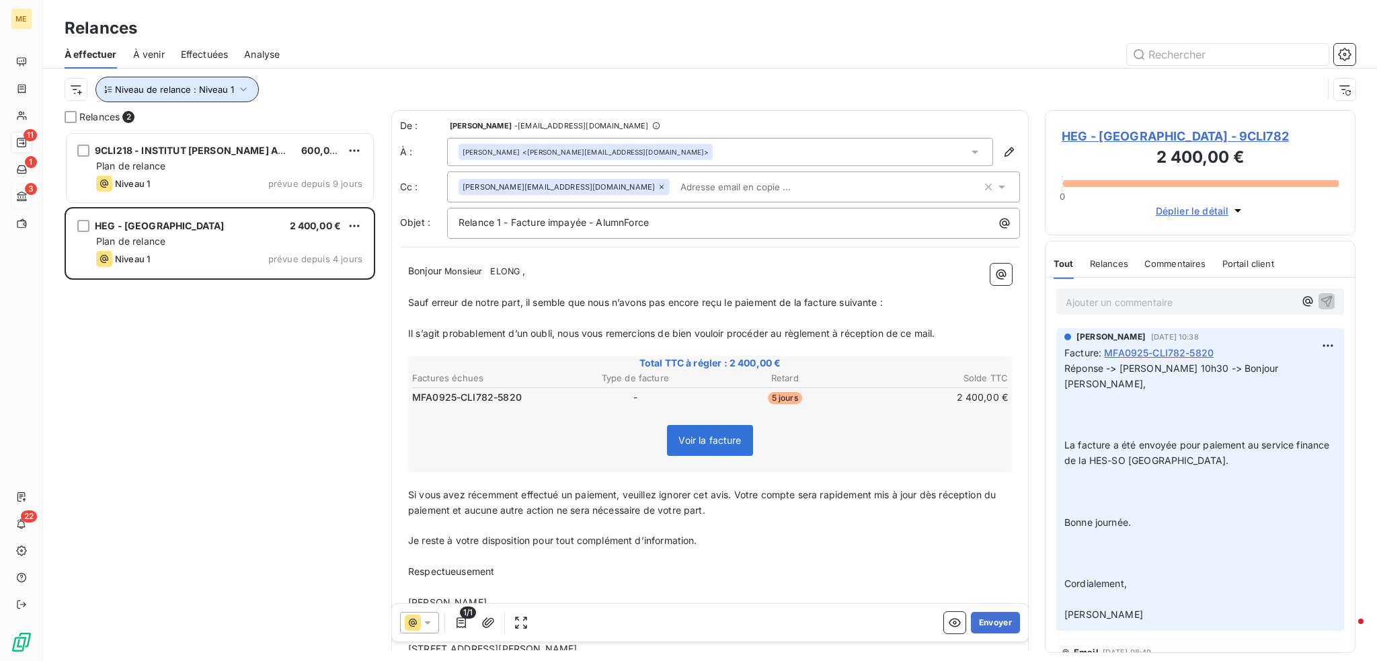
click at [234, 82] on button "Niveau de relance : Niveau 1" at bounding box center [176, 90] width 163 height 26
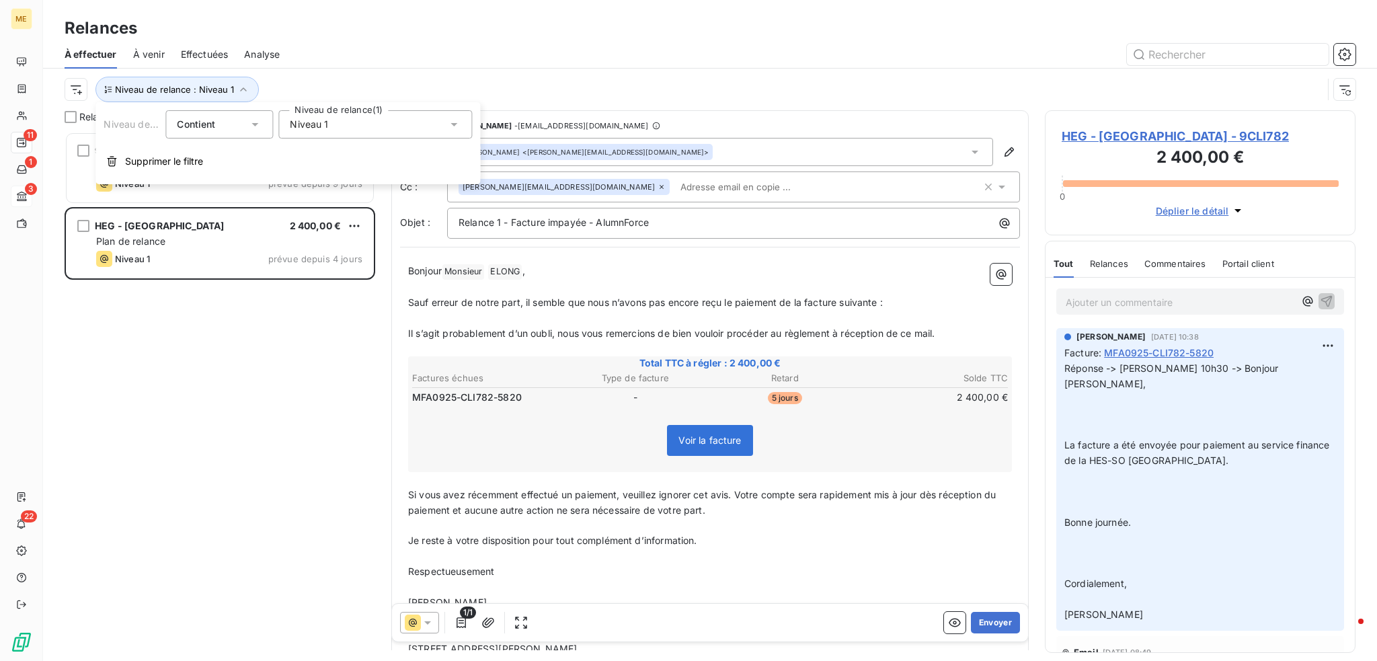
click at [295, 120] on span "Niveau 1" at bounding box center [309, 124] width 38 height 13
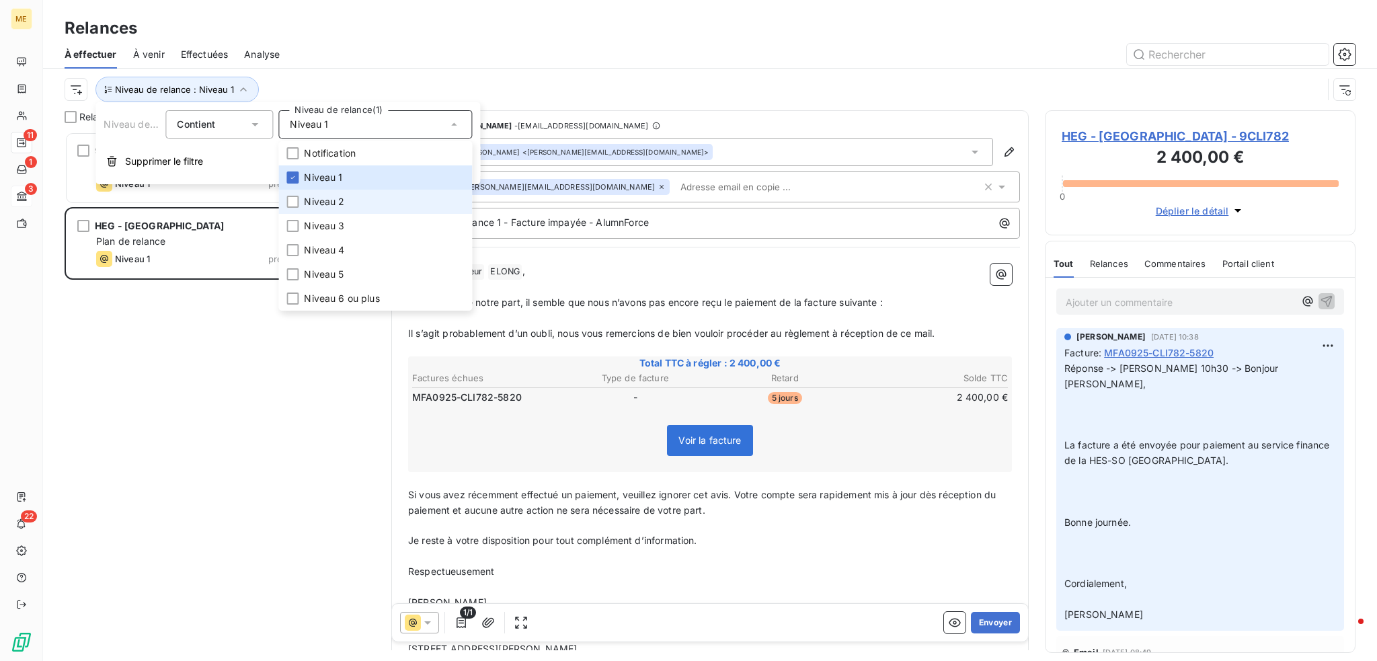
click at [331, 205] on span "Niveau 2" at bounding box center [324, 201] width 40 height 13
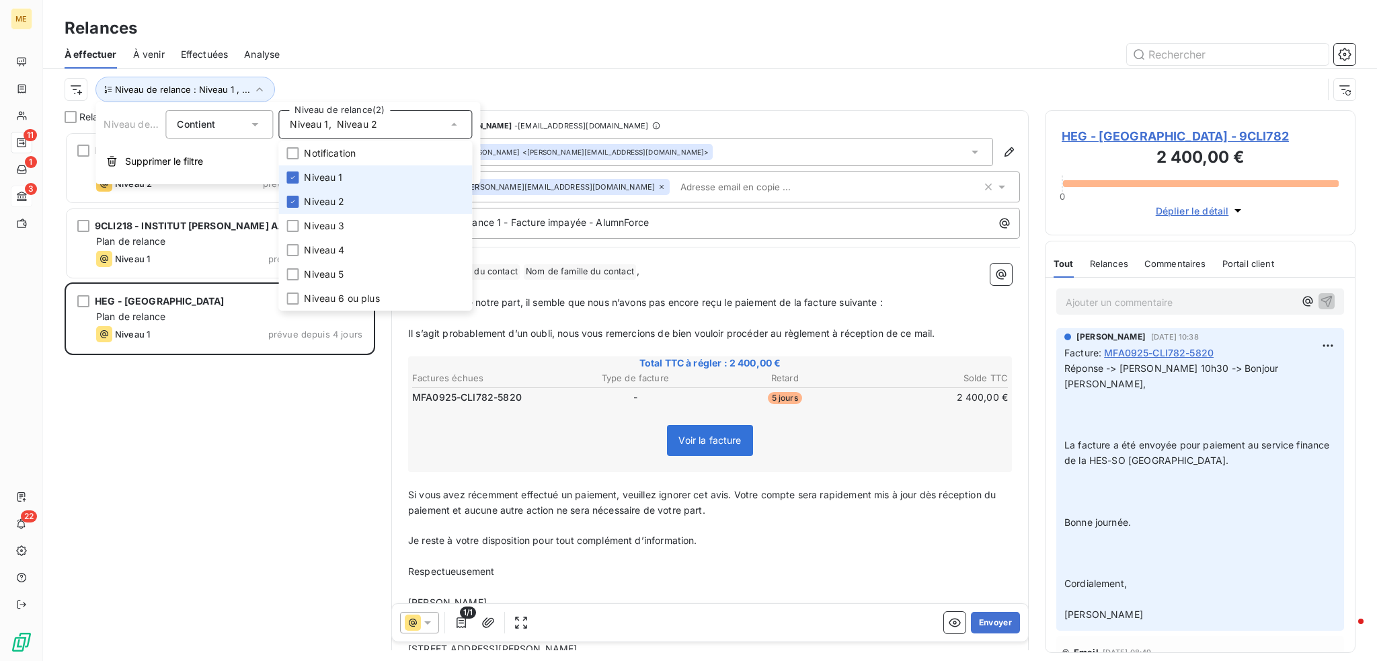
scroll to position [519, 300]
click at [334, 177] on span "Niveau 1" at bounding box center [323, 177] width 38 height 13
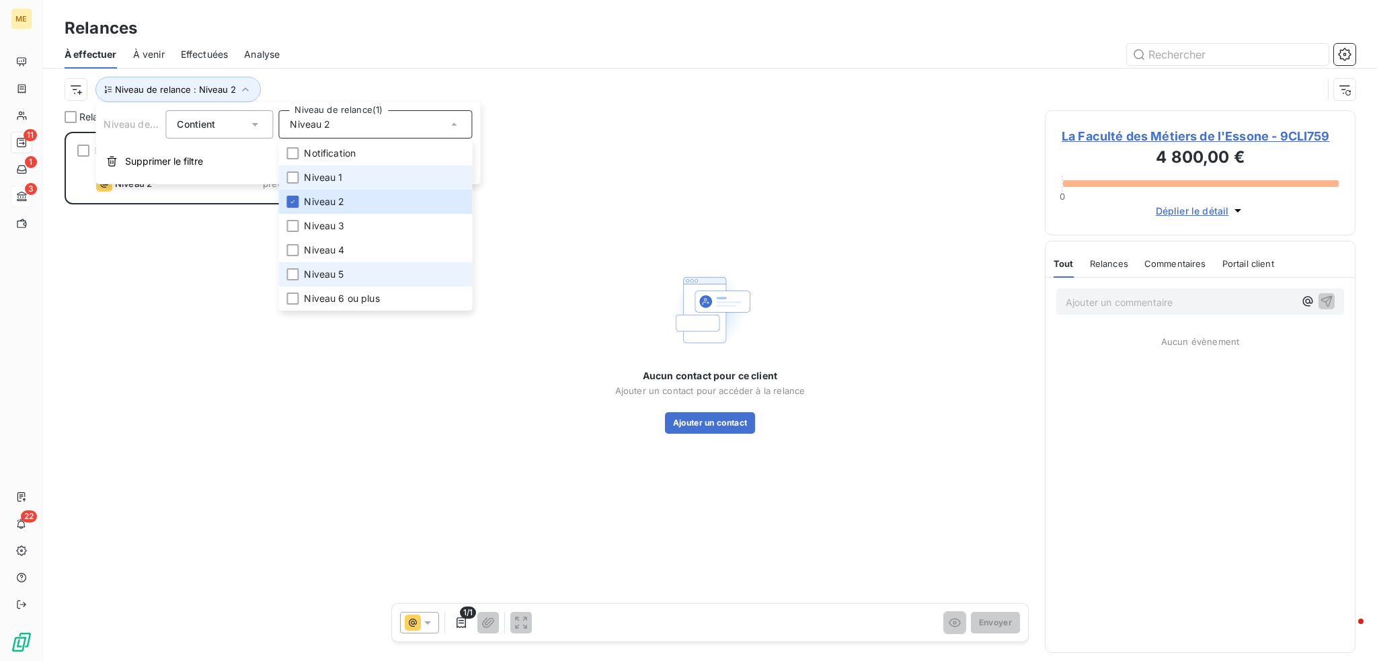
scroll to position [519, 300]
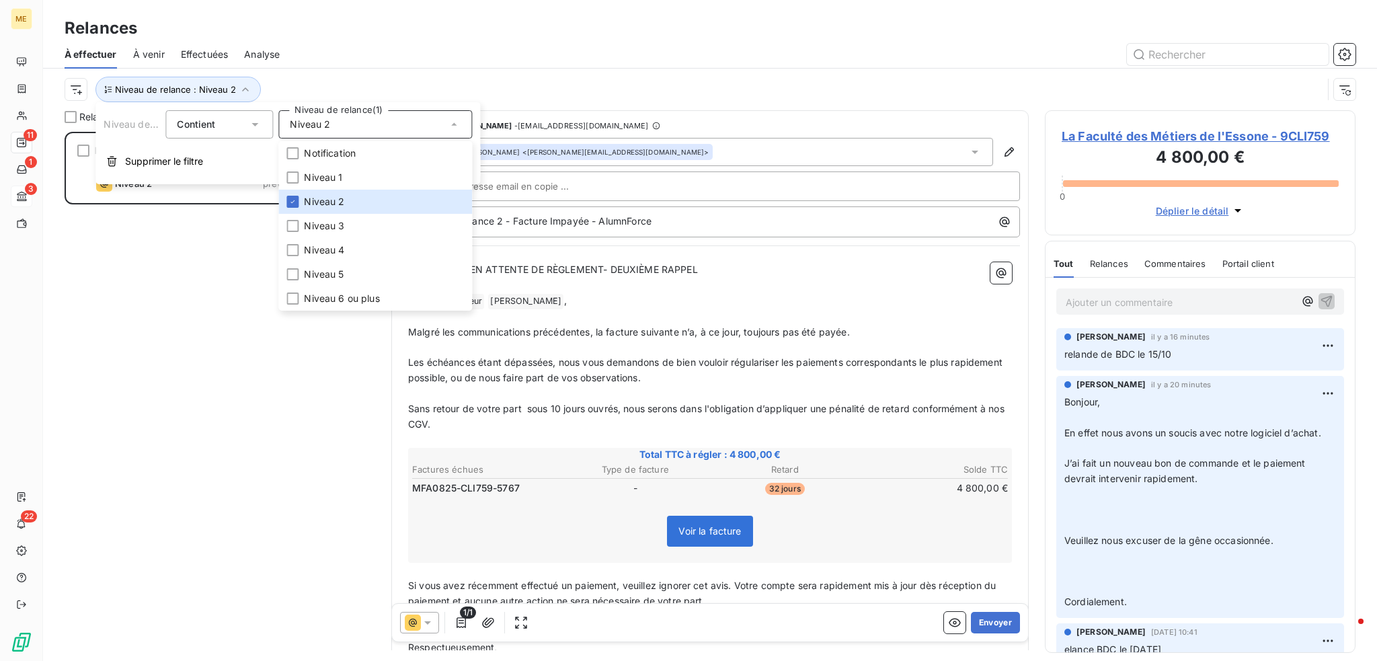
click at [237, 393] on div "La Faculté des Métiers de l'Essone 4 800,00 € Plan de relance Niveau 2 prévue d…" at bounding box center [220, 396] width 311 height 529
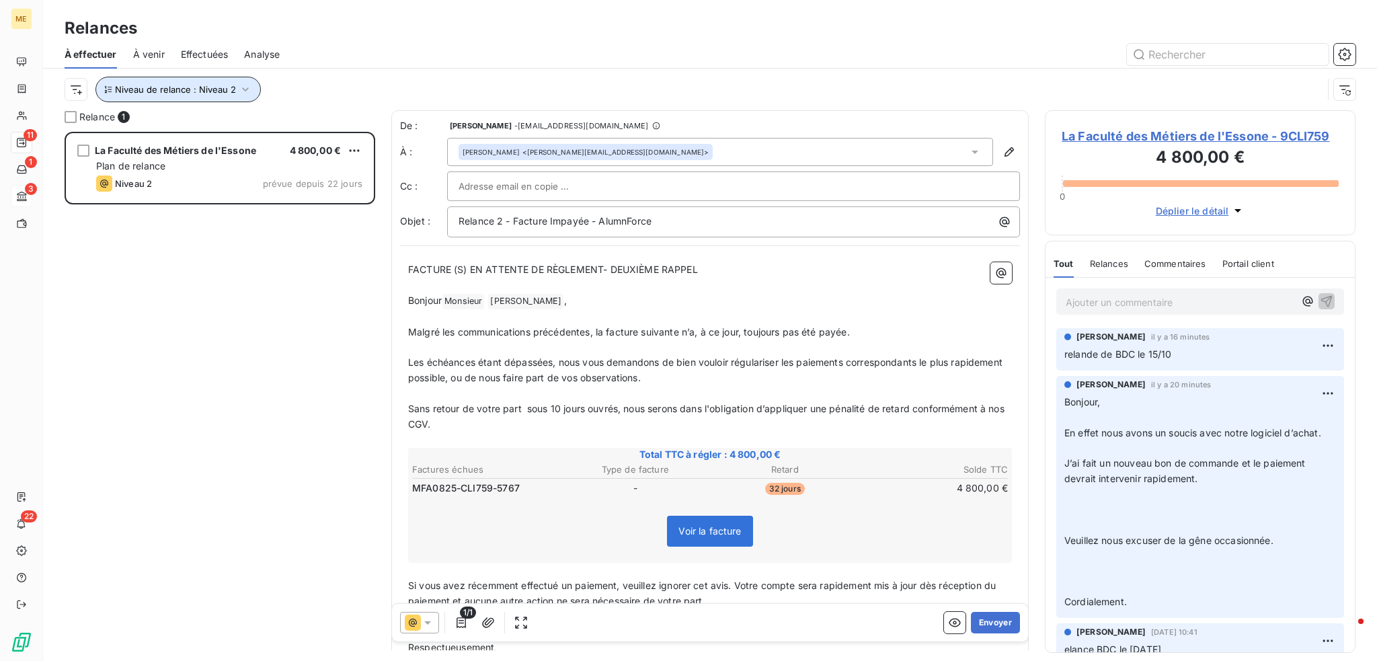
click at [209, 91] on span "Niveau de relance : Niveau 2" at bounding box center [175, 89] width 121 height 11
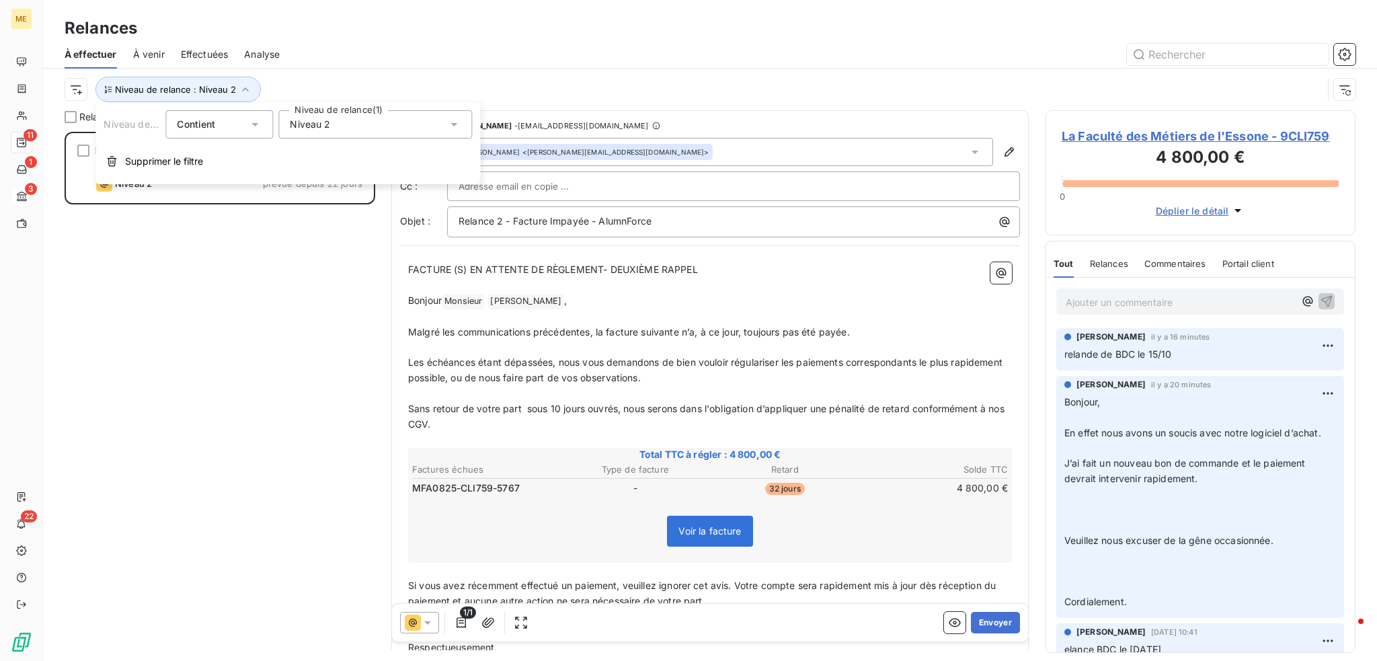
click at [332, 123] on div "Niveau 2" at bounding box center [375, 124] width 194 height 28
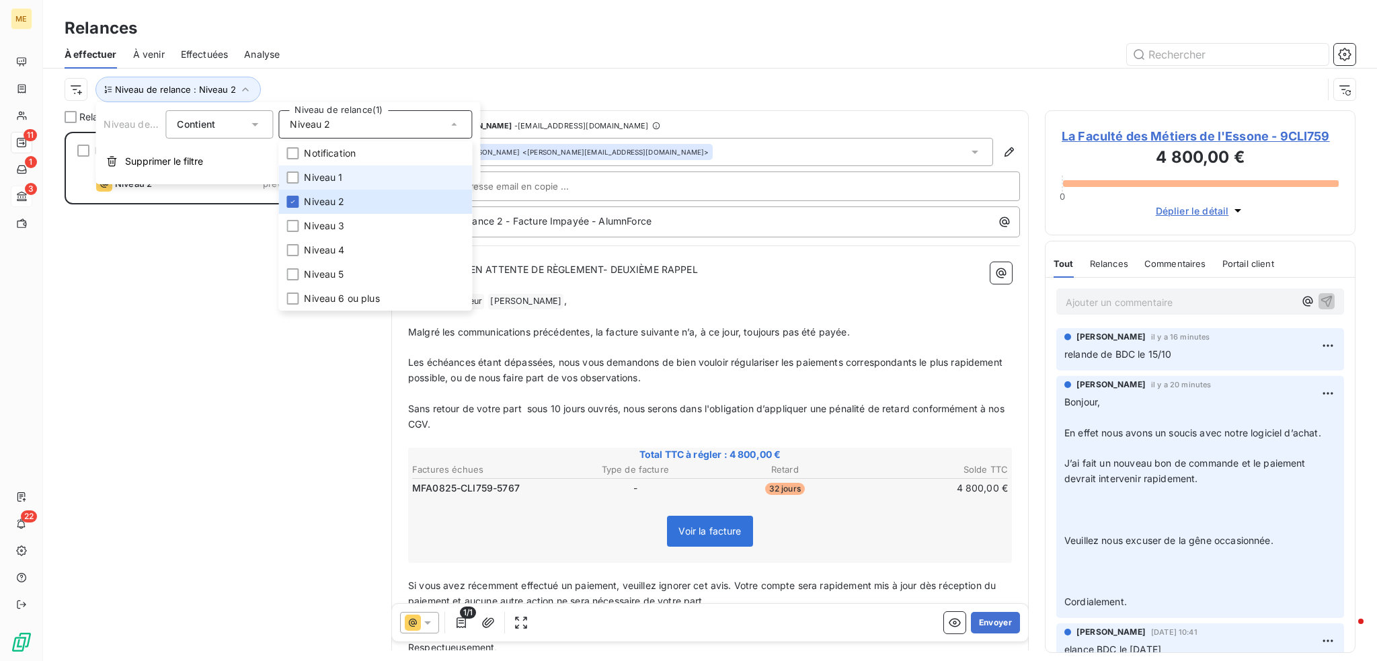
click at [332, 178] on span "Niveau 1" at bounding box center [323, 177] width 38 height 13
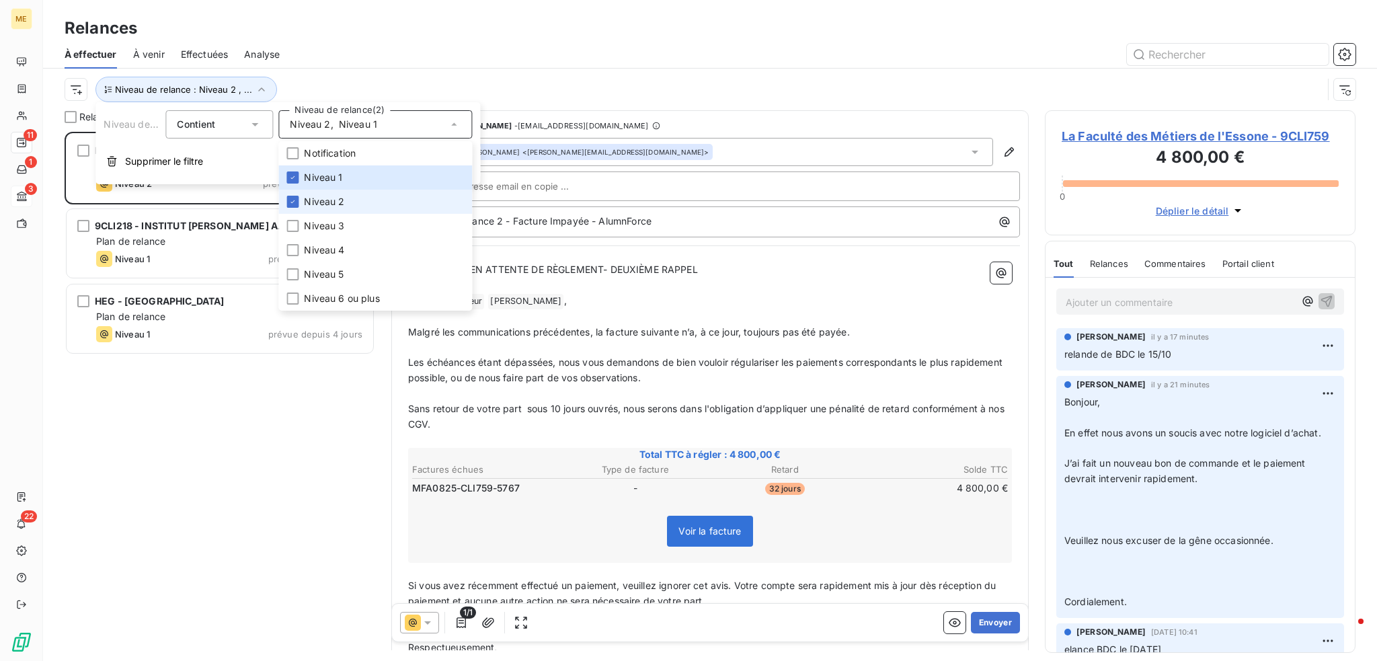
click at [323, 206] on span "Niveau 2" at bounding box center [324, 201] width 40 height 13
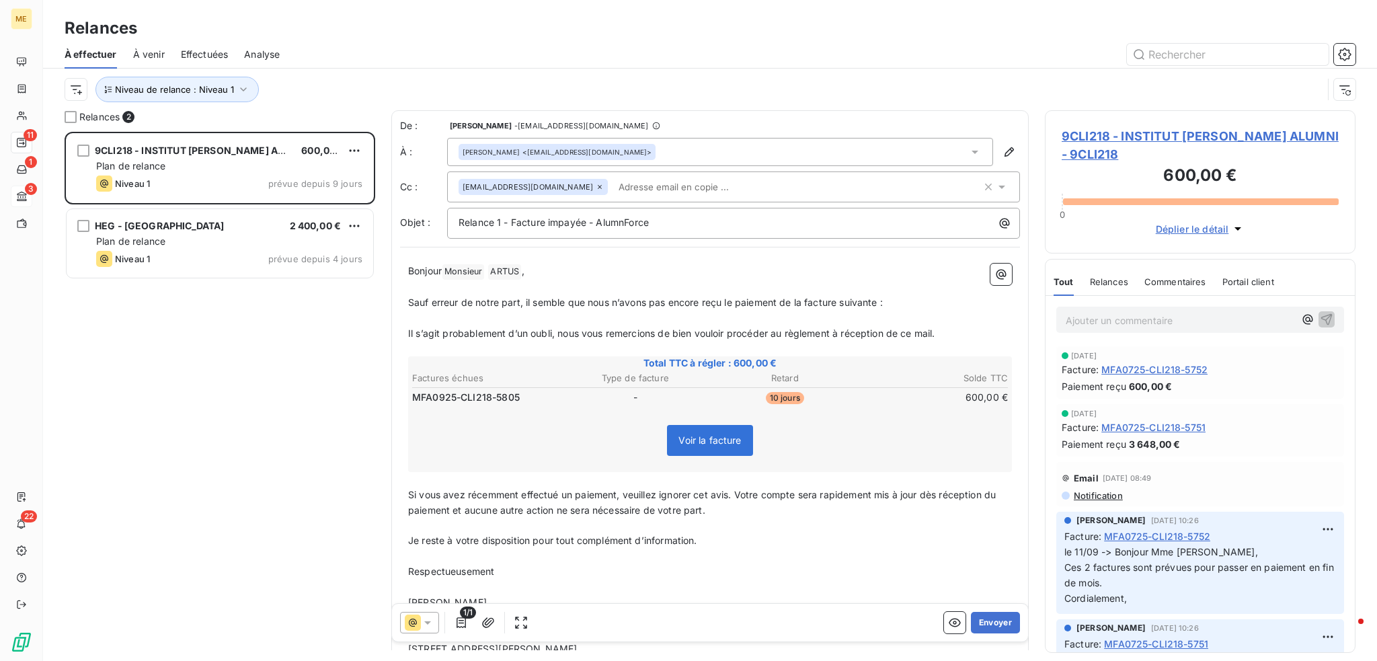
click at [178, 355] on div "9CLI218 - INSTITUT [PERSON_NAME] ALUMNI 600,00 € Plan de relance Niveau 1 prévu…" at bounding box center [220, 396] width 311 height 529
click at [216, 75] on div "Niveau de relance : Niveau 1" at bounding box center [710, 90] width 1291 height 42
click at [218, 86] on span "Niveau de relance : Niveau 1" at bounding box center [174, 89] width 119 height 11
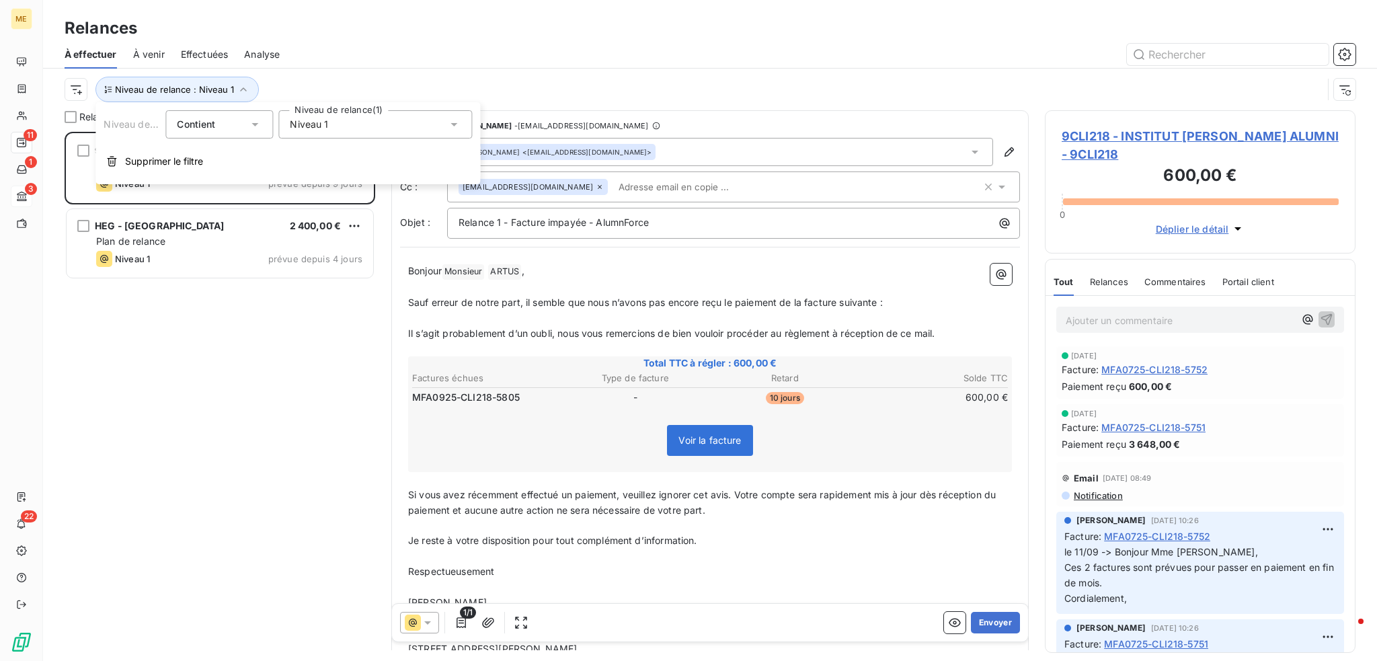
click at [353, 124] on div "Niveau 1" at bounding box center [375, 124] width 194 height 28
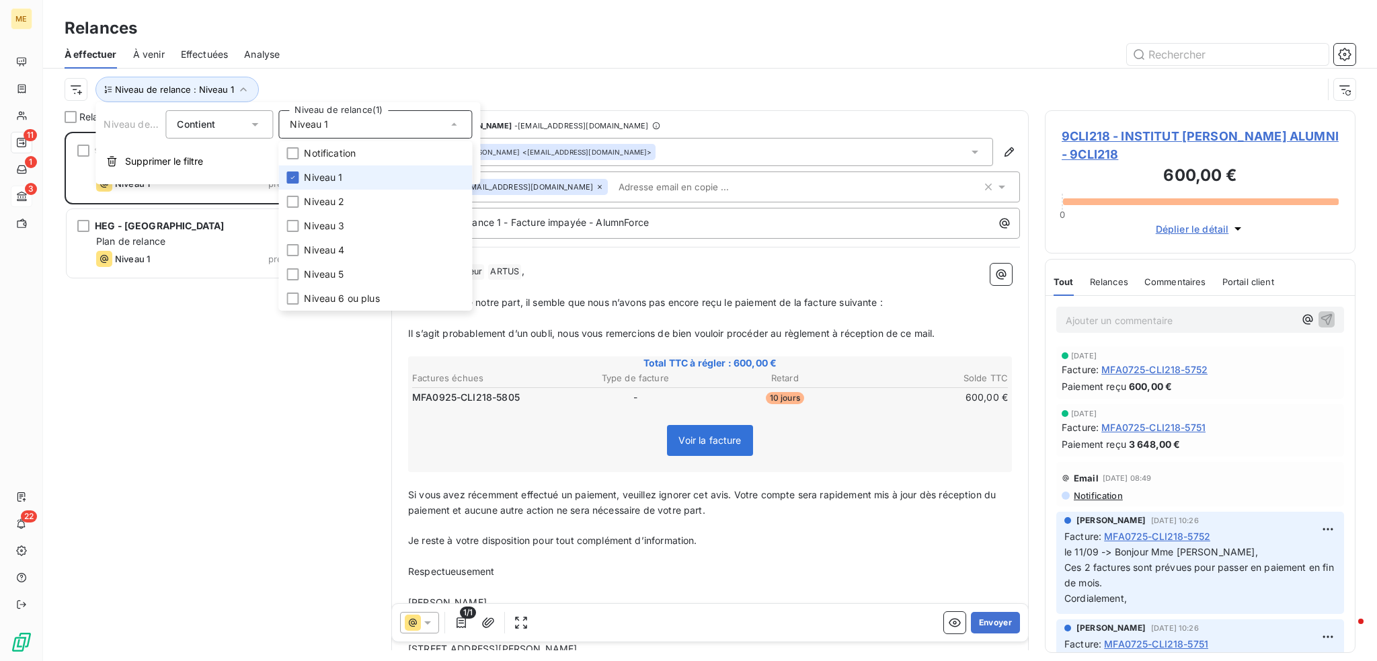
click at [345, 176] on li "Niveau 1" at bounding box center [375, 177] width 194 height 24
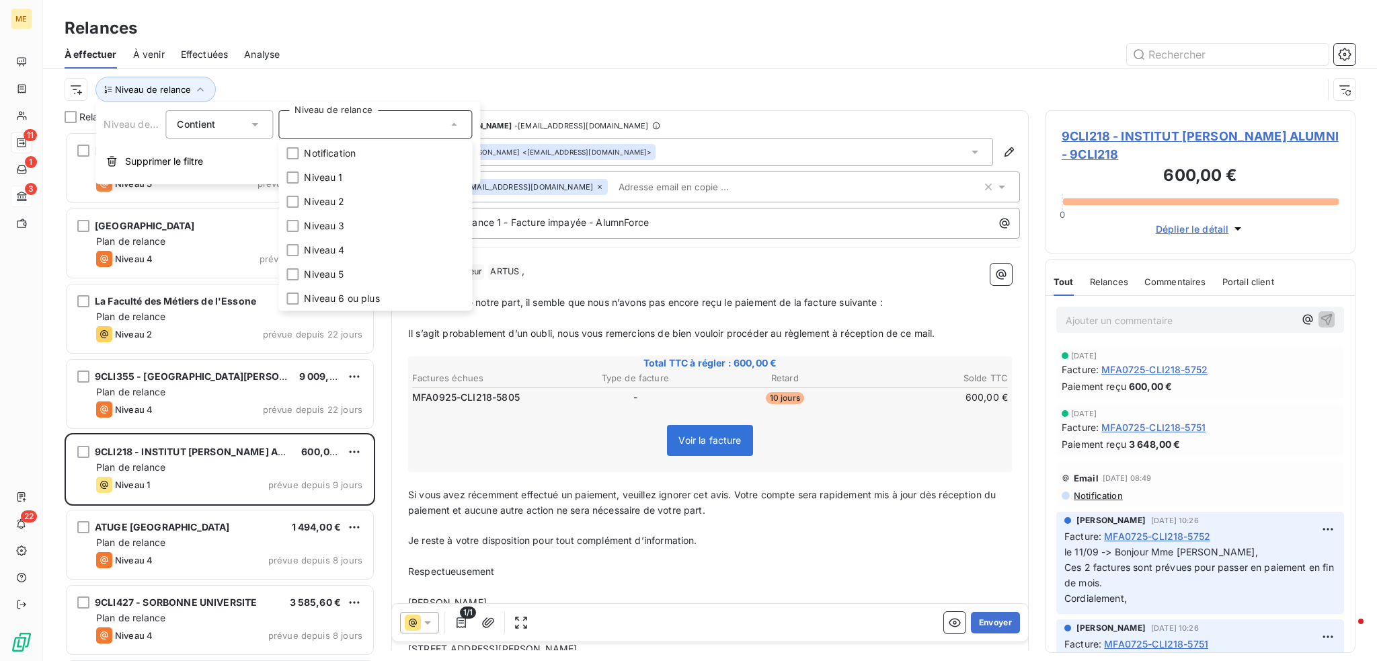
click at [342, 57] on div at bounding box center [826, 55] width 1060 height 22
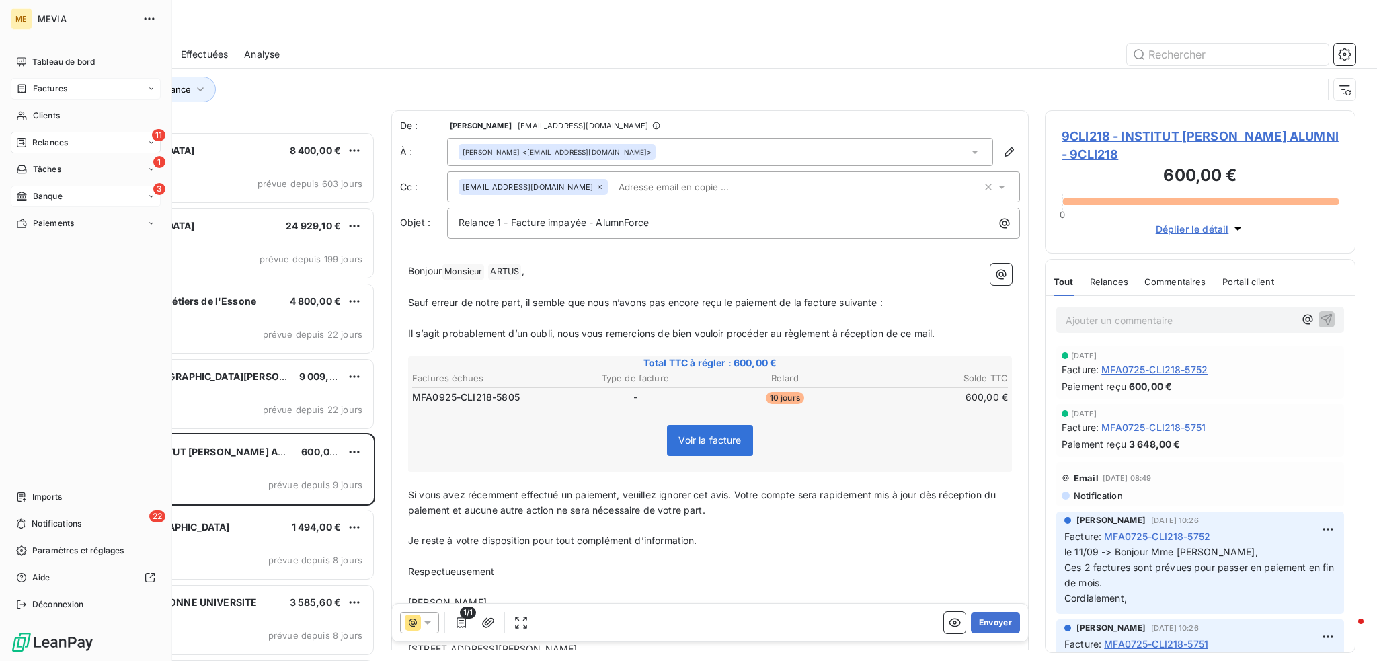
click at [46, 89] on span "Factures" at bounding box center [50, 89] width 34 height 12
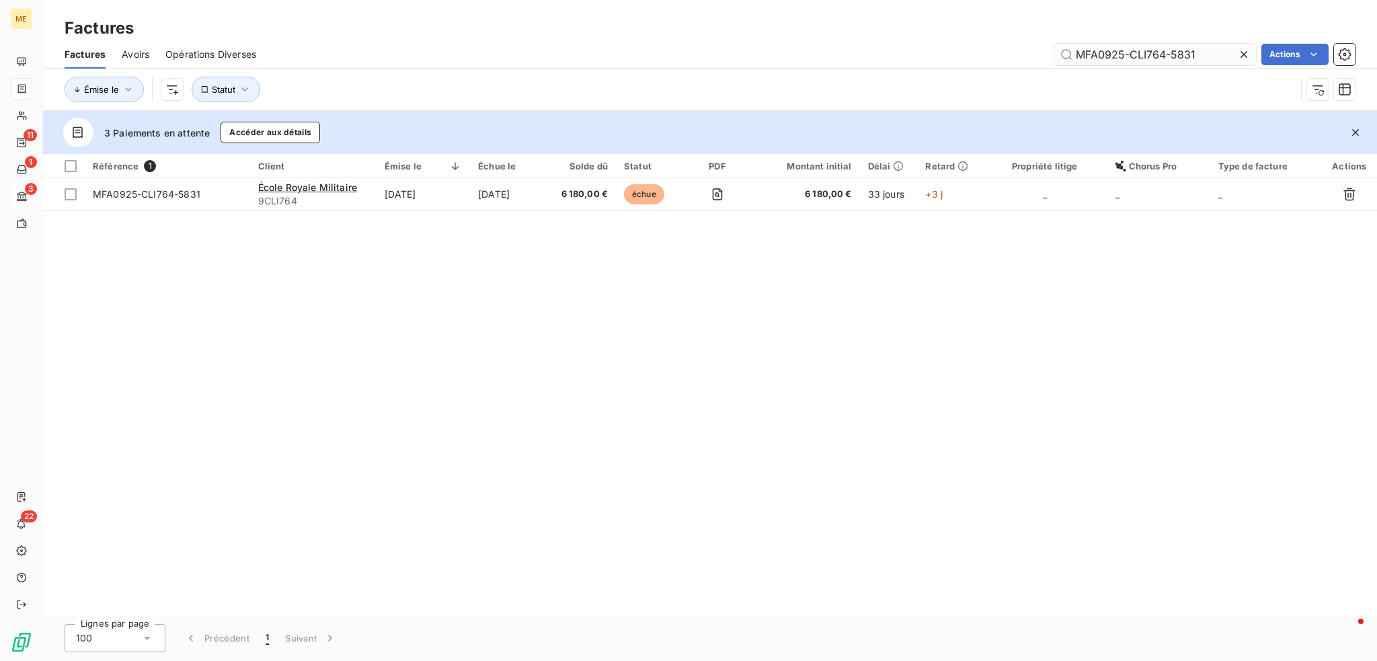
drag, startPoint x: 1207, startPoint y: 54, endPoint x: 1053, endPoint y: 59, distance: 154.1
click at [1055, 59] on input "MFA0925-CLI764-5831" at bounding box center [1156, 55] width 202 height 22
type input "MFA0925-CLI764-5831"
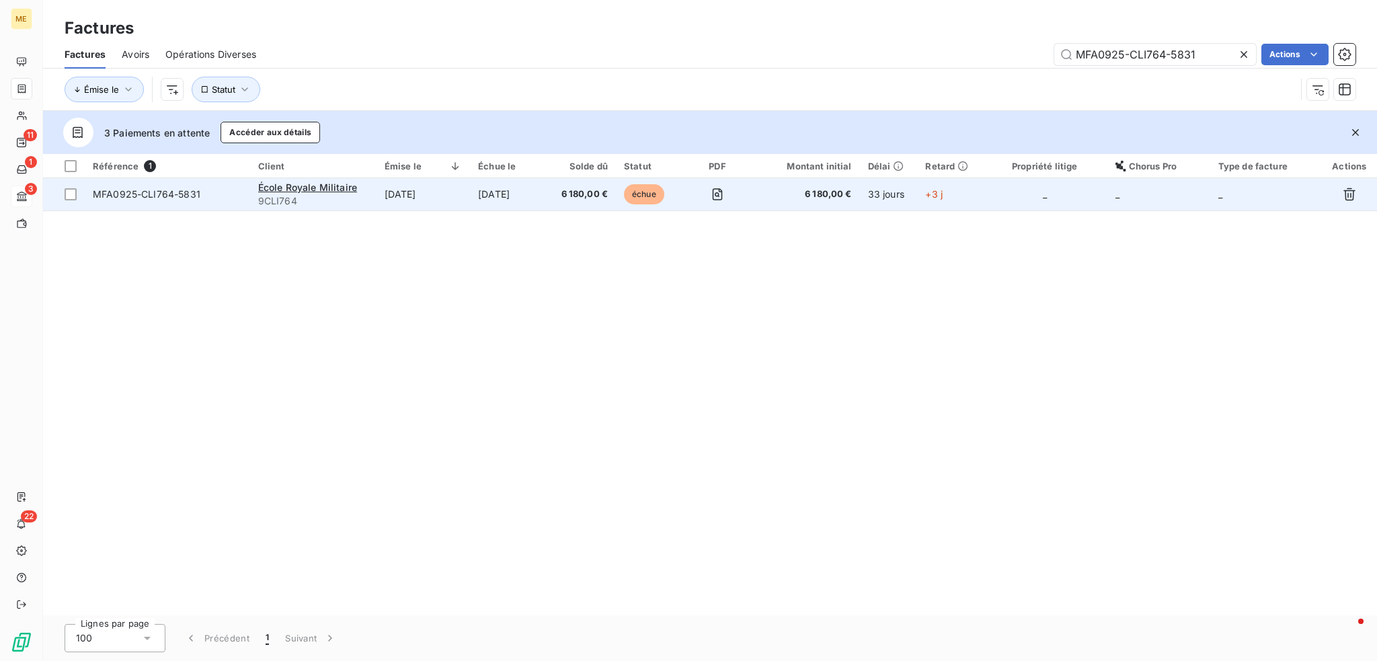
click at [366, 199] on span "9CLI764" at bounding box center [313, 200] width 110 height 13
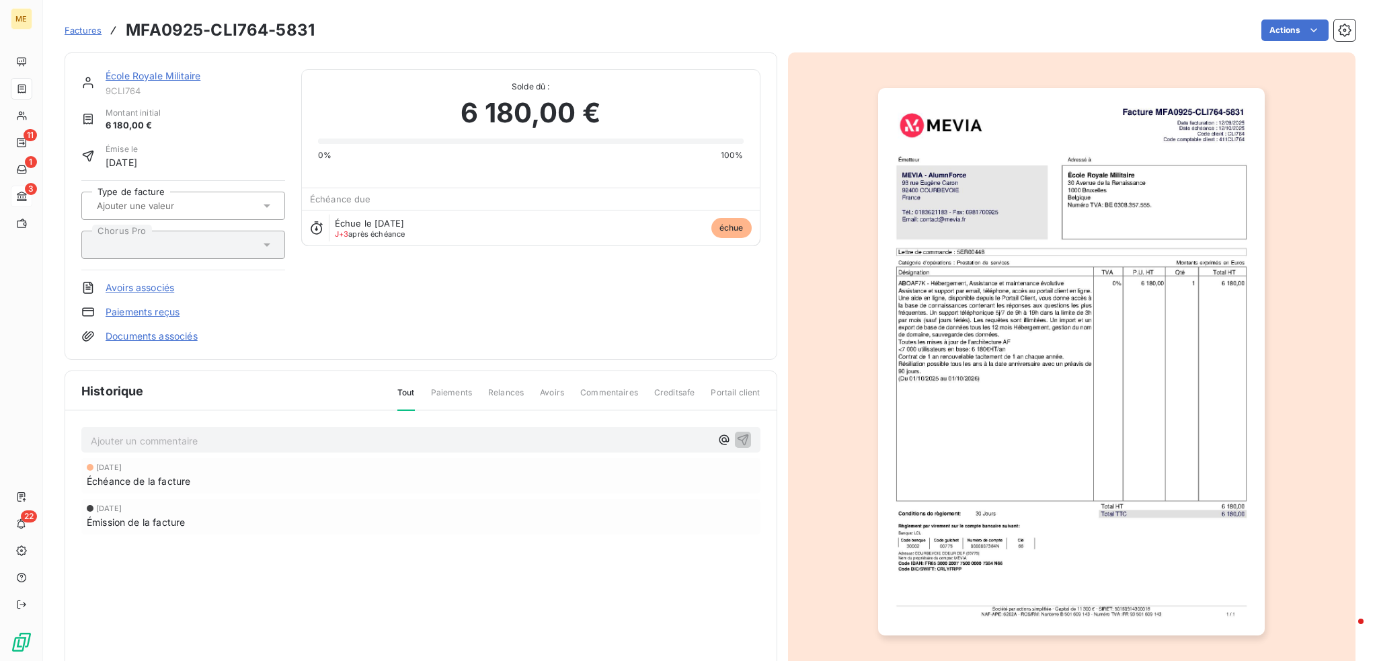
click at [151, 289] on link "Avoirs associés" at bounding box center [140, 287] width 69 height 13
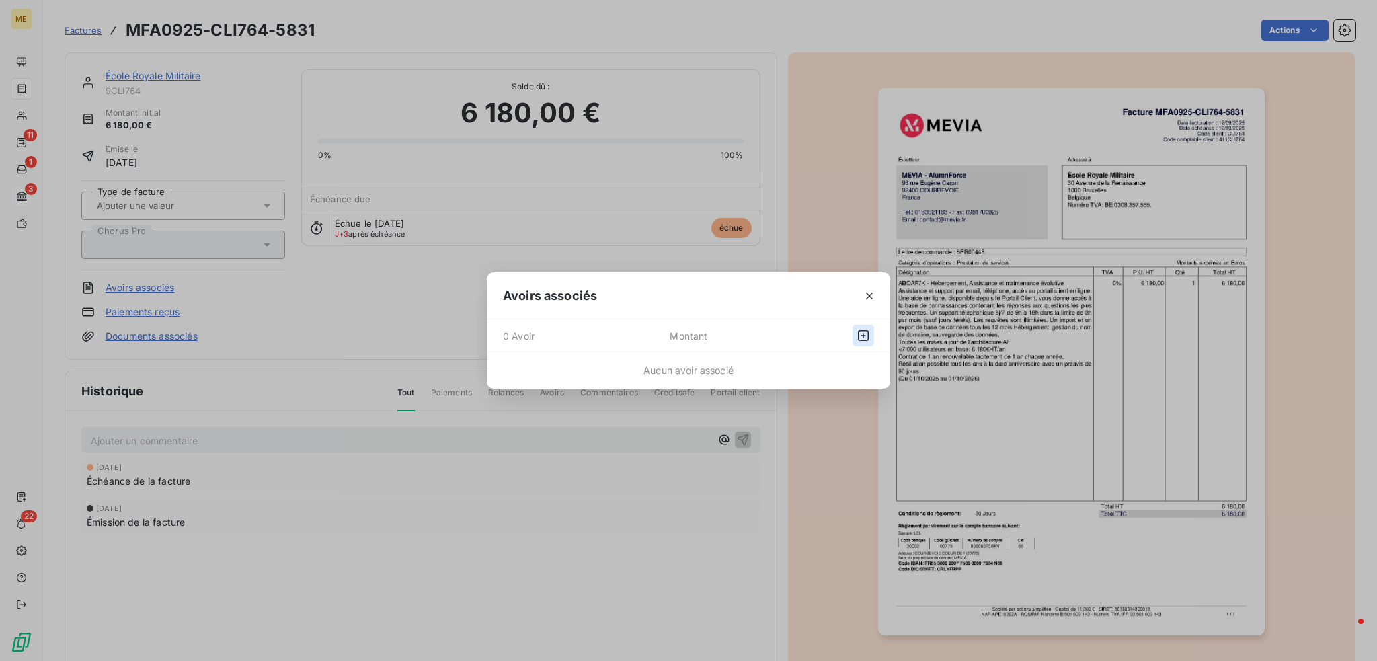
click at [861, 336] on icon "button" at bounding box center [863, 335] width 11 height 11
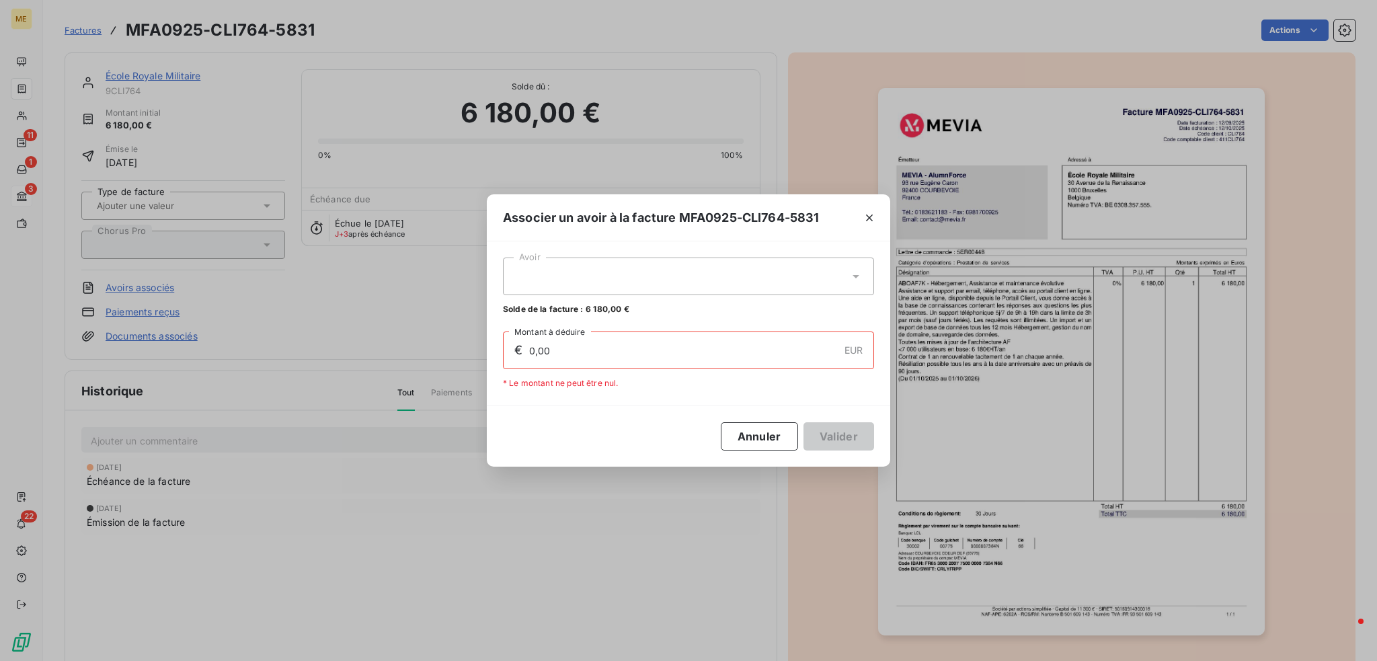
click at [849, 276] on icon at bounding box center [855, 276] width 13 height 13
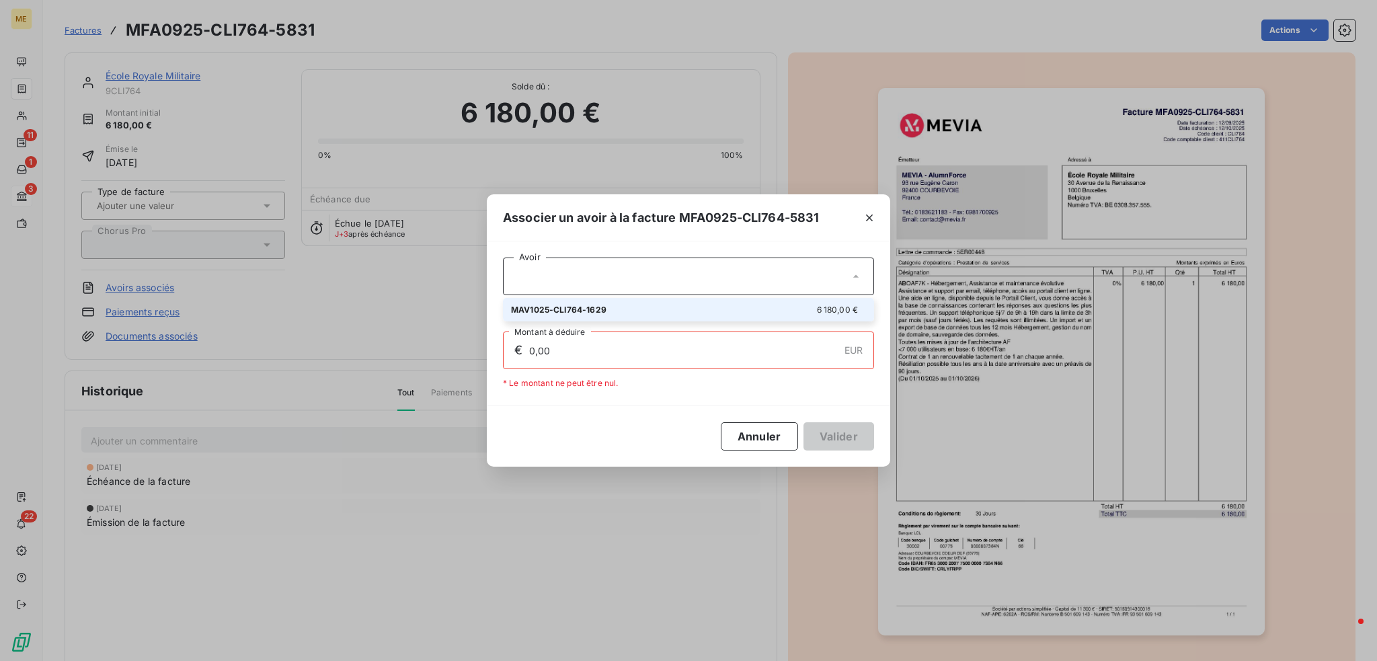
click at [681, 271] on div at bounding box center [688, 277] width 371 height 38
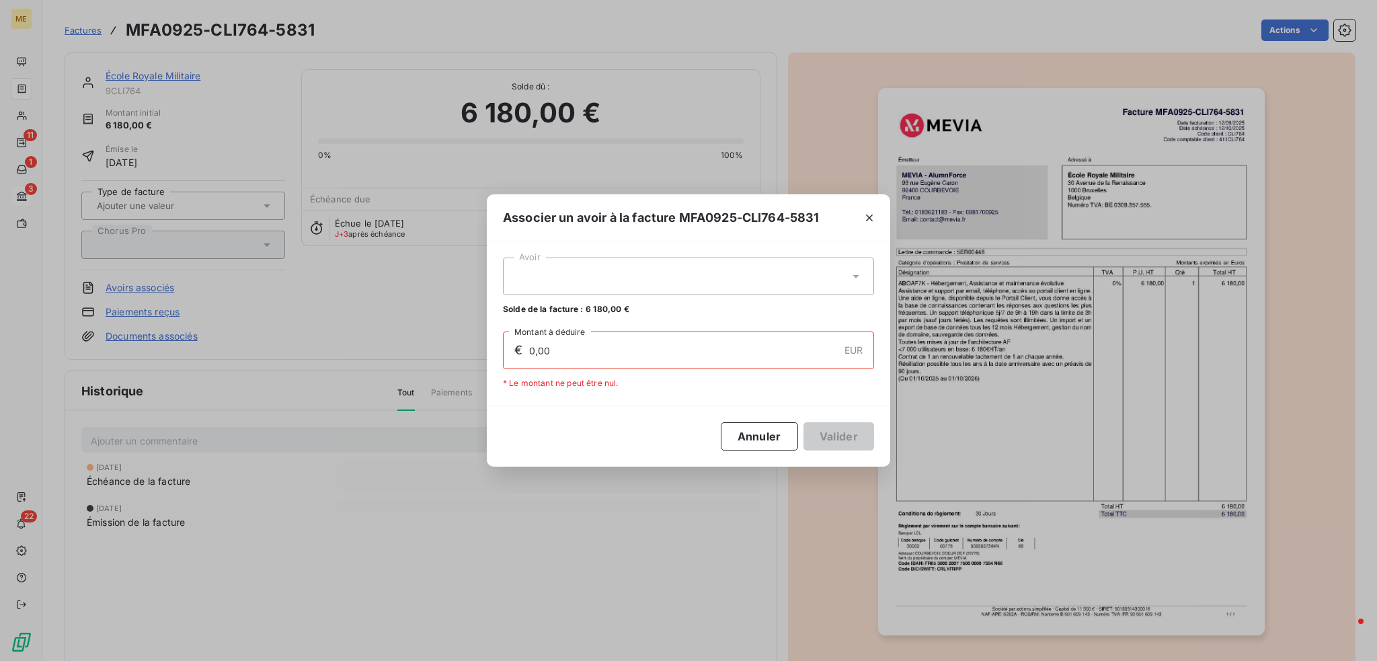
click at [692, 276] on div at bounding box center [688, 277] width 371 height 38
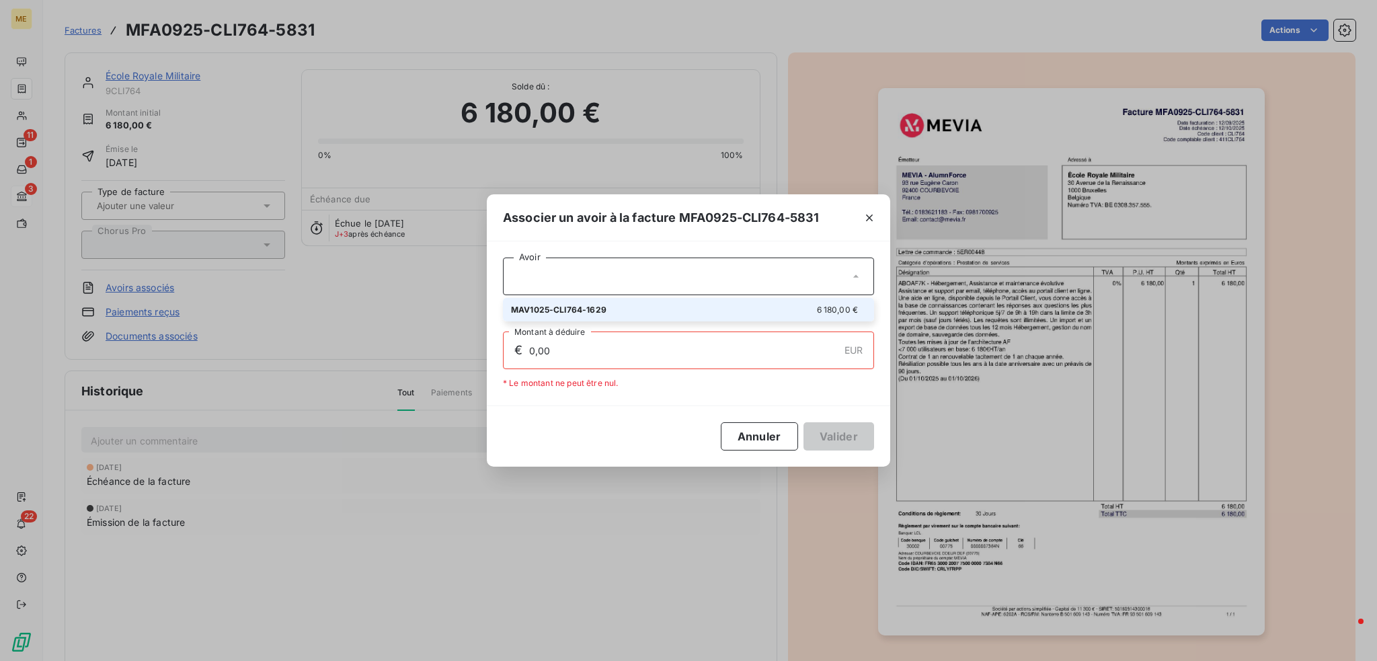
click at [689, 305] on div "MAV1025-CLI764-1629 6 180,00 €" at bounding box center [688, 309] width 355 height 13
type input "6 180,00"
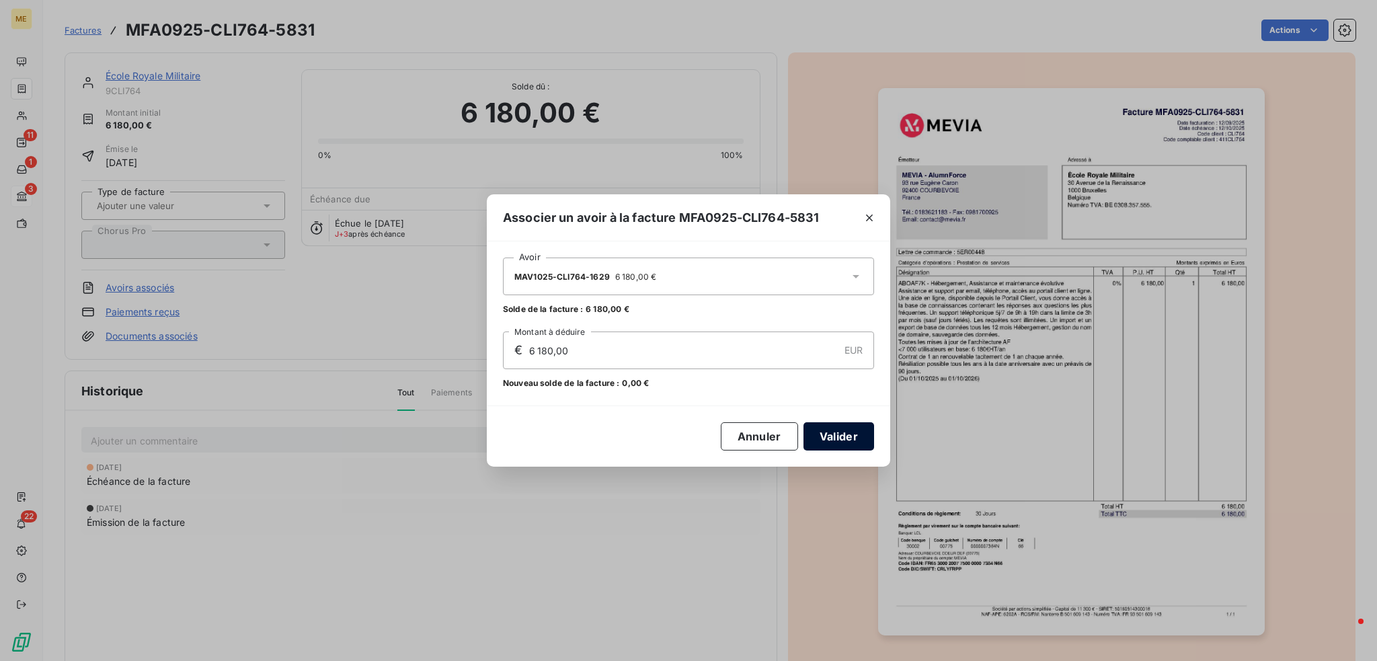
click at [844, 443] on button "Valider" at bounding box center [839, 436] width 71 height 28
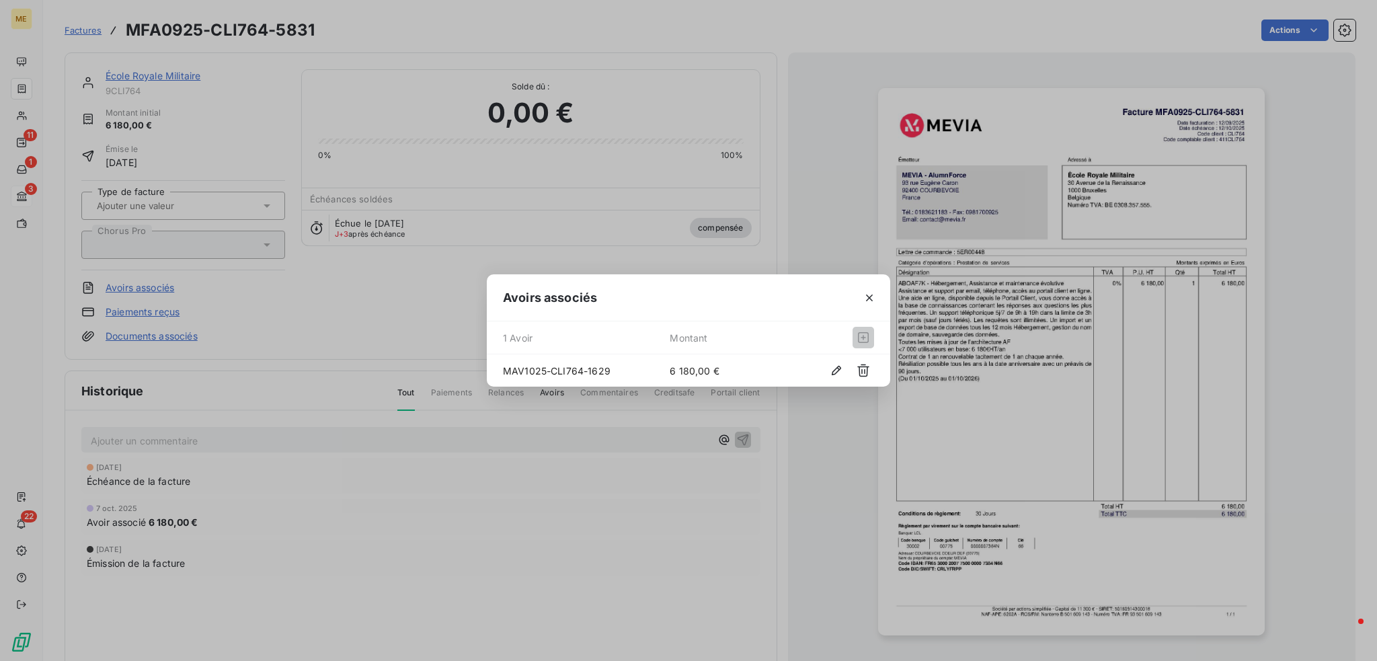
click at [630, 521] on div "Avoirs associés 1 Avoir Montant MAV1025-CLI764-1629 6 180,00 €" at bounding box center [688, 330] width 1377 height 661
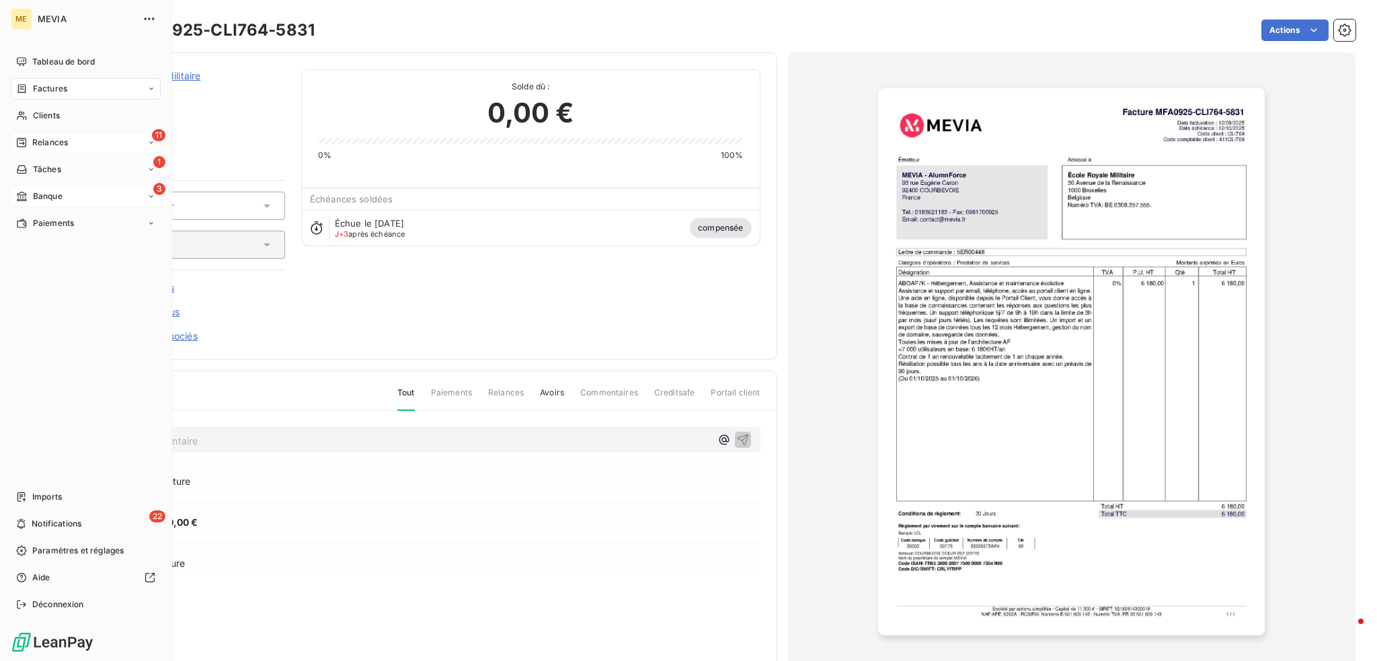
click at [100, 139] on div "11 Relances" at bounding box center [86, 143] width 150 height 22
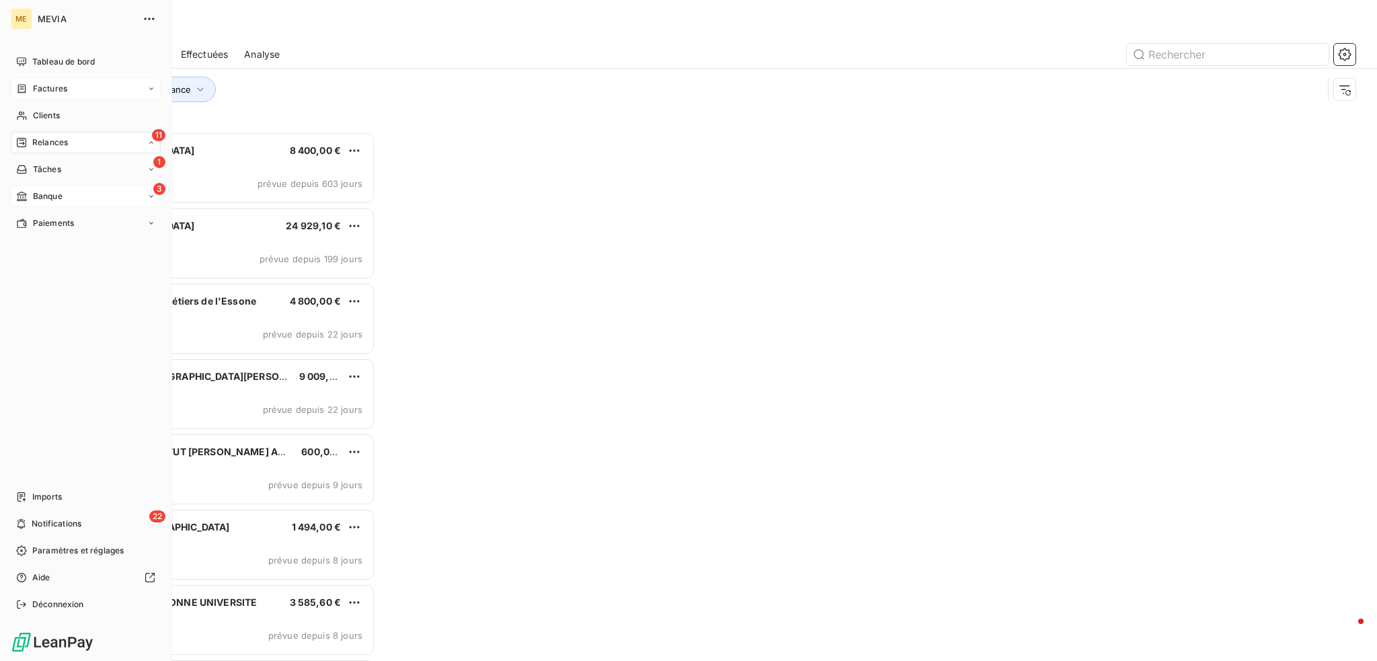
scroll to position [519, 300]
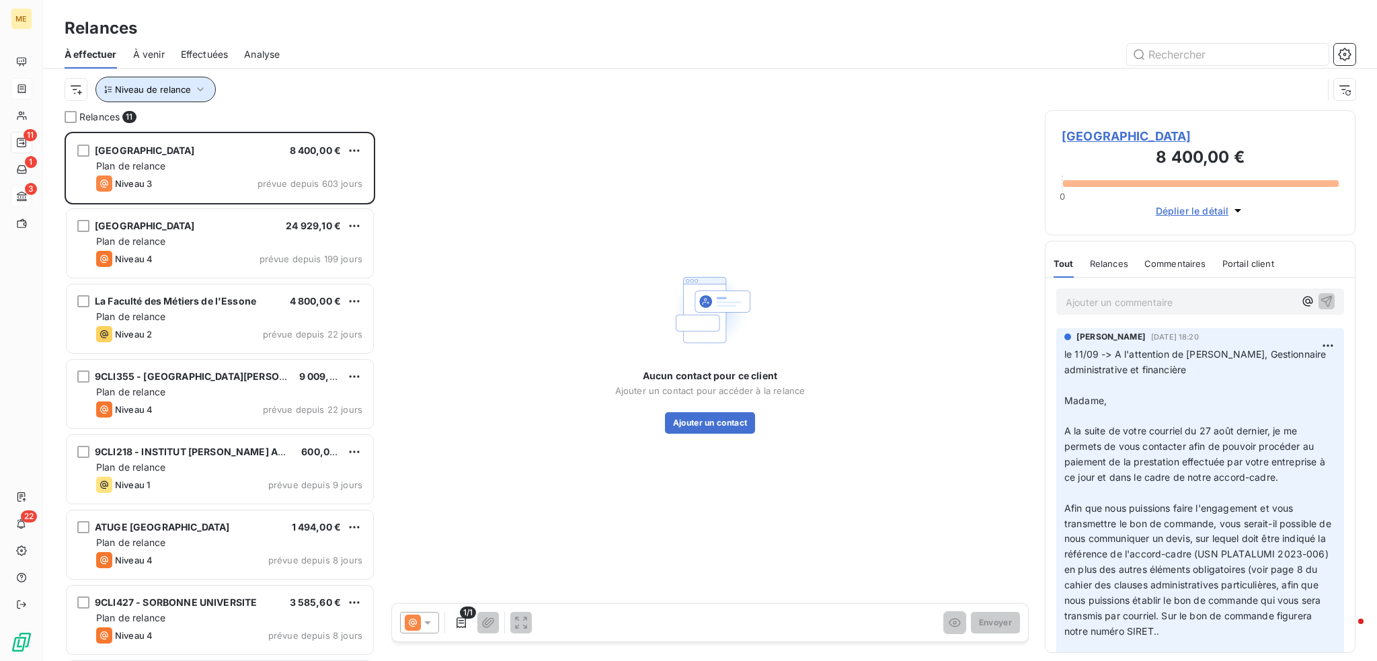
click at [191, 93] on button "Niveau de relance" at bounding box center [155, 90] width 120 height 26
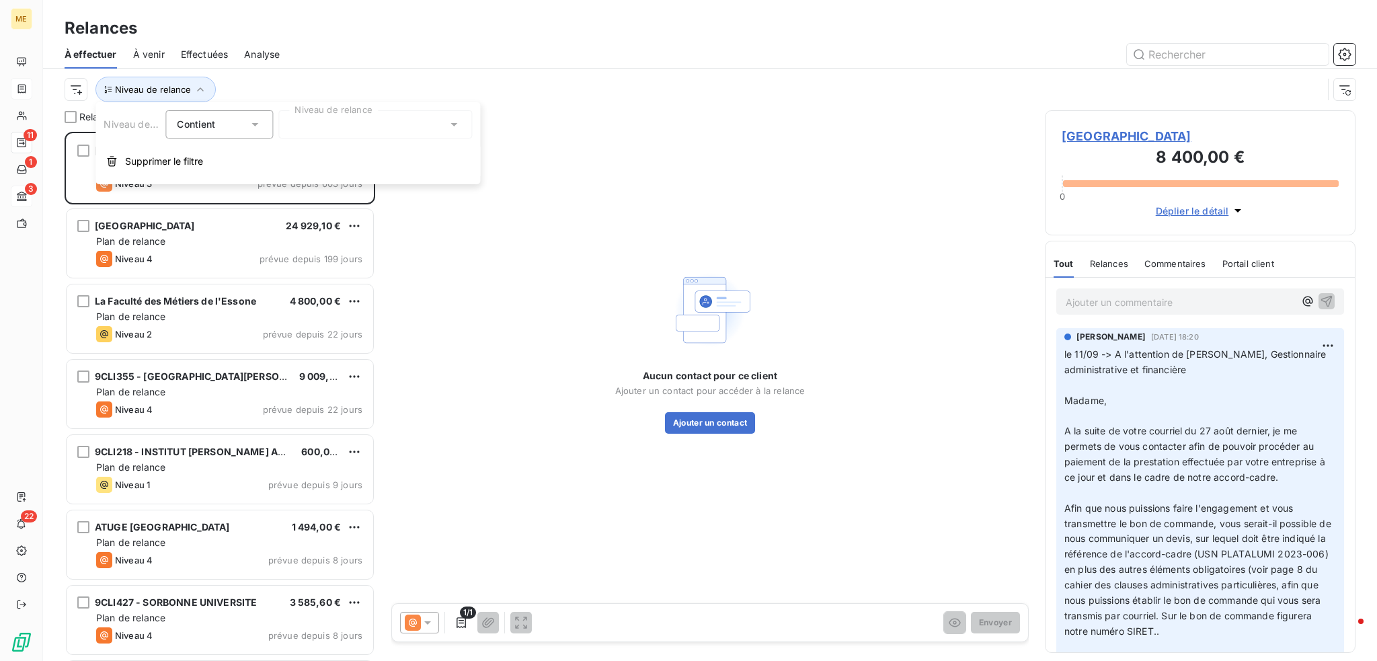
click at [305, 86] on div "Niveau de relance" at bounding box center [694, 90] width 1258 height 26
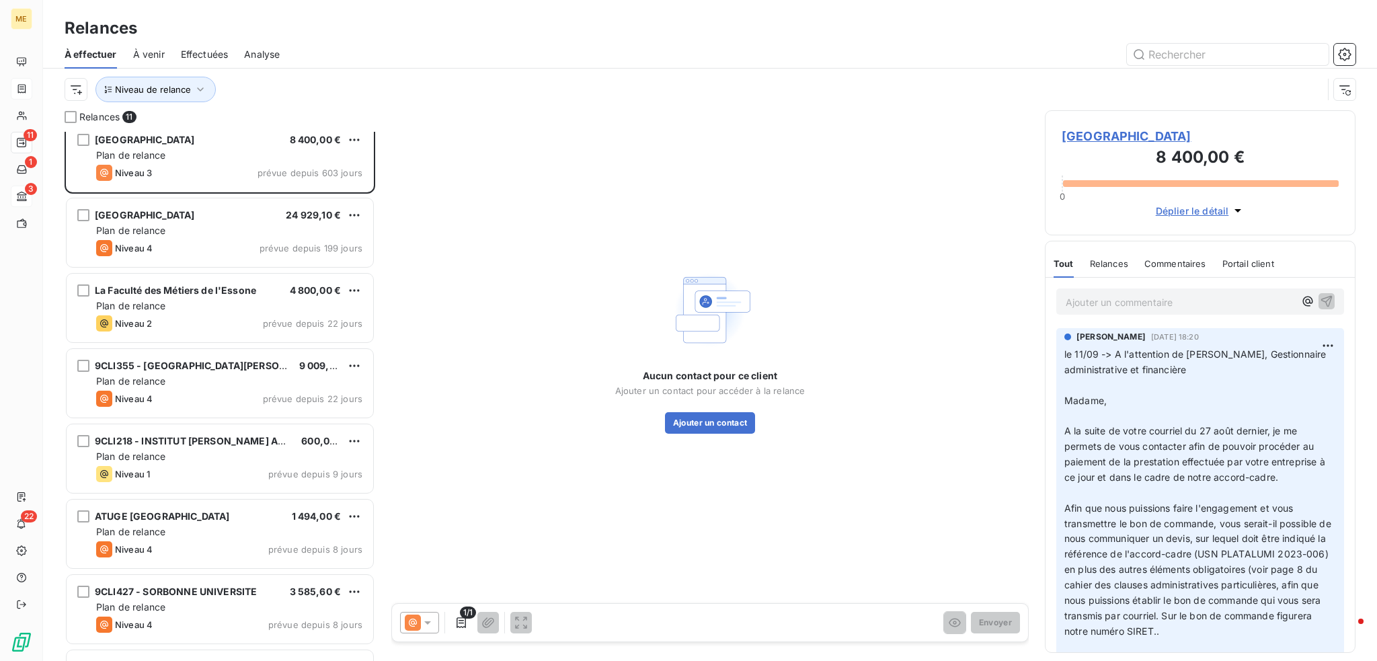
scroll to position [0, 0]
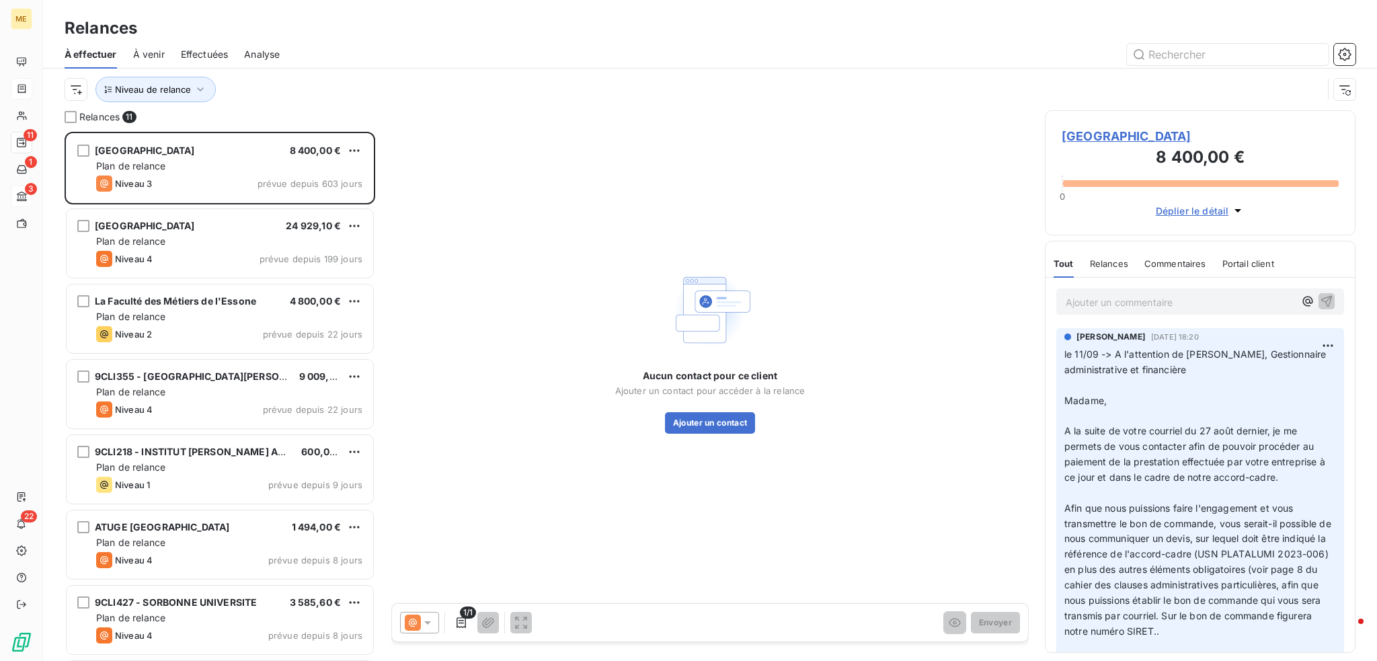
click at [299, 87] on div "Niveau de relance" at bounding box center [694, 90] width 1258 height 26
